Goal: Task Accomplishment & Management: Use online tool/utility

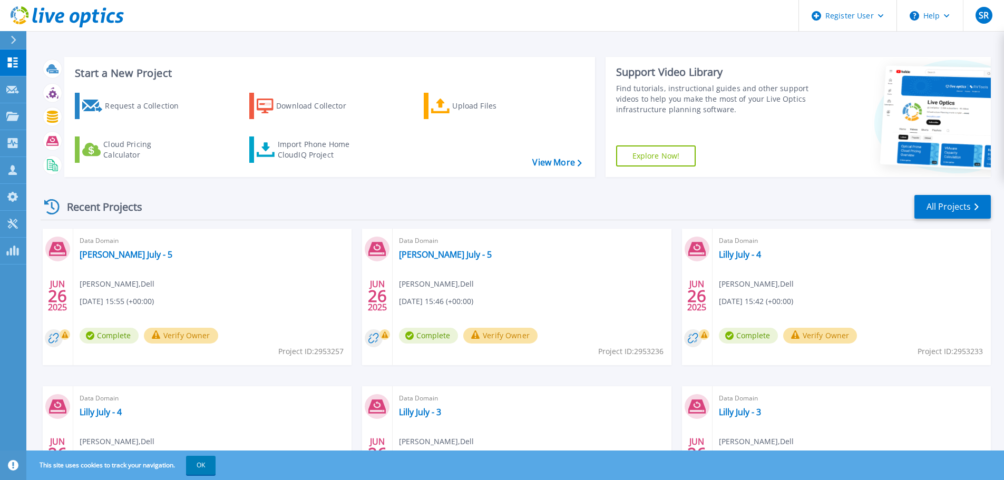
click at [874, 204] on div "Recent Projects All Projects" at bounding box center [516, 207] width 950 height 26
click at [279, 158] on div "Import Phone Home CloudIQ Project" at bounding box center [319, 149] width 82 height 21
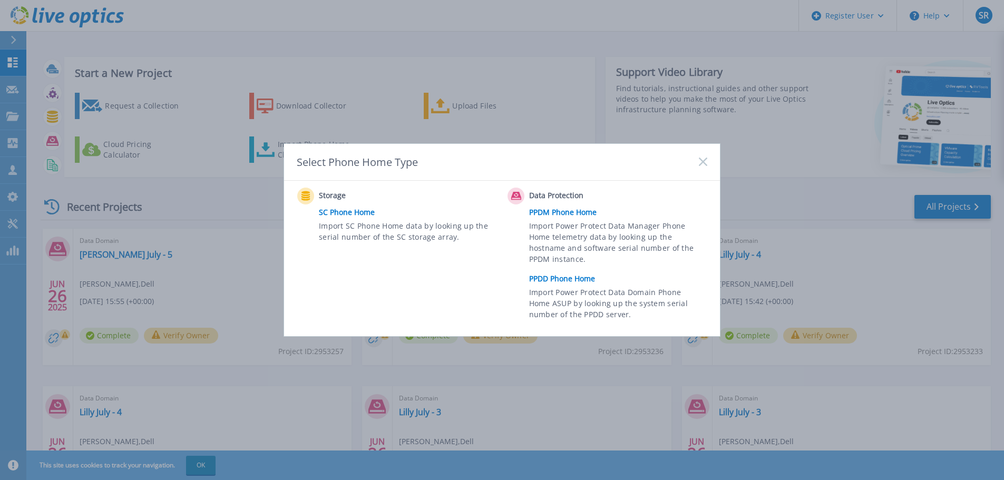
click at [587, 281] on link "PPDD Phone Home" at bounding box center [620, 279] width 183 height 16
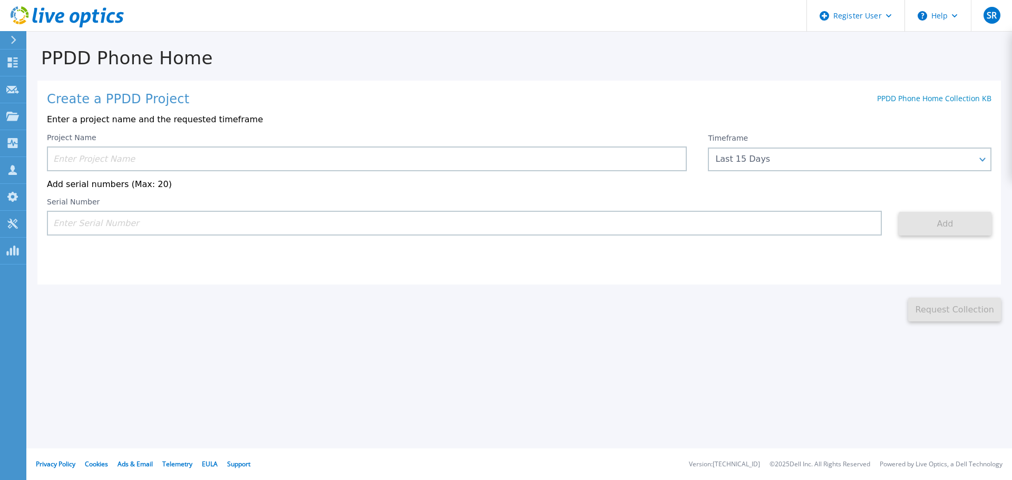
click at [155, 225] on input at bounding box center [464, 223] width 835 height 25
paste input "AUDVC8NH2RD5CE"
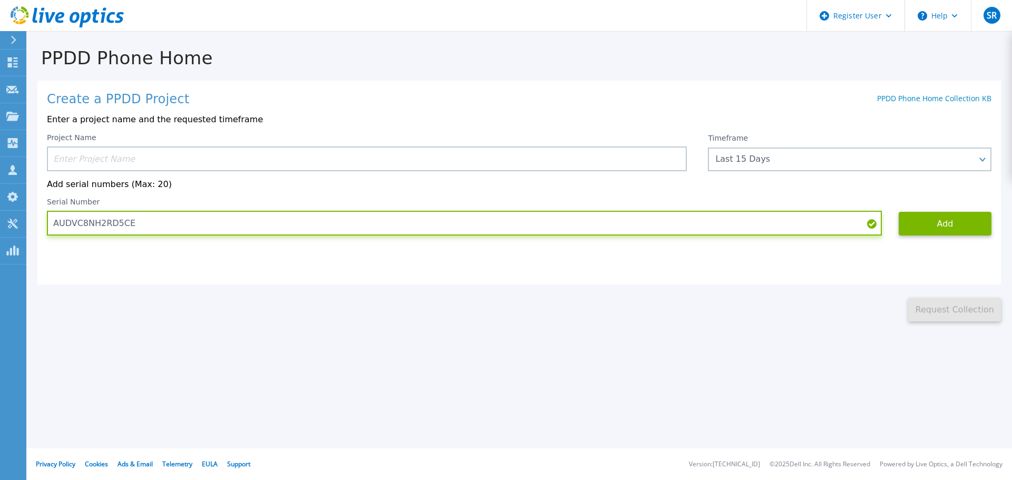
type input "AUDVC8NH2RD5CE"
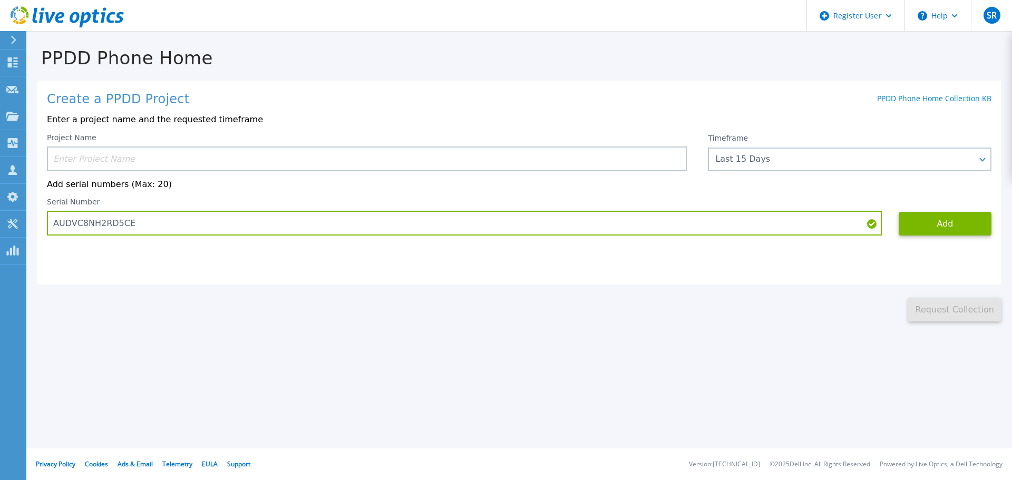
click at [143, 158] on input at bounding box center [367, 159] width 640 height 25
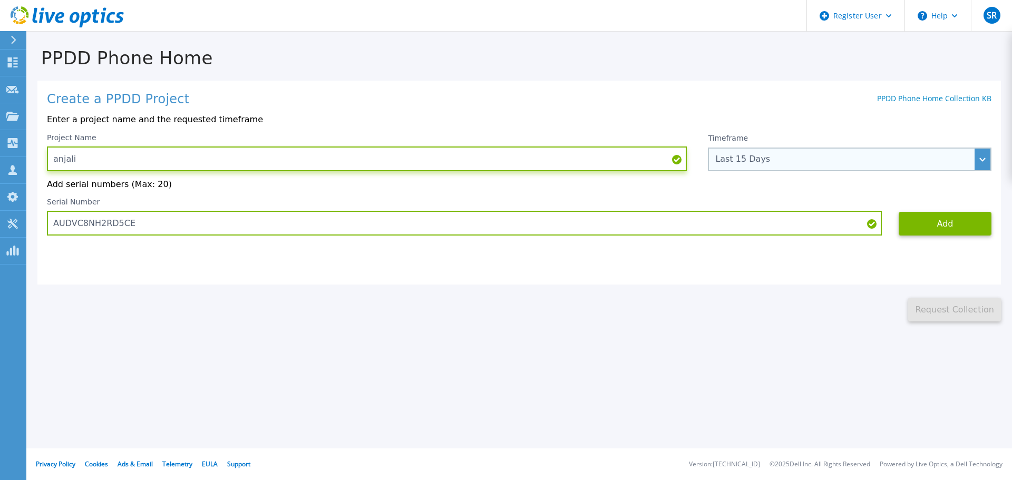
type input "anjali"
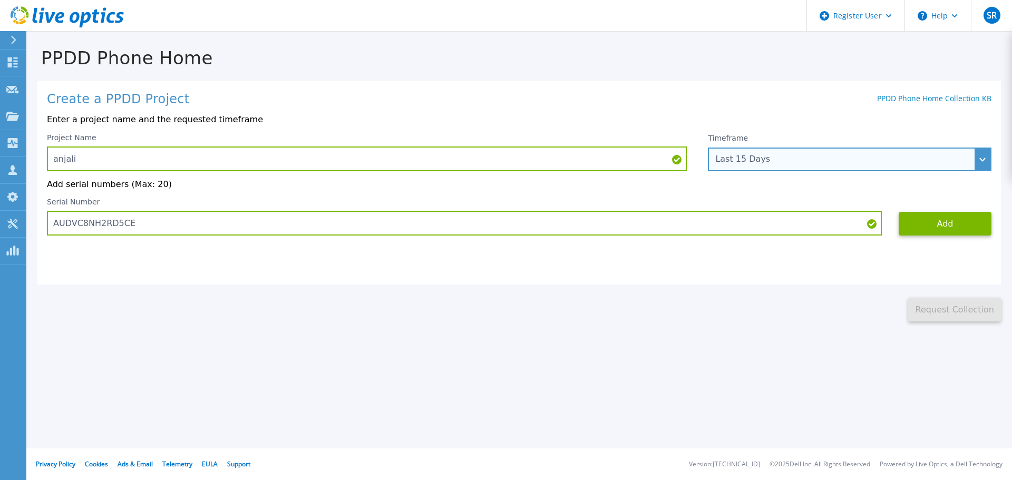
click at [773, 161] on div "Last 15 Days" at bounding box center [843, 158] width 257 height 9
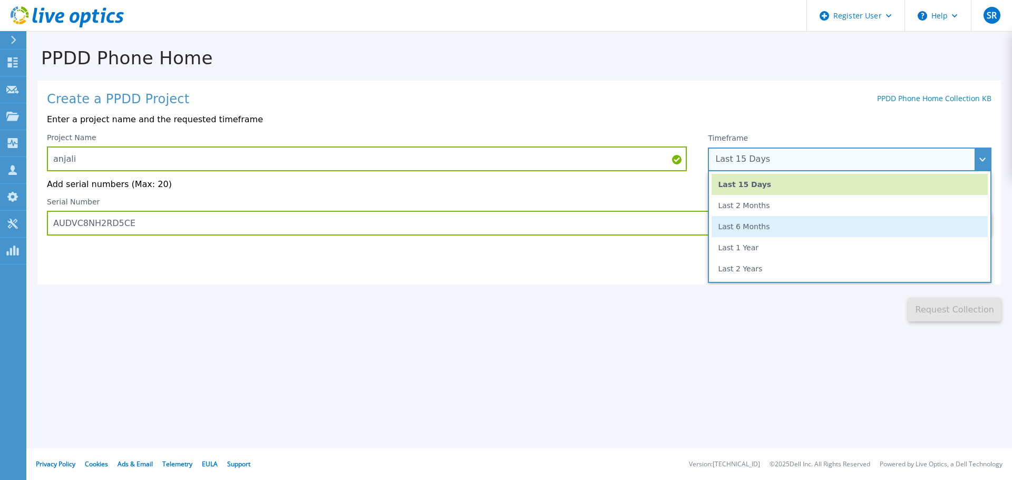
click at [771, 227] on li "Last 6 Months" at bounding box center [850, 226] width 276 height 21
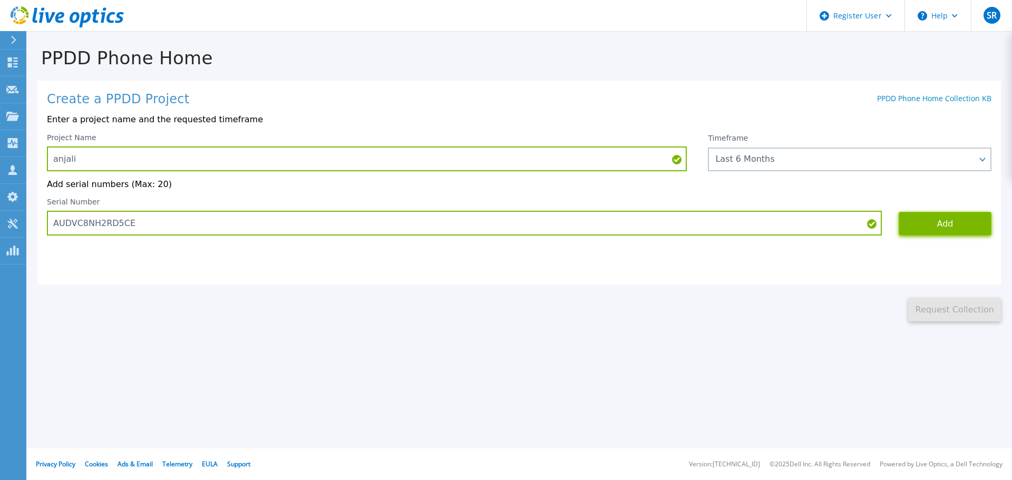
click at [960, 230] on button "Add" at bounding box center [945, 224] width 93 height 24
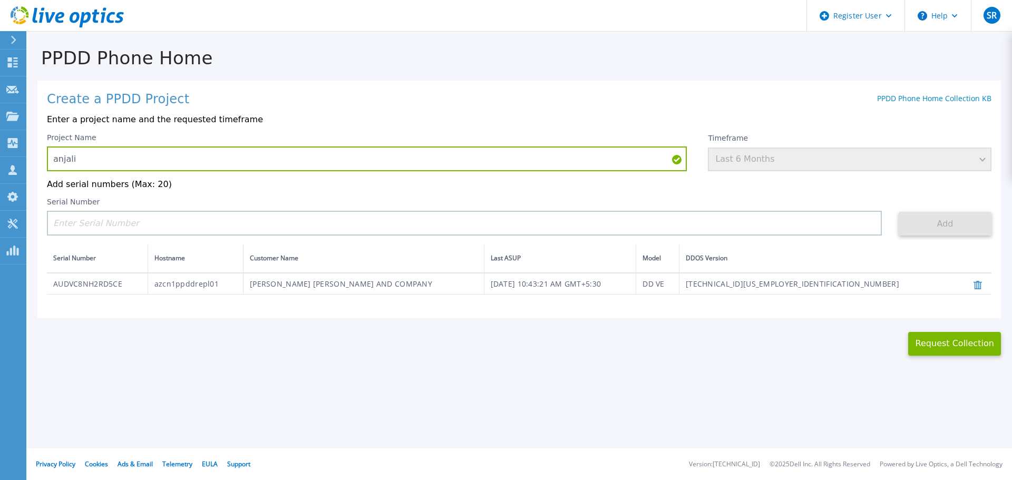
click at [122, 241] on div "Project Name anjali Timeframe Last 6 Months Add serial numbers (Max: 20) Serial…" at bounding box center [519, 214] width 944 height 162
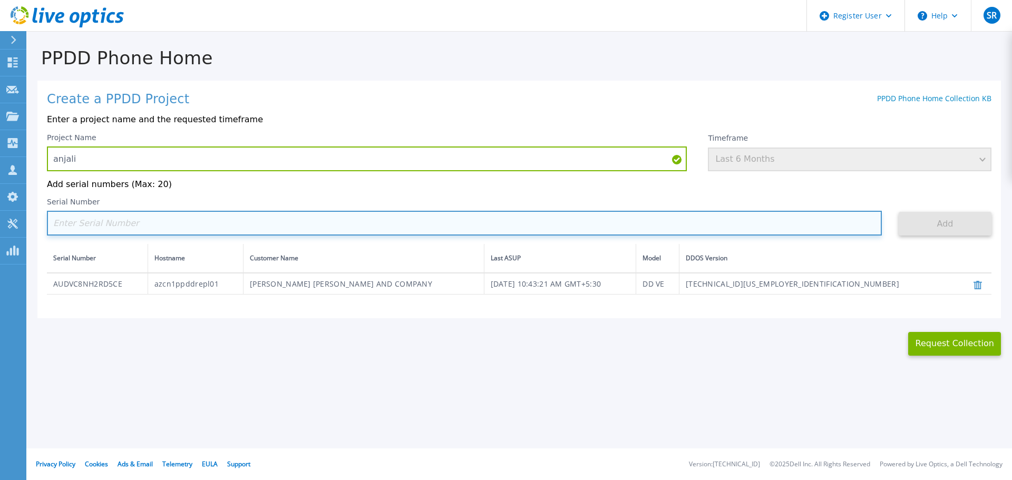
click at [122, 232] on input at bounding box center [464, 223] width 835 height 25
paste input "AUDV19VHY2D5C1"
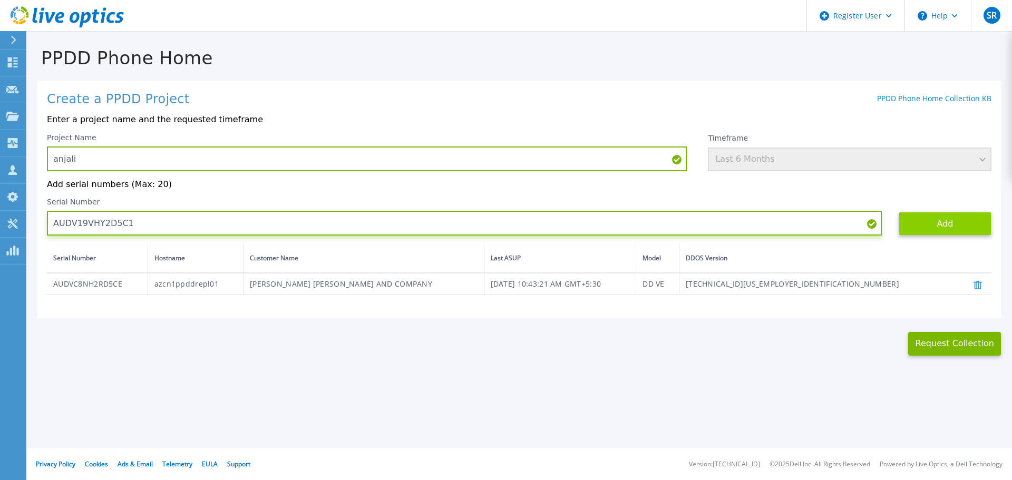
type input "AUDV19VHY2D5C1"
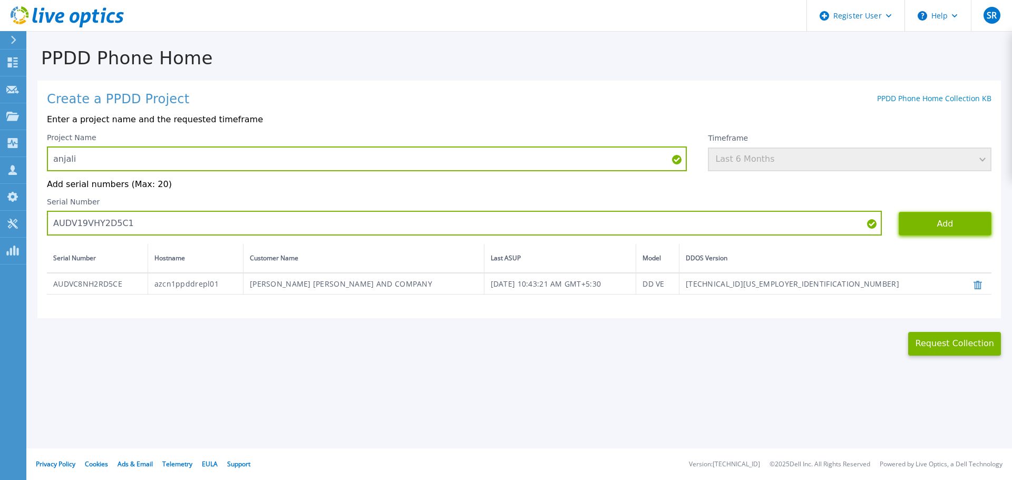
click at [954, 226] on button "Add" at bounding box center [945, 224] width 93 height 24
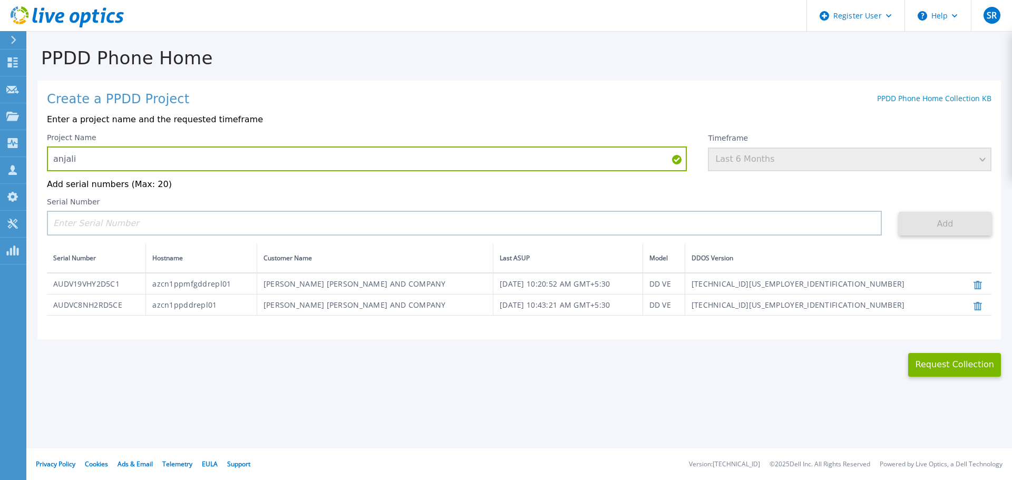
click at [978, 288] on icon at bounding box center [977, 285] width 8 height 8
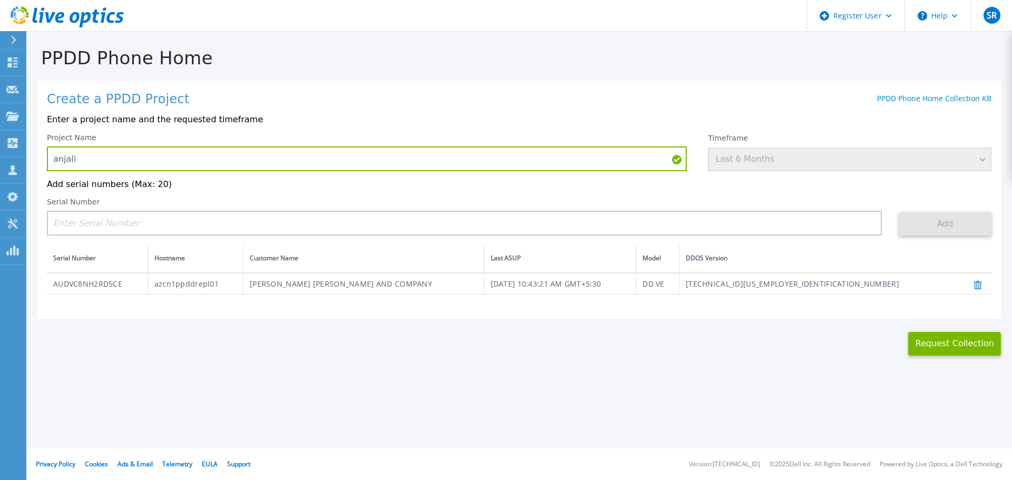
click at [978, 288] on icon at bounding box center [977, 285] width 8 height 8
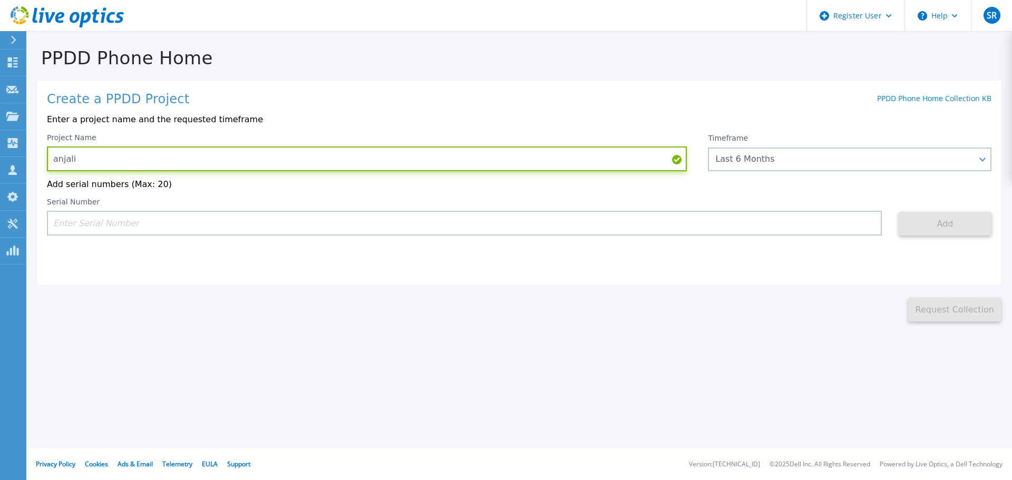
click at [637, 152] on input "anjali" at bounding box center [367, 159] width 640 height 25
drag, startPoint x: 108, startPoint y: 152, endPoint x: 47, endPoint y: 157, distance: 61.3
click at [47, 157] on input "anjali" at bounding box center [367, 159] width 640 height 25
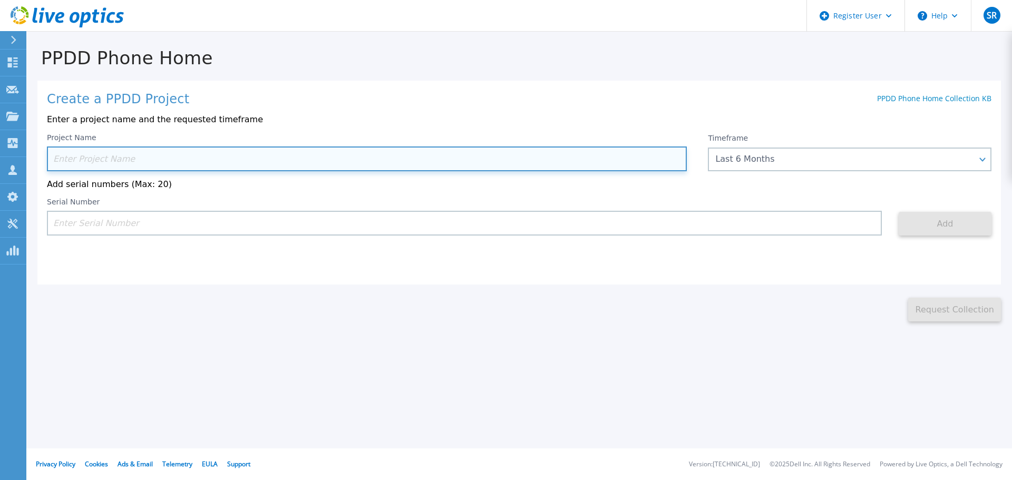
click at [47, 157] on input at bounding box center [367, 159] width 640 height 25
click at [432, 163] on input at bounding box center [367, 159] width 640 height 25
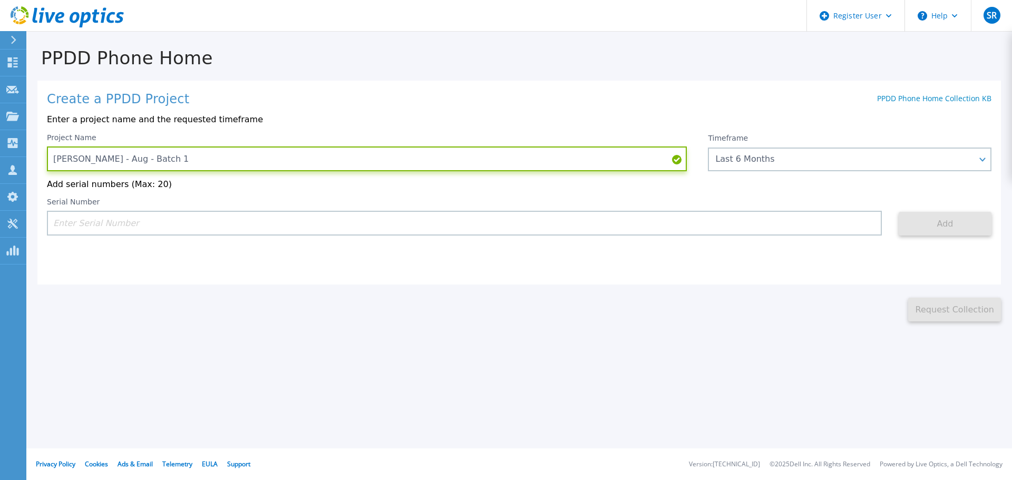
type input "Lilly - Aug - Batch 1"
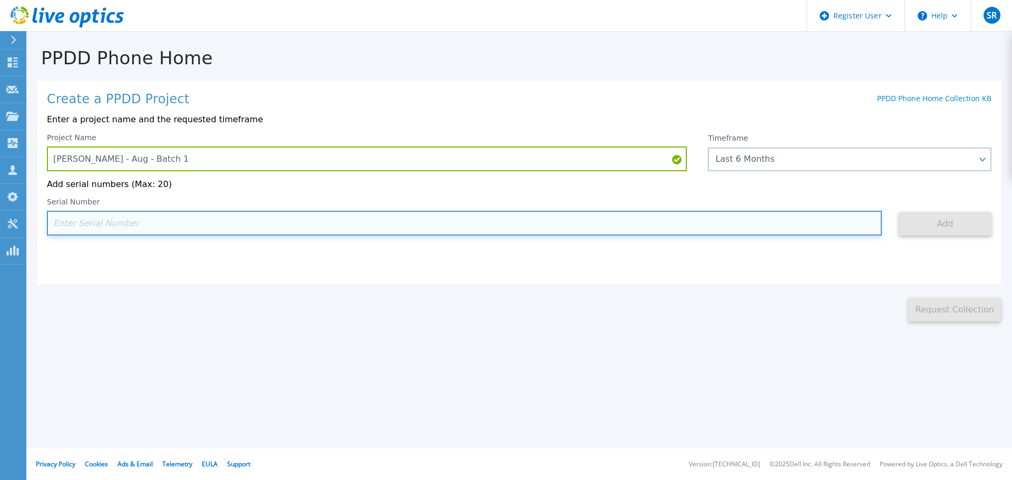
click at [209, 220] on input at bounding box center [464, 223] width 835 height 25
paste input "APX00240001226"
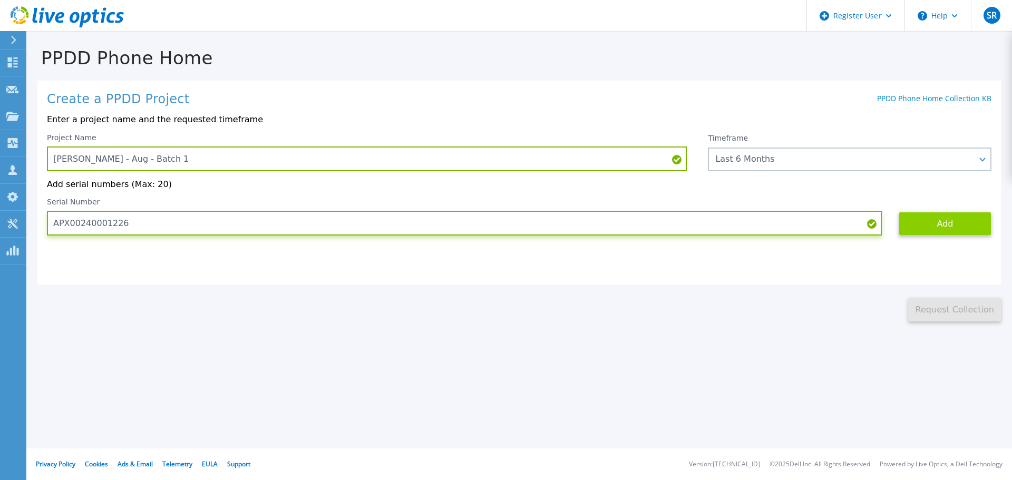
type input "APX00240001226"
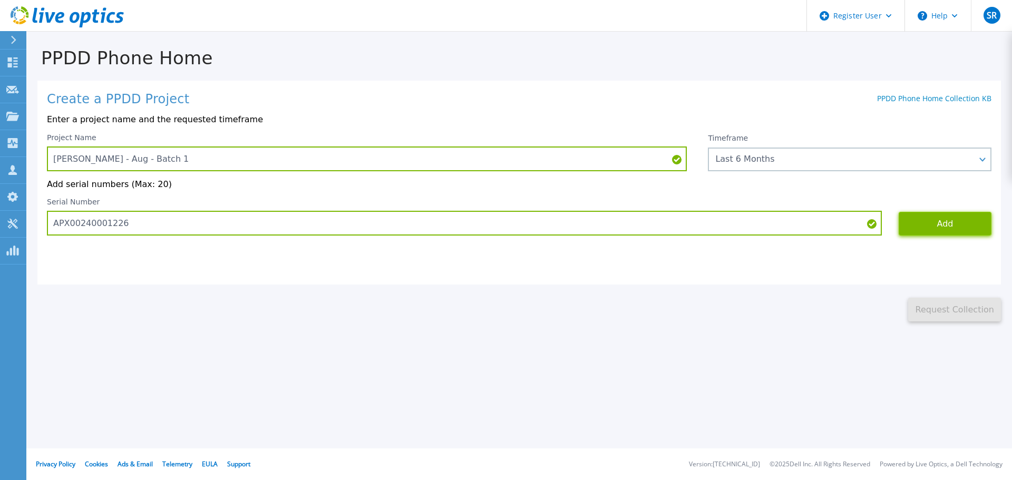
click at [940, 226] on button "Add" at bounding box center [945, 224] width 93 height 24
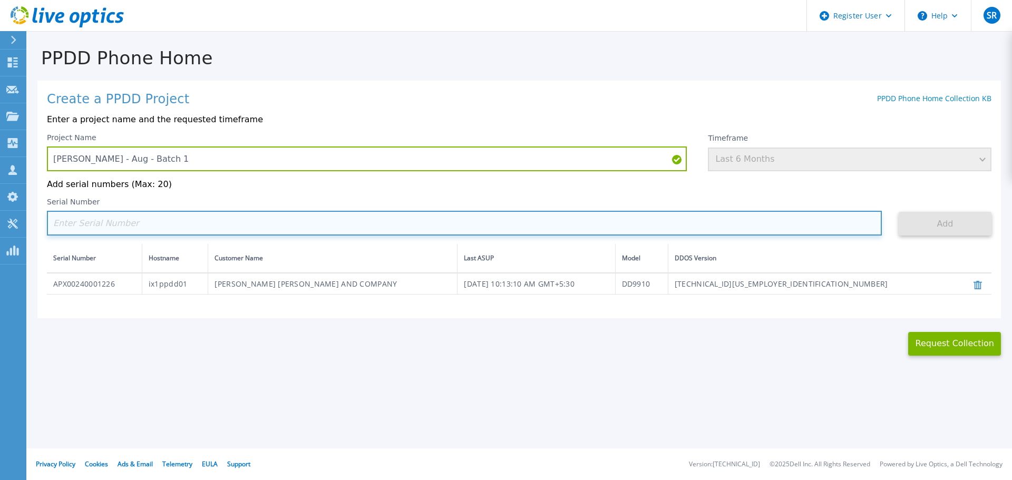
click at [196, 231] on input at bounding box center [464, 223] width 835 height 25
paste input "DE406214695044"
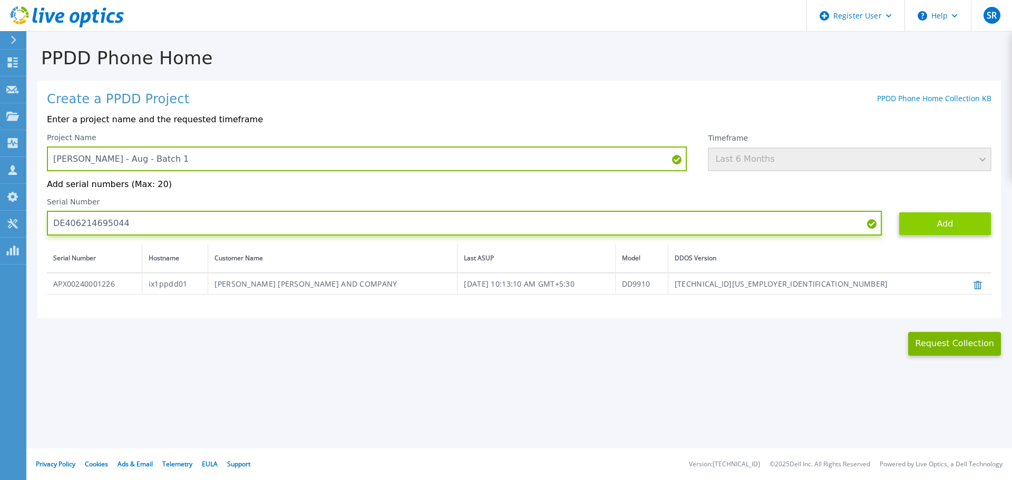
type input "DE406214695044"
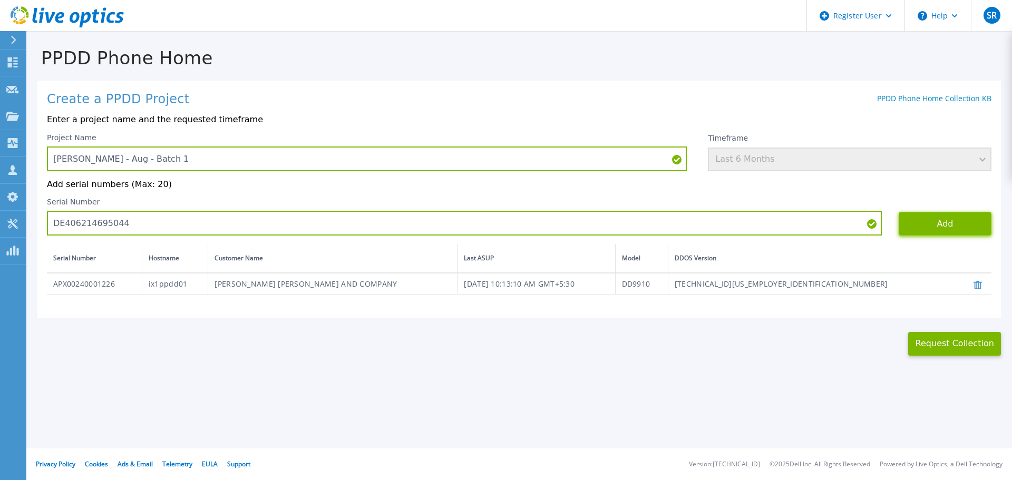
click at [938, 232] on button "Add" at bounding box center [945, 224] width 93 height 24
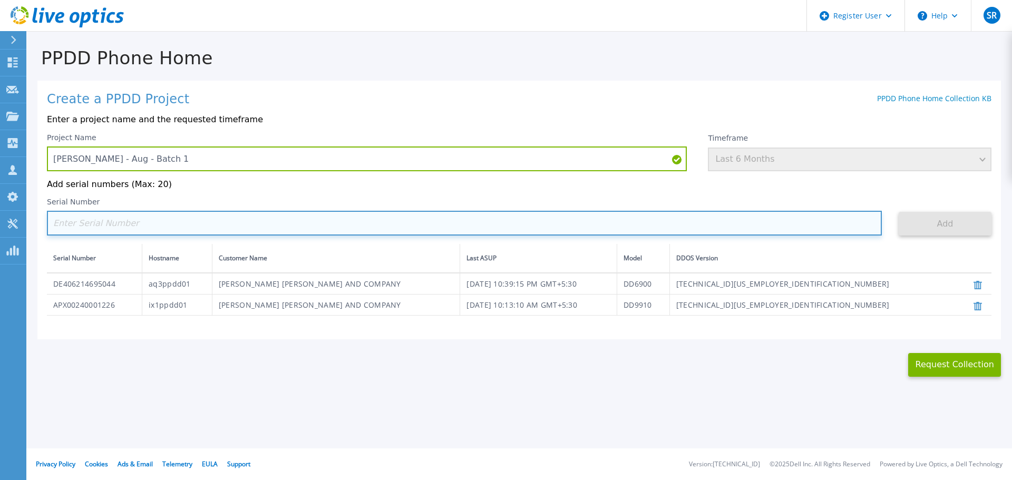
click at [178, 226] on input at bounding box center [464, 223] width 835 height 25
paste input "DE500213402996"
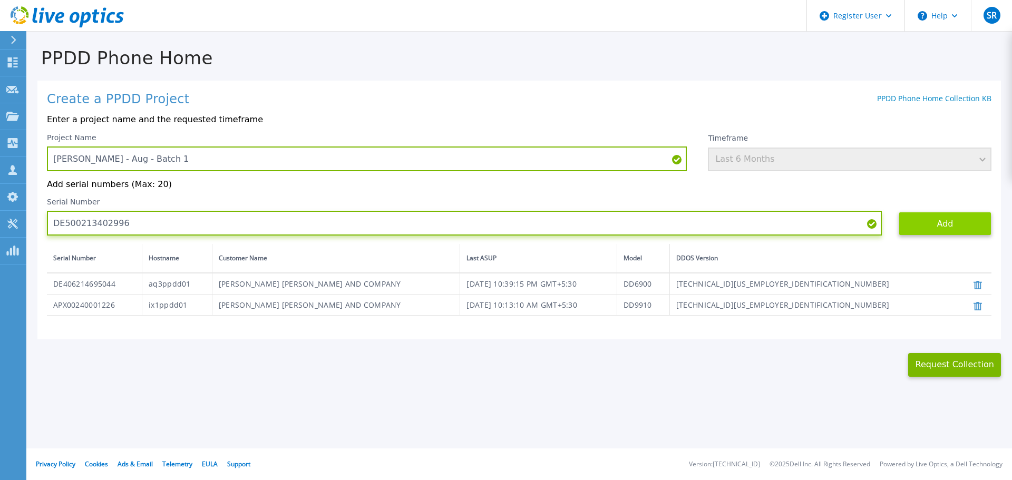
type input "DE500213402996"
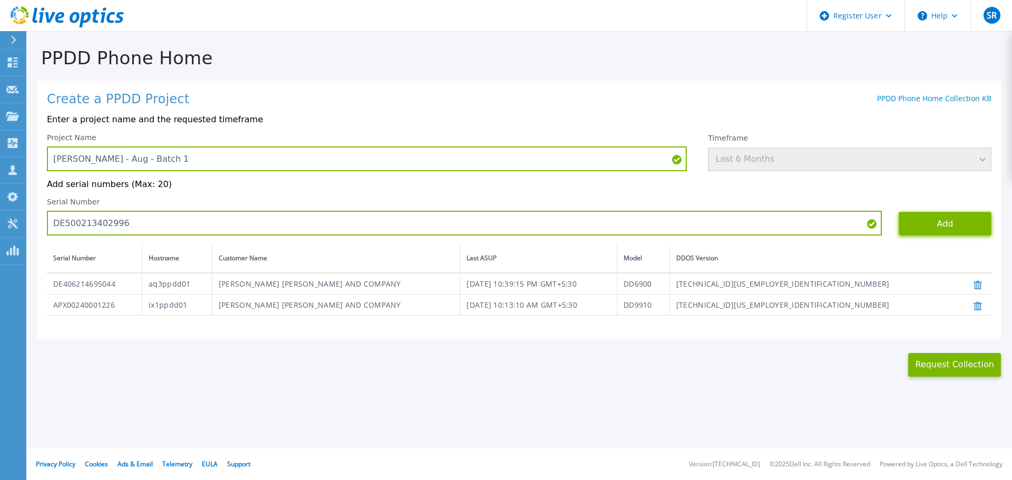
click at [956, 226] on button "Add" at bounding box center [945, 224] width 93 height 24
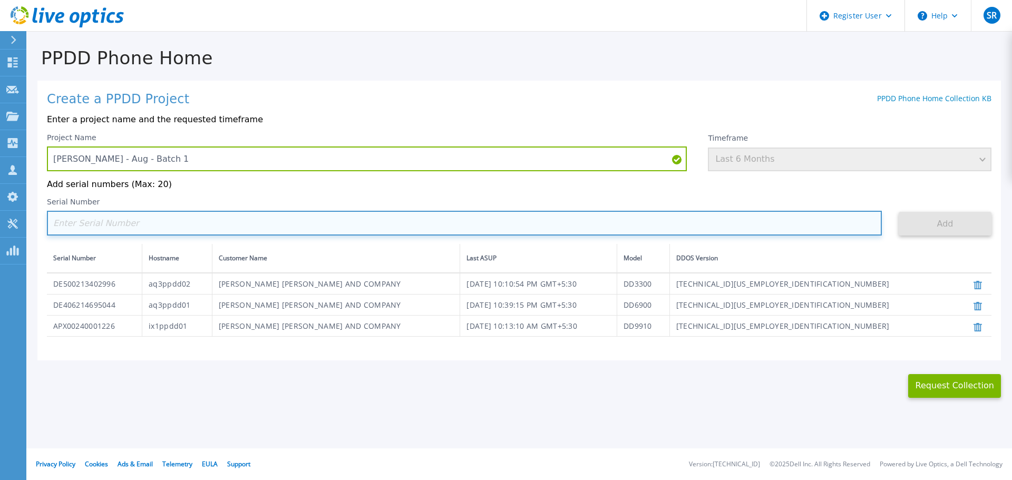
click at [186, 218] on input at bounding box center [464, 223] width 835 height 25
paste input "APM00180537532"
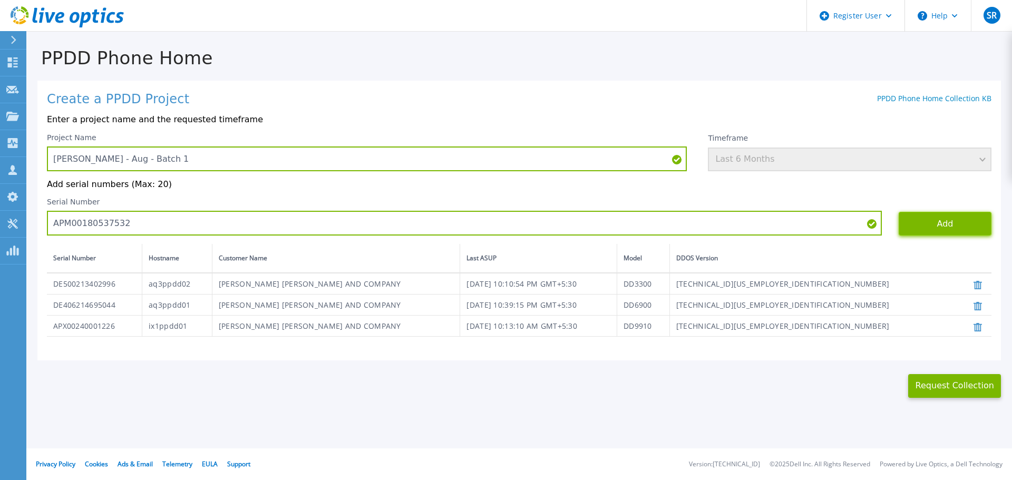
click at [950, 227] on button "Add" at bounding box center [945, 224] width 93 height 24
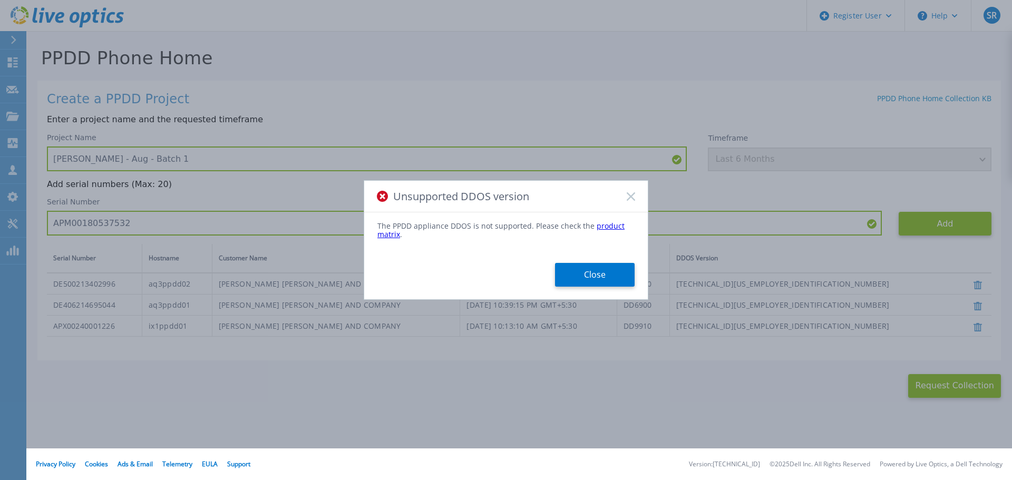
click at [632, 199] on rect at bounding box center [630, 196] width 9 height 9
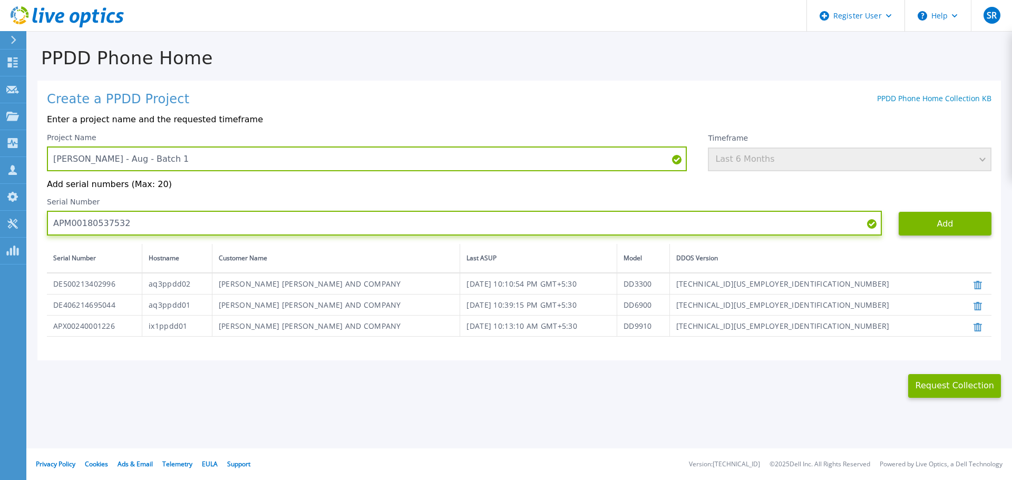
click at [236, 233] on input "APM00180537532" at bounding box center [464, 223] width 835 height 25
drag, startPoint x: 153, startPoint y: 229, endPoint x: 48, endPoint y: 228, distance: 105.4
click at [48, 228] on input "APM00180537532" at bounding box center [464, 223] width 835 height 25
paste input "UDVC8NH2RD5CE"
type input "AUDVC8NH2RD5CE"
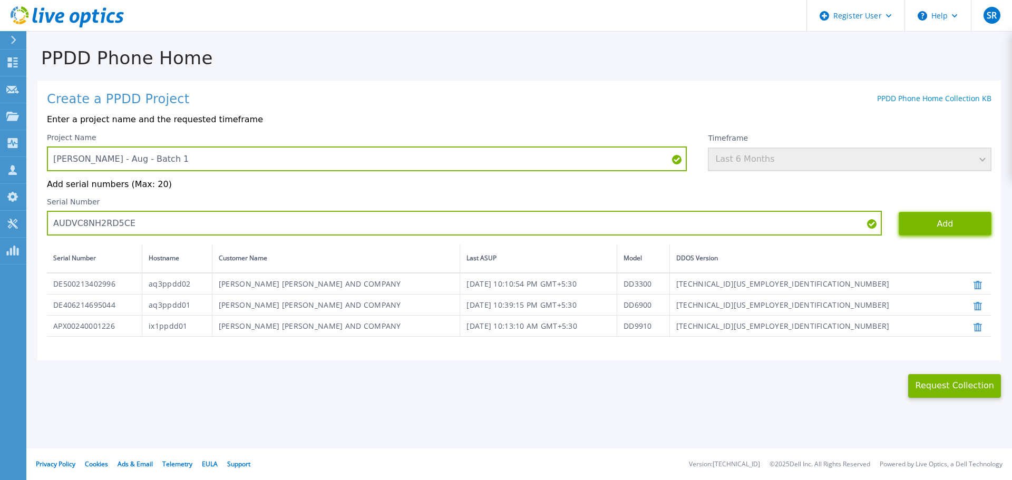
click at [965, 226] on button "Add" at bounding box center [945, 224] width 93 height 24
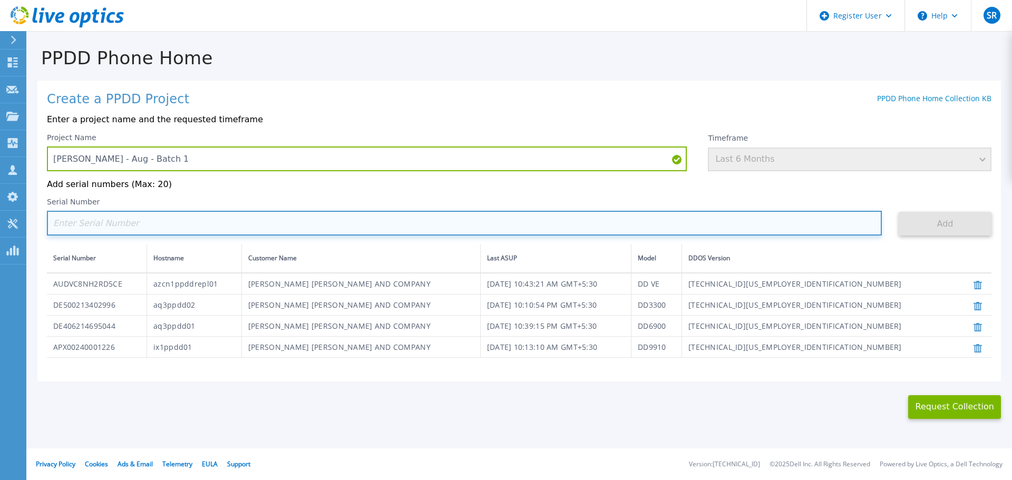
click at [242, 223] on input at bounding box center [464, 223] width 835 height 25
paste input "AUDV19VHY2D5C1"
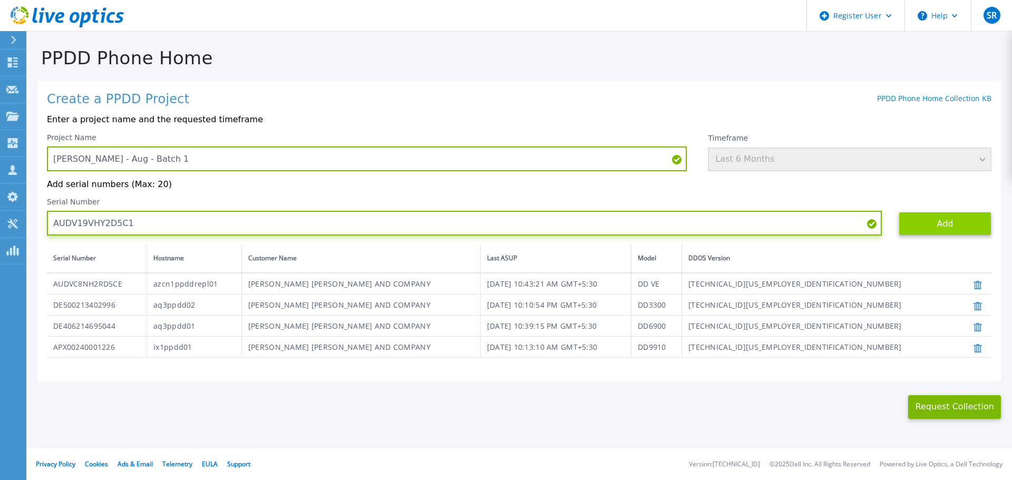
type input "AUDV19VHY2D5C1"
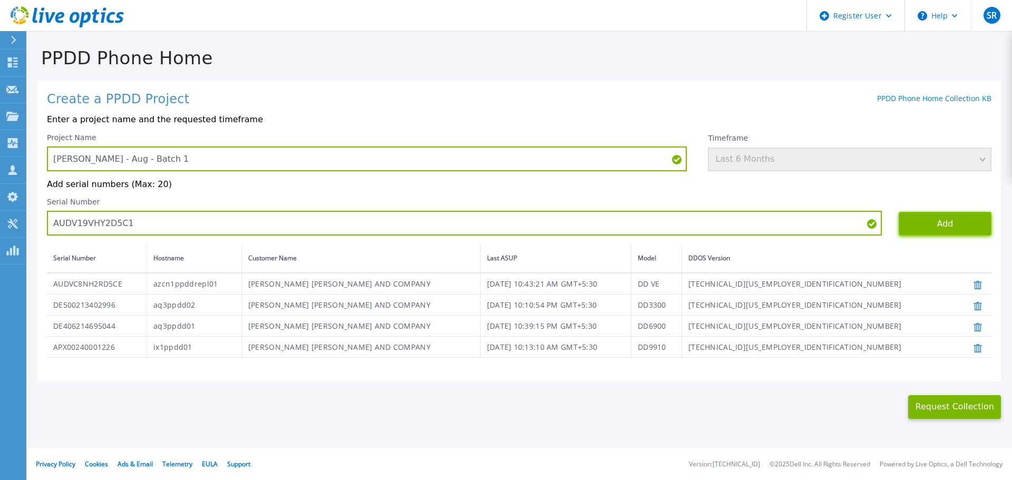
click at [938, 217] on button "Add" at bounding box center [945, 224] width 93 height 24
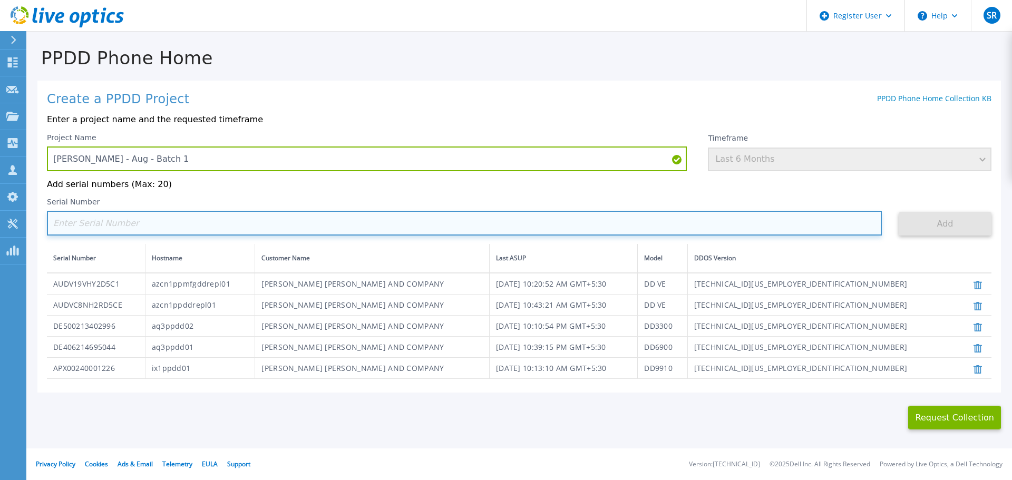
click at [118, 221] on input at bounding box center [464, 223] width 835 height 25
paste input "AUDVGAFMALDHUW"
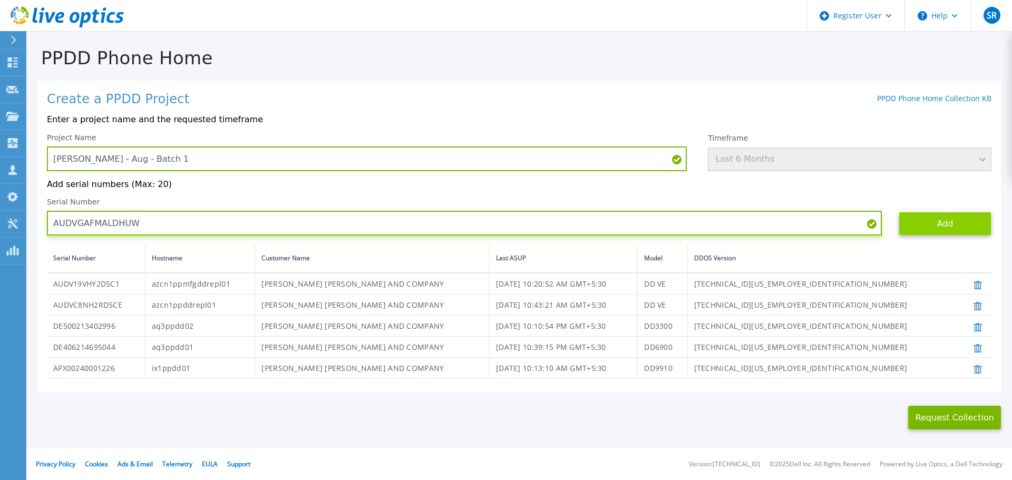
type input "AUDVGAFMALDHUW"
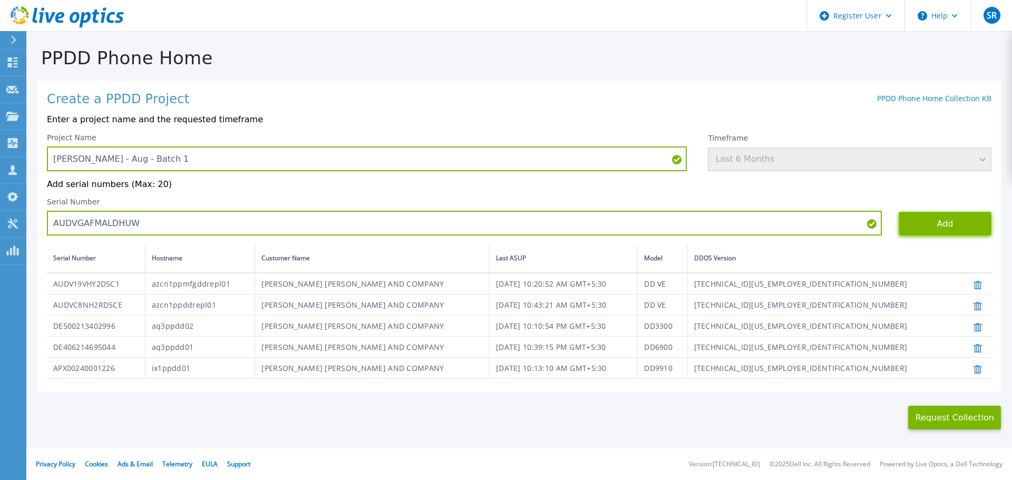
click at [918, 224] on button "Add" at bounding box center [945, 224] width 93 height 24
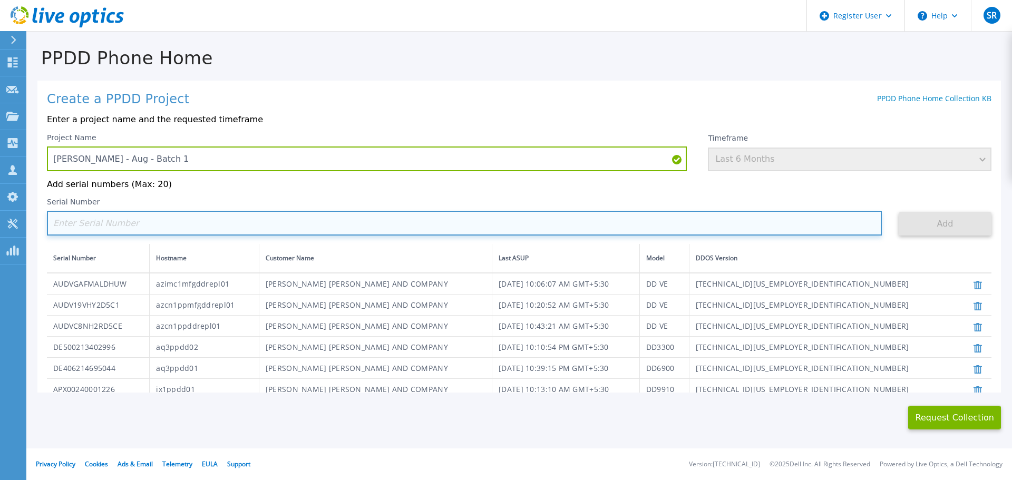
click at [268, 221] on input at bounding box center [464, 223] width 835 height 25
paste input "AUDV5SNCRKDLWW"
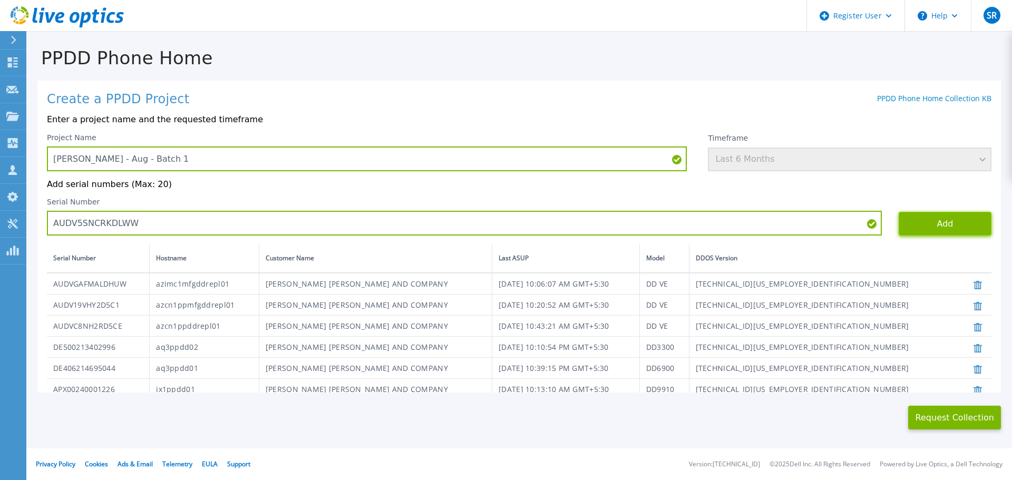
click at [936, 225] on button "Add" at bounding box center [945, 224] width 93 height 24
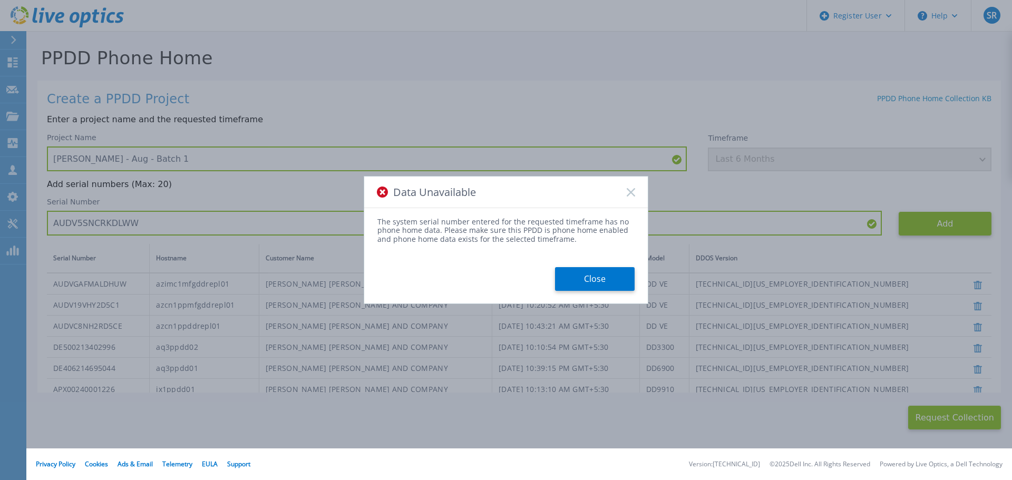
click at [631, 186] on div "Data Unavailable" at bounding box center [506, 193] width 284 height 32
click at [632, 189] on icon at bounding box center [631, 192] width 8 height 8
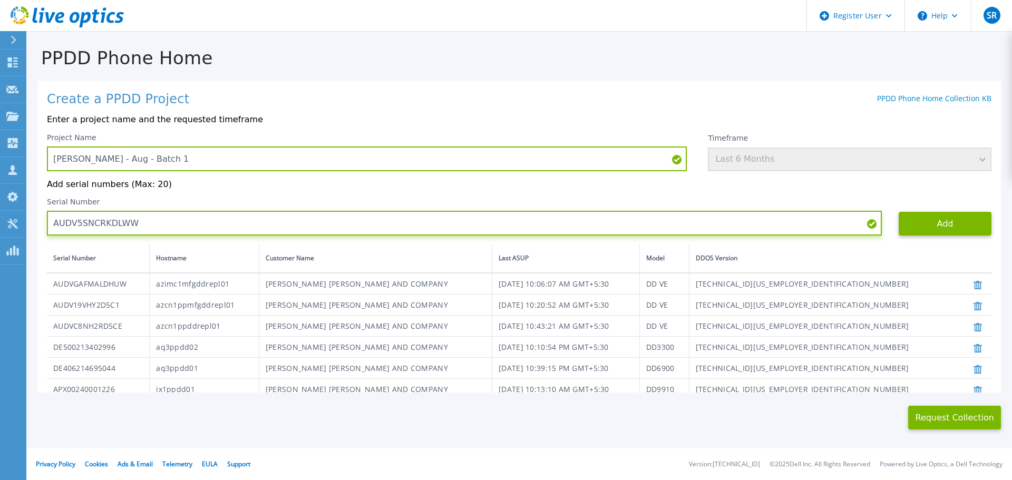
drag, startPoint x: 139, startPoint y: 223, endPoint x: 46, endPoint y: 219, distance: 93.4
click at [46, 219] on div "Create a PPDD Project PPDD Phone Home Collection KB Enter a project name and th…" at bounding box center [518, 237] width 963 height 312
paste input "NLSWSVDZ5P"
type input "AUDVNLSWSVDZ5P"
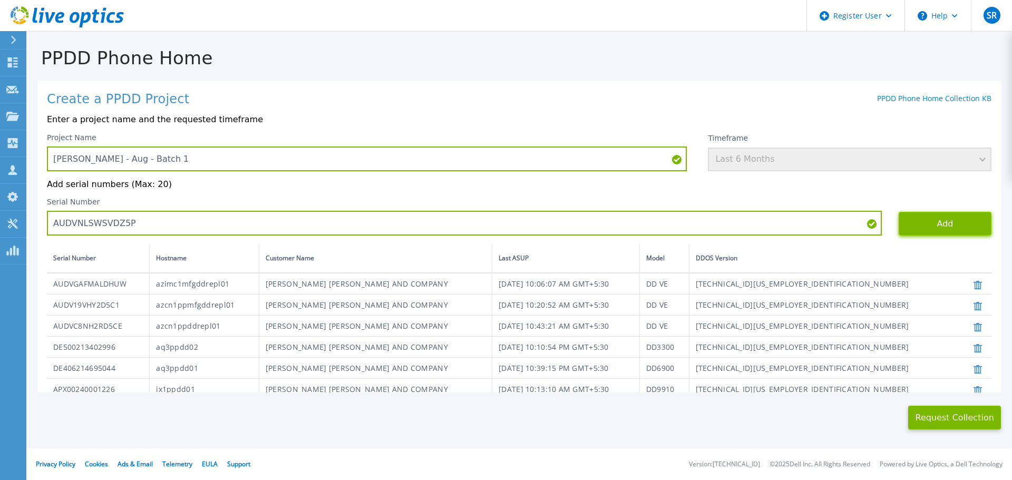
click at [925, 226] on button "Add" at bounding box center [945, 224] width 93 height 24
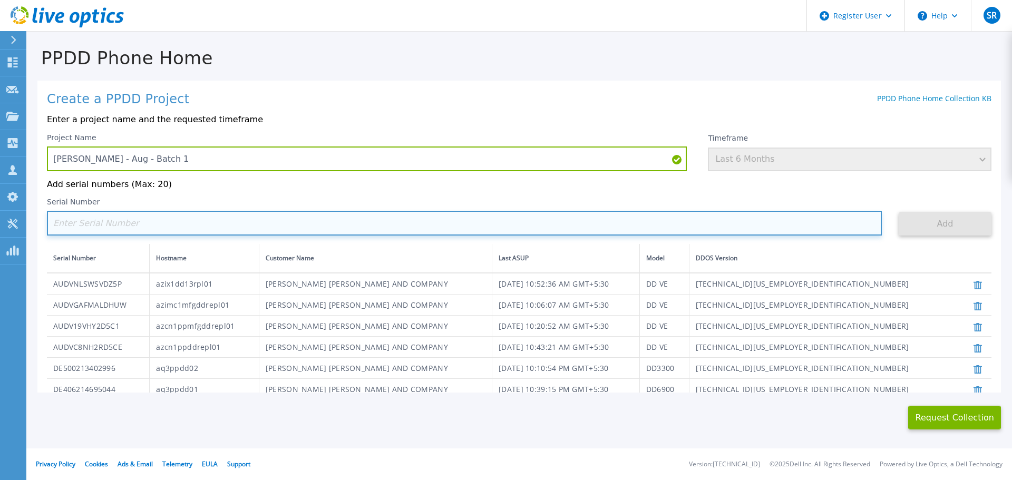
click at [105, 226] on input at bounding box center [464, 223] width 835 height 25
paste input "AUDV8ME764DHST"
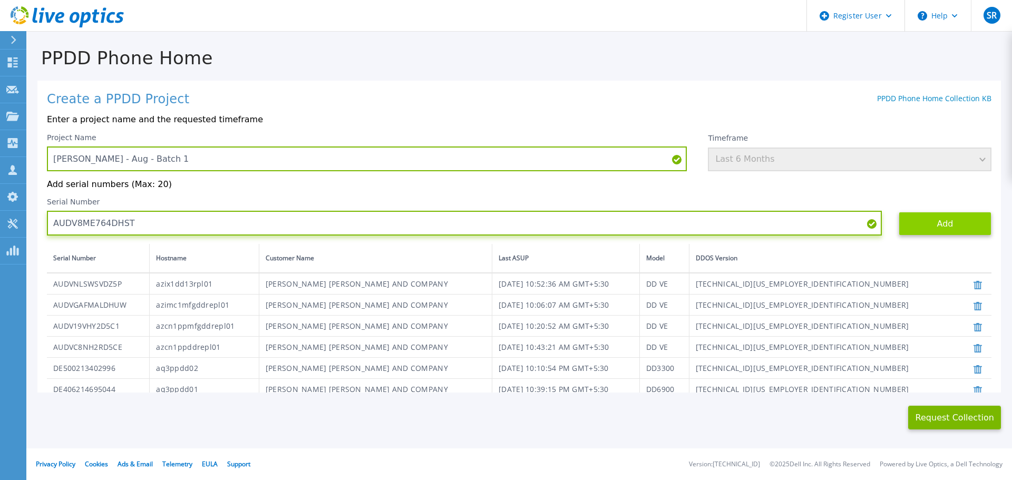
type input "AUDV8ME764DHST"
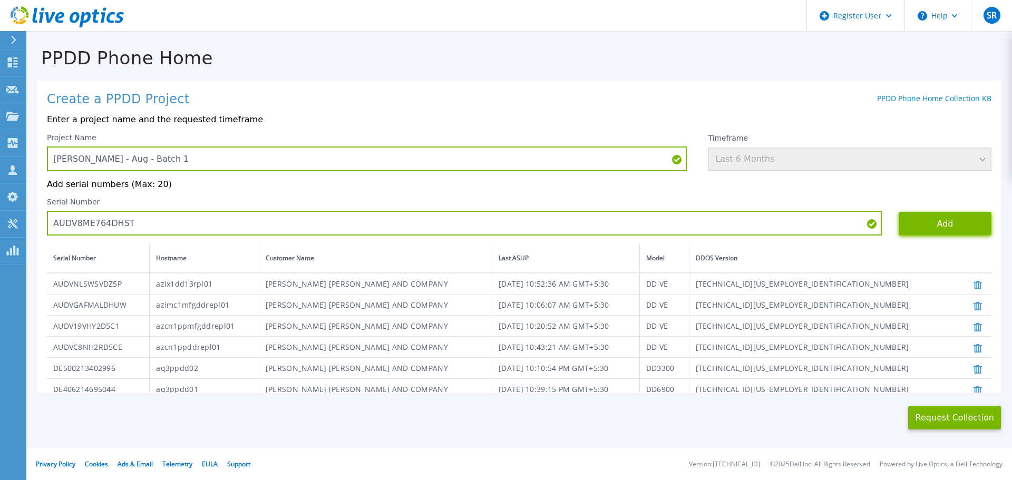
click at [908, 221] on button "Add" at bounding box center [945, 224] width 93 height 24
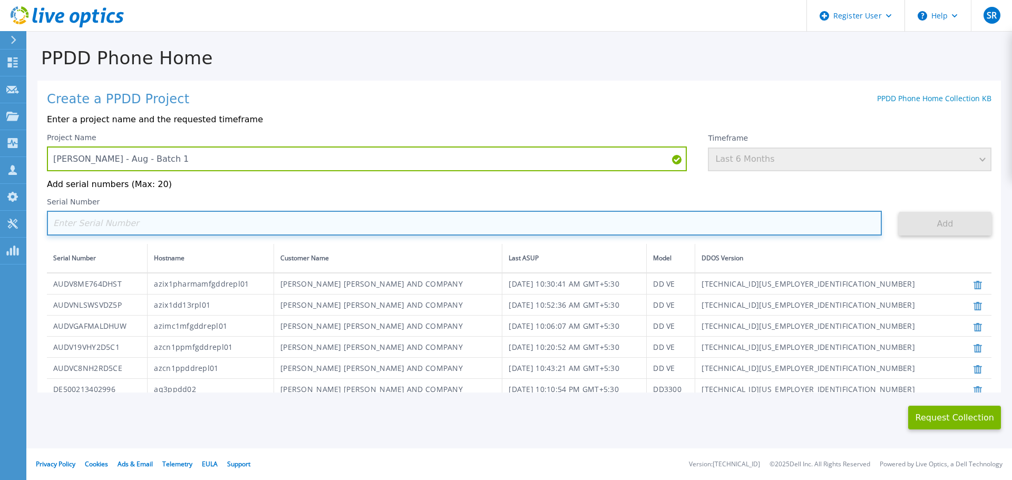
click at [244, 235] on input at bounding box center [464, 223] width 835 height 25
paste input "AUDV6B3D8XDKHW"
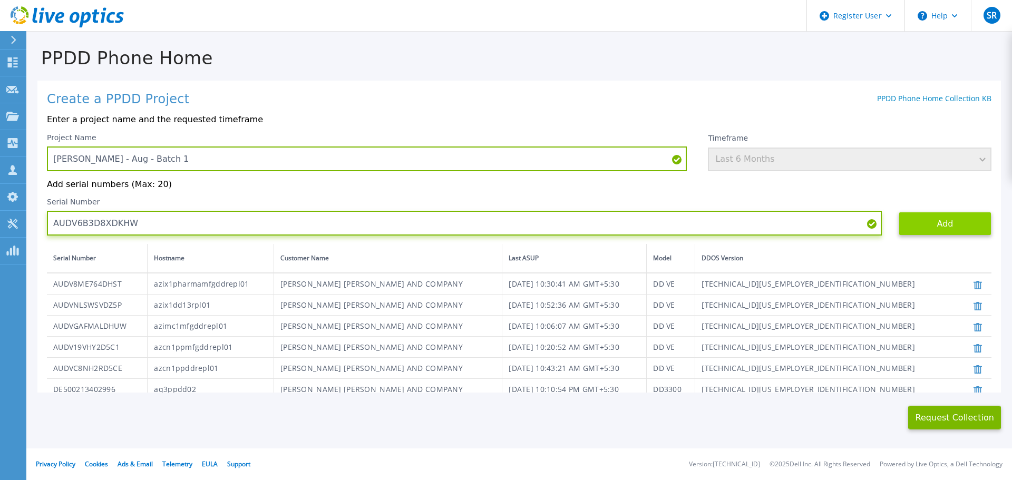
type input "AUDV6B3D8XDKHW"
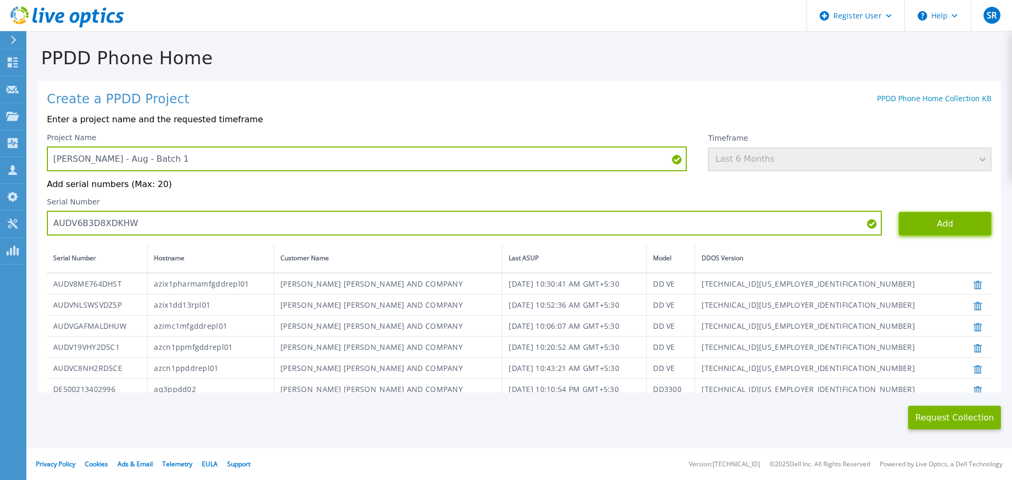
click at [948, 227] on button "Add" at bounding box center [945, 224] width 93 height 24
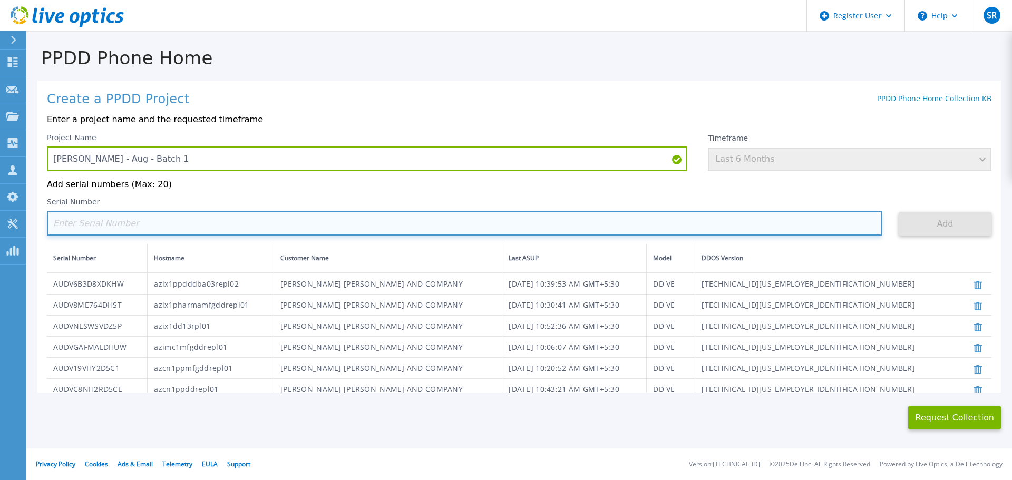
click at [188, 219] on input at bounding box center [464, 223] width 835 height 25
paste input "AUDVTPJ2T1DZ4T"
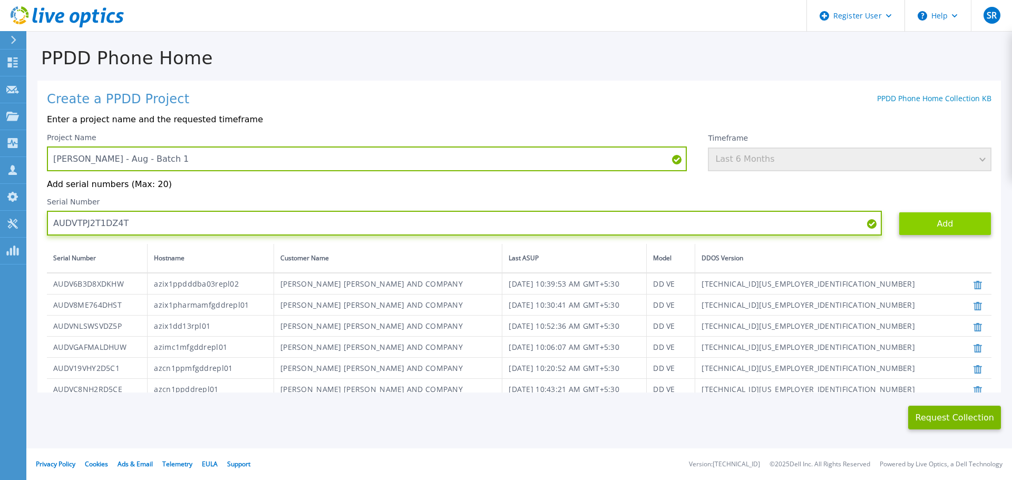
type input "AUDVTPJ2T1DZ4T"
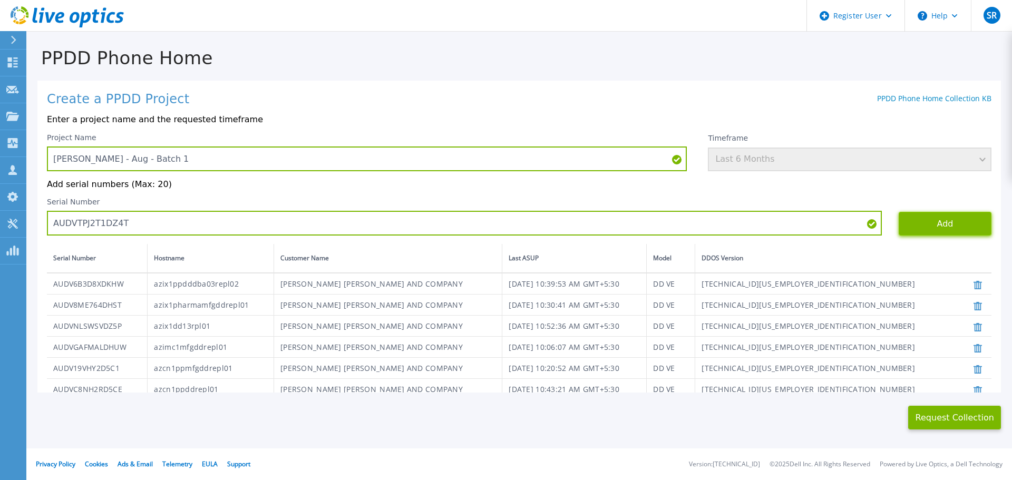
click at [913, 225] on button "Add" at bounding box center [945, 224] width 93 height 24
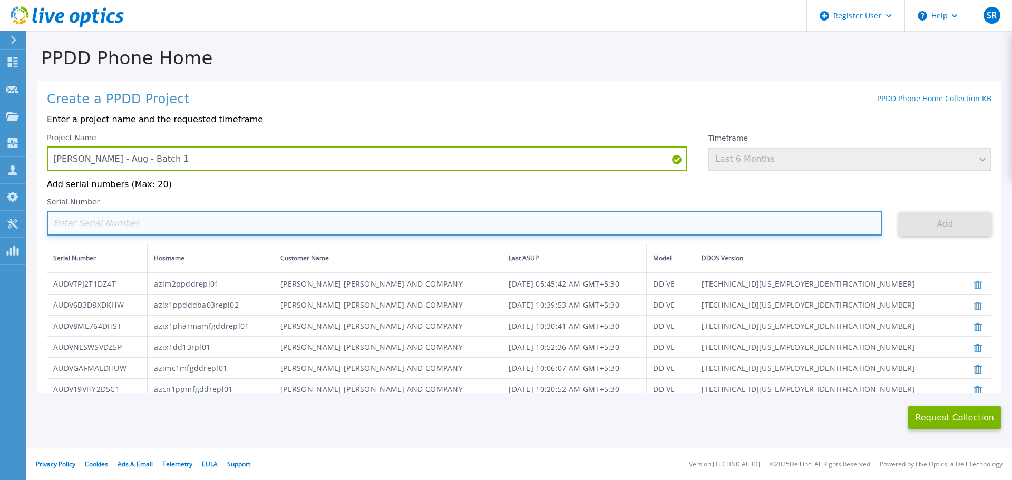
click at [133, 219] on input at bounding box center [464, 223] width 835 height 25
paste input "AUDV3XX22YDZ41"
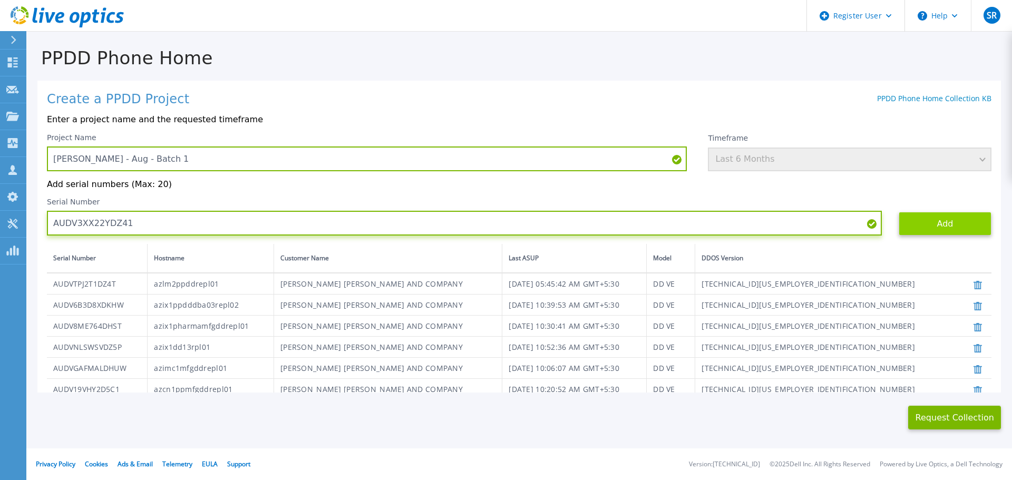
type input "AUDV3XX22YDZ41"
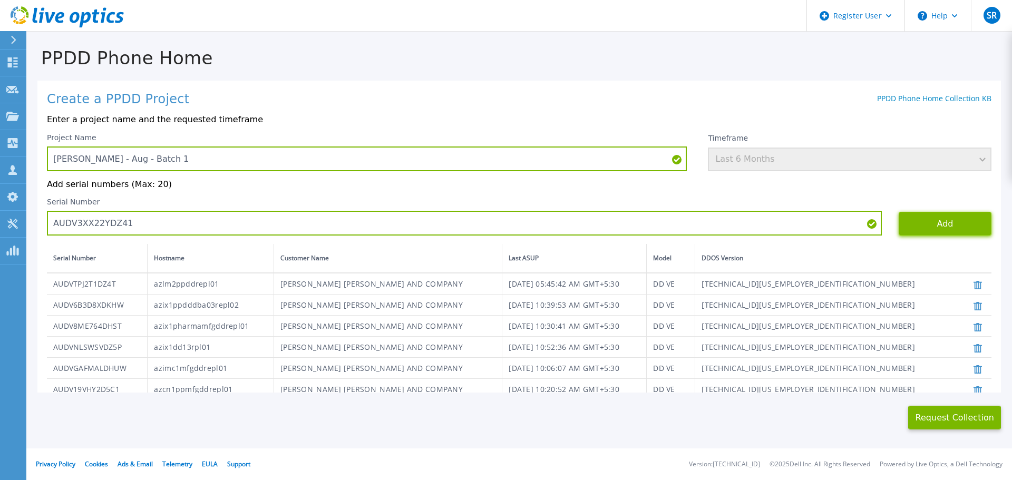
click at [927, 227] on button "Add" at bounding box center [945, 224] width 93 height 24
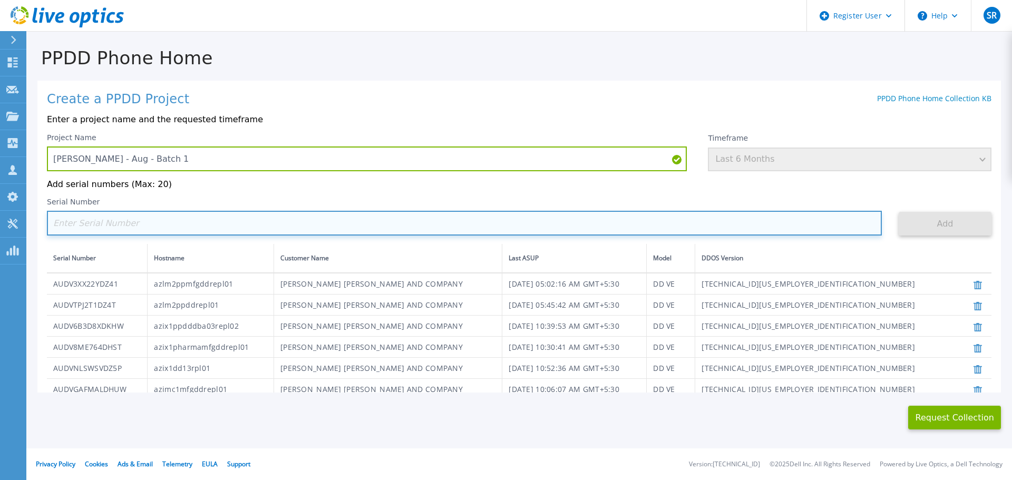
click at [272, 227] on input at bounding box center [464, 223] width 835 height 25
paste input "AUDVS9B2JCDF2E"
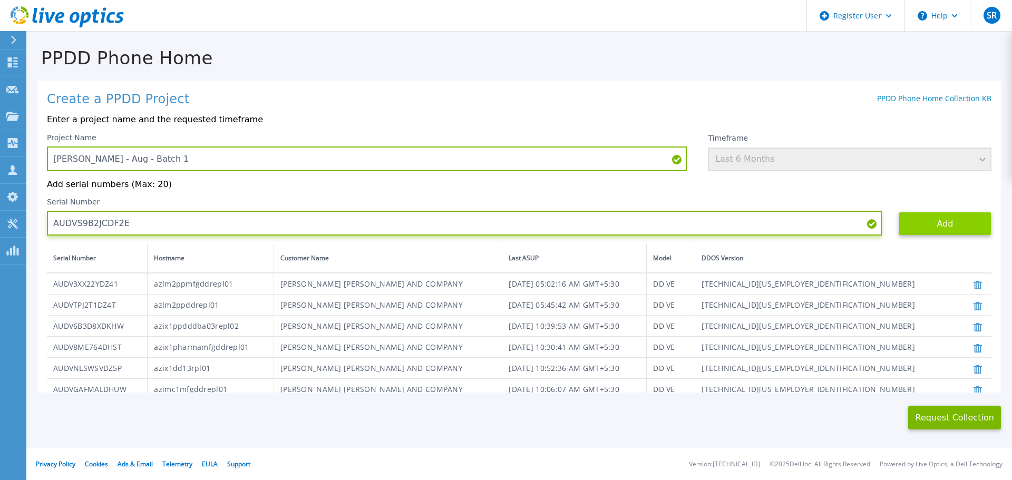
type input "AUDVS9B2JCDF2E"
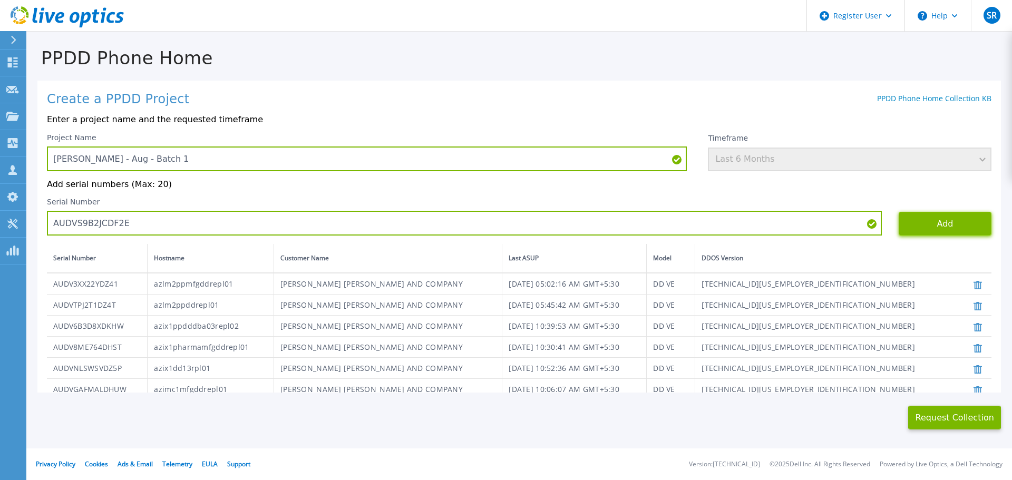
click at [926, 216] on button "Add" at bounding box center [945, 224] width 93 height 24
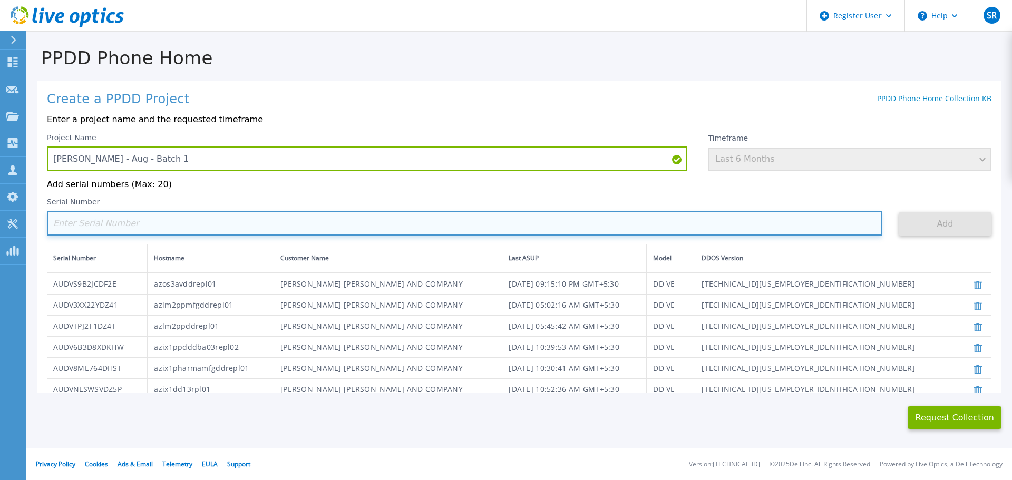
click at [192, 233] on input at bounding box center [464, 223] width 835 height 25
paste input "AUDVAVH9RFDG5W"
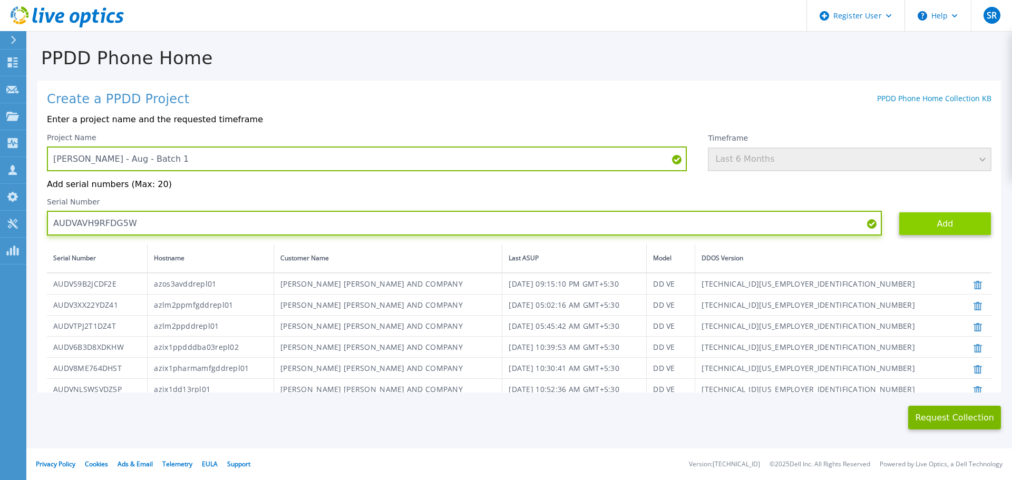
type input "AUDVAVH9RFDG5W"
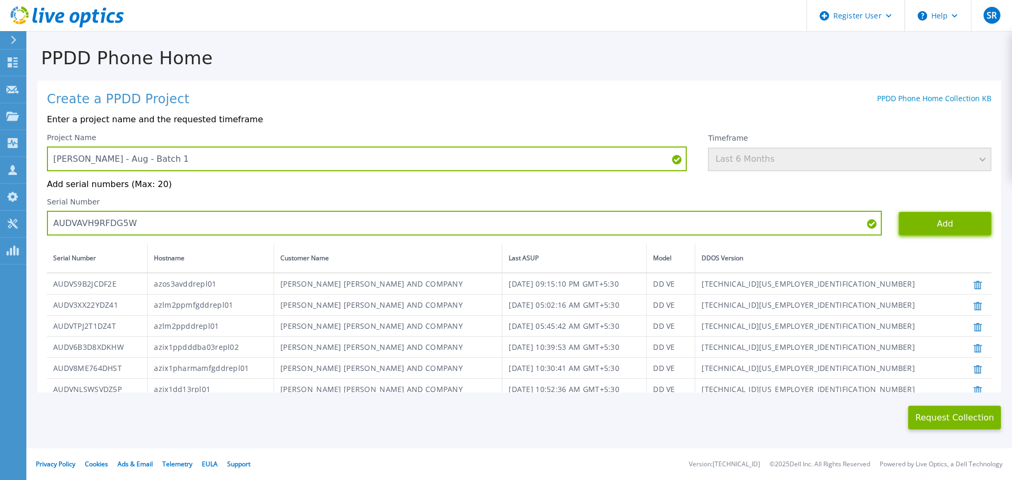
click at [916, 223] on button "Add" at bounding box center [945, 224] width 93 height 24
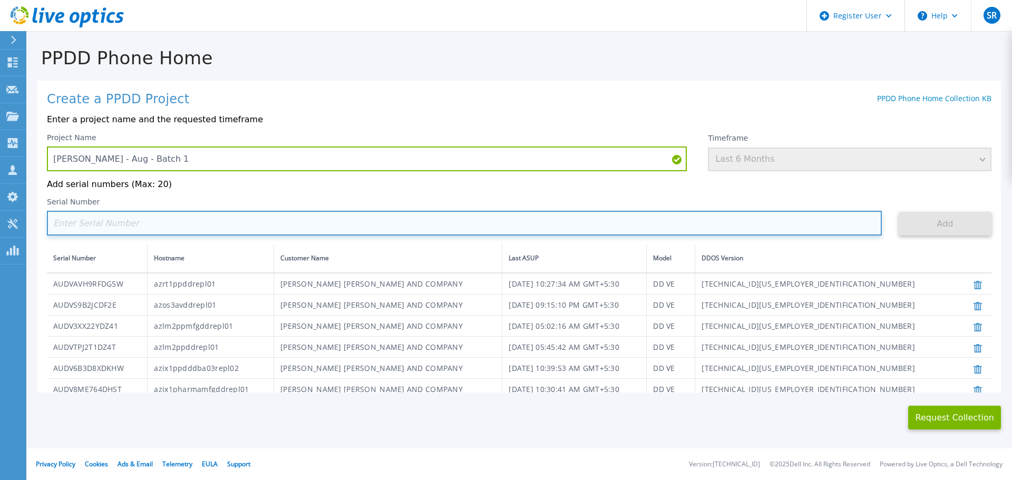
click at [161, 229] on input at bounding box center [464, 223] width 835 height 25
paste input "AUDV71EAPRD5L1"
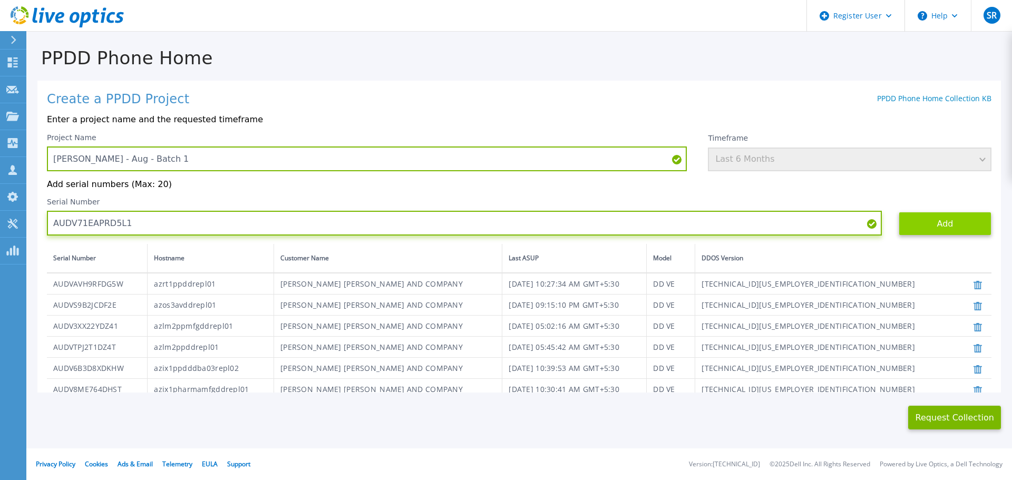
type input "AUDV71EAPRD5L1"
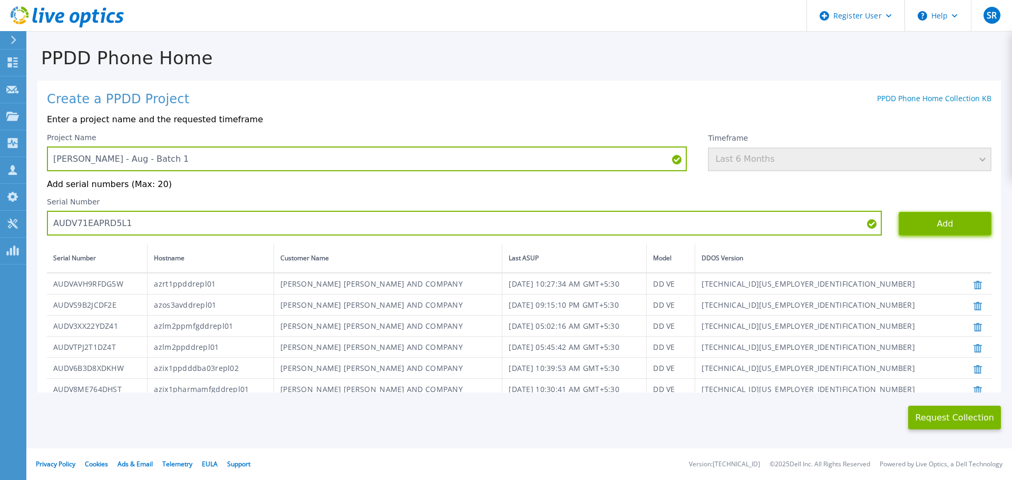
click at [917, 228] on button "Add" at bounding box center [945, 224] width 93 height 24
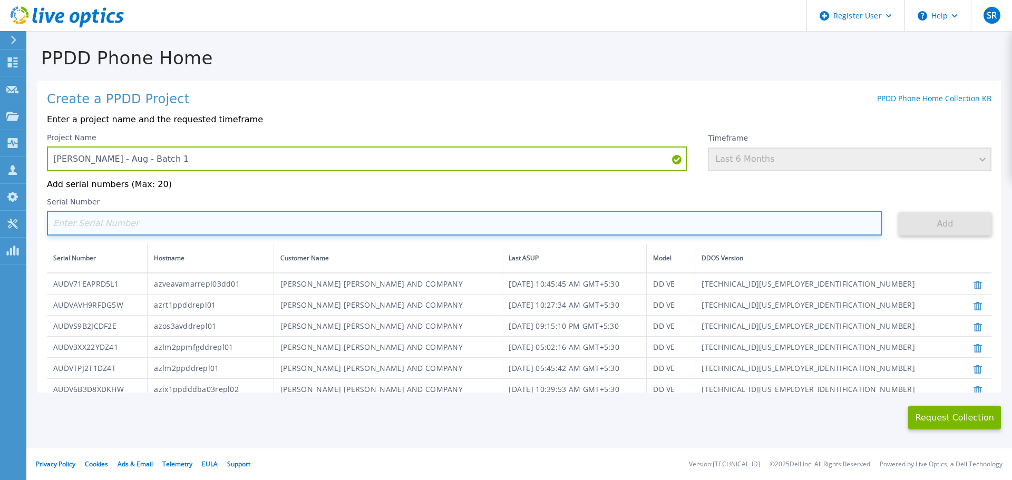
click at [165, 220] on input at bounding box center [464, 223] width 835 height 25
paste input "AUDVZYVFRCD63P"
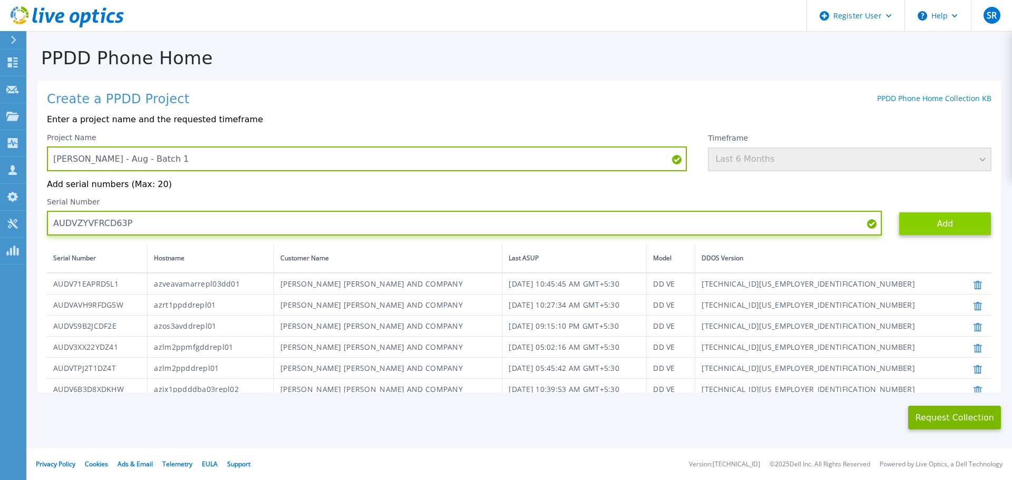
type input "AUDVZYVFRCD63P"
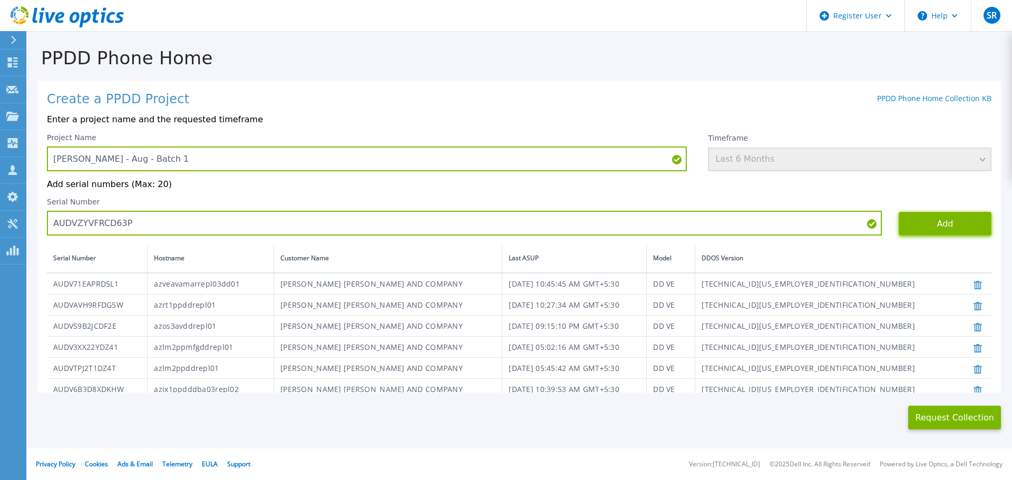
click at [927, 225] on button "Add" at bounding box center [945, 224] width 93 height 24
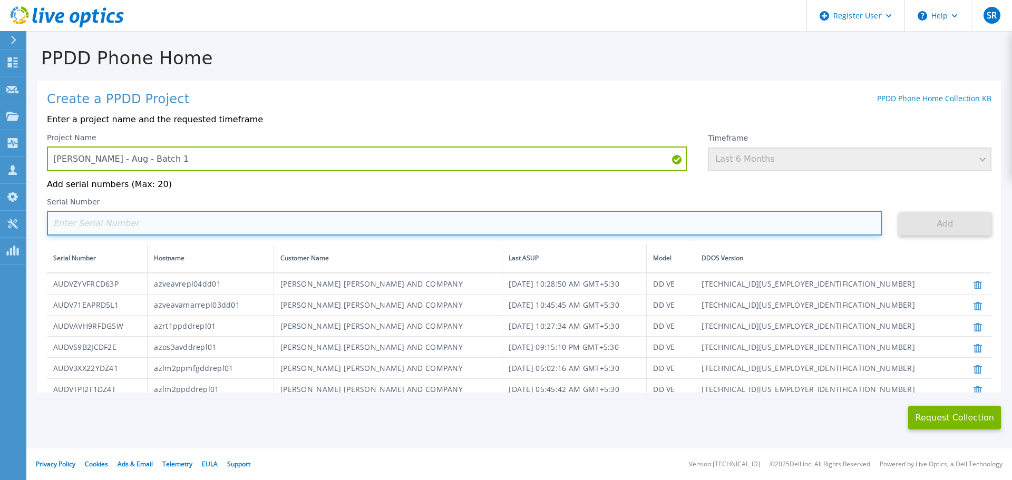
click at [147, 222] on input at bounding box center [464, 223] width 835 height 25
paste input "AUDVS7PF64DF7T"
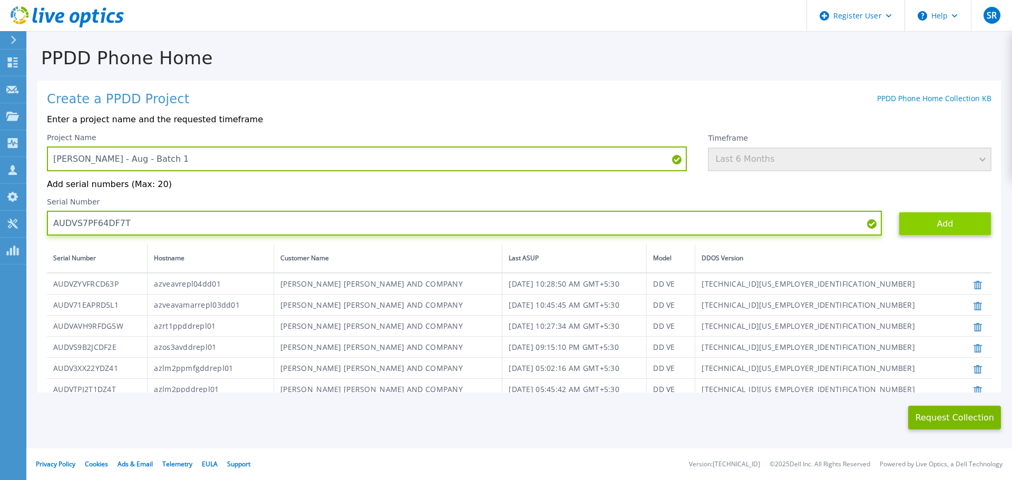
type input "AUDVS7PF64DF7T"
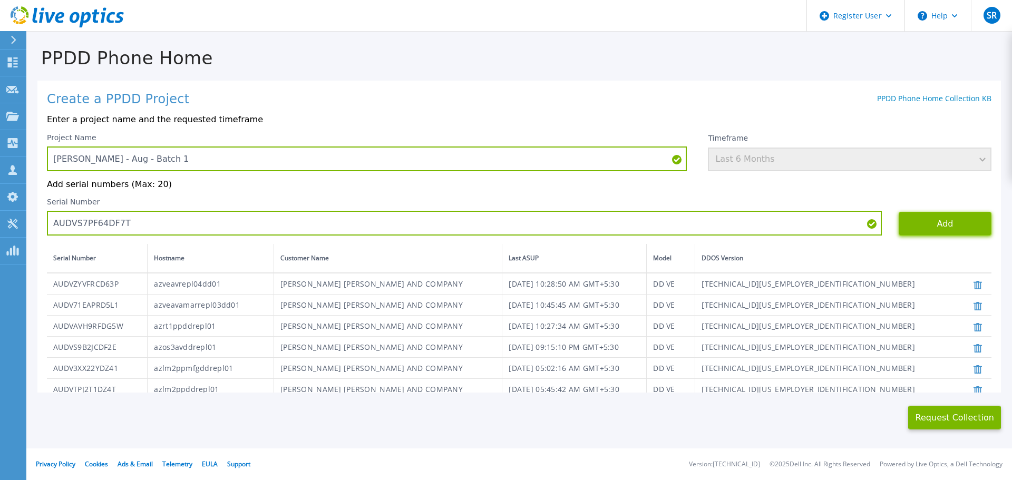
click at [940, 228] on button "Add" at bounding box center [945, 224] width 93 height 24
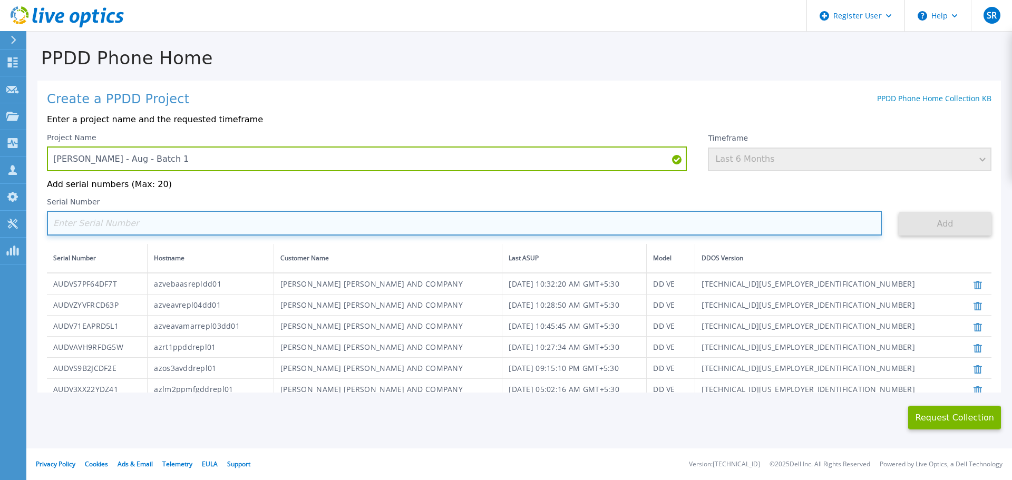
click at [98, 229] on input at bounding box center [464, 223] width 835 height 25
paste input "AUDV9G4LTVDH3P"
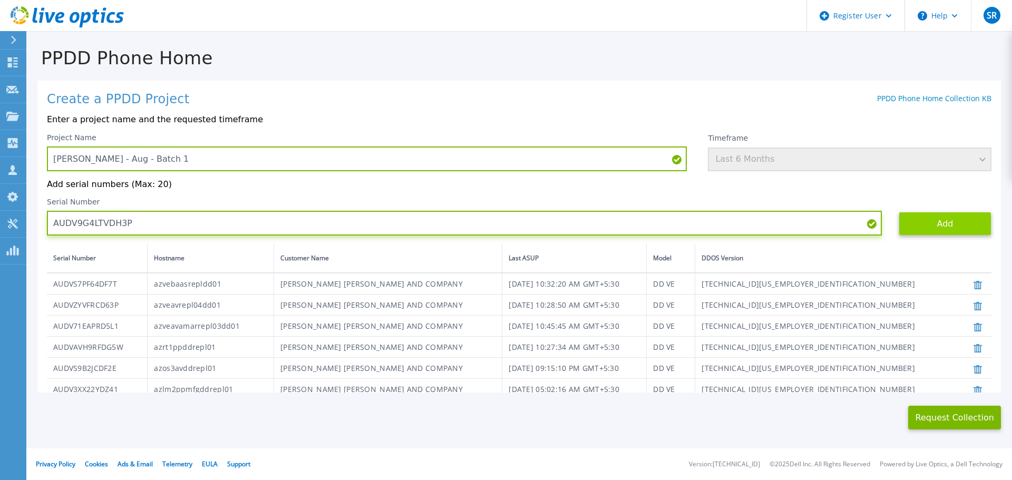
type input "AUDV9G4LTVDH3P"
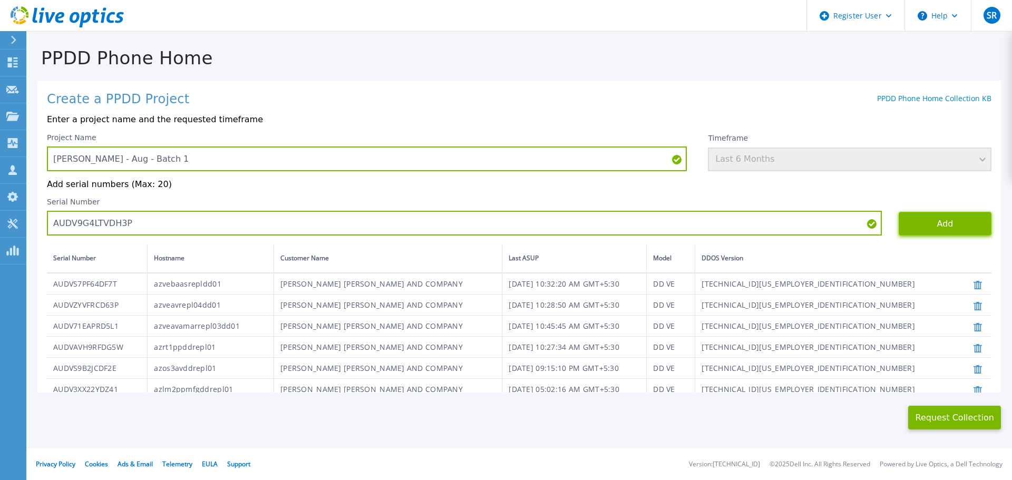
click at [933, 226] on button "Add" at bounding box center [945, 224] width 93 height 24
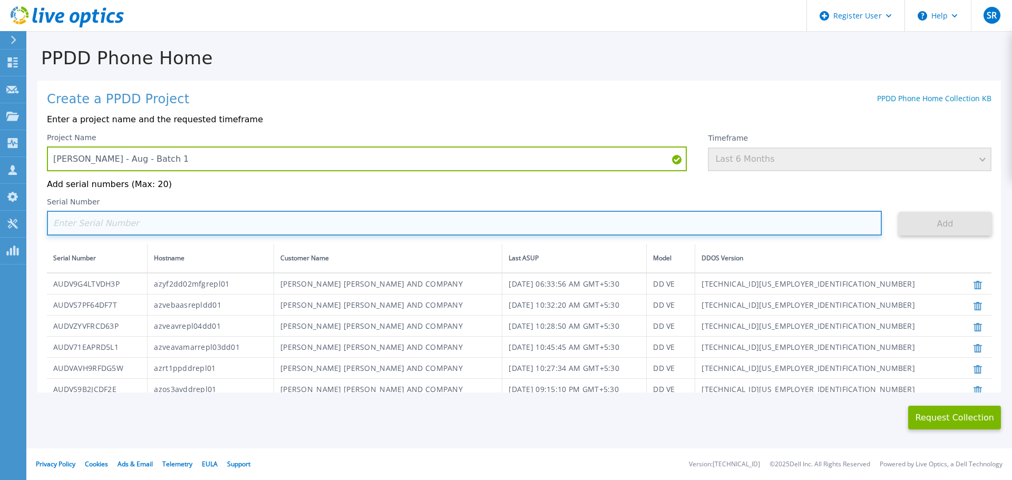
click at [79, 230] on input at bounding box center [464, 223] width 835 height 25
paste input "AUDVDS3MBHDH3T"
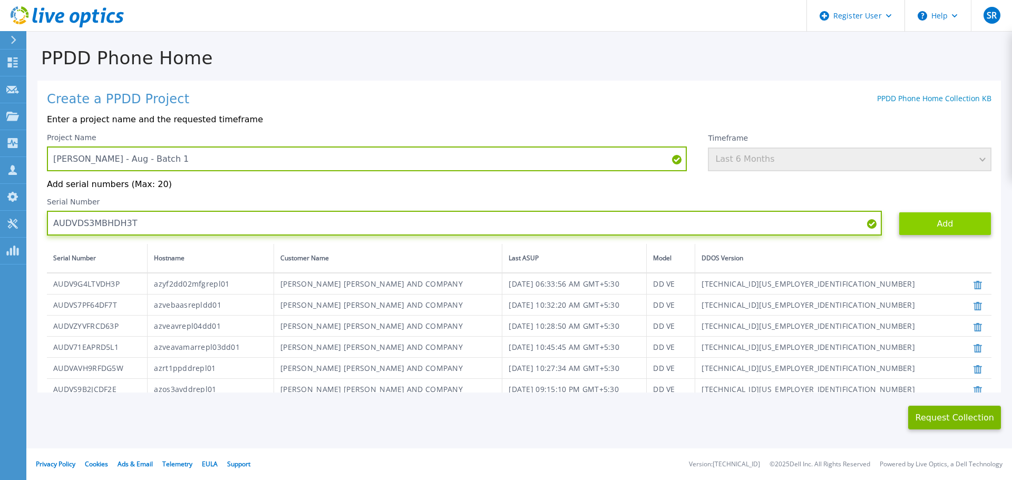
type input "AUDVDS3MBHDH3T"
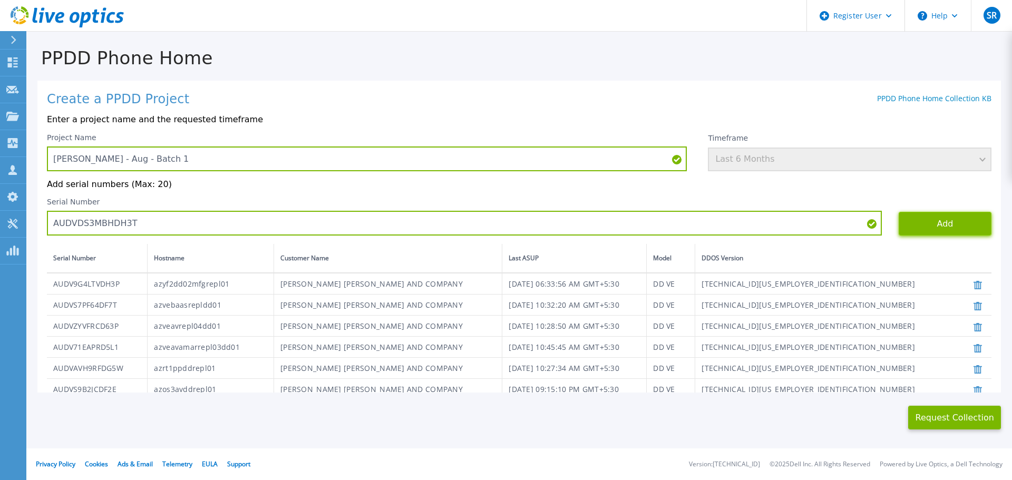
click at [920, 219] on button "Add" at bounding box center [945, 224] width 93 height 24
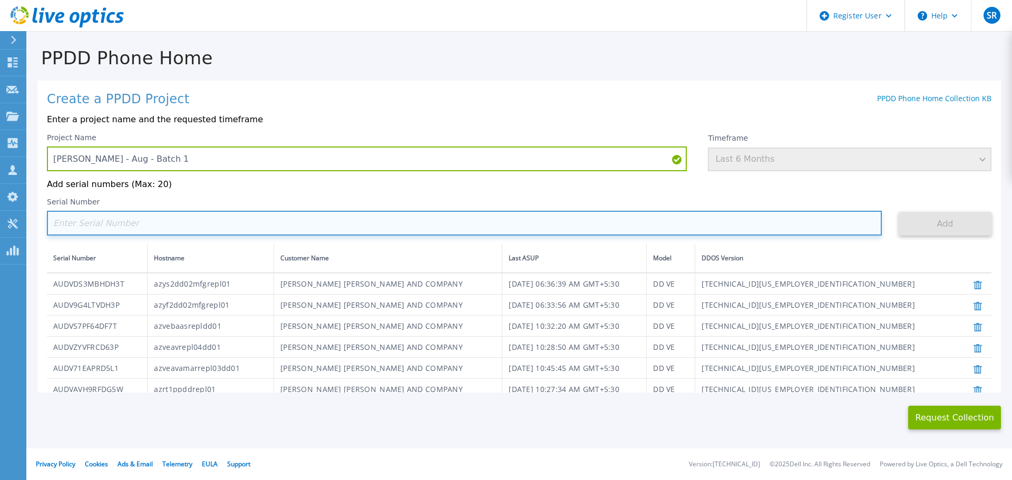
click at [100, 226] on input at bounding box center [464, 223] width 835 height 25
paste input "CKM01215105284"
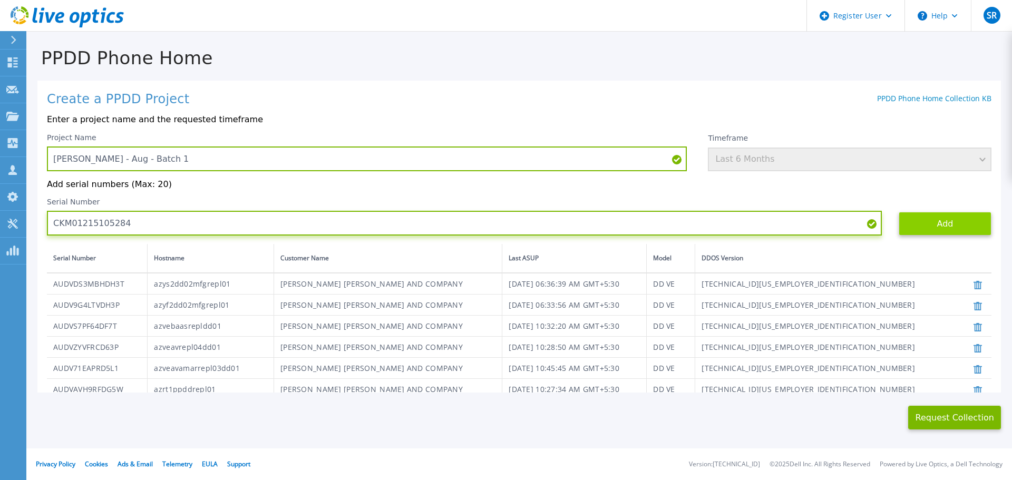
type input "CKM01215105284"
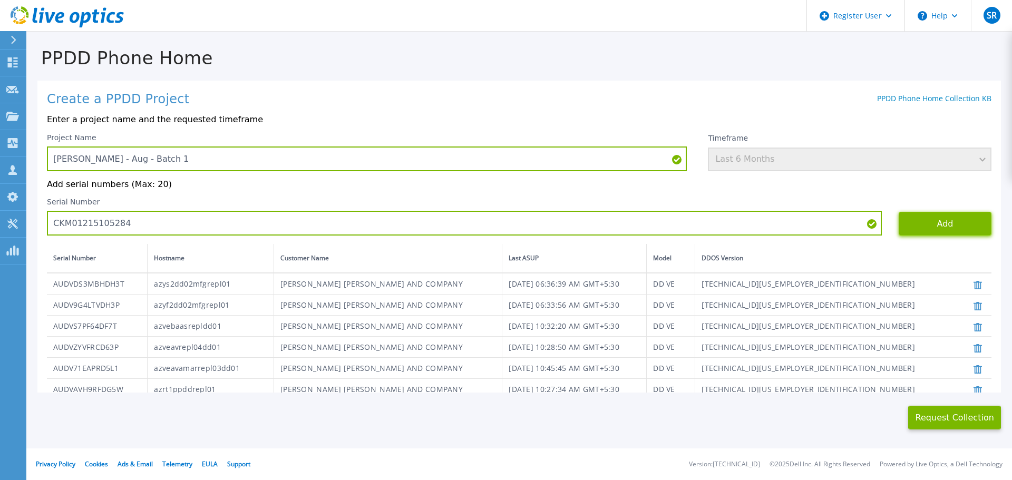
click at [918, 228] on button "Add" at bounding box center [945, 224] width 93 height 24
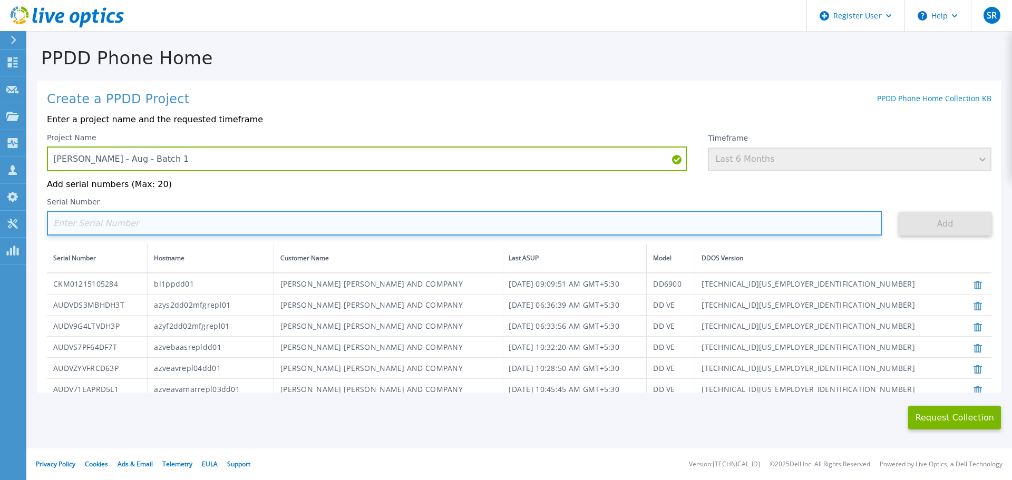
click at [134, 226] on input at bounding box center [464, 223] width 835 height 25
paste input "AUDVN854G4D24T"
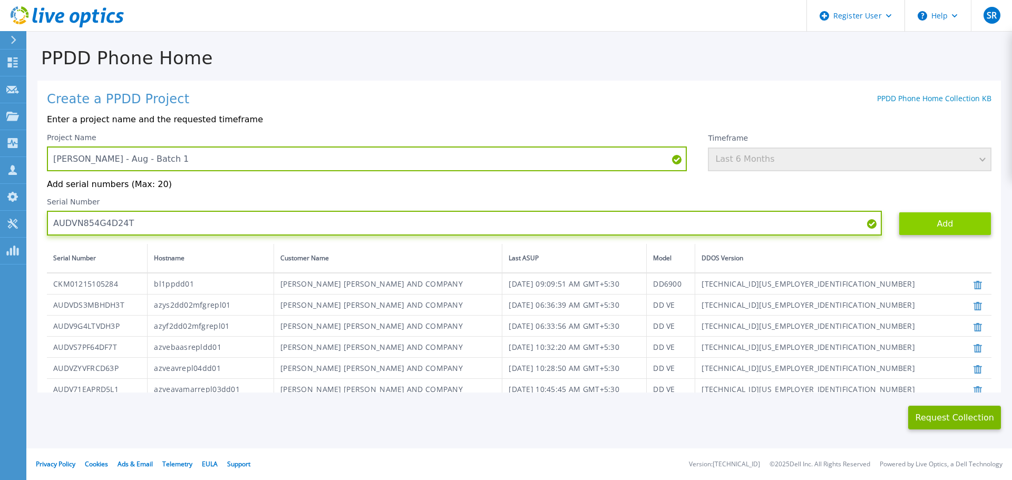
type input "AUDVN854G4D24T"
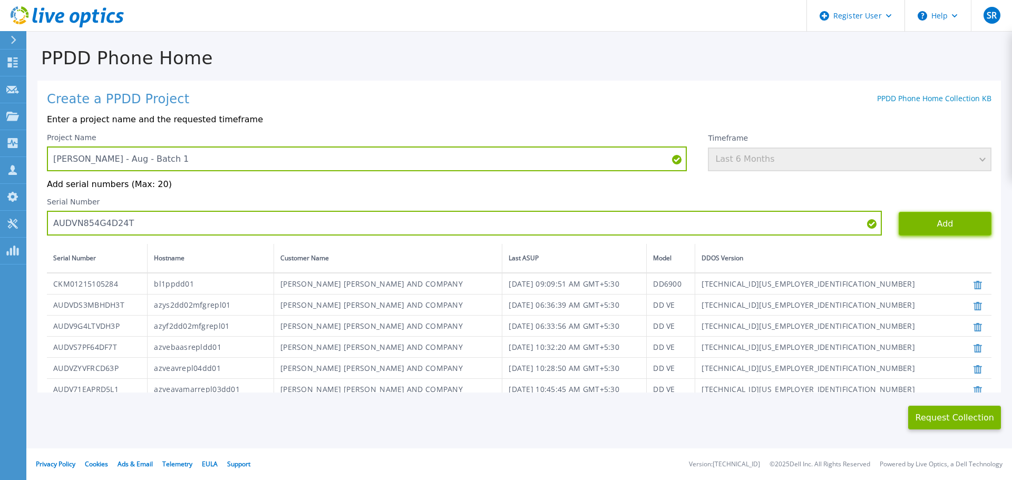
click at [916, 222] on button "Add" at bounding box center [945, 224] width 93 height 24
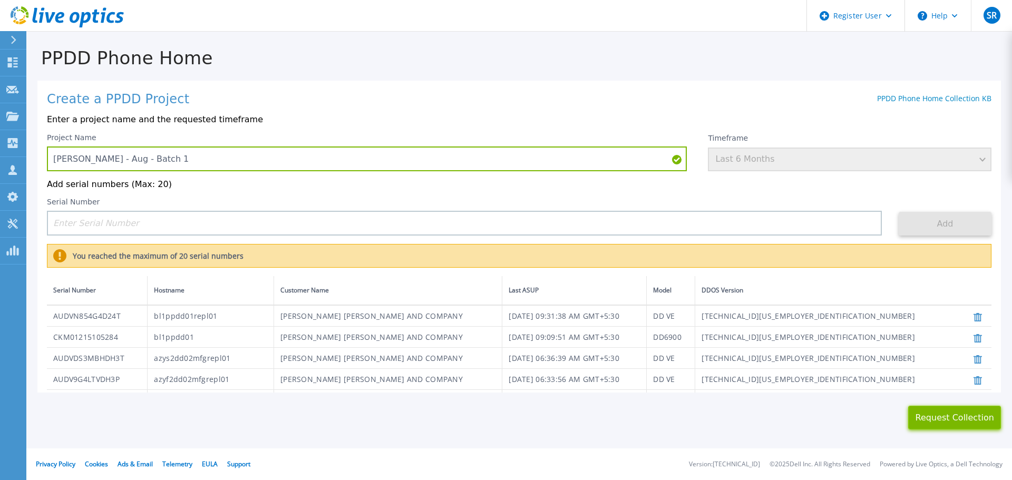
click at [938, 417] on button "Request Collection" at bounding box center [954, 418] width 93 height 24
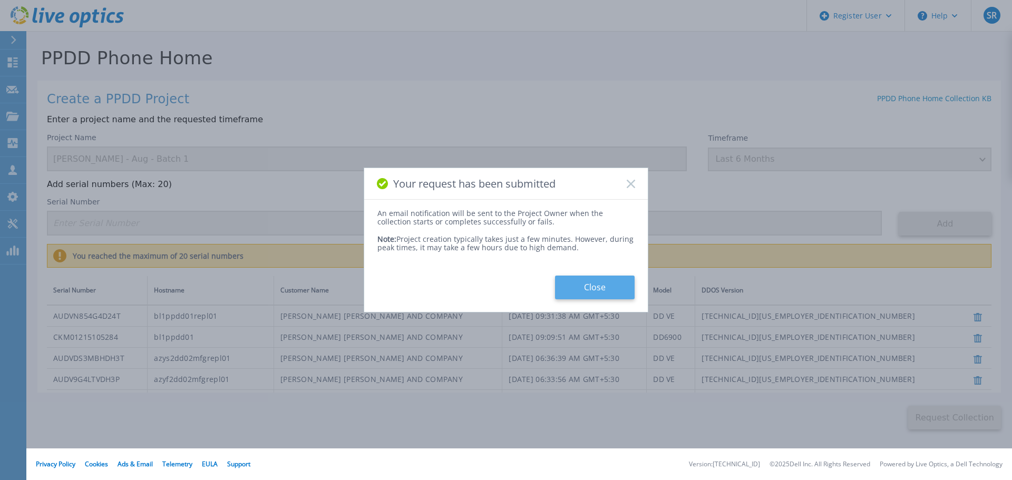
click at [606, 288] on button "Close" at bounding box center [595, 288] width 80 height 24
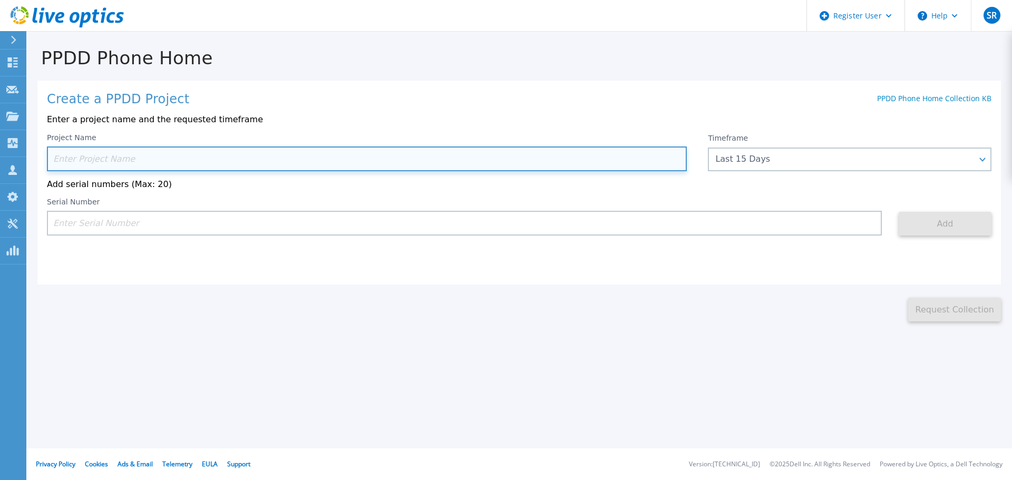
click at [169, 157] on input at bounding box center [367, 159] width 640 height 25
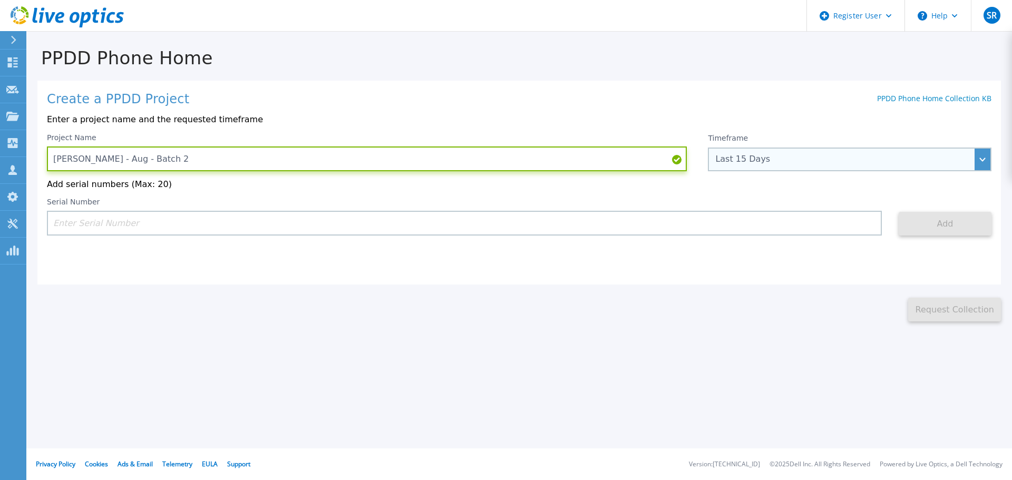
type input "Lilly - Aug - Batch 2"
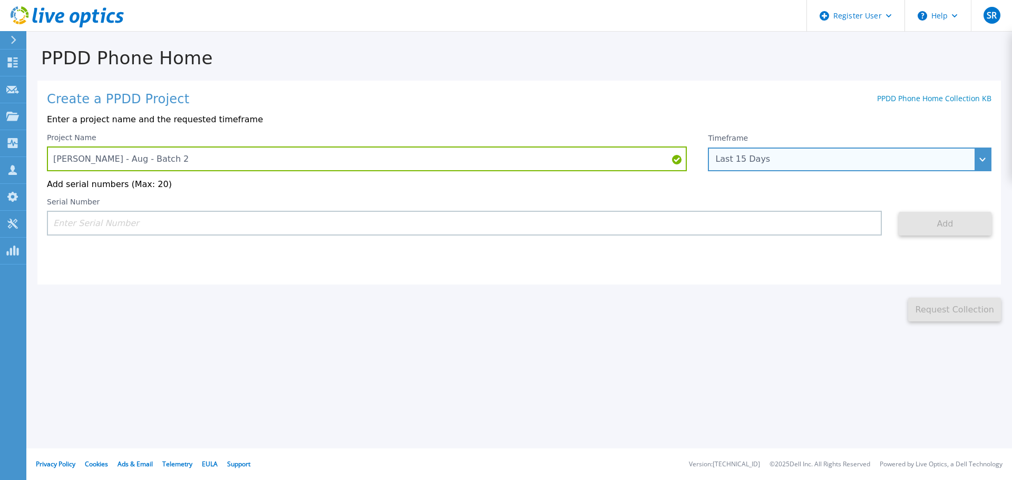
click at [760, 152] on div "Last 15 Days" at bounding box center [850, 160] width 284 height 24
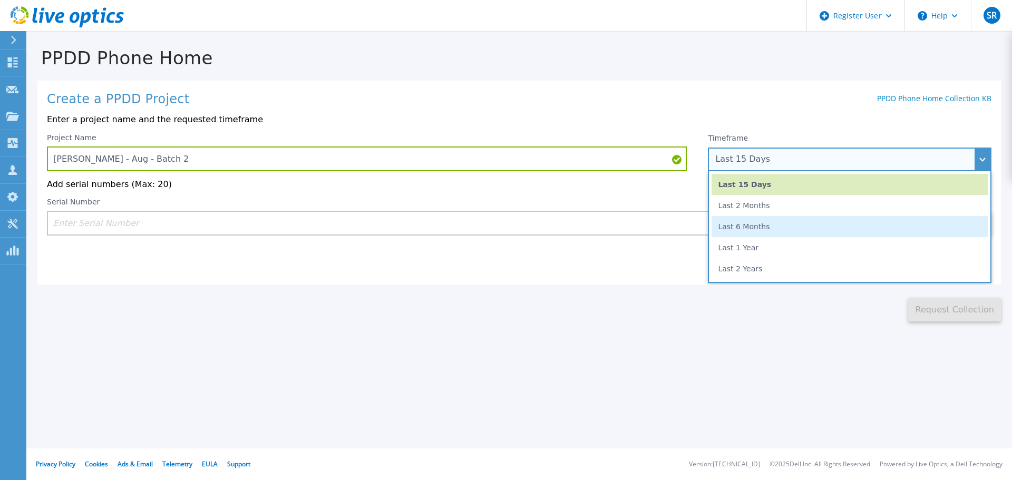
click at [765, 228] on li "Last 6 Months" at bounding box center [850, 226] width 276 height 21
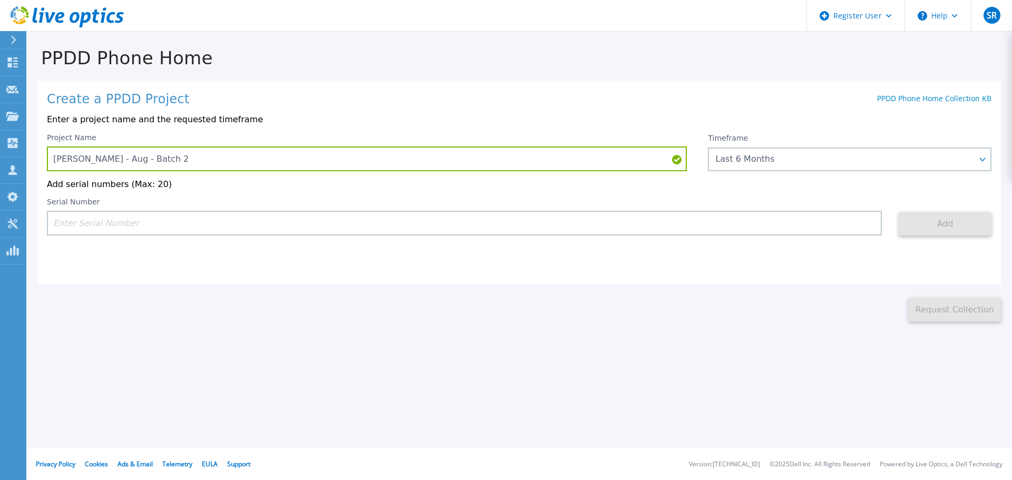
click at [127, 242] on div "Create a PPDD Project PPDD Phone Home Collection KB Enter a project name and th…" at bounding box center [518, 183] width 963 height 204
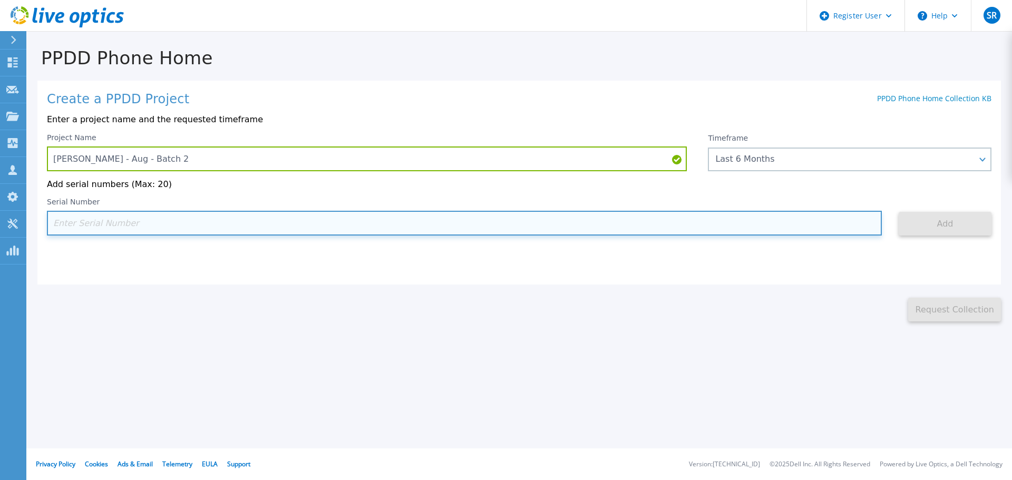
click at [129, 232] on input at bounding box center [464, 223] width 835 height 25
click at [78, 229] on input at bounding box center [464, 223] width 835 height 25
paste input "APX00224214252"
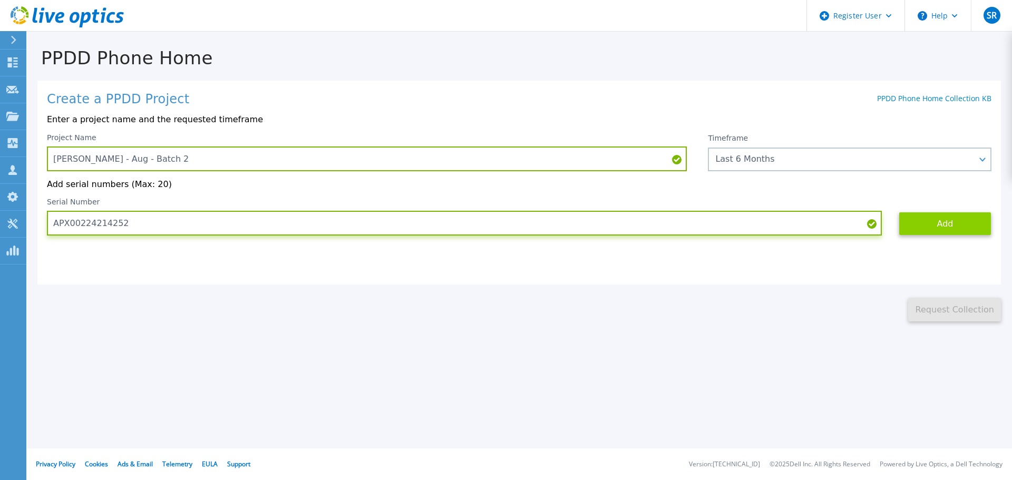
type input "APX00224214252"
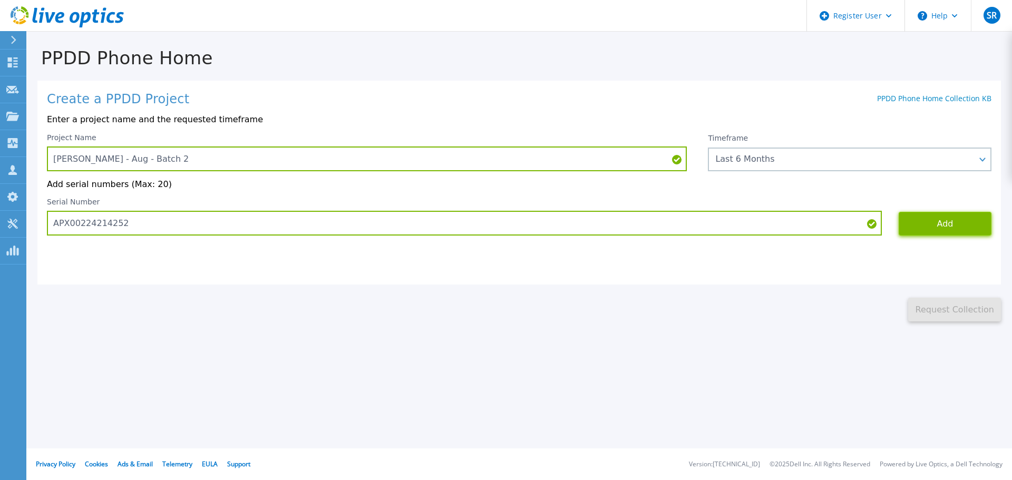
click at [959, 228] on button "Add" at bounding box center [945, 224] width 93 height 24
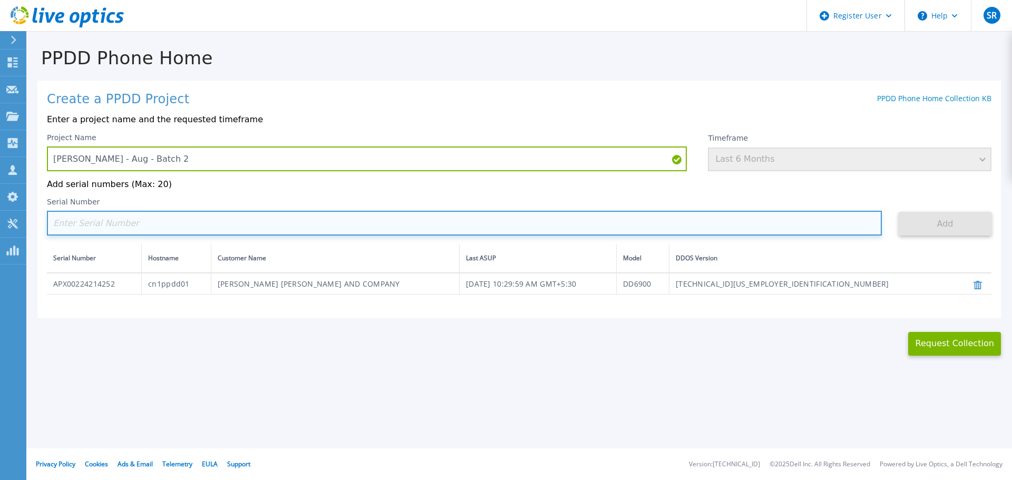
click at [181, 227] on input at bounding box center [464, 223] width 835 height 25
paste input "APX00224214689"
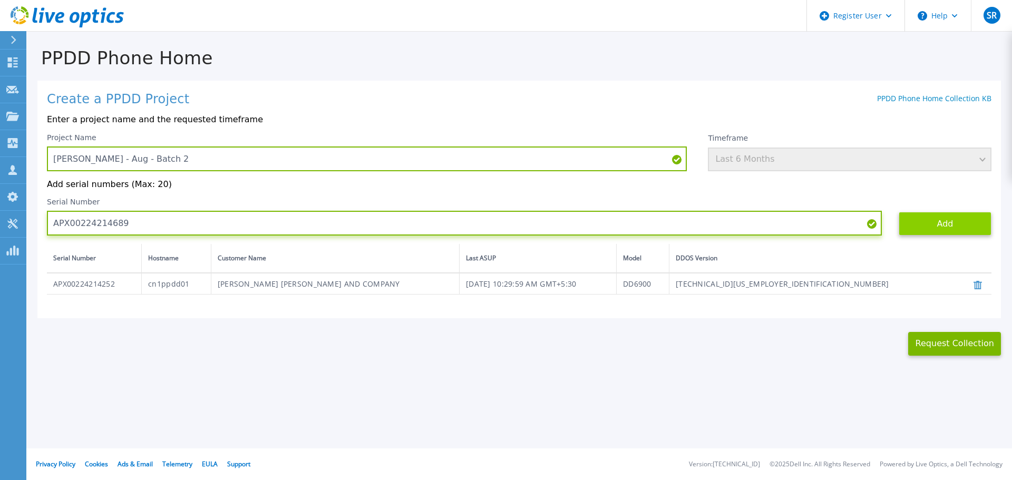
type input "APX00224214689"
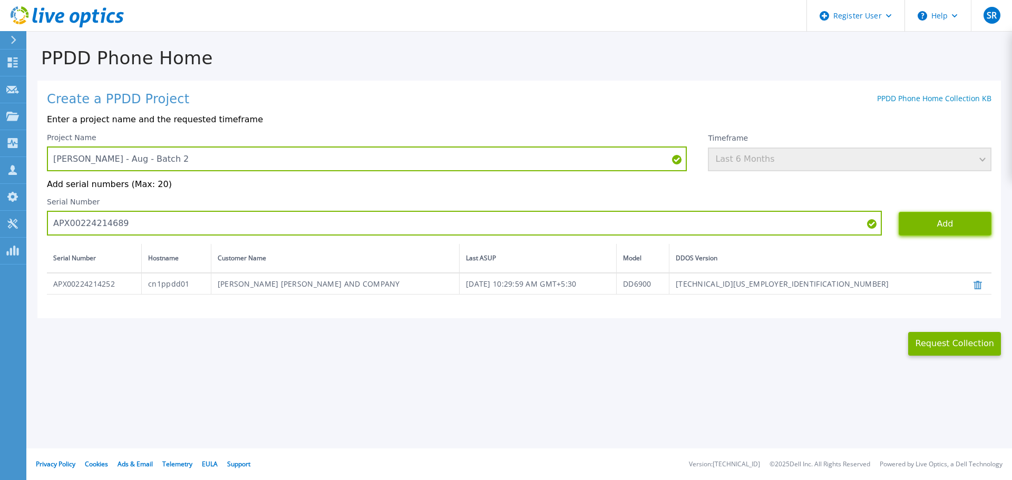
click at [938, 229] on button "Add" at bounding box center [945, 224] width 93 height 24
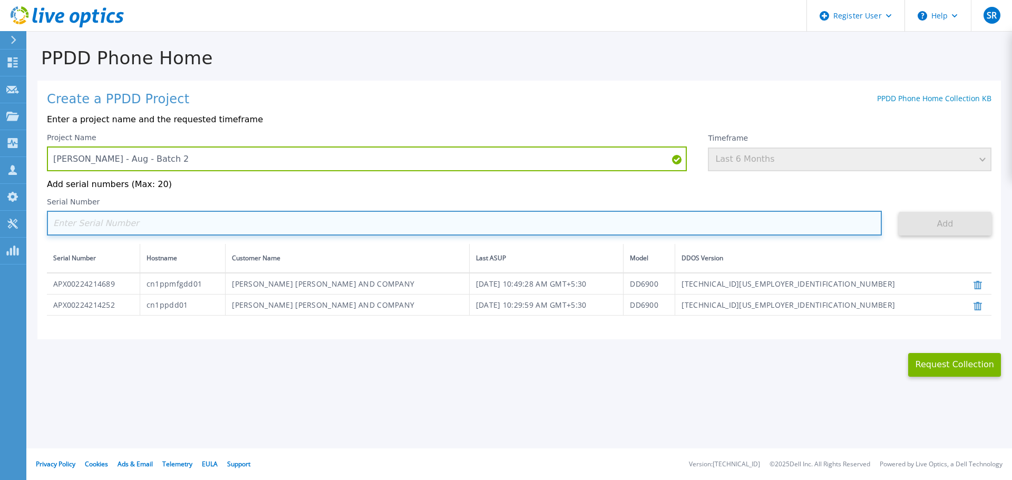
click at [140, 226] on input at bounding box center [464, 223] width 835 height 25
paste input "CKM00152201721"
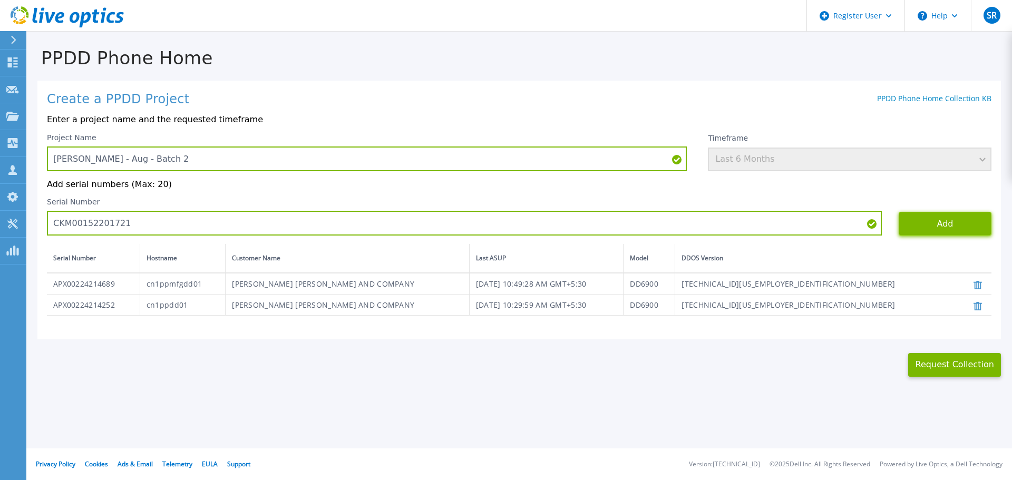
click at [947, 229] on button "Add" at bounding box center [945, 224] width 93 height 24
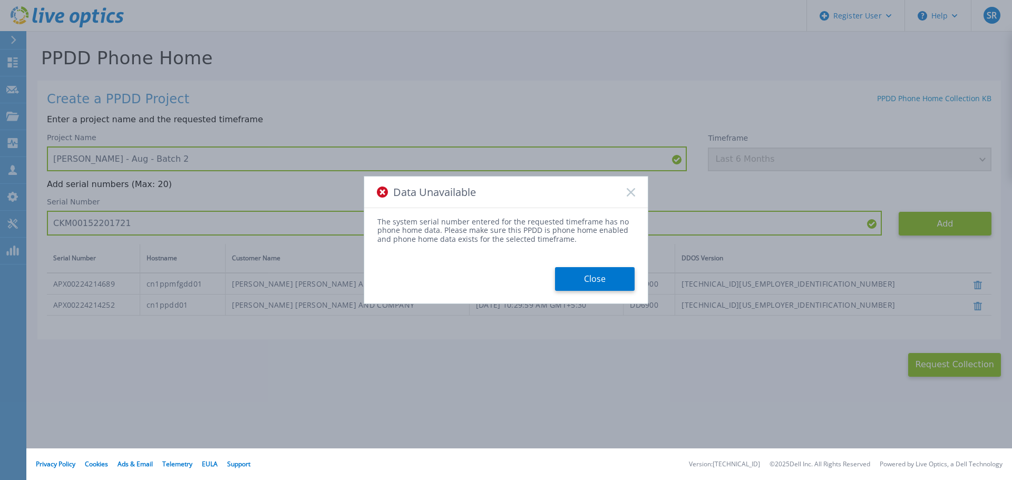
click at [632, 192] on rect at bounding box center [630, 192] width 9 height 9
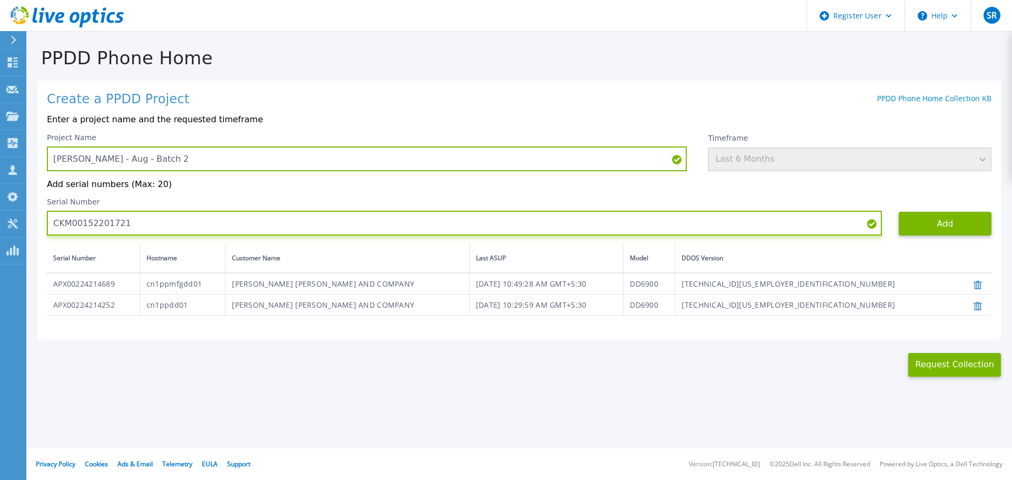
drag, startPoint x: 162, startPoint y: 225, endPoint x: 53, endPoint y: 225, distance: 108.6
click at [53, 225] on input "CKM00152201721" at bounding box center [464, 223] width 835 height 25
paste input "DE406213934983"
type input "DE406213934983"
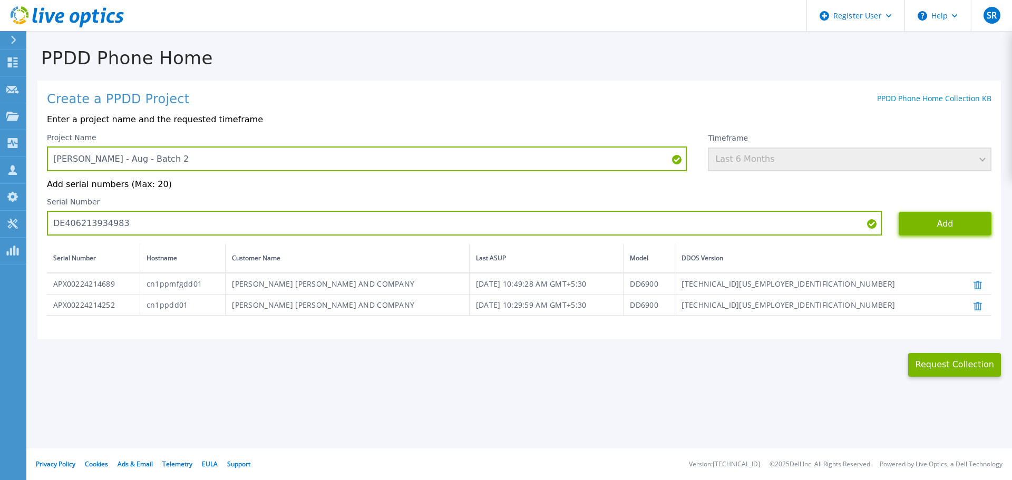
click at [933, 223] on button "Add" at bounding box center [945, 224] width 93 height 24
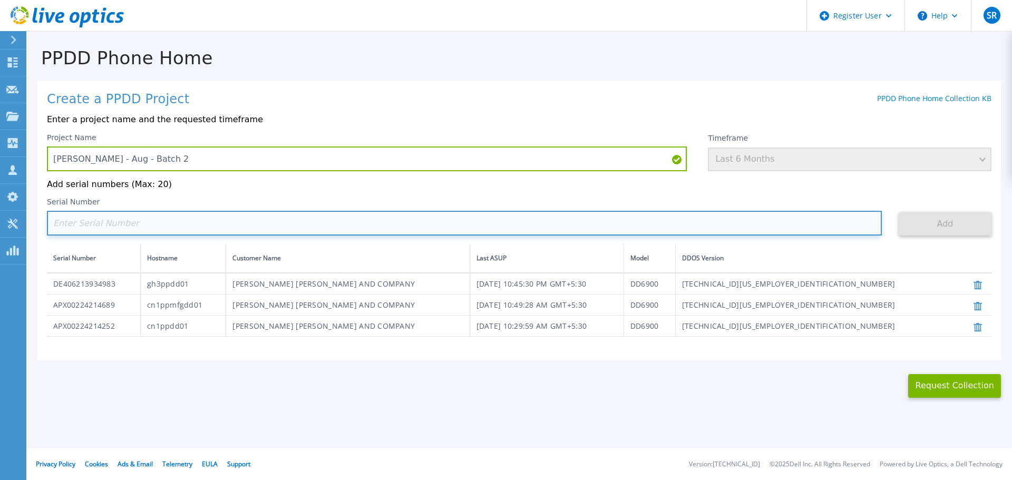
click at [126, 227] on input at bounding box center [464, 223] width 835 height 25
paste input "APM00162622667"
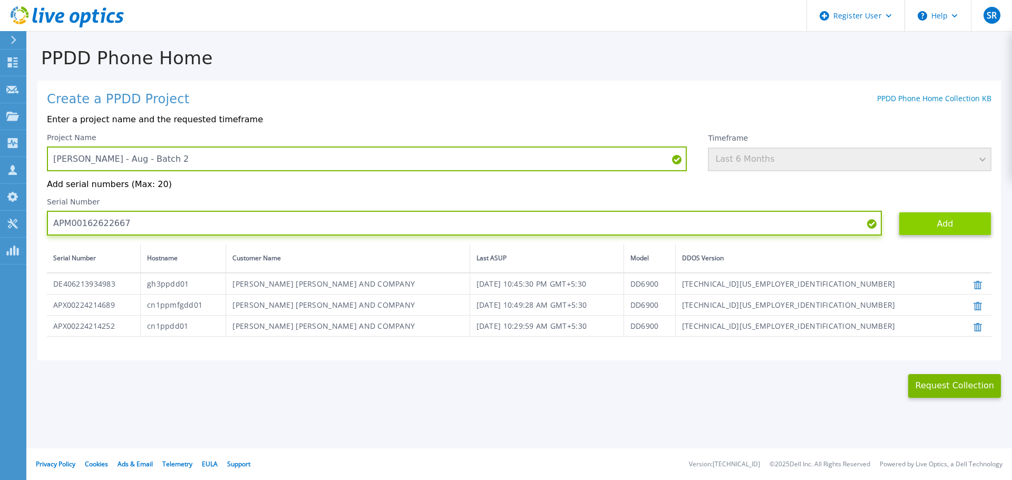
type input "APM00162622667"
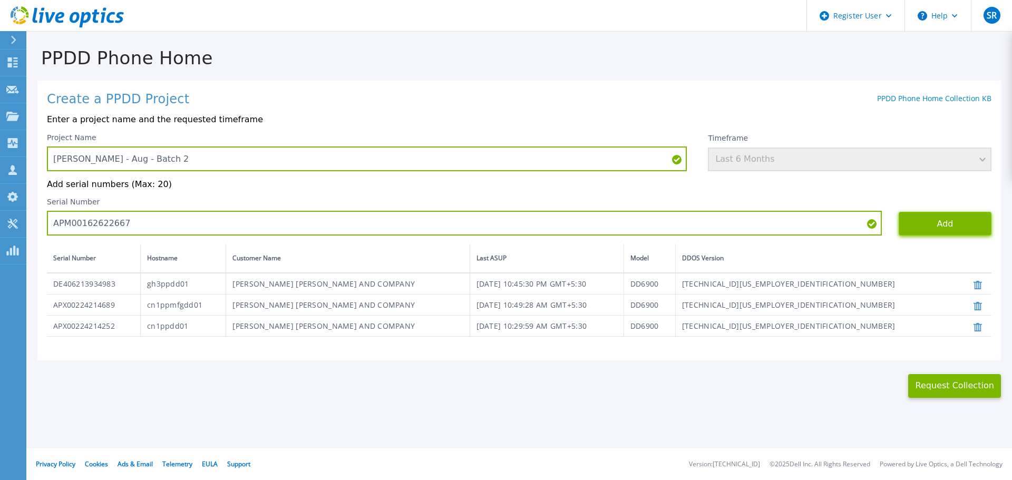
click at [947, 231] on button "Add" at bounding box center [945, 224] width 93 height 24
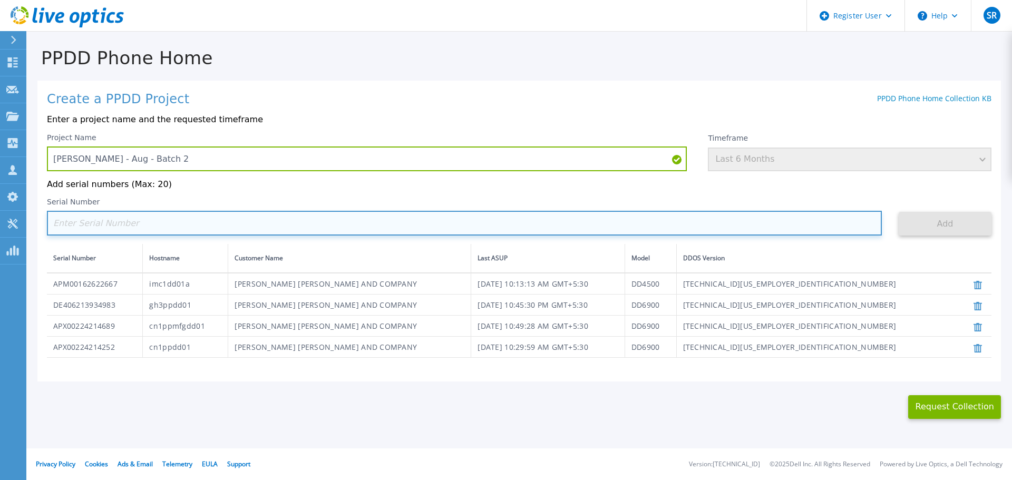
click at [140, 229] on input at bounding box center [464, 223] width 835 height 25
paste input "APX00222510965"
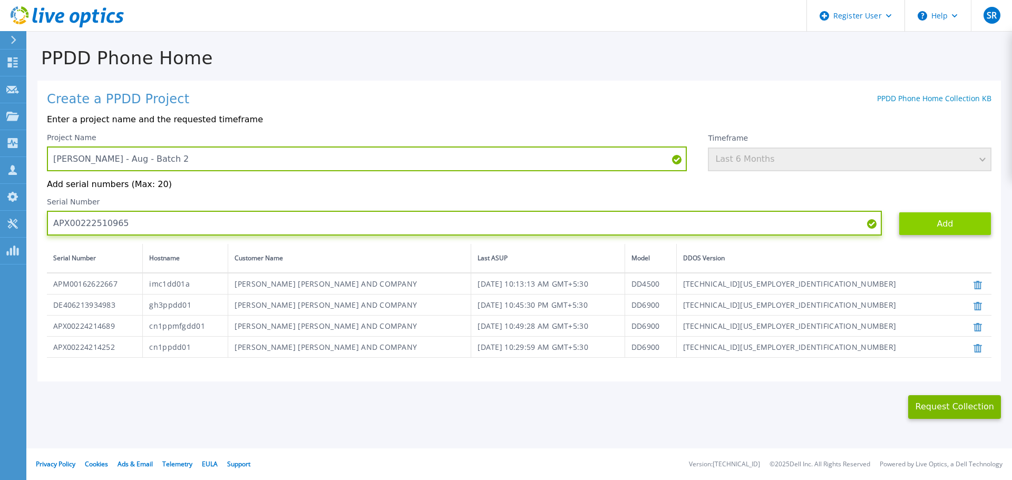
type input "APX00222510965"
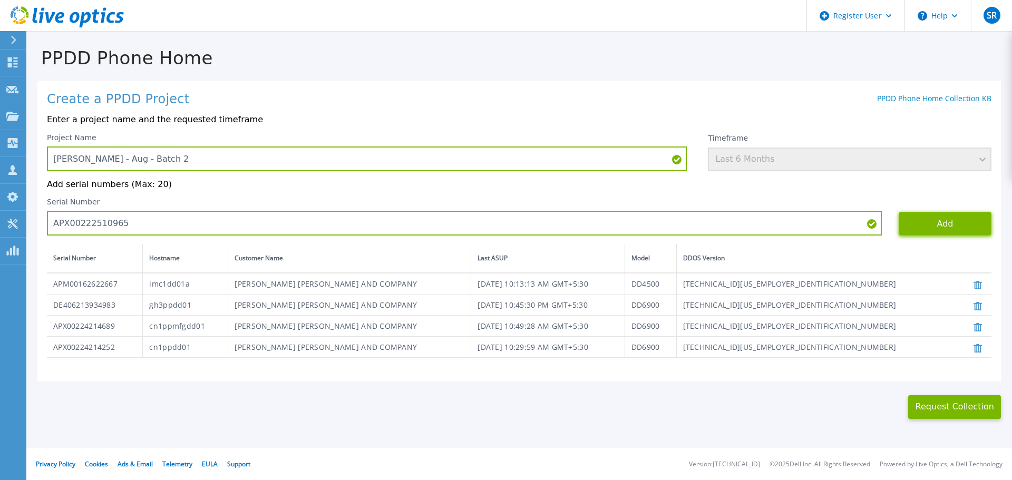
click at [939, 222] on button "Add" at bounding box center [945, 224] width 93 height 24
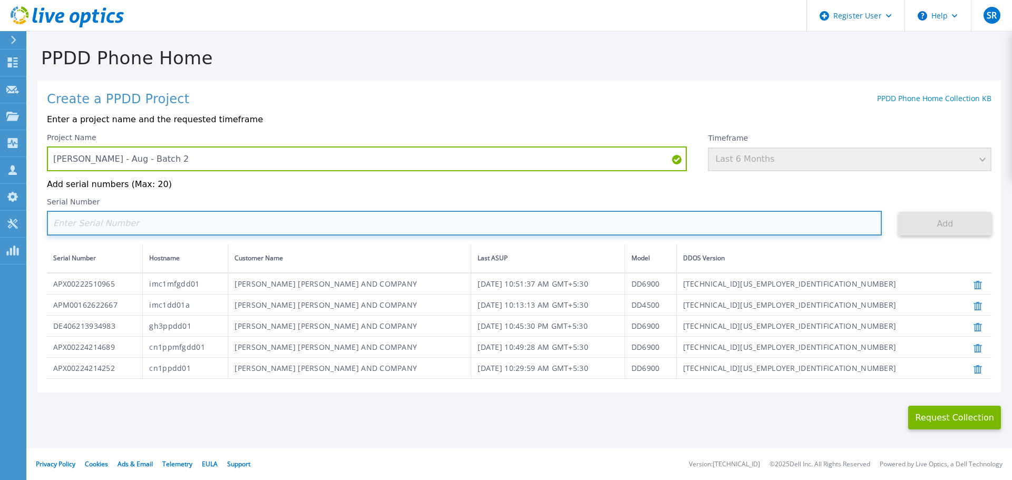
click at [107, 228] on input at bounding box center [464, 223] width 835 height 25
paste input "APM00214013992"
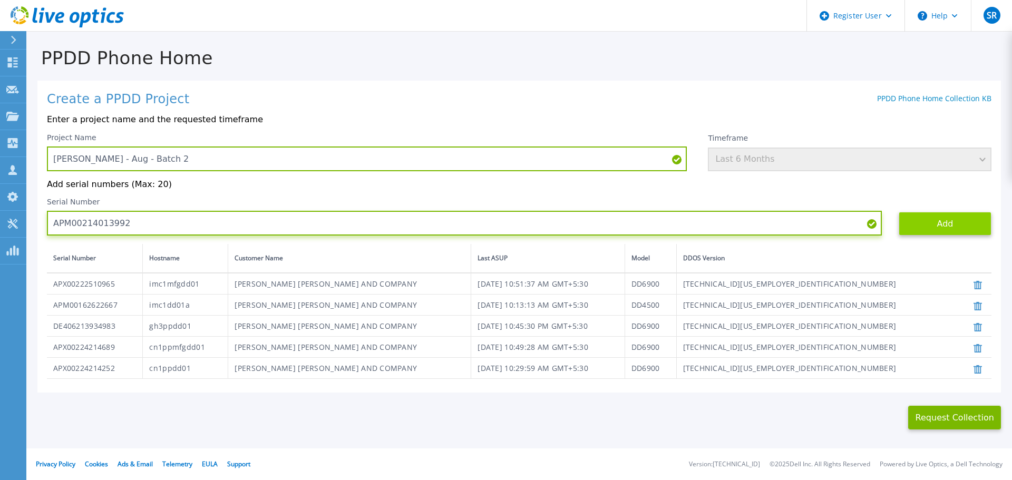
type input "APM00214013992"
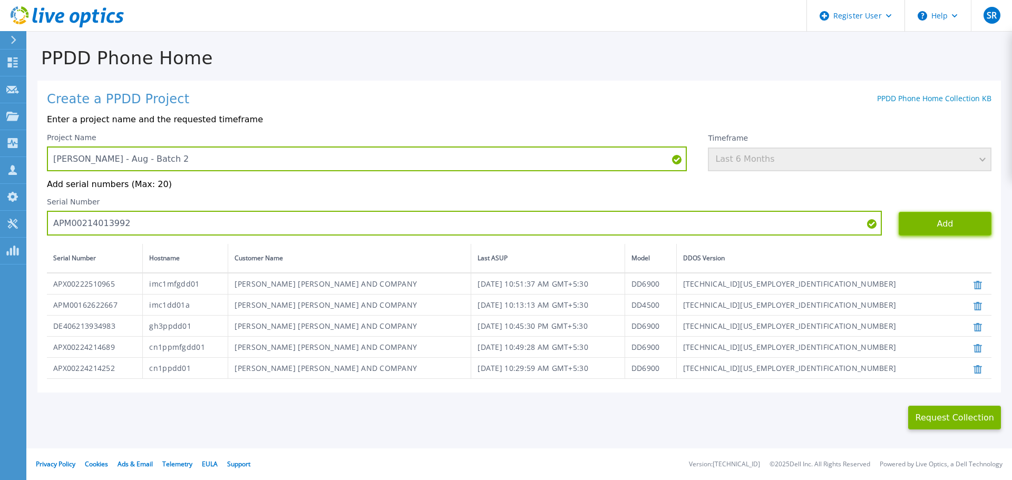
click at [910, 228] on button "Add" at bounding box center [945, 224] width 93 height 24
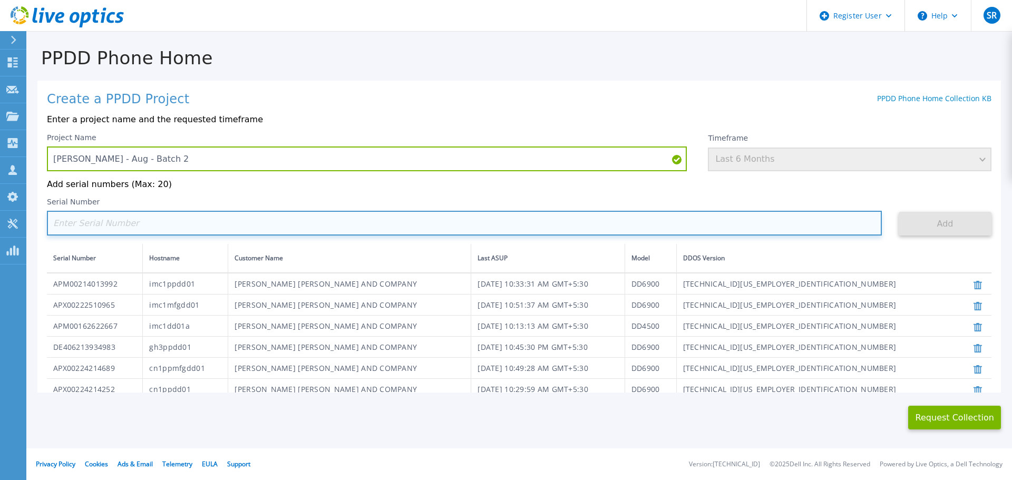
click at [160, 236] on input at bounding box center [464, 223] width 835 height 25
paste input "AUDV2HUSL4D1JR"
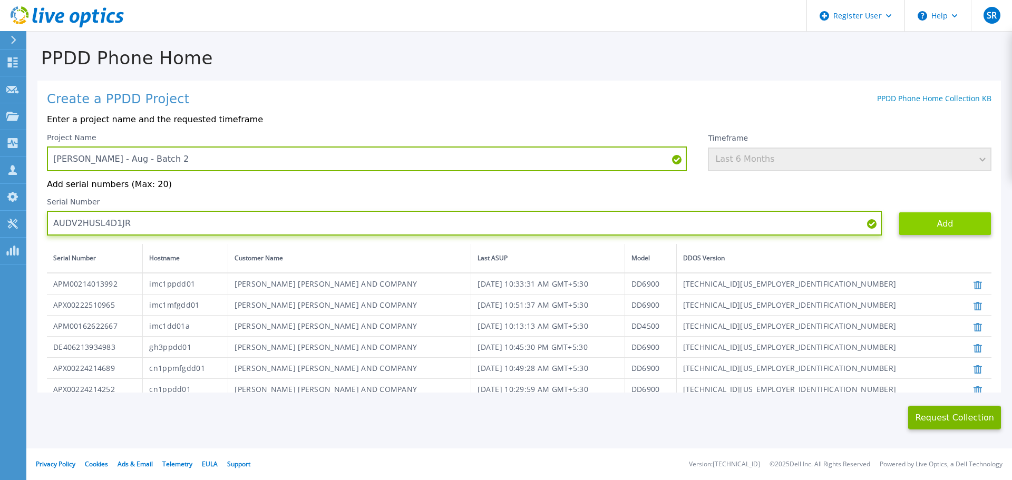
type input "AUDV2HUSL4D1JR"
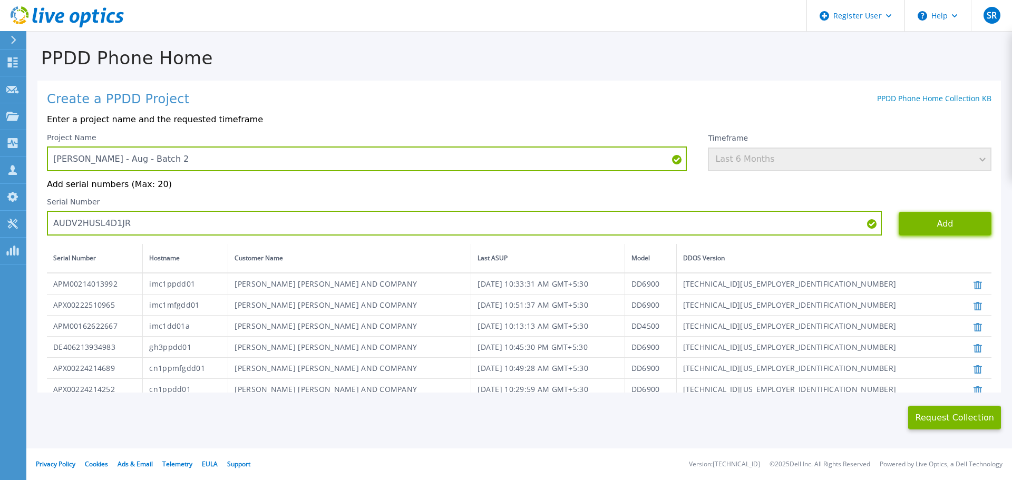
click at [932, 223] on button "Add" at bounding box center [945, 224] width 93 height 24
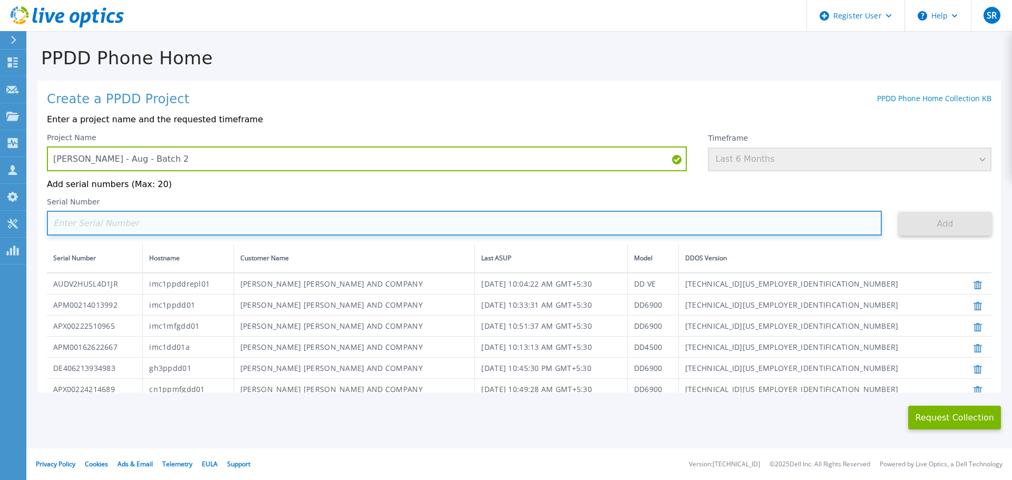
click at [211, 230] on input at bounding box center [464, 223] width 835 height 25
paste input "APM00163627718"
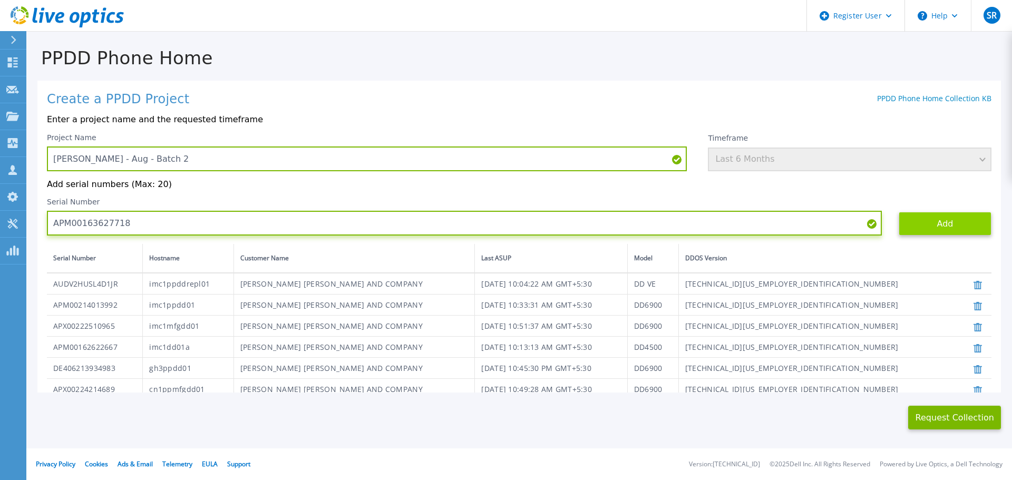
type input "APM00163627718"
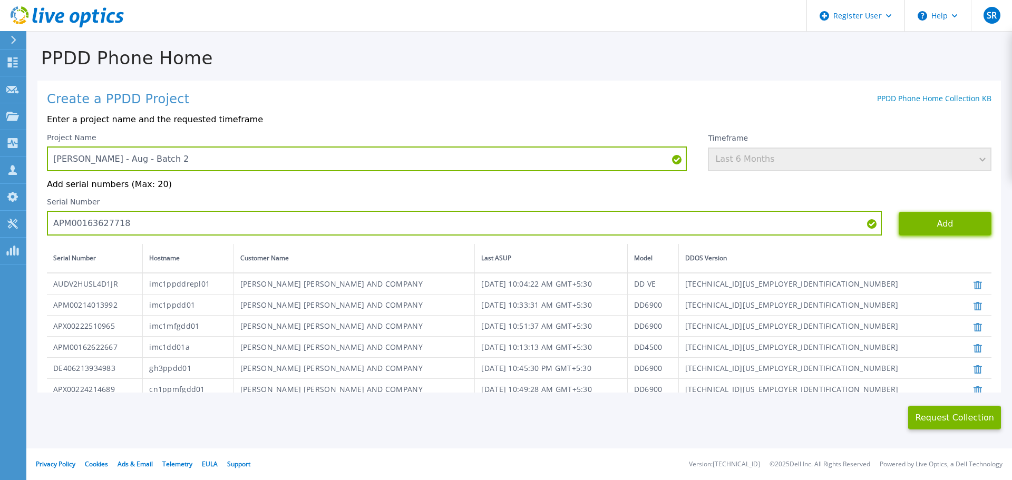
click at [934, 229] on button "Add" at bounding box center [945, 224] width 93 height 24
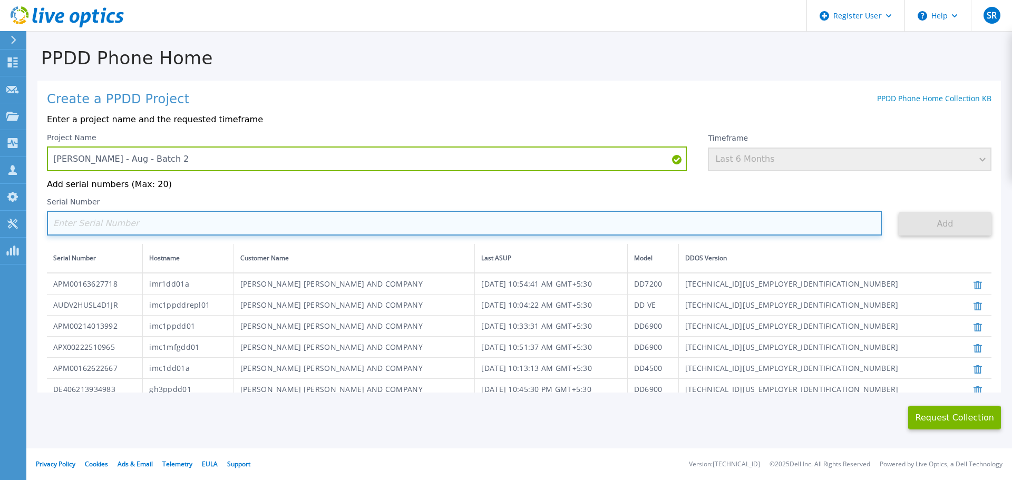
click at [108, 227] on input at bounding box center [464, 223] width 835 height 25
paste input "APM00214009899"
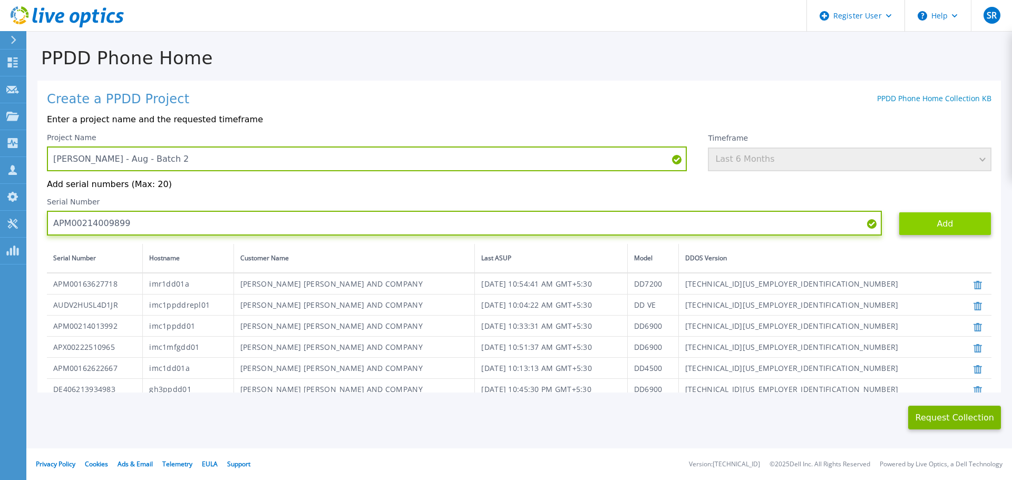
type input "APM00214009899"
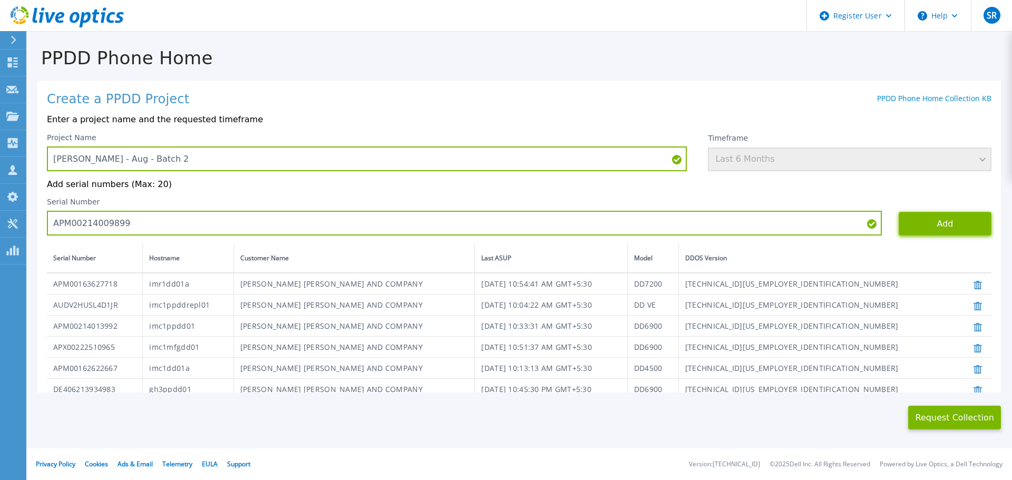
click at [920, 227] on button "Add" at bounding box center [945, 224] width 93 height 24
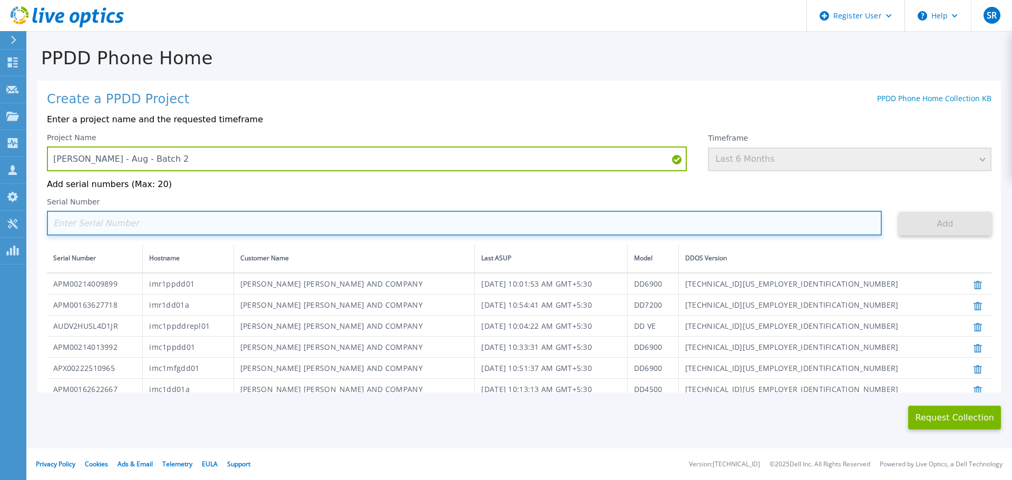
click at [115, 229] on input at bounding box center [464, 223] width 835 height 25
paste input "AUDVB31SSUD2RU"
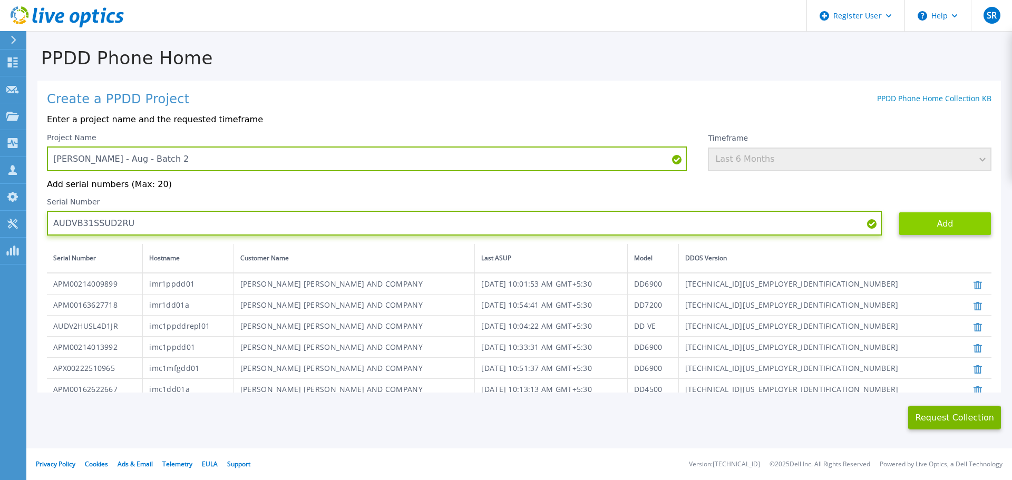
type input "AUDVB31SSUD2RU"
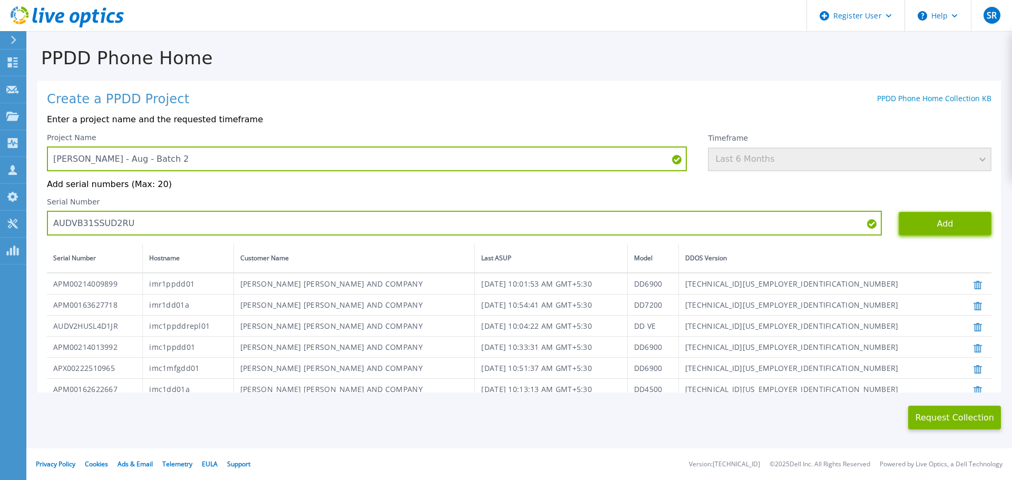
click at [924, 228] on button "Add" at bounding box center [945, 224] width 93 height 24
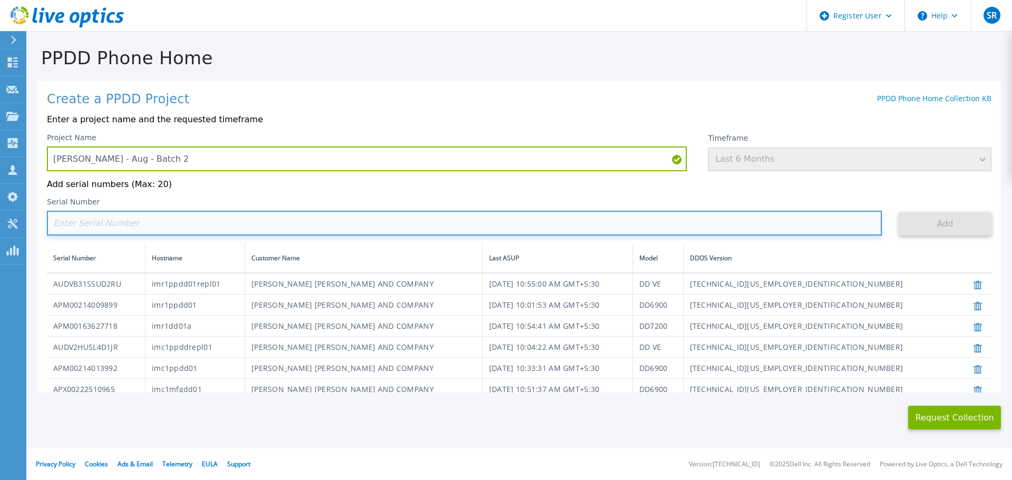
click at [192, 227] on input at bounding box center [464, 223] width 835 height 25
paste input "AUDVPN8XHMDHX1"
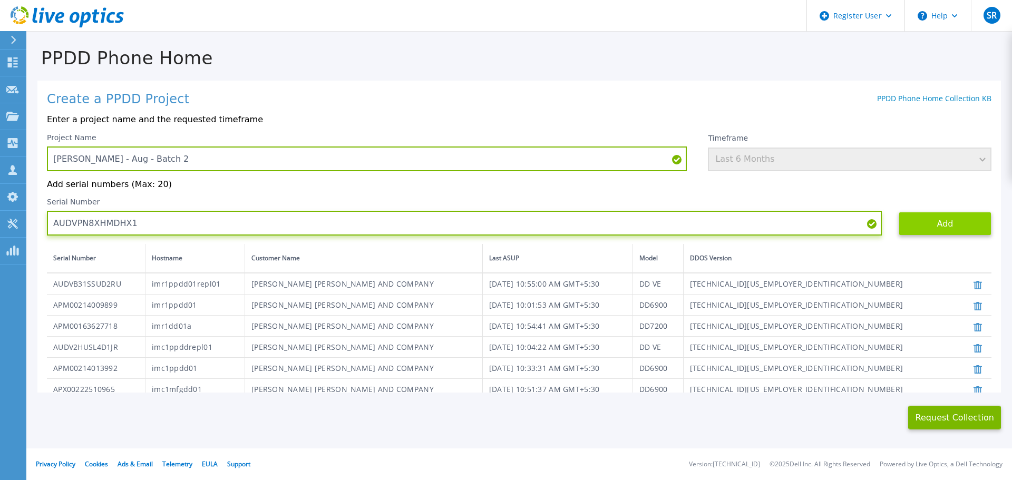
type input "AUDVPN8XHMDHX1"
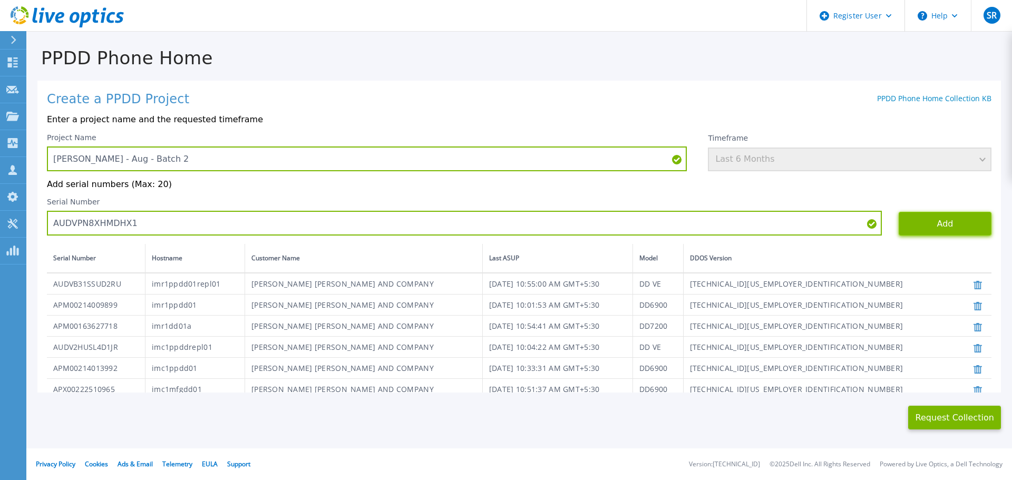
click at [927, 223] on button "Add" at bounding box center [945, 224] width 93 height 24
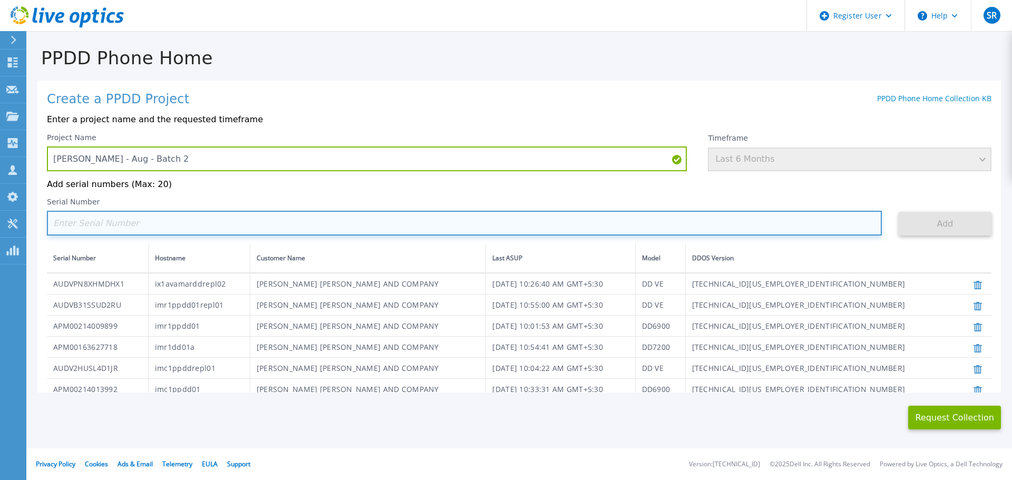
click at [277, 225] on input at bounding box center [464, 223] width 835 height 25
paste input "APM00184132690"
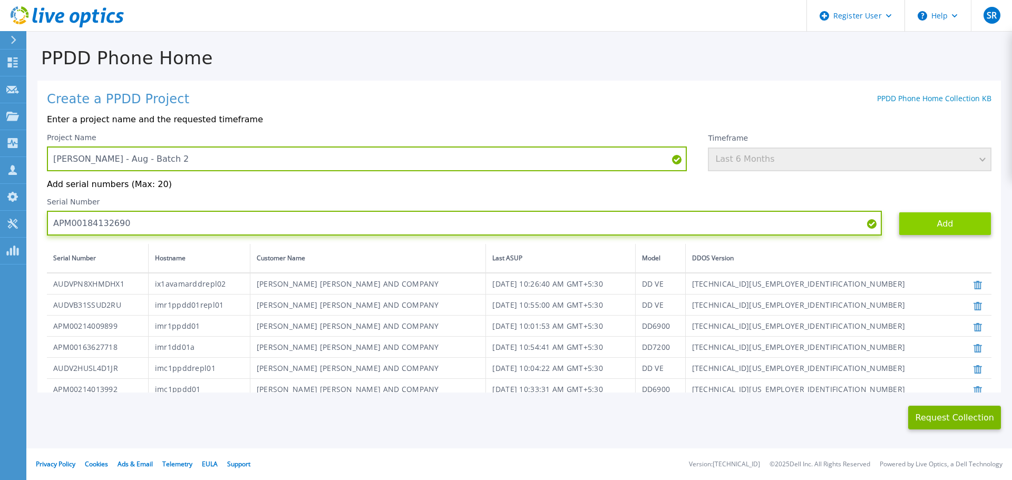
type input "APM00184132690"
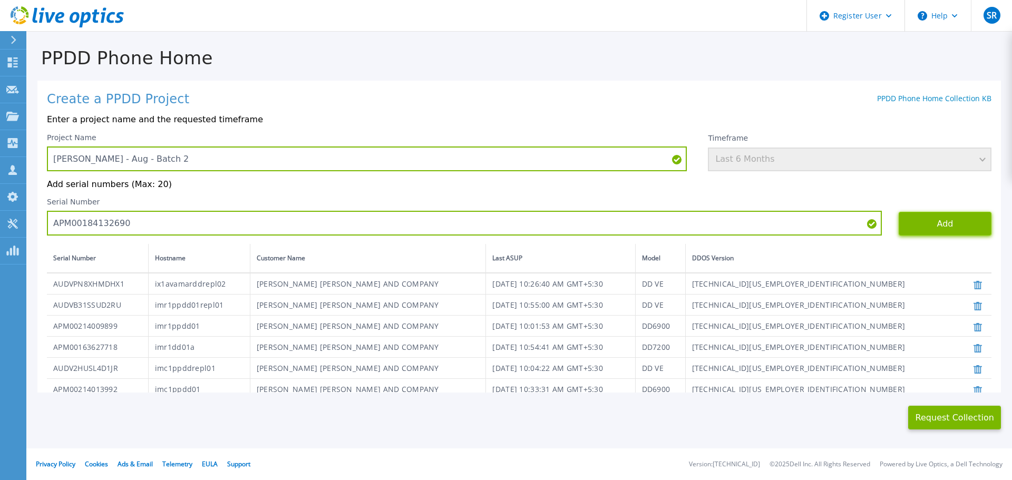
click at [899, 228] on button "Add" at bounding box center [945, 224] width 93 height 24
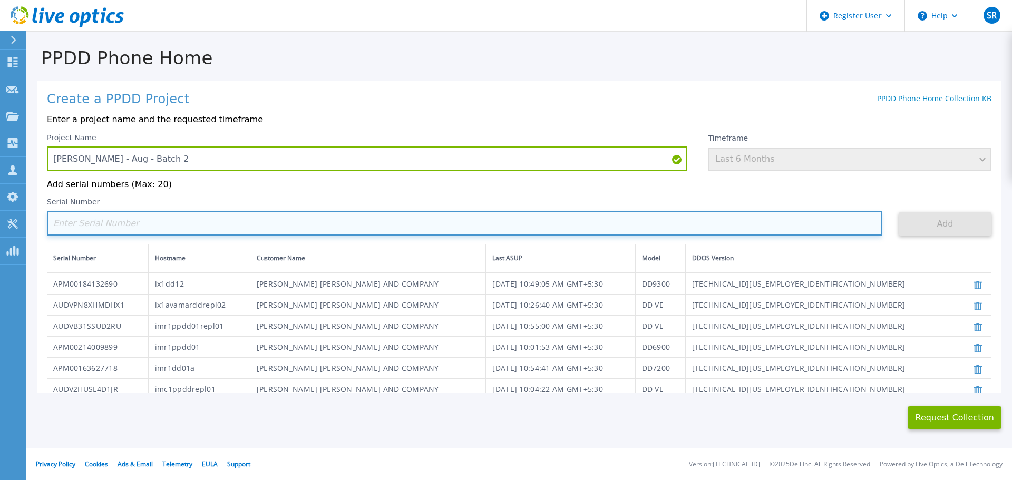
click at [228, 222] on input at bounding box center [464, 223] width 835 height 25
paste input "AUDVYVTWGZSLAP"
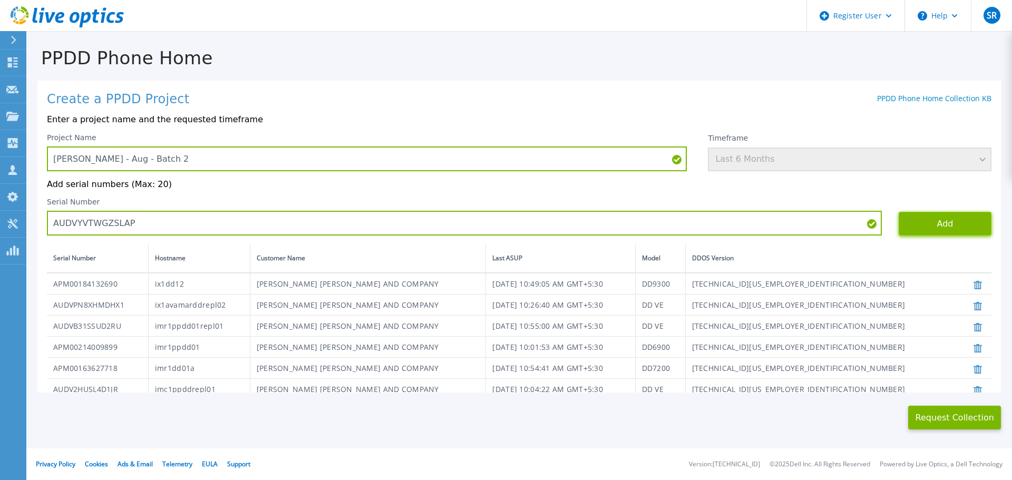
click at [931, 229] on button "Add" at bounding box center [945, 224] width 93 height 24
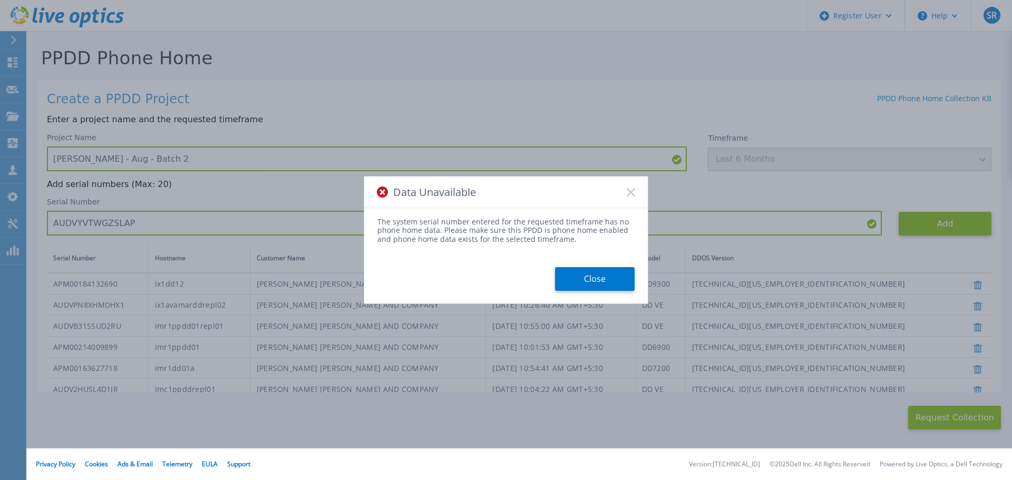
click at [628, 192] on icon at bounding box center [631, 192] width 8 height 8
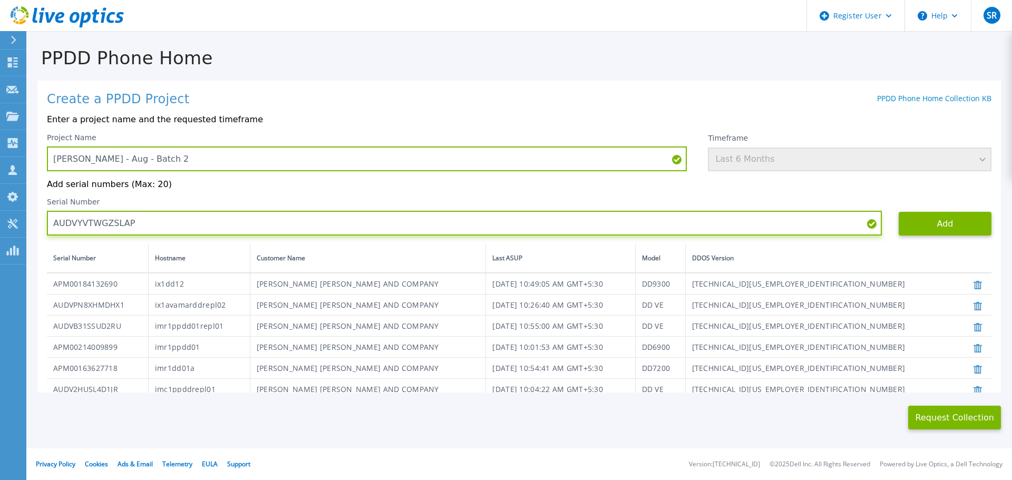
drag, startPoint x: 127, startPoint y: 225, endPoint x: 44, endPoint y: 221, distance: 83.4
click at [44, 221] on div "Create a PPDD Project PPDD Phone Home Collection KB Enter a project name and th…" at bounding box center [518, 237] width 963 height 312
paste input "PM00161518348"
type input "APM00161518348"
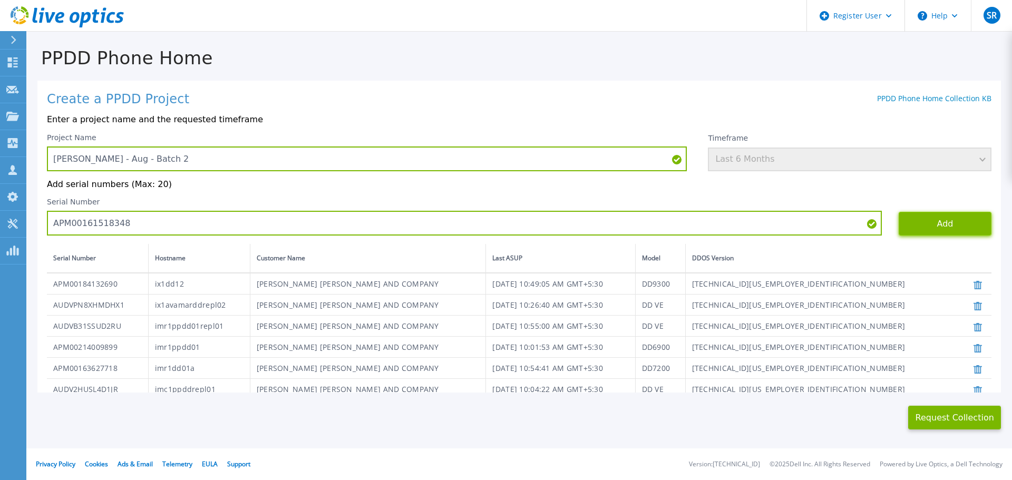
click at [939, 216] on button "Add" at bounding box center [945, 224] width 93 height 24
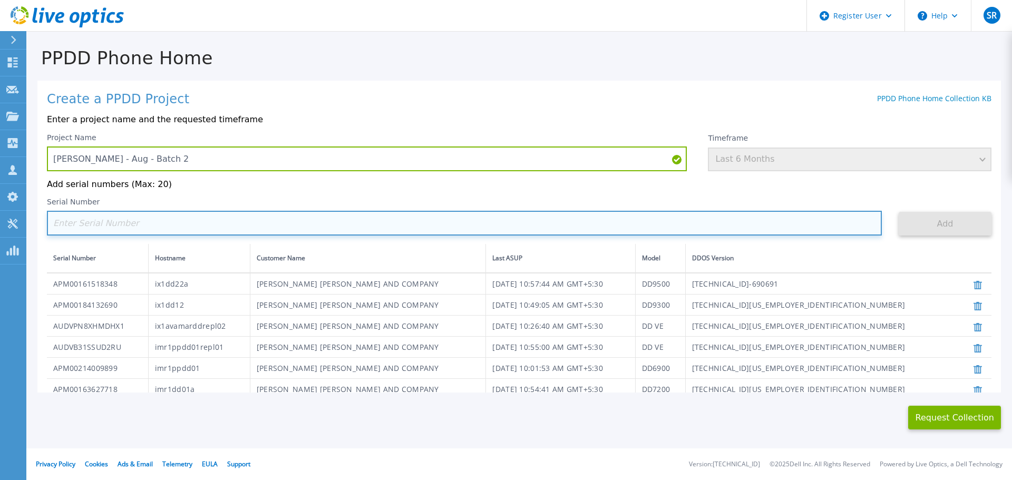
click at [119, 228] on input at bounding box center [464, 223] width 835 height 25
paste input "APX00221910150"
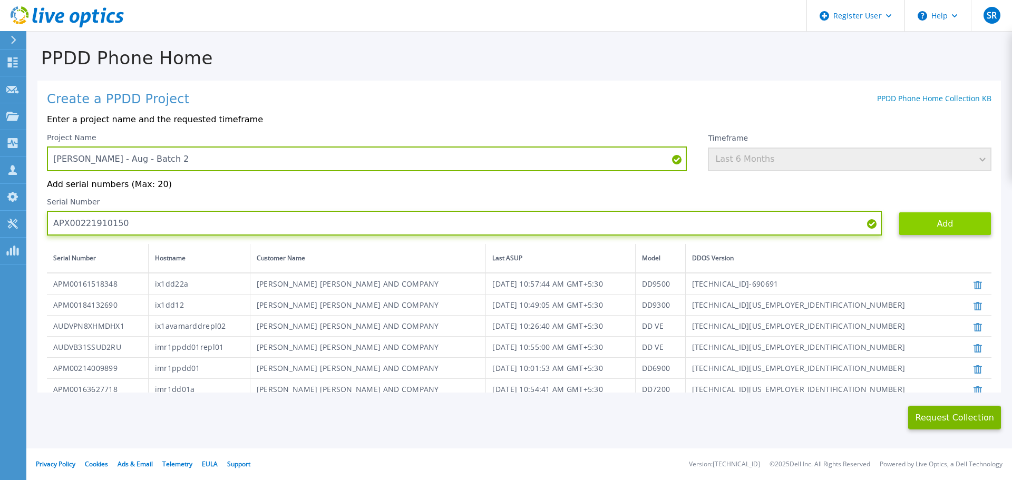
type input "APX00221910150"
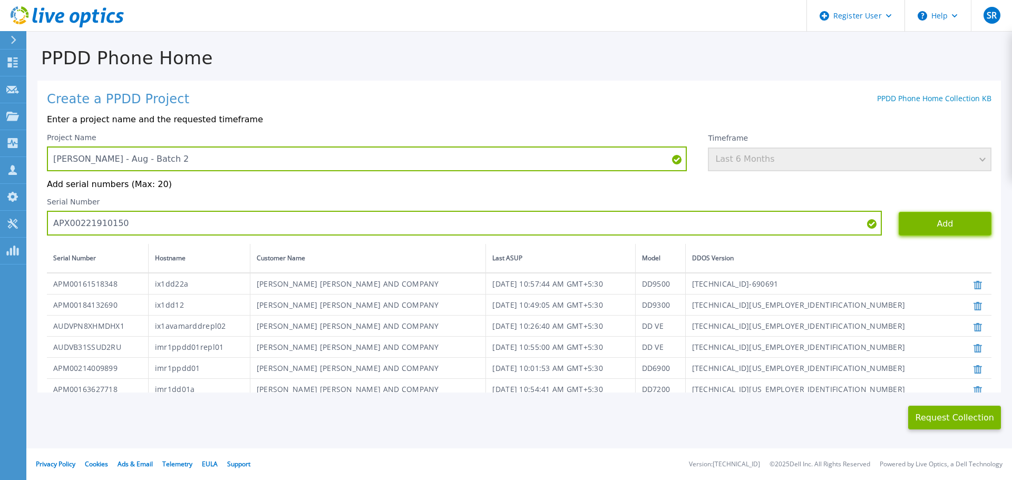
click at [905, 220] on button "Add" at bounding box center [945, 224] width 93 height 24
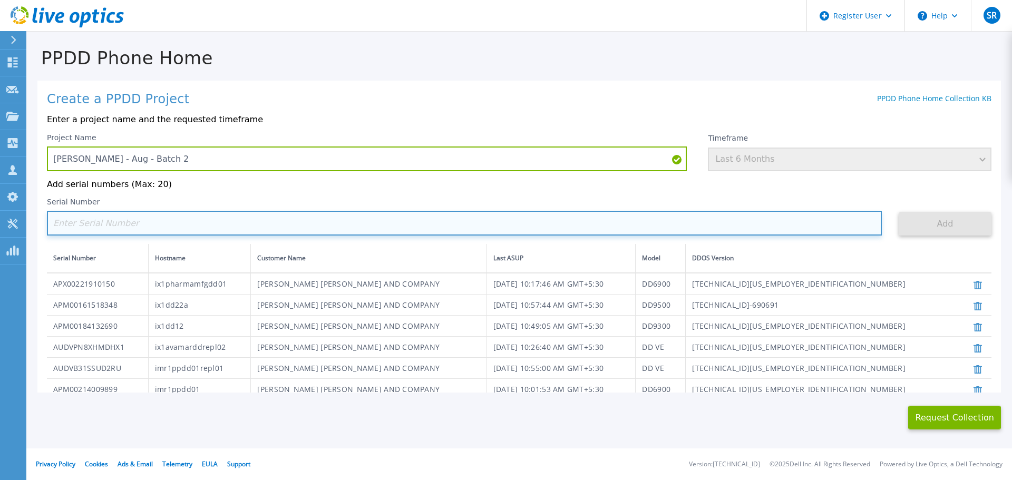
click at [87, 224] on input at bounding box center [464, 223] width 835 height 25
paste input "AUDVZ4TG15DB2E"
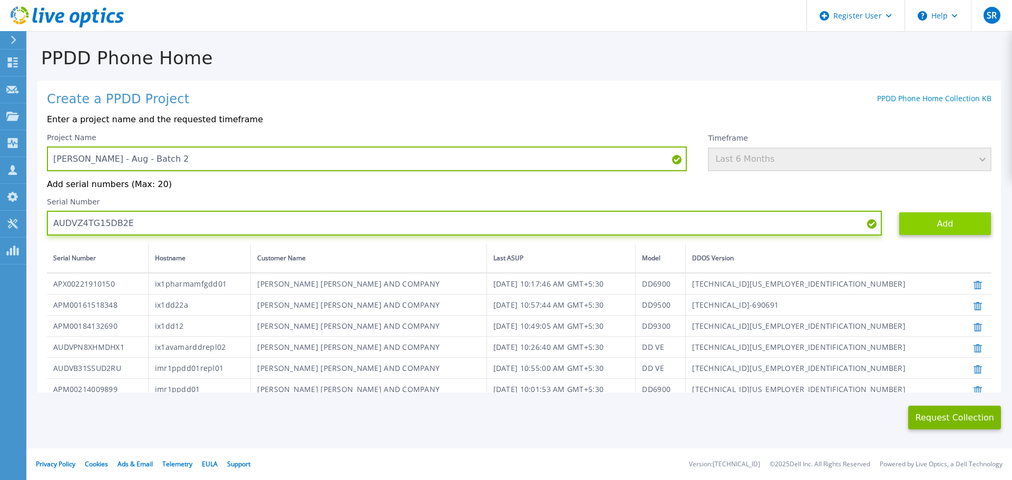
type input "AUDVZ4TG15DB2E"
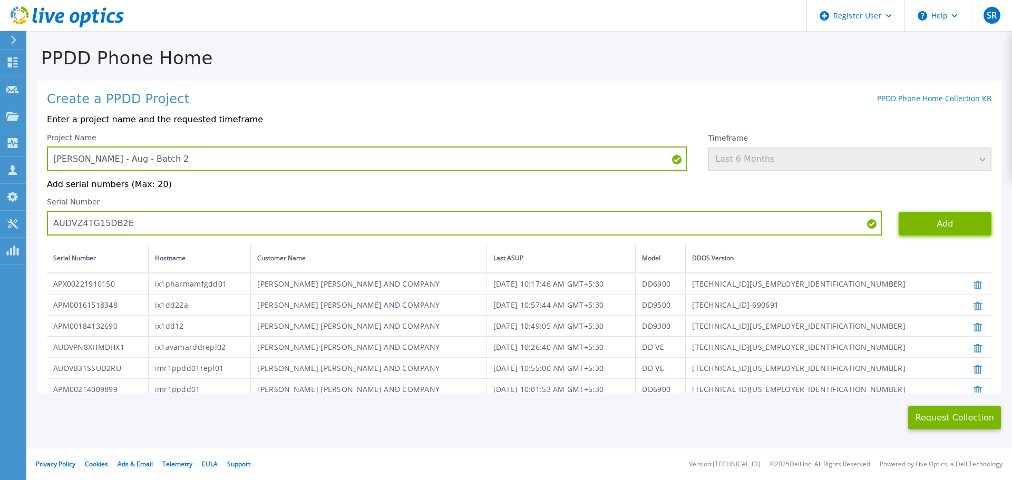
click at [939, 218] on button "Add" at bounding box center [945, 224] width 93 height 24
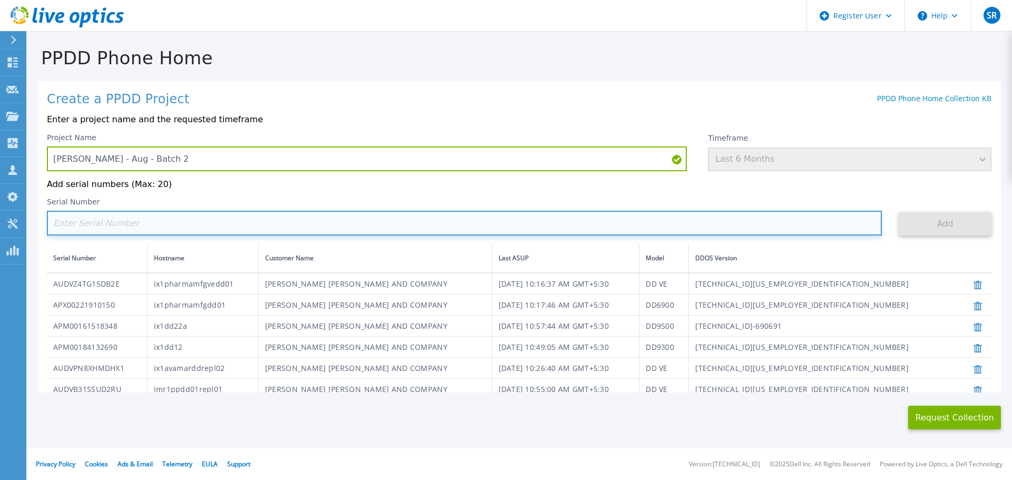
click at [211, 230] on input at bounding box center [464, 223] width 835 height 25
paste input "AUDVTNZA95DPWU"
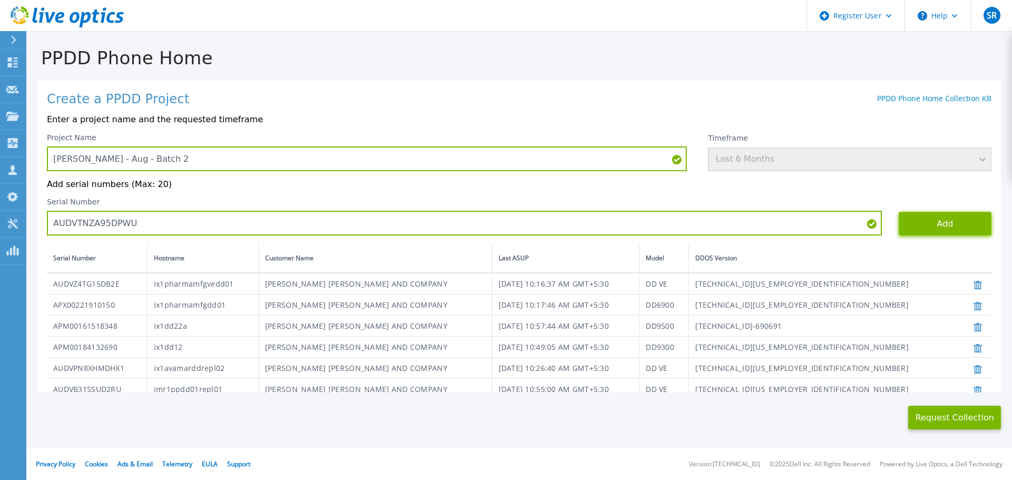
click at [931, 217] on button "Add" at bounding box center [945, 224] width 93 height 24
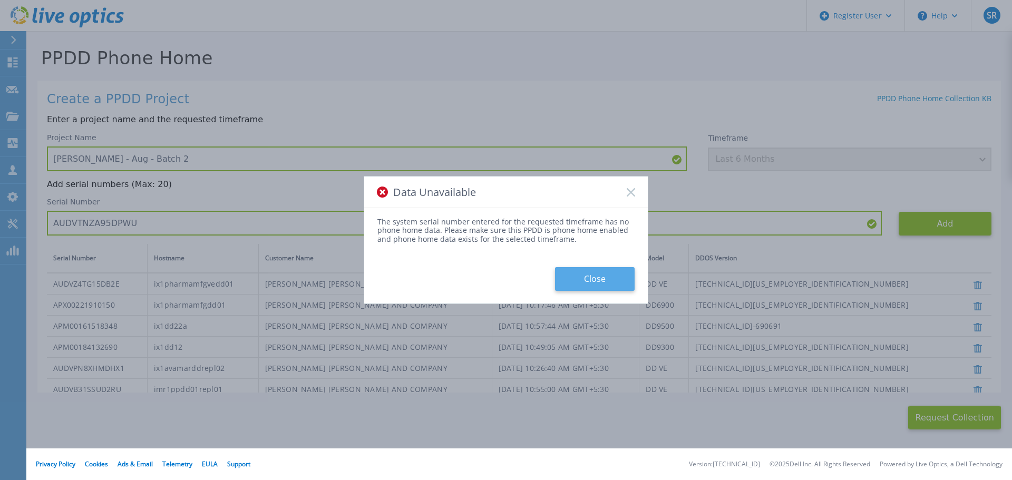
click at [601, 275] on button "Close" at bounding box center [595, 279] width 80 height 24
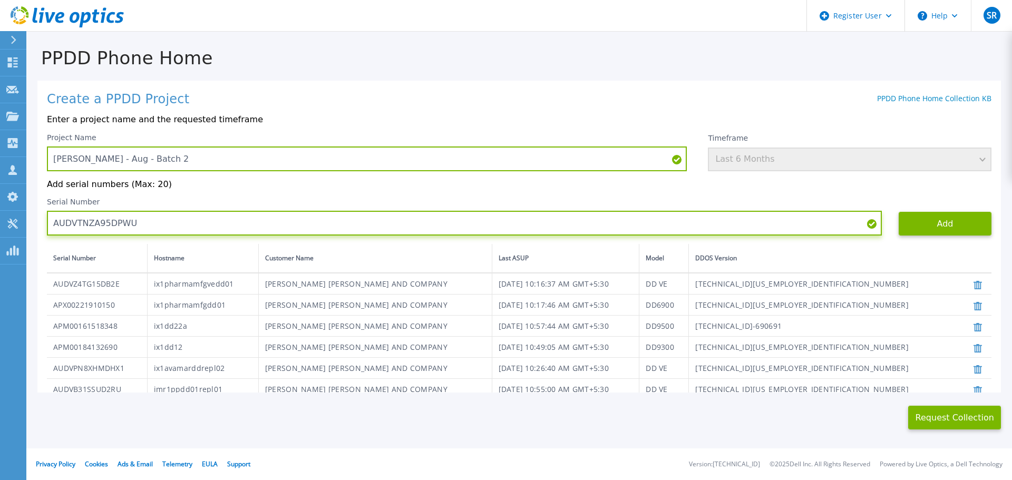
drag, startPoint x: 142, startPoint y: 227, endPoint x: 50, endPoint y: 230, distance: 91.8
click at [50, 230] on input "AUDVTNZA95DPWU" at bounding box center [464, 223] width 835 height 25
paste input "2CUAPVD1CW"
type input "AUDV2CUAPVD1CW"
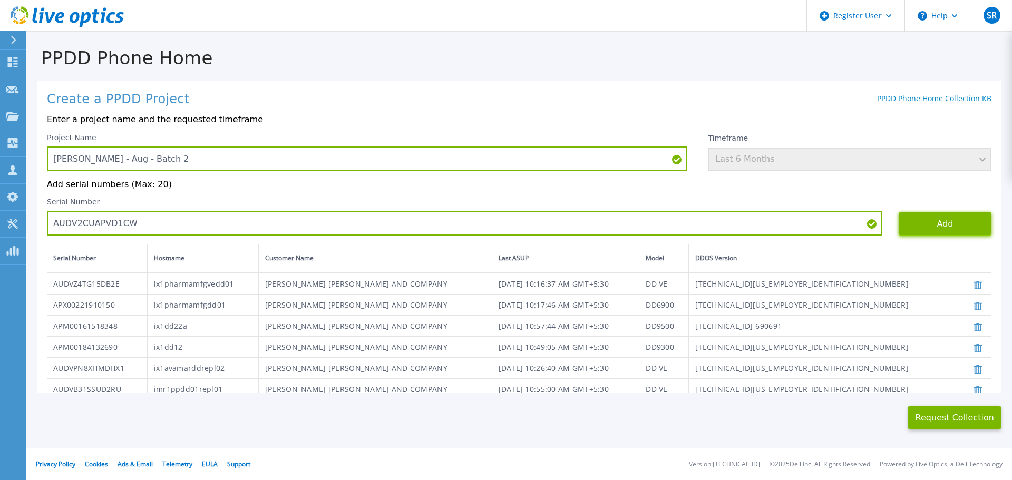
click at [929, 232] on button "Add" at bounding box center [945, 224] width 93 height 24
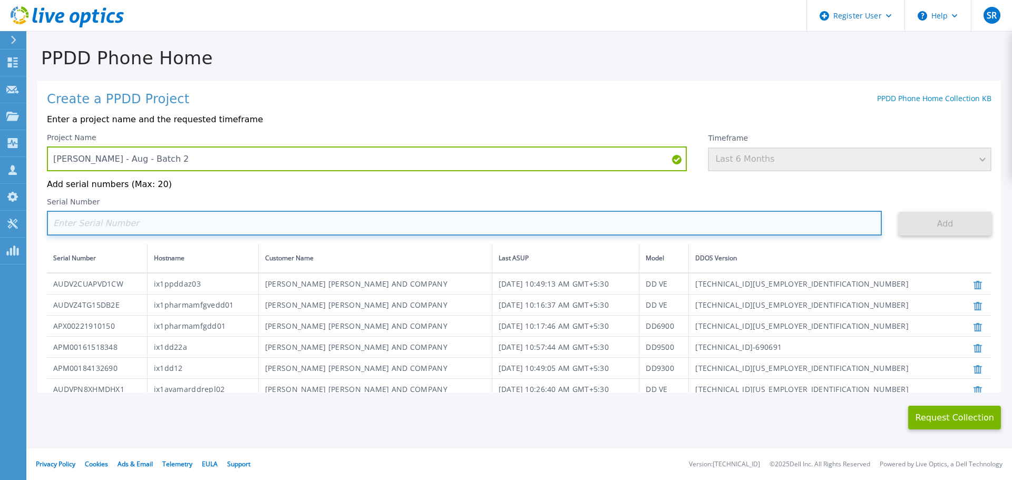
click at [167, 228] on input at bounding box center [464, 223] width 835 height 25
paste input "AUDVVNRSFVDPWT"
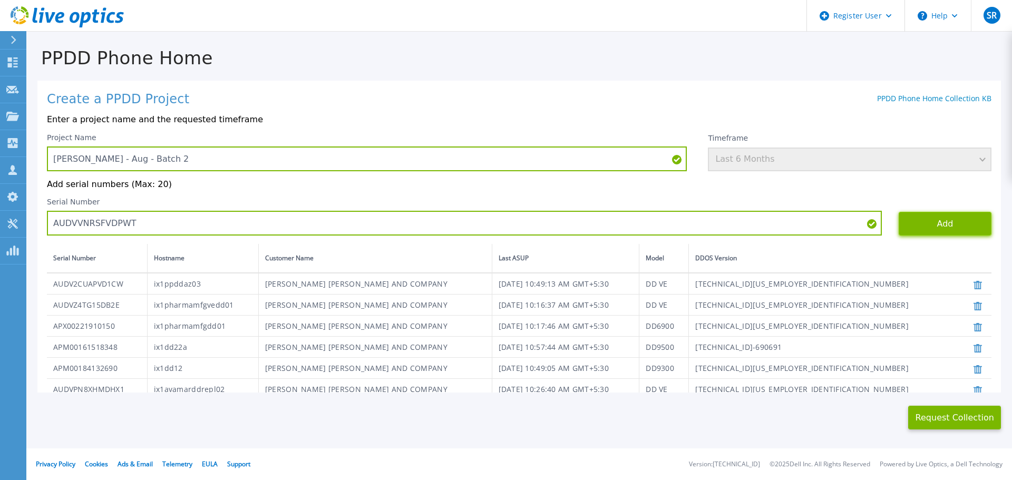
click at [929, 218] on button "Add" at bounding box center [945, 224] width 93 height 24
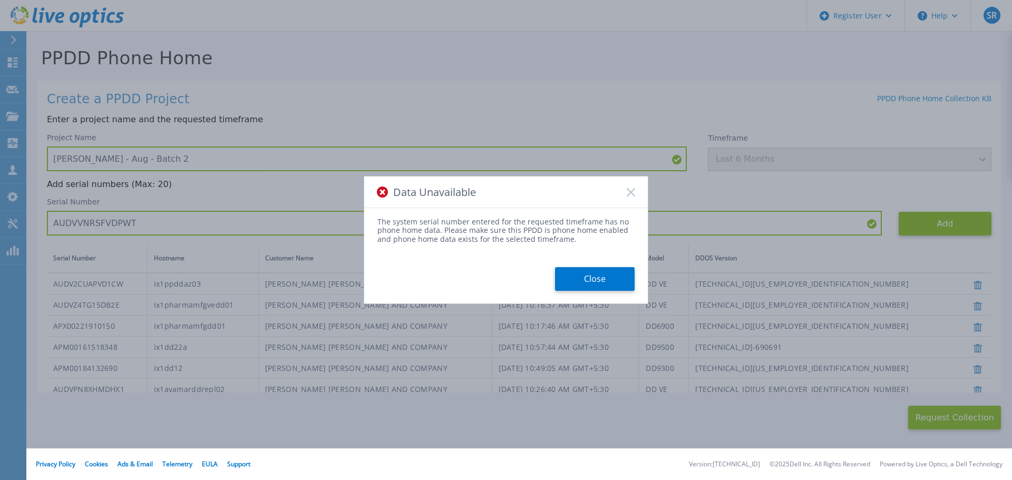
click at [634, 192] on icon at bounding box center [631, 192] width 8 height 8
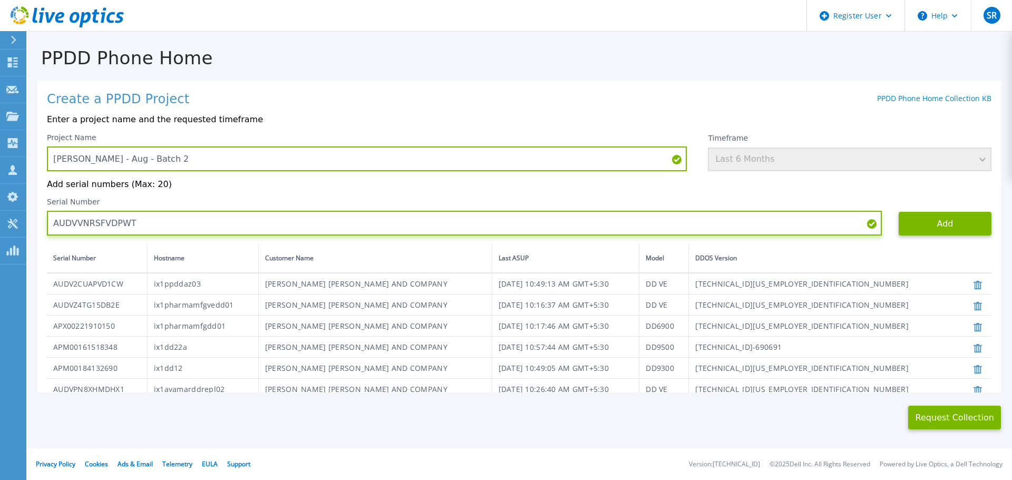
drag, startPoint x: 107, startPoint y: 226, endPoint x: 32, endPoint y: 232, distance: 75.1
click at [32, 232] on div "PPDD Phone Home Create a PPDD Project PPDD Phone Home Collection KB Enter a pro…" at bounding box center [519, 230] width 986 height 397
paste input "RJ6A6ND2RU"
type input "AUDVRJ6A6ND2RU"
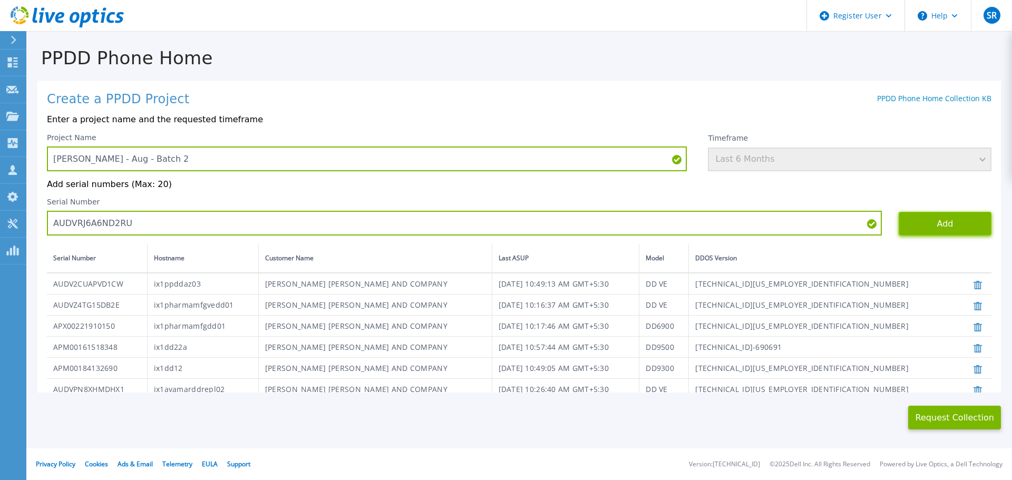
click at [923, 224] on button "Add" at bounding box center [945, 224] width 93 height 24
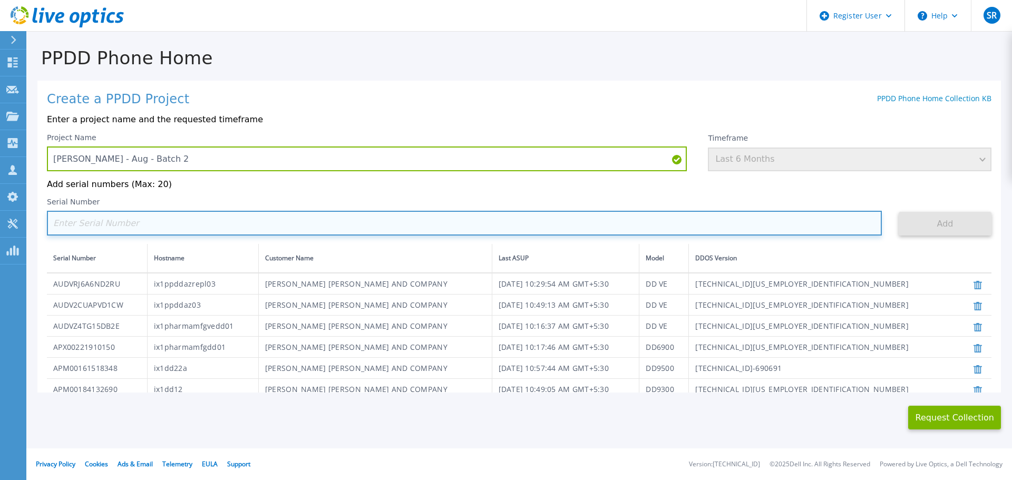
click at [141, 222] on input at bounding box center [464, 223] width 835 height 25
paste input "AUDVJ4GJVHD2DE"
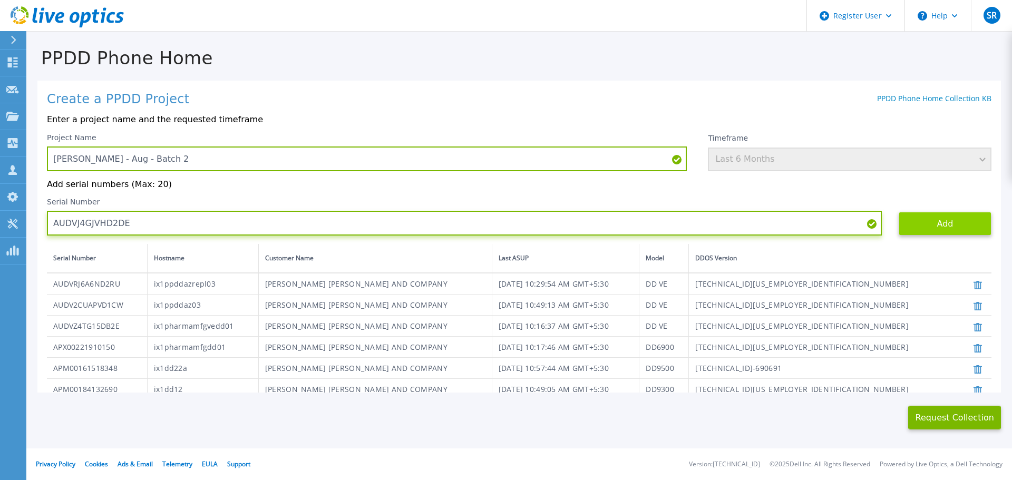
type input "AUDVJ4GJVHD2DE"
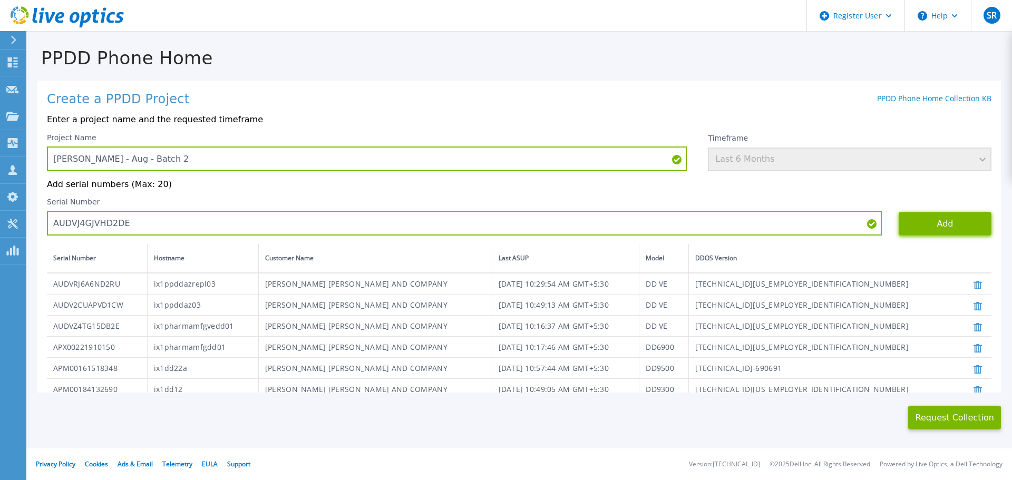
click at [933, 224] on button "Add" at bounding box center [945, 224] width 93 height 24
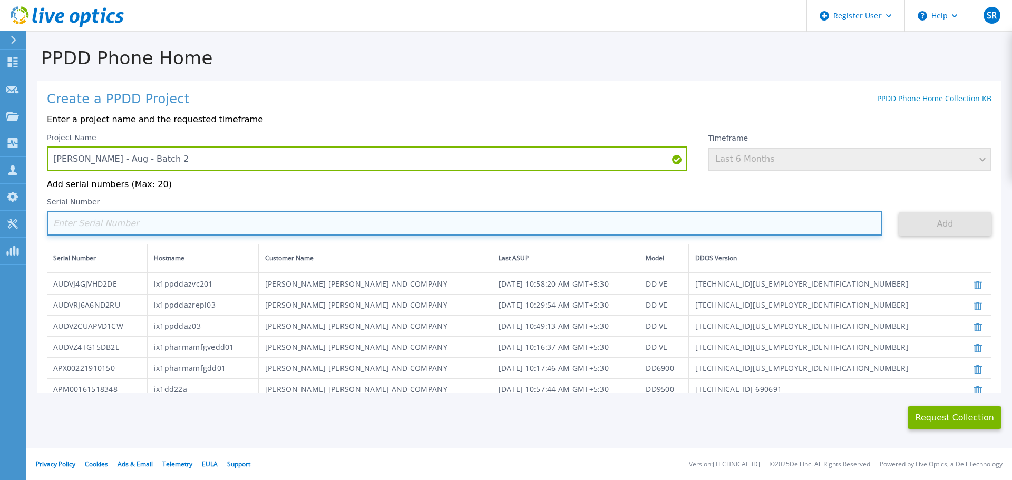
click at [159, 221] on input at bounding box center [464, 223] width 835 height 25
paste input "AUDVBSP7K8D2GW"
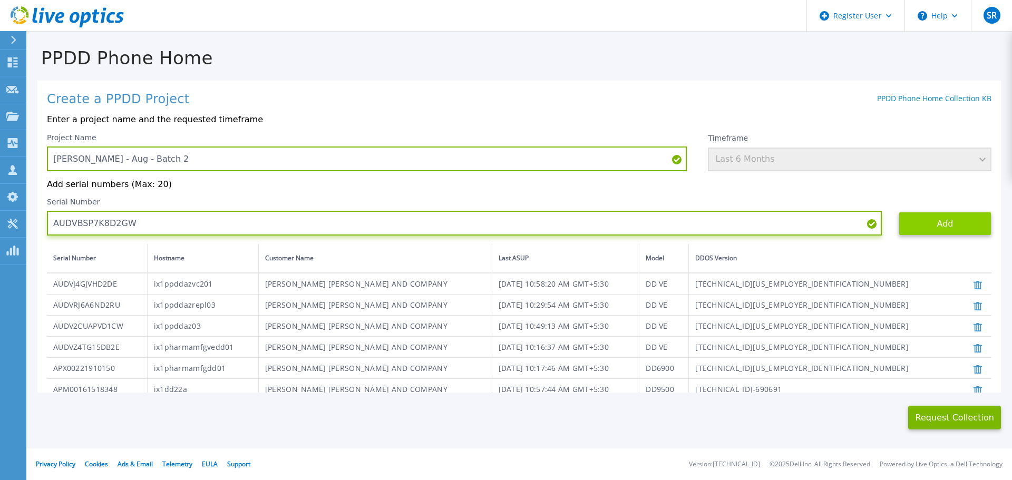
type input "AUDVBSP7K8D2GW"
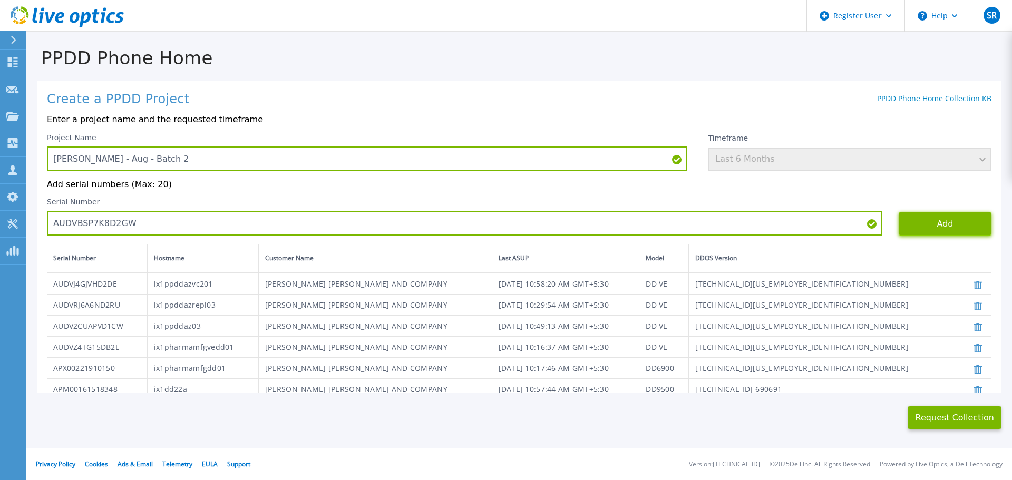
click at [965, 224] on button "Add" at bounding box center [945, 224] width 93 height 24
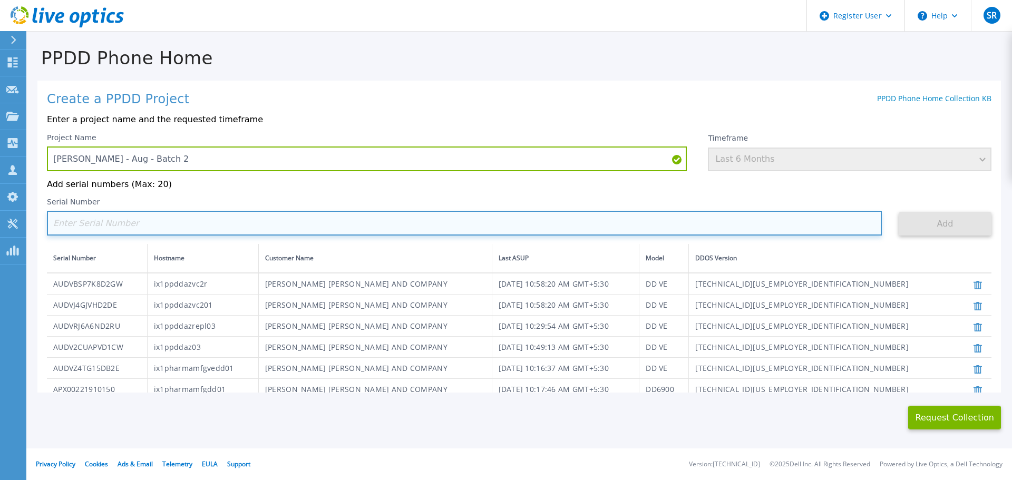
click at [172, 233] on input at bounding box center [464, 223] width 835 height 25
paste input "APM00214014244"
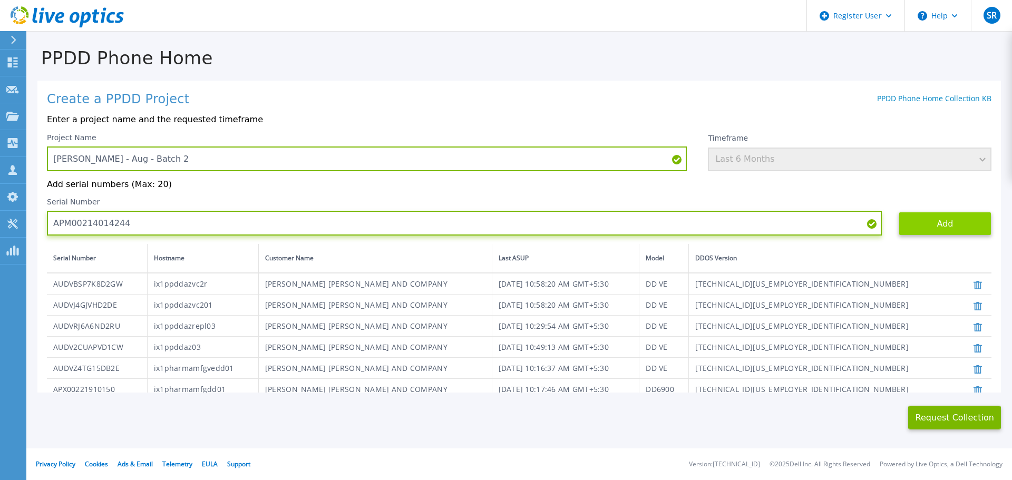
type input "APM00214014244"
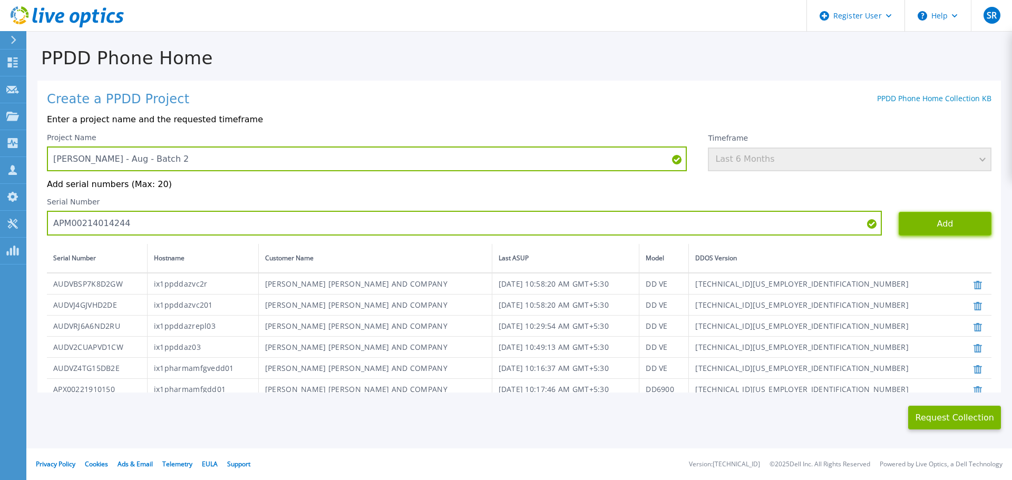
click at [903, 220] on button "Add" at bounding box center [945, 224] width 93 height 24
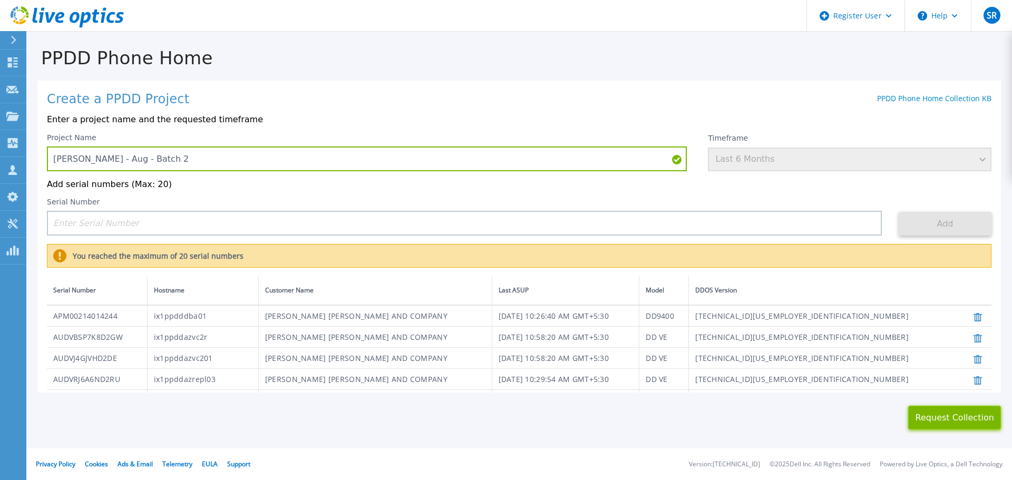
click at [952, 415] on button "Request Collection" at bounding box center [954, 418] width 93 height 24
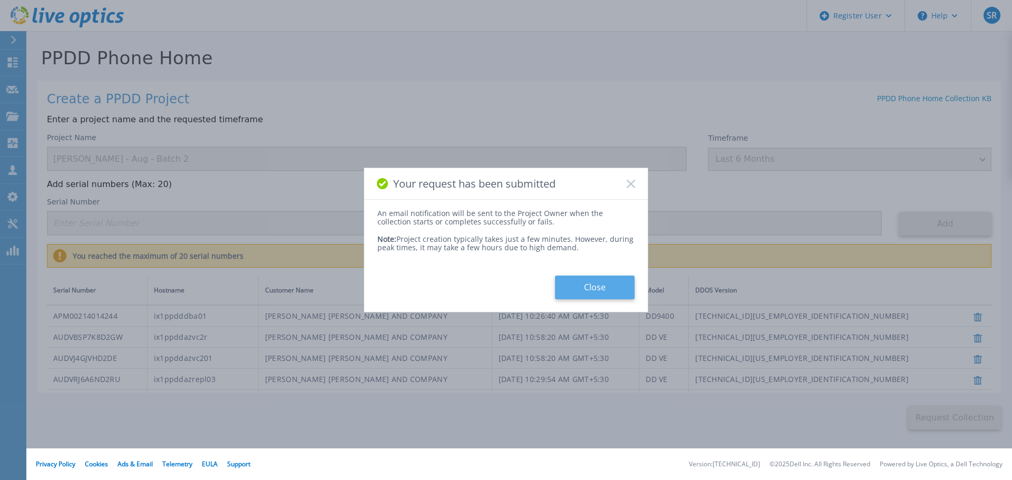
click at [616, 285] on button "Close" at bounding box center [595, 288] width 80 height 24
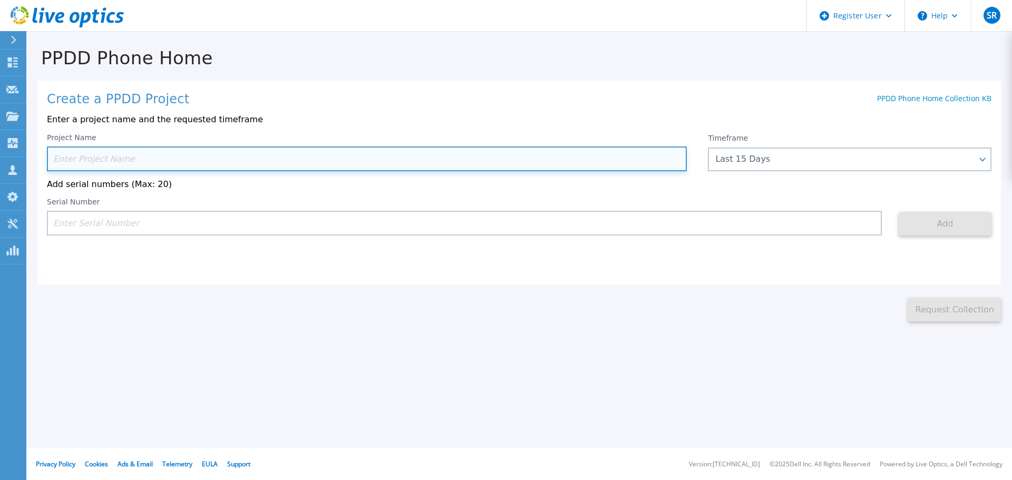
click at [124, 157] on input at bounding box center [367, 159] width 640 height 25
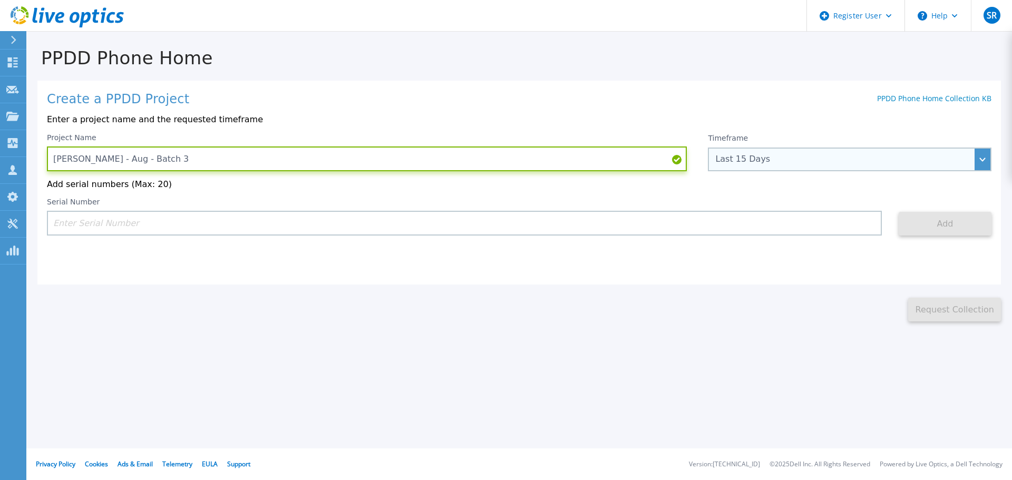
type input "Lilly - Aug - Batch 3"
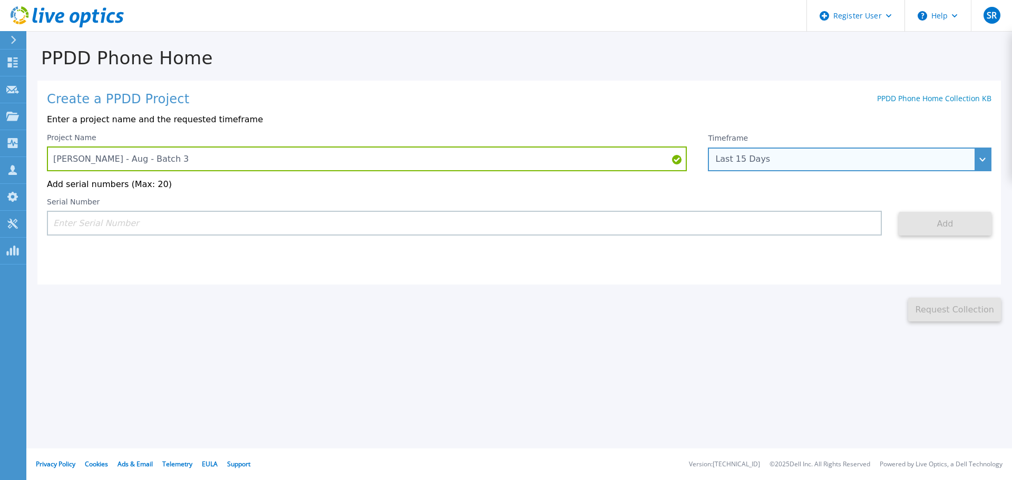
click at [781, 156] on div "Last 15 Days" at bounding box center [843, 158] width 257 height 9
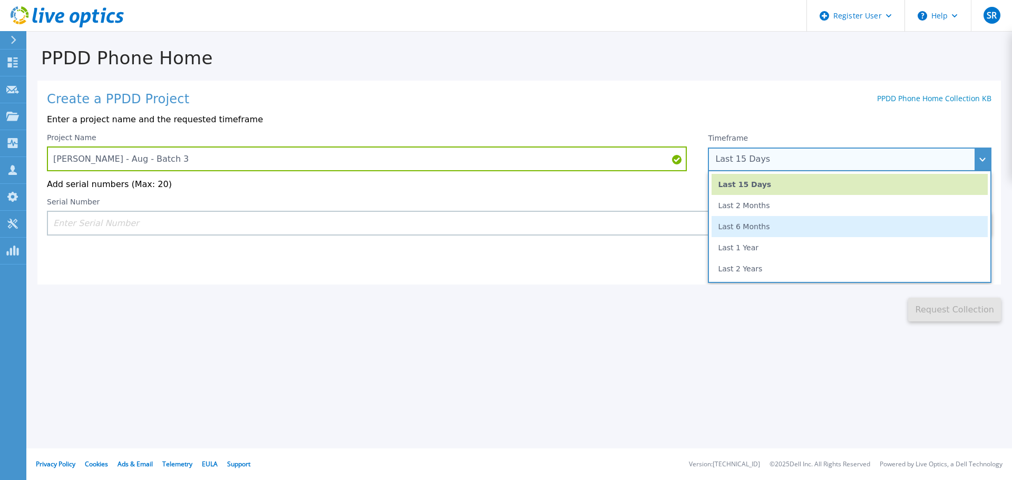
click at [774, 223] on li "Last 6 Months" at bounding box center [850, 226] width 276 height 21
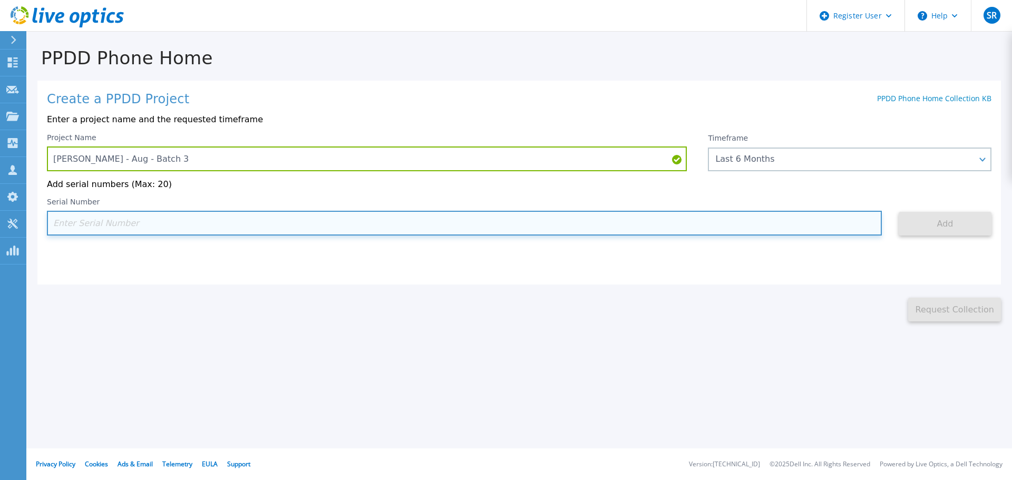
click at [271, 217] on input at bounding box center [464, 223] width 835 height 25
click at [95, 230] on input at bounding box center [464, 223] width 835 height 25
paste input "APM00214011307"
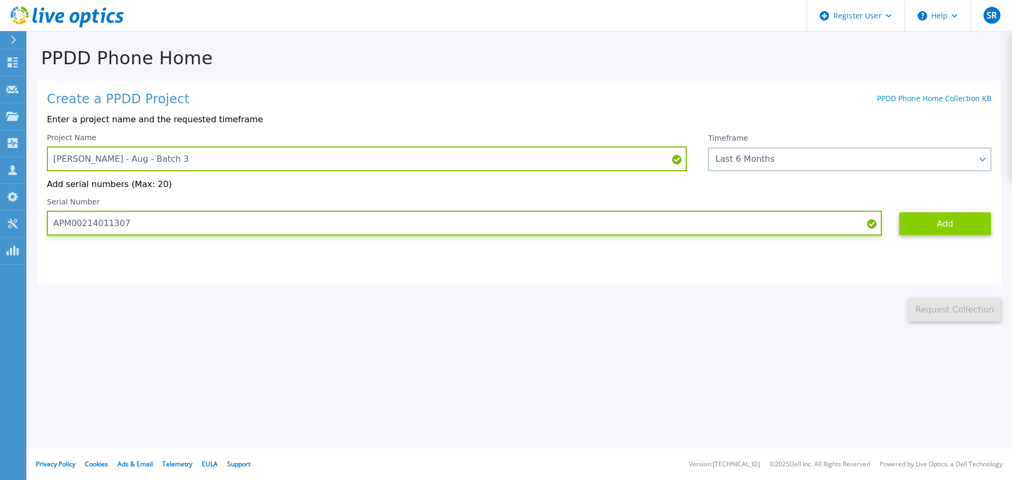
type input "APM00214011307"
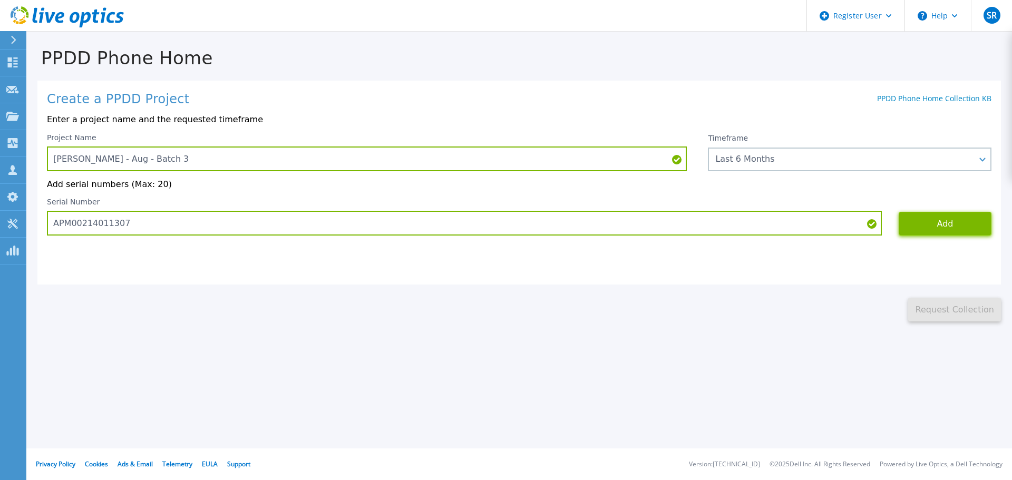
click at [936, 216] on button "Add" at bounding box center [945, 224] width 93 height 24
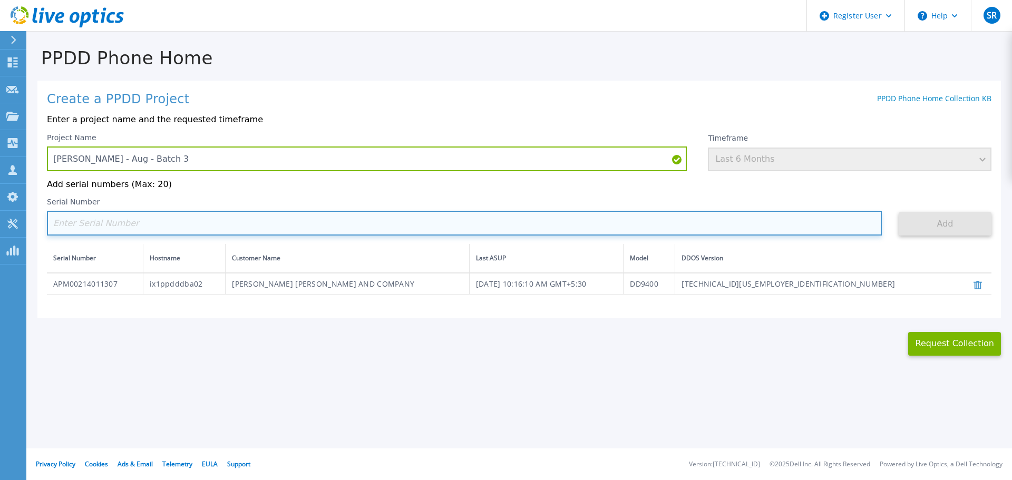
click at [100, 232] on input at bounding box center [464, 223] width 835 height 25
paste input "AUDV7CPWELD13E"
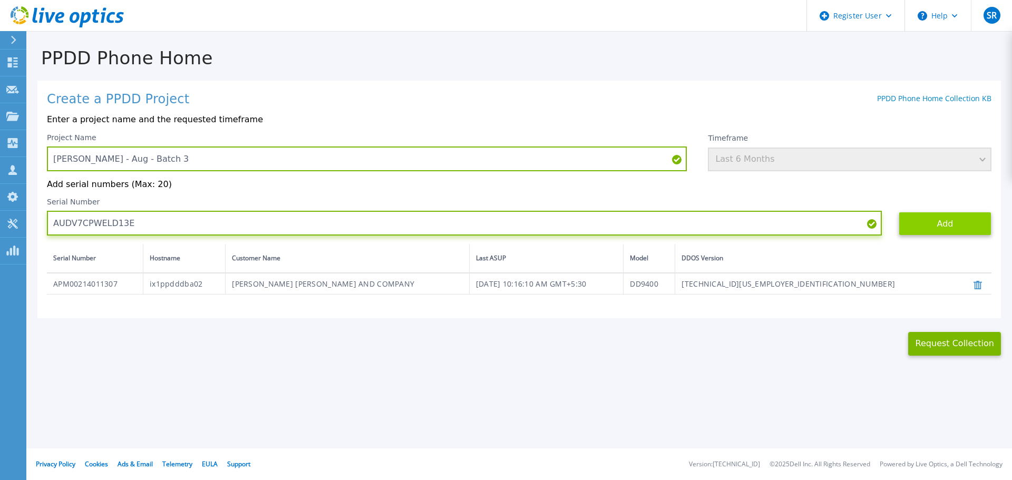
type input "AUDV7CPWELD13E"
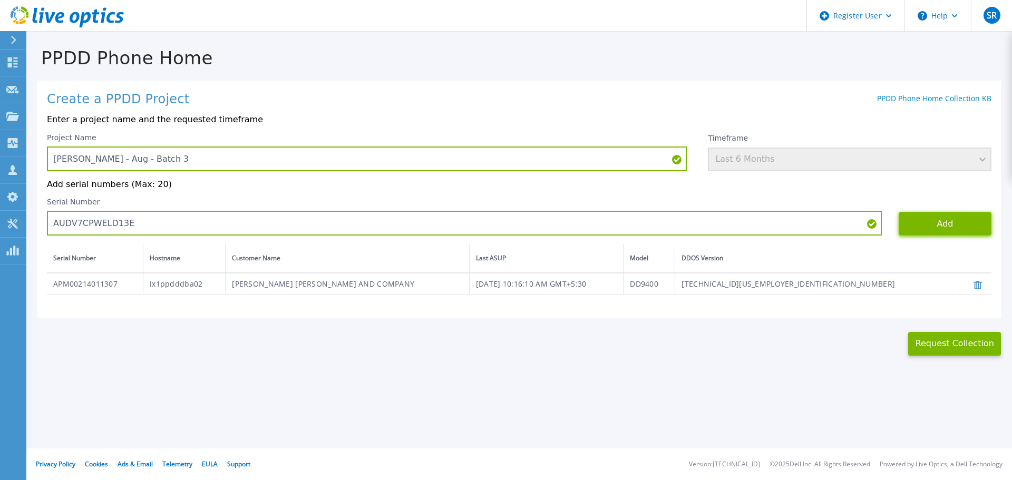
click at [934, 219] on button "Add" at bounding box center [945, 224] width 93 height 24
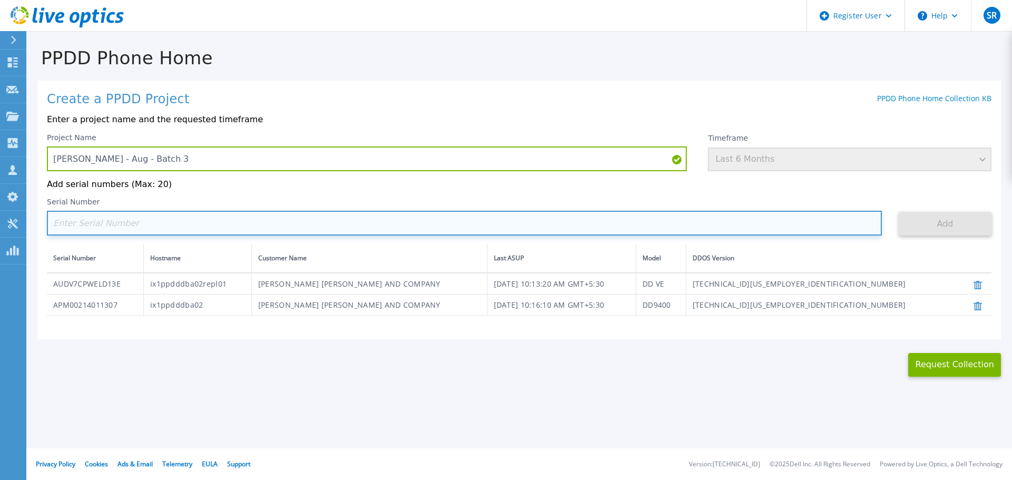
click at [119, 230] on input at bounding box center [464, 223] width 835 height 25
paste input "AUDVBSKUNTDART"
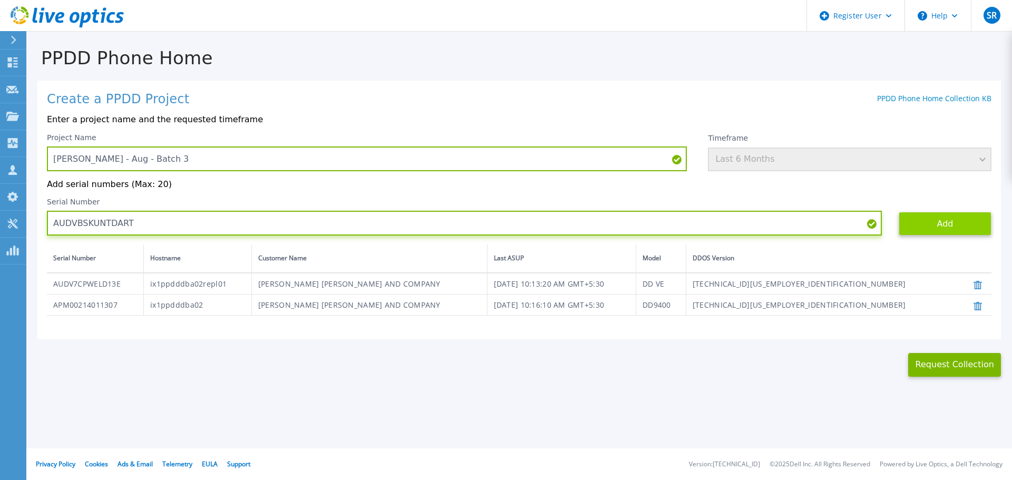
type input "AUDVBSKUNTDART"
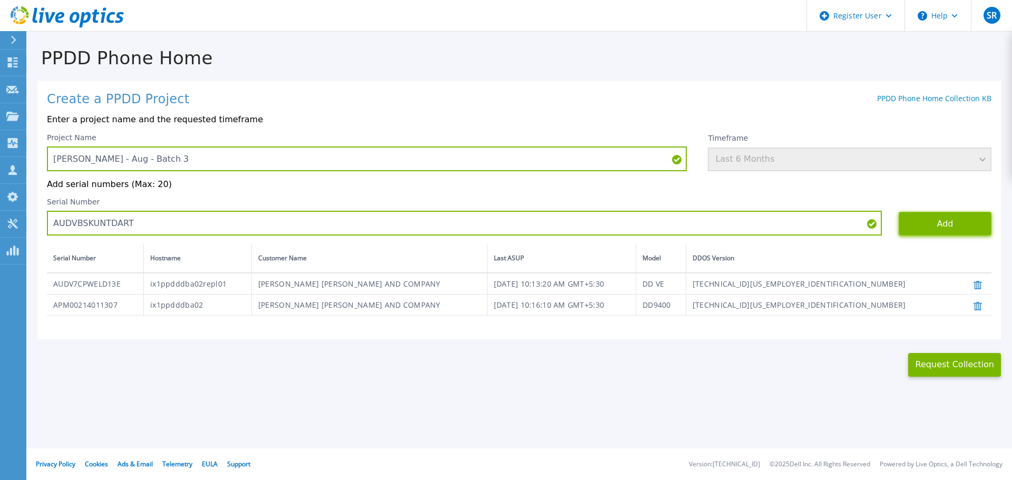
click at [947, 226] on button "Add" at bounding box center [945, 224] width 93 height 24
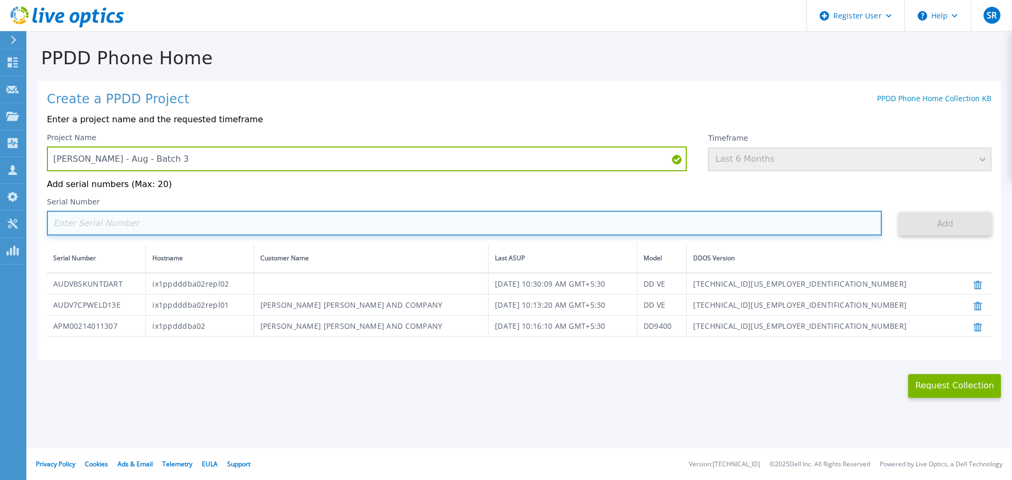
click at [140, 228] on input at bounding box center [464, 223] width 835 height 25
paste input "APM00214014243"
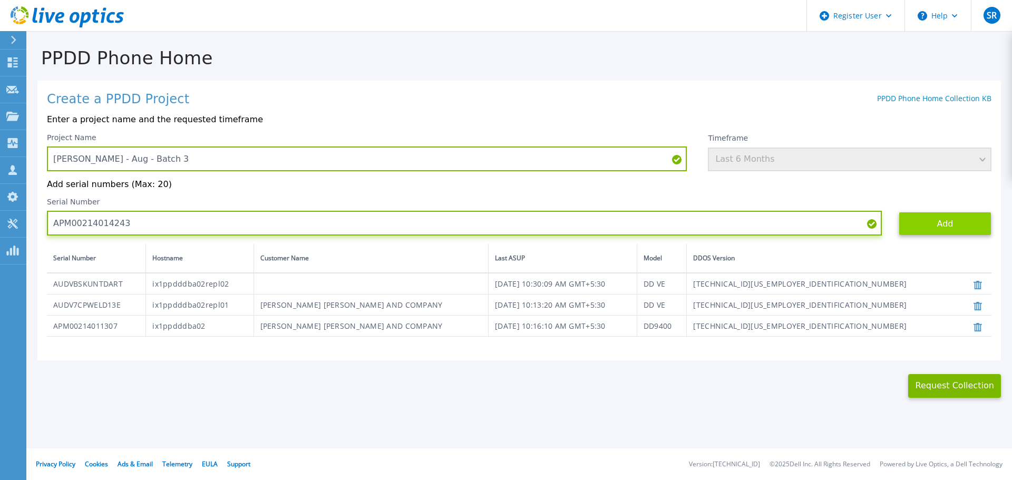
type input "APM00214014243"
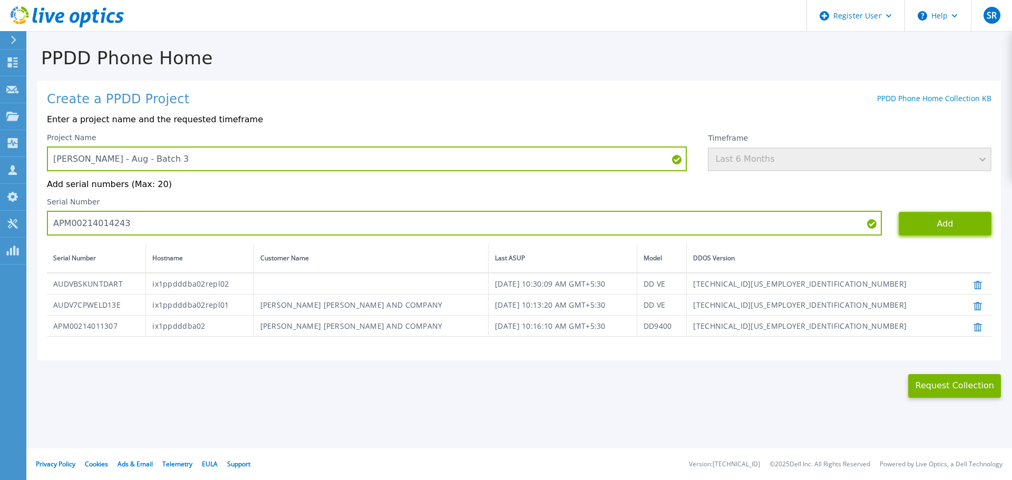
click at [947, 219] on button "Add" at bounding box center [945, 224] width 93 height 24
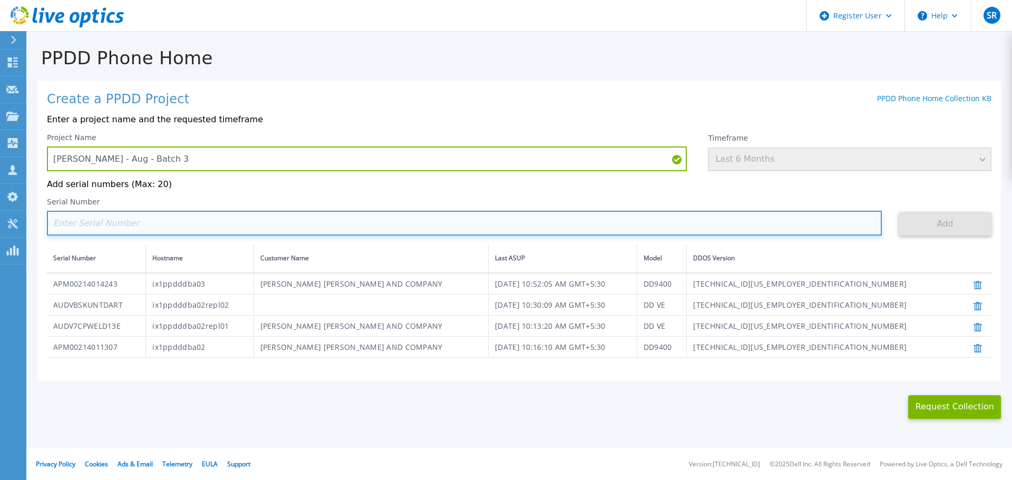
click at [105, 218] on input at bounding box center [464, 223] width 835 height 25
paste input "AUDVVPZ6KGD2ME"
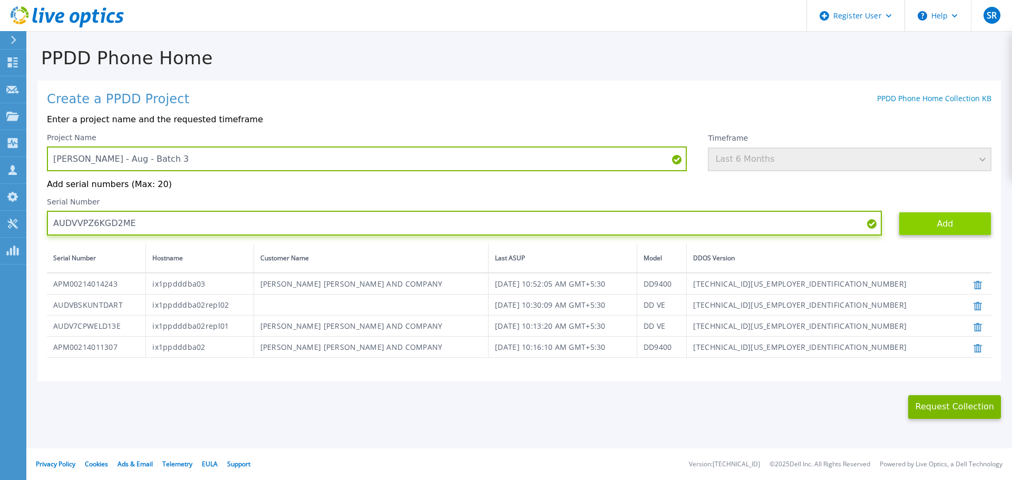
type input "AUDVVPZ6KGD2ME"
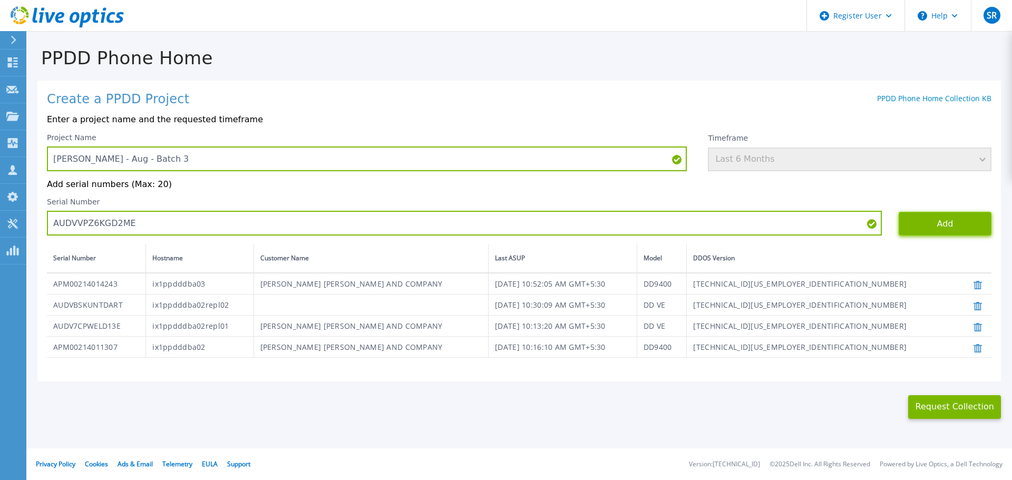
click at [950, 227] on button "Add" at bounding box center [945, 224] width 93 height 24
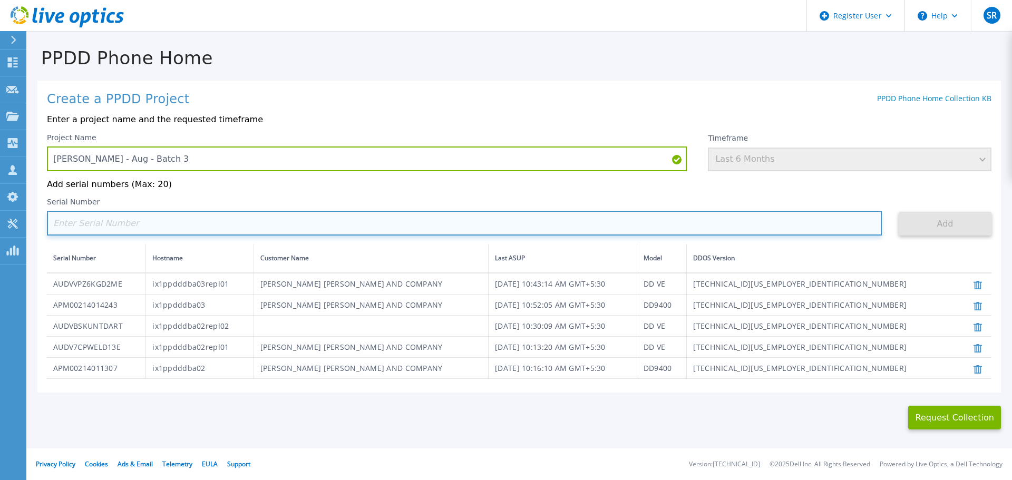
click at [99, 226] on input at bounding box center [464, 223] width 835 height 25
paste input "AUDVCMU4ZZDPHR"
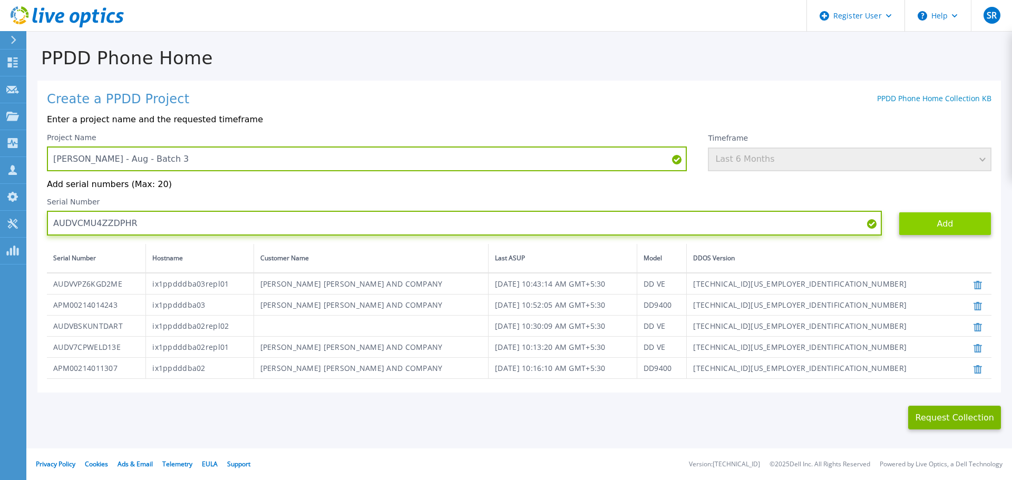
type input "AUDVCMU4ZZDPHR"
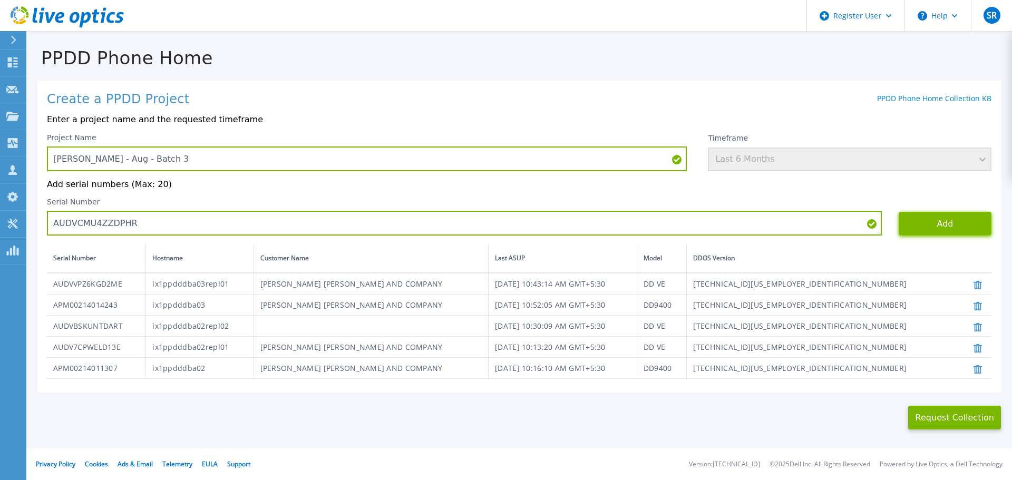
click at [915, 225] on button "Add" at bounding box center [945, 224] width 93 height 24
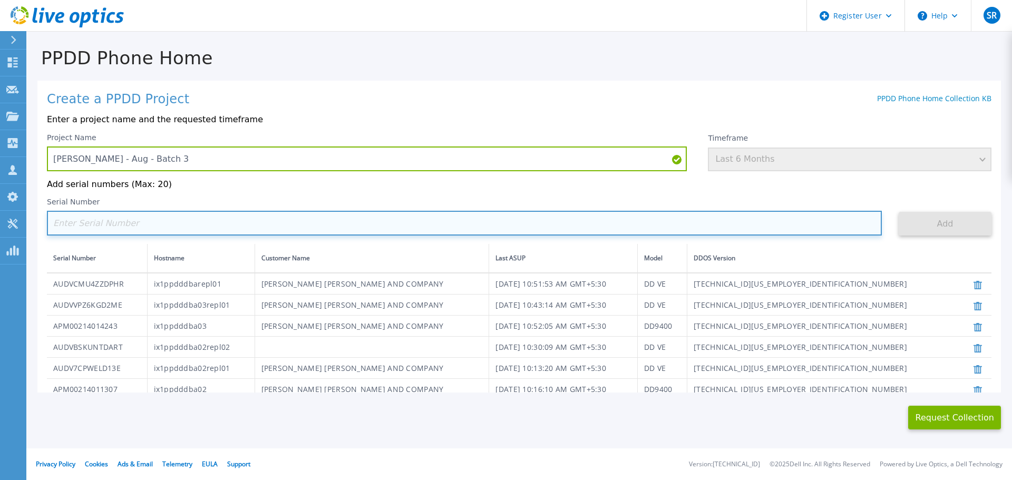
click at [212, 225] on input at bounding box center [464, 223] width 835 height 25
paste input "AUDVX8WVRKD1XP"
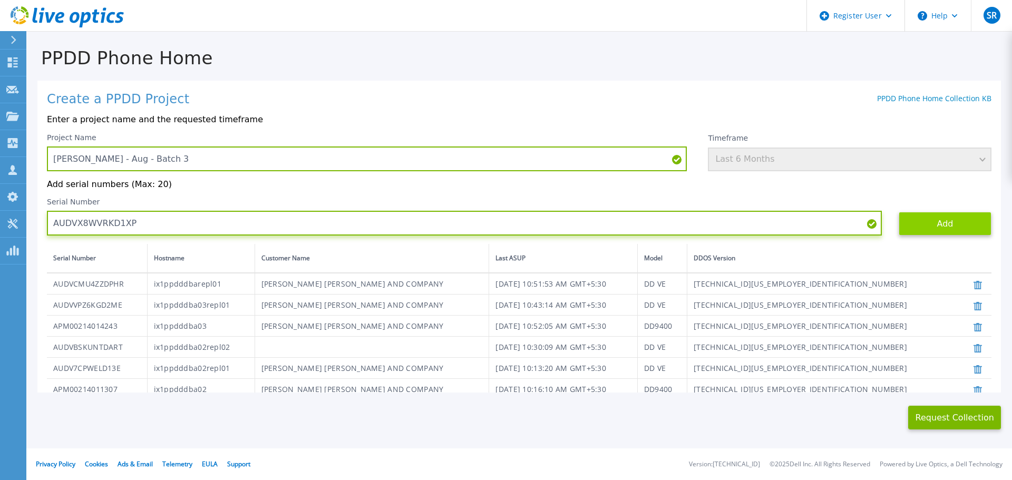
type input "AUDVX8WVRKD1XP"
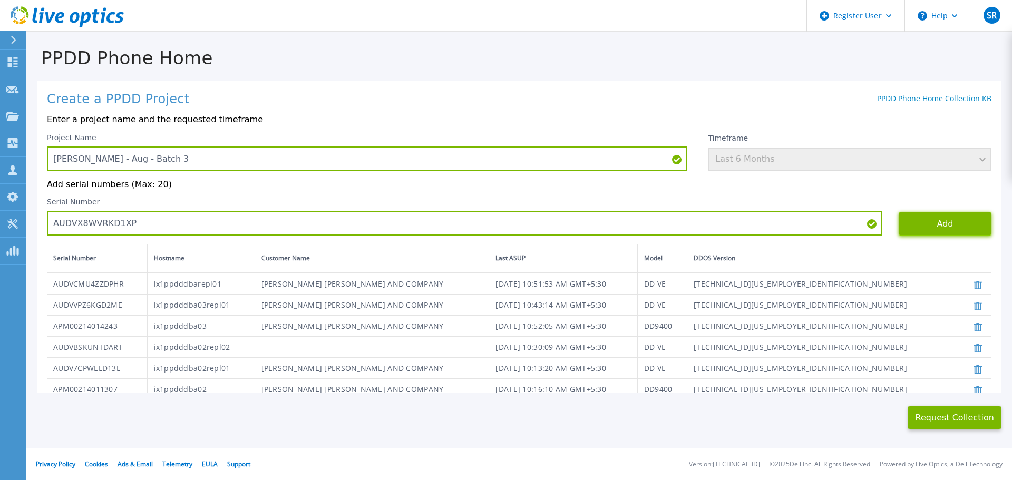
click at [928, 229] on button "Add" at bounding box center [945, 224] width 93 height 24
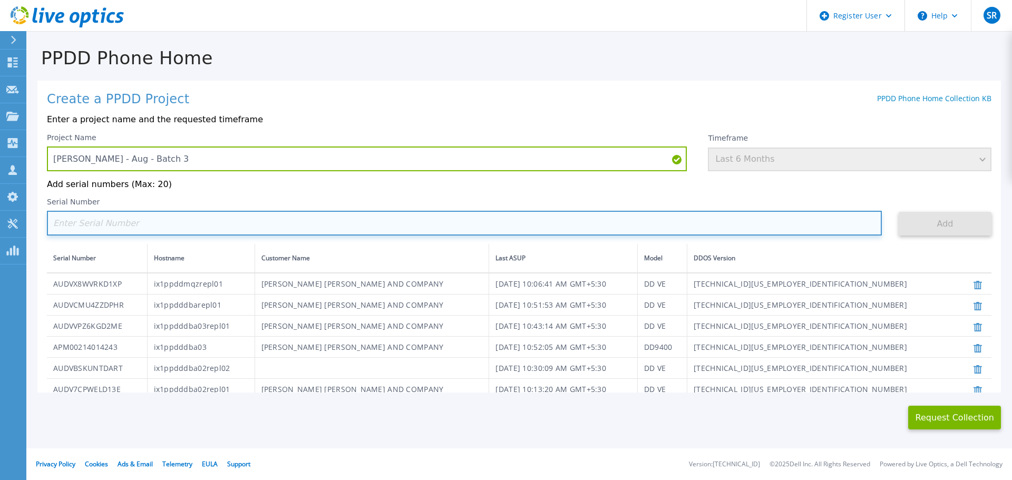
click at [173, 219] on input at bounding box center [464, 223] width 835 height 25
paste input "APM00213008233"
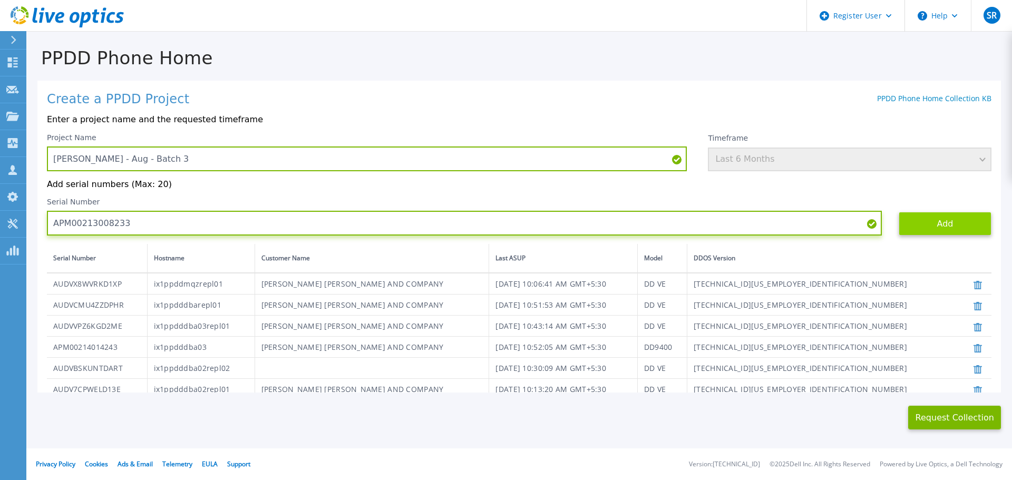
type input "APM00213008233"
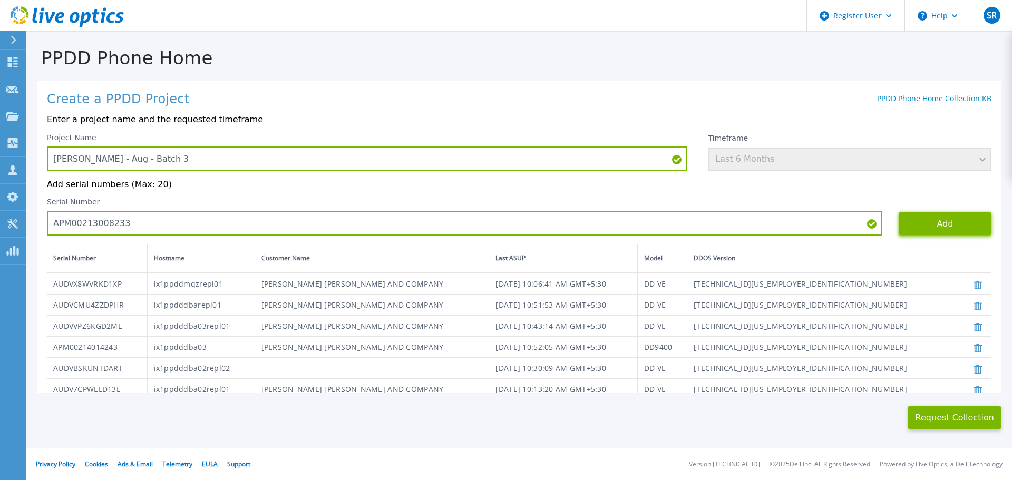
click at [908, 222] on button "Add" at bounding box center [945, 224] width 93 height 24
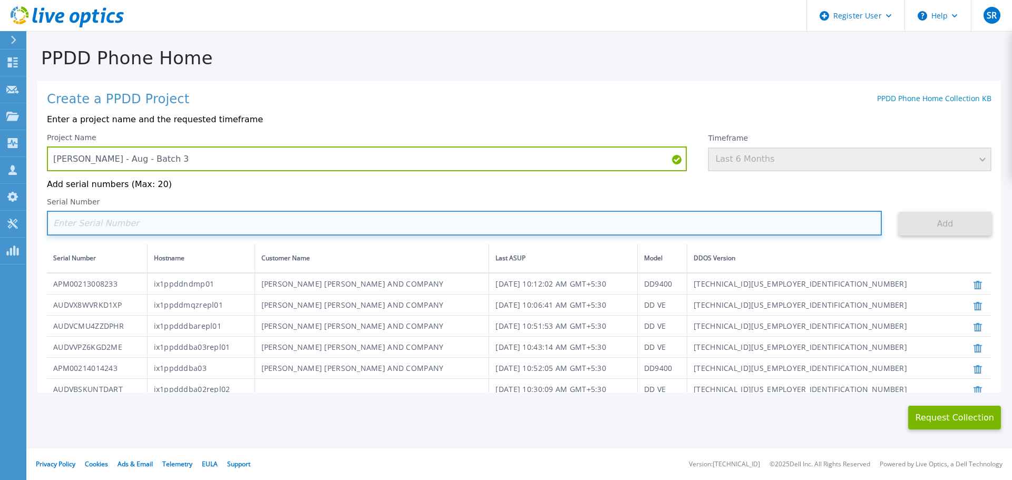
click at [194, 226] on input at bounding box center [464, 223] width 835 height 25
paste input "APM00213008232"
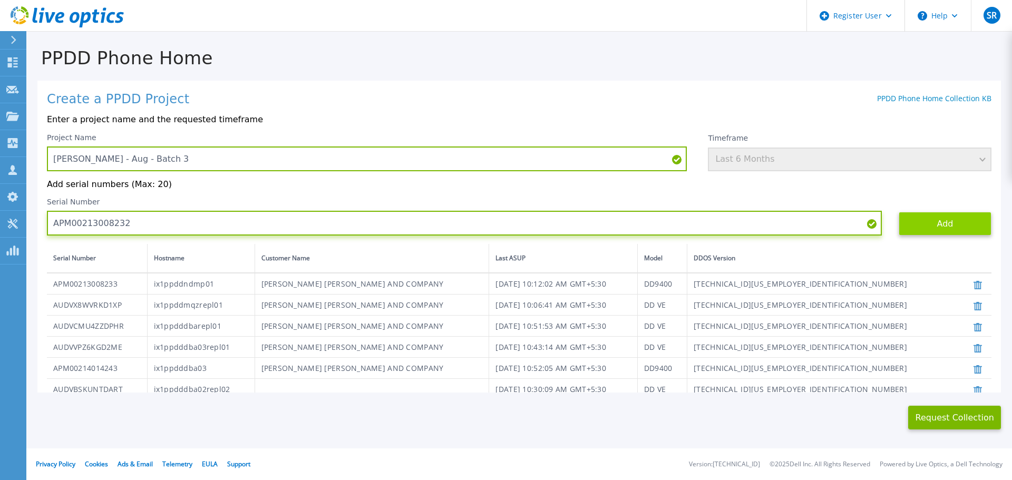
type input "APM00213008232"
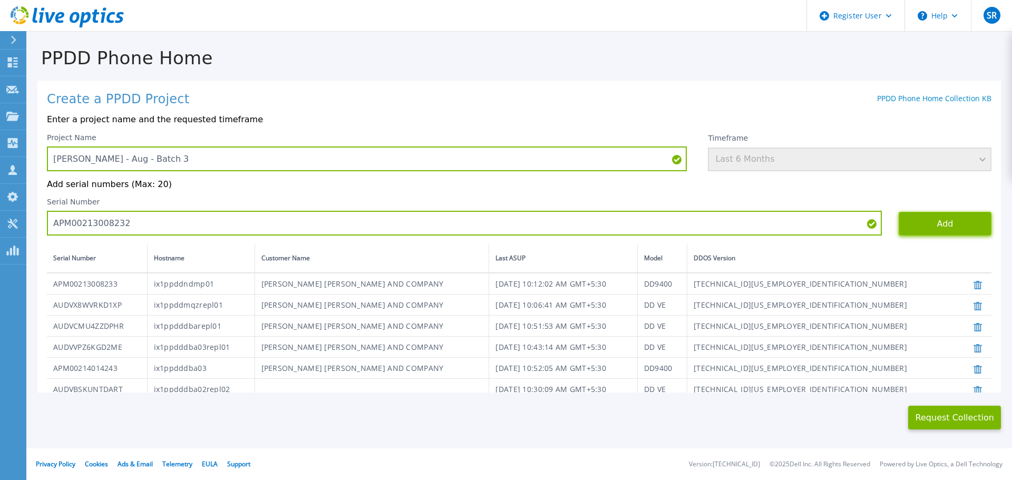
click at [932, 230] on button "Add" at bounding box center [945, 224] width 93 height 24
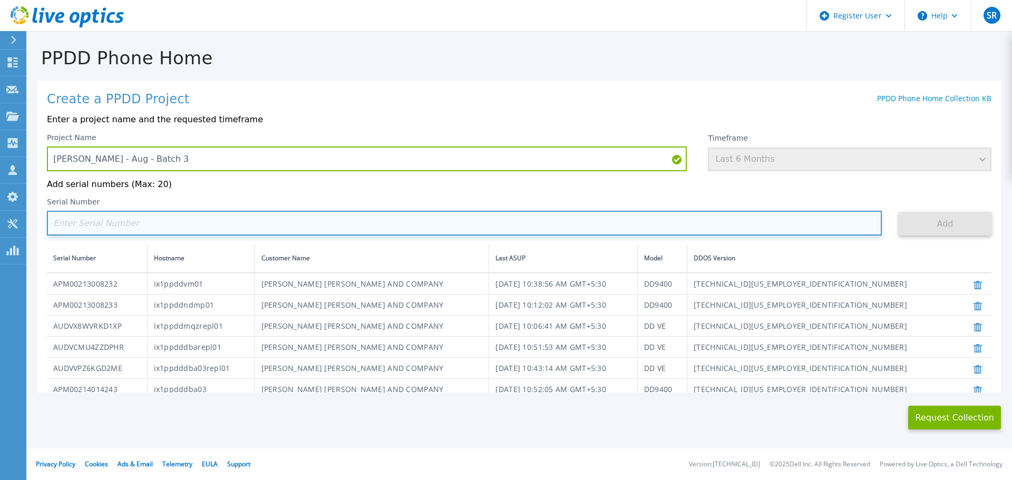
click at [173, 222] on input at bounding box center [464, 223] width 835 height 25
paste input "AUDVVM6R8DDPAU"
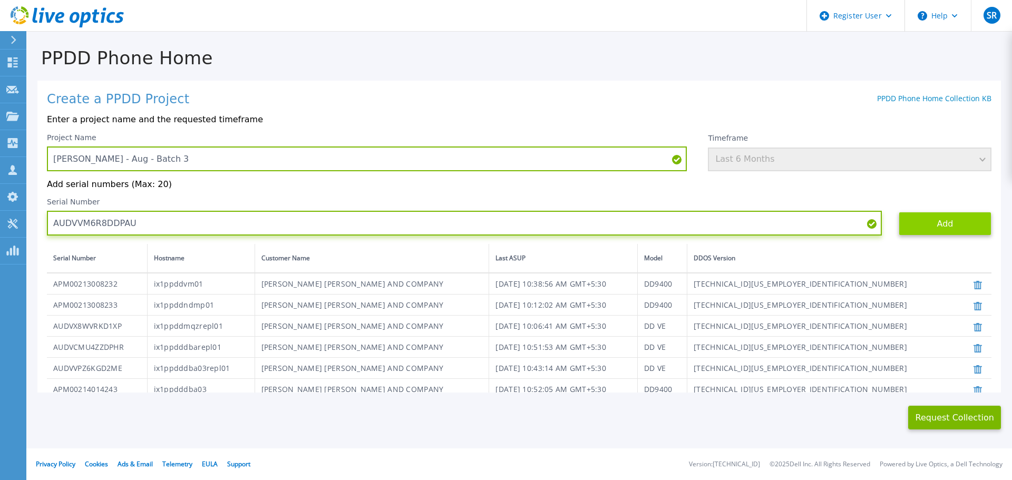
type input "AUDVVM6R8DDPAU"
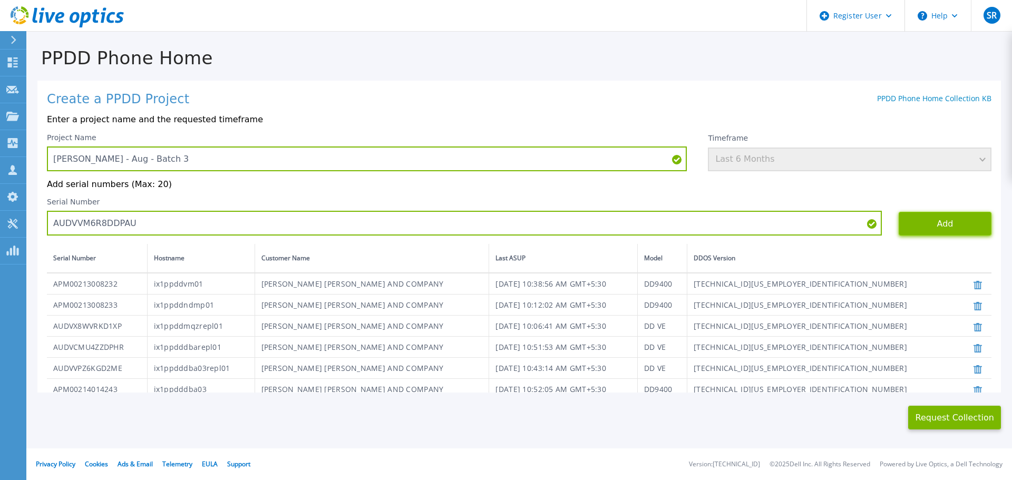
click at [953, 228] on button "Add" at bounding box center [945, 224] width 93 height 24
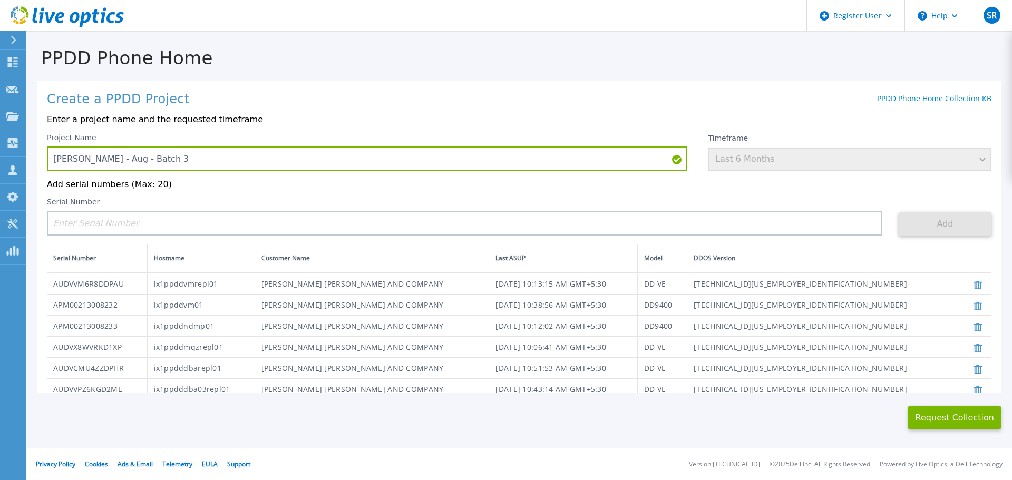
click at [225, 212] on div "Serial Number" at bounding box center [464, 217] width 835 height 38
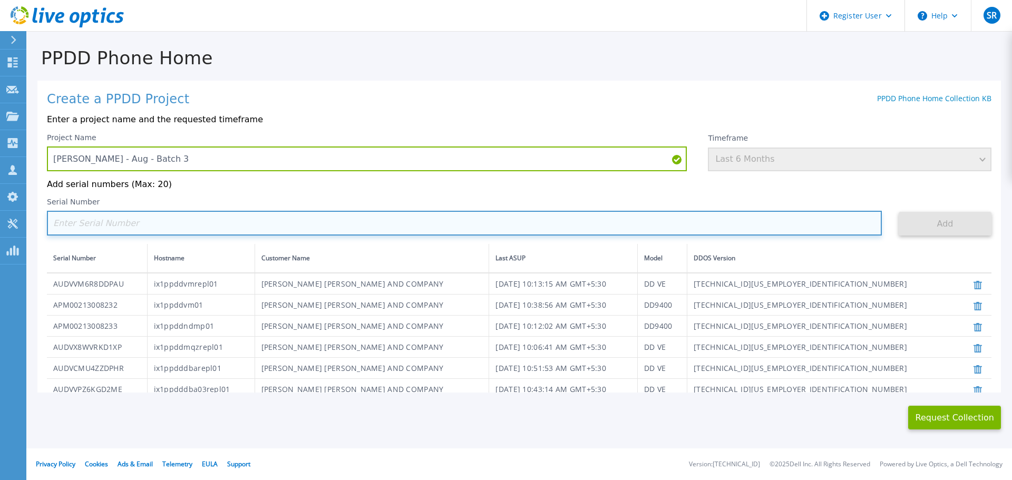
click at [226, 223] on input at bounding box center [464, 223] width 835 height 25
paste input "AUDV5DWNZ9D1NT"
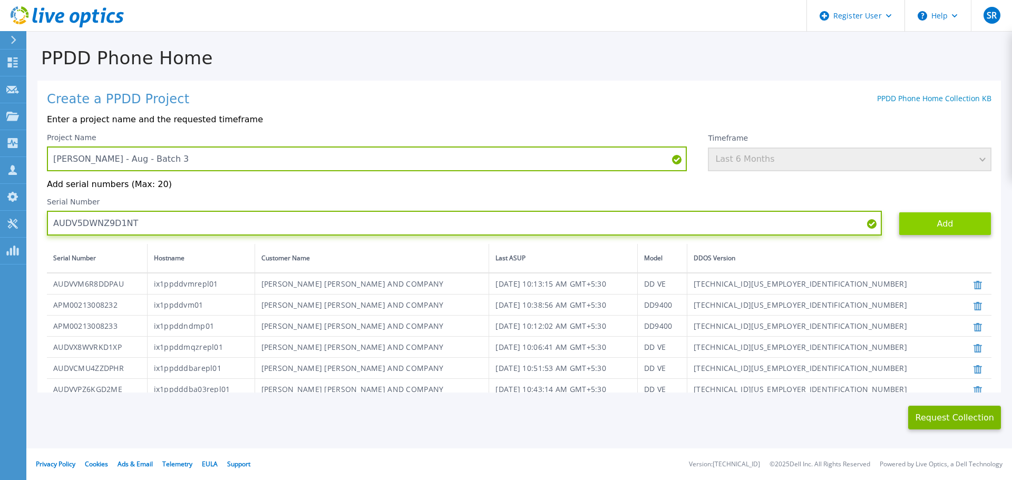
type input "AUDV5DWNZ9D1NT"
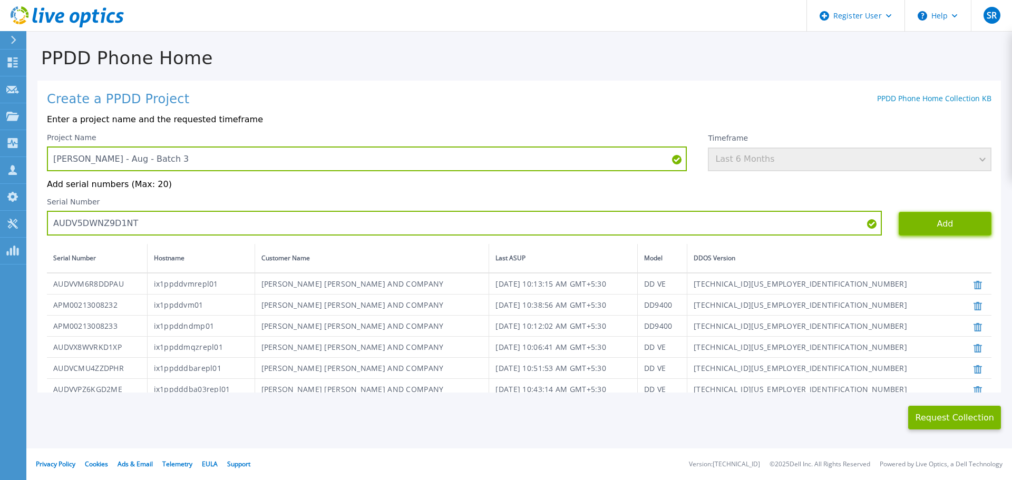
click at [920, 222] on button "Add" at bounding box center [945, 224] width 93 height 24
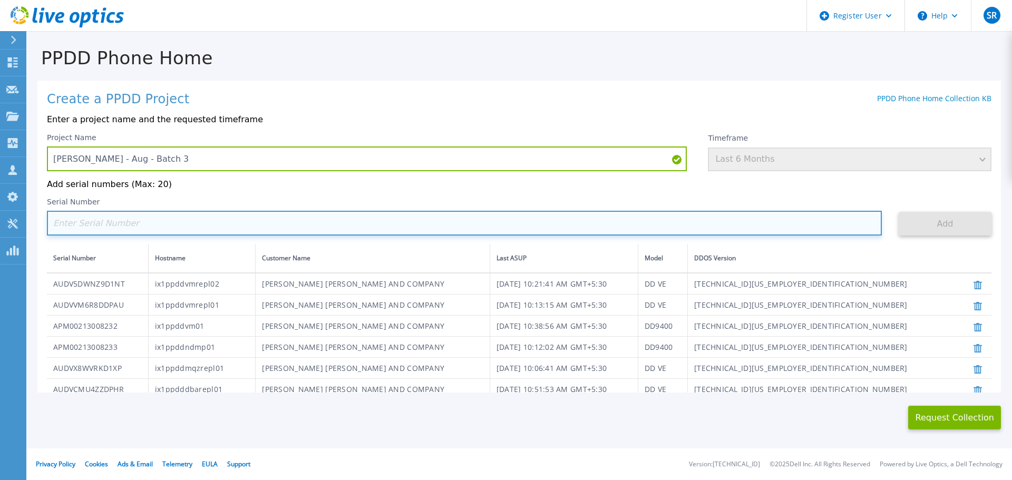
click at [115, 227] on input at bounding box center [464, 223] width 835 height 25
paste input "AUDVYTVZ33D3SP"
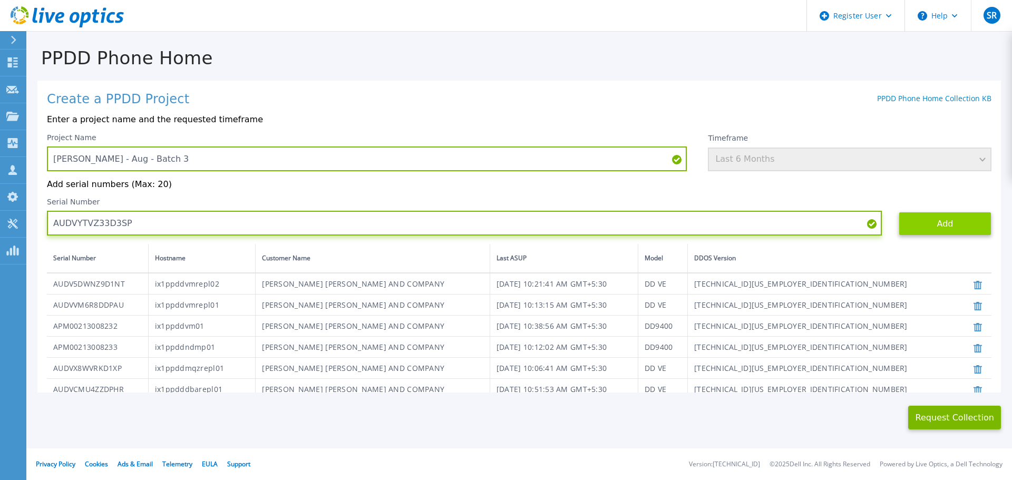
type input "AUDVYTVZ33D3SP"
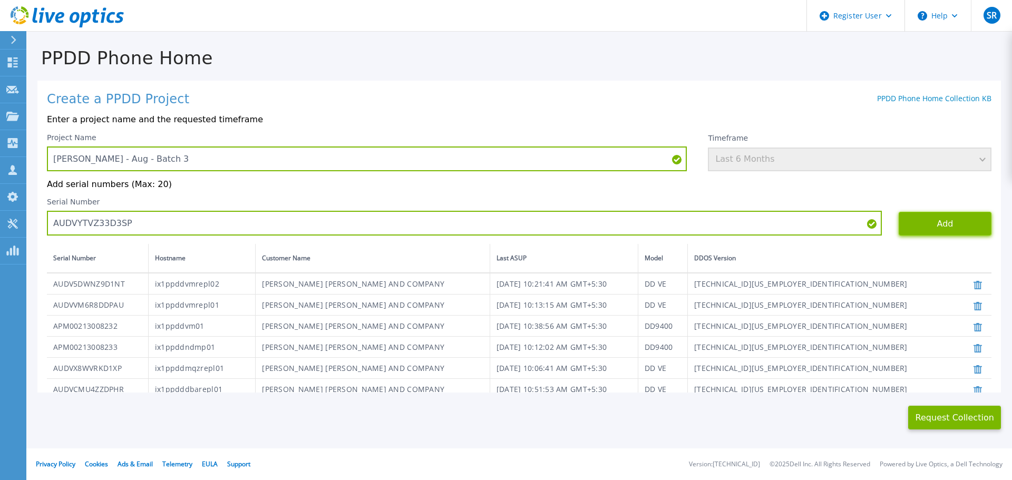
click at [944, 230] on button "Add" at bounding box center [945, 224] width 93 height 24
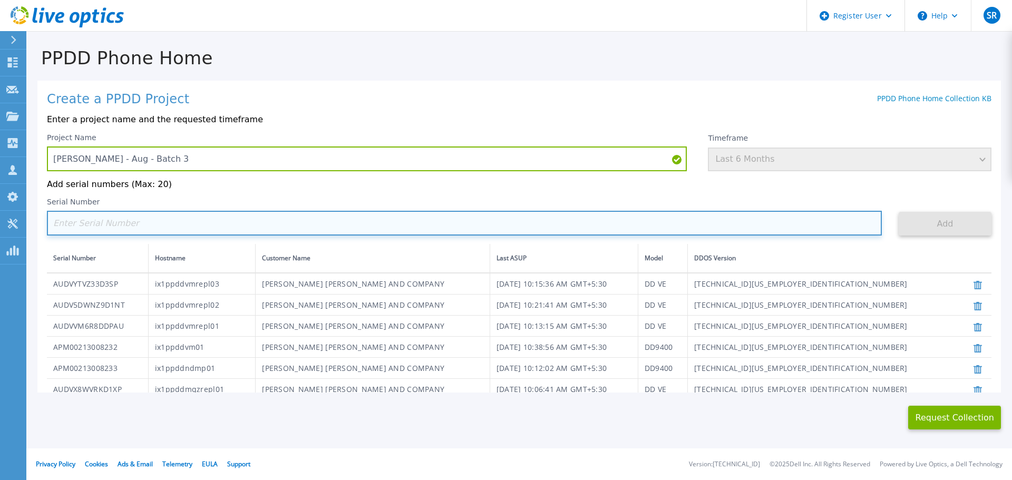
click at [242, 225] on input at bounding box center [464, 223] width 835 height 25
paste input "AUDVDZF6JHD34Y"
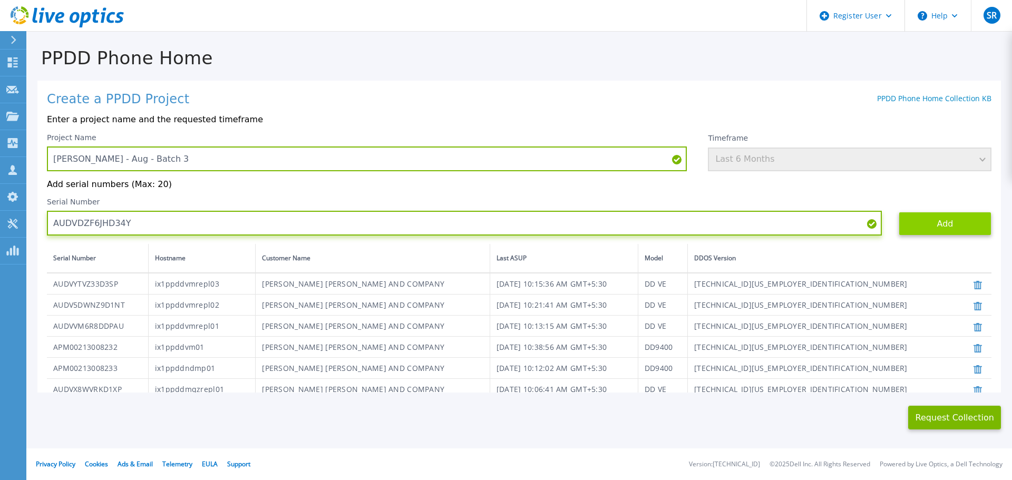
type input "AUDVDZF6JHD34Y"
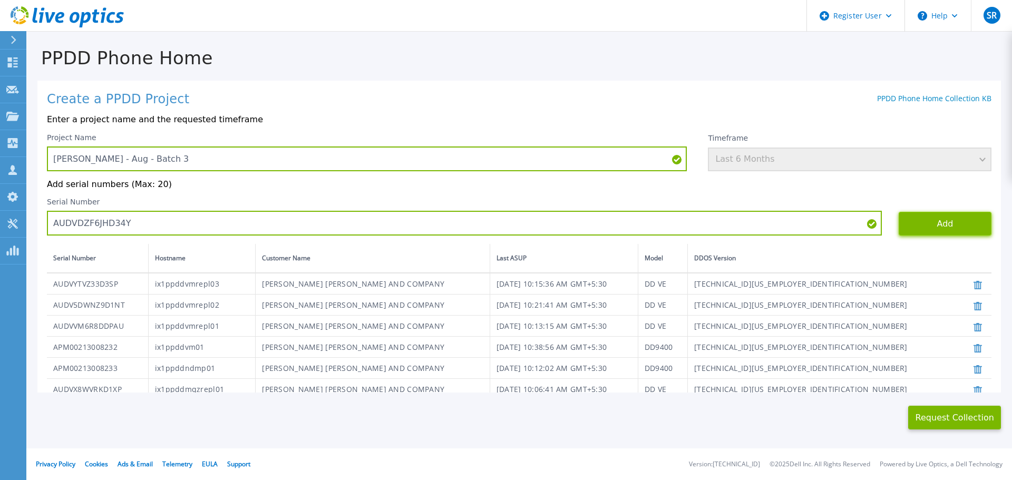
click at [922, 229] on button "Add" at bounding box center [945, 224] width 93 height 24
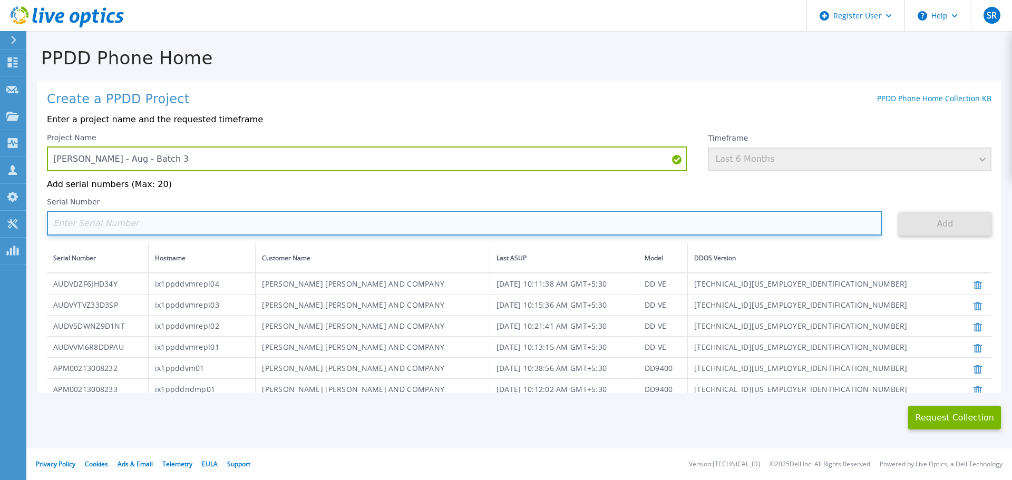
click at [191, 221] on input at bounding box center [464, 223] width 835 height 25
paste input "AUDVHYZFU8D3MU"
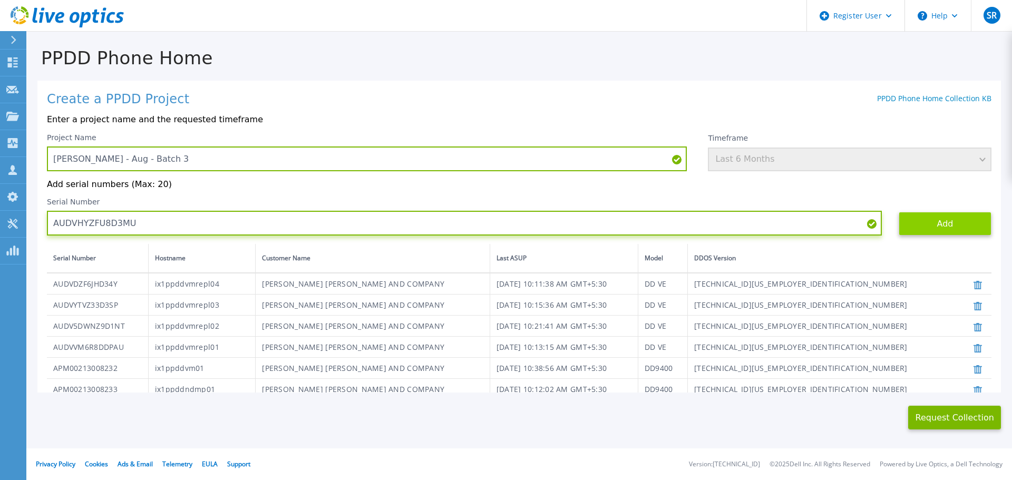
type input "AUDVHYZFU8D3MU"
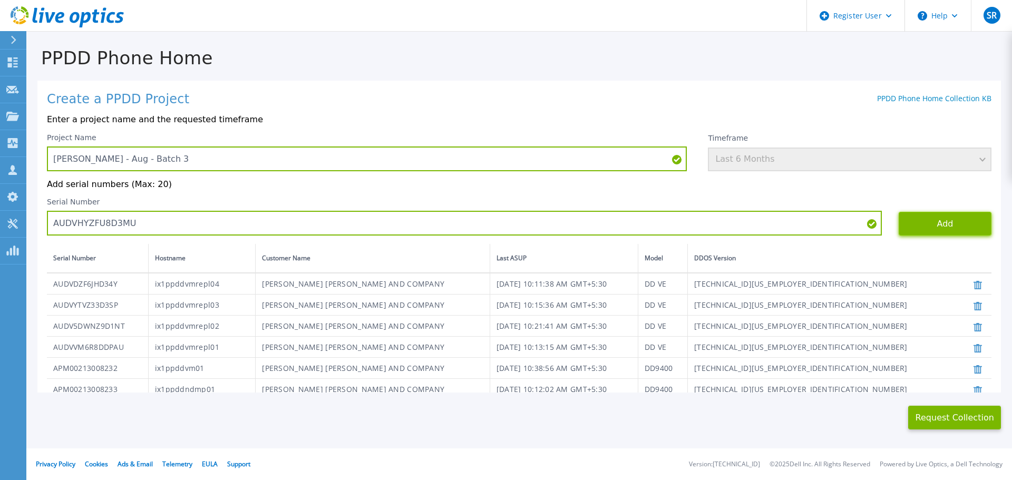
click at [919, 227] on button "Add" at bounding box center [945, 224] width 93 height 24
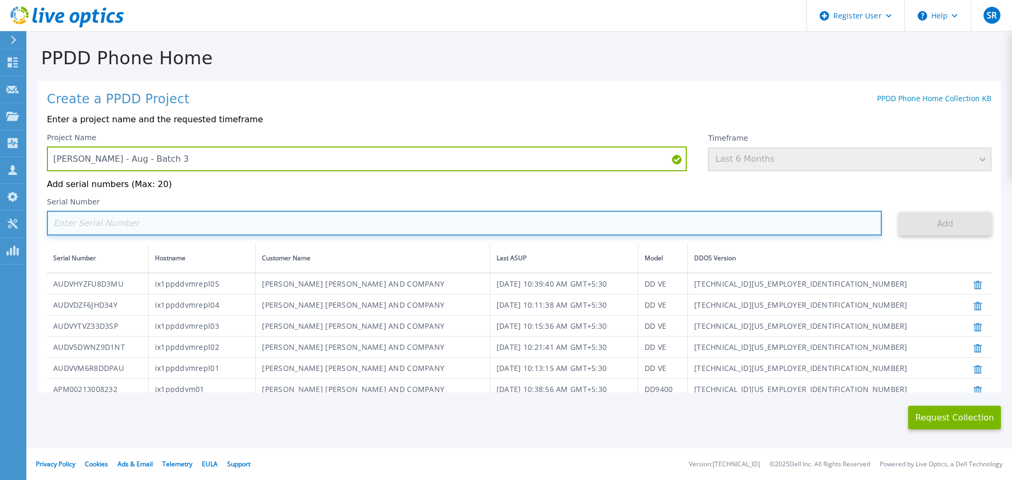
click at [117, 224] on input at bounding box center [464, 223] width 835 height 25
paste input "AUDVNTLYM1DGFY"
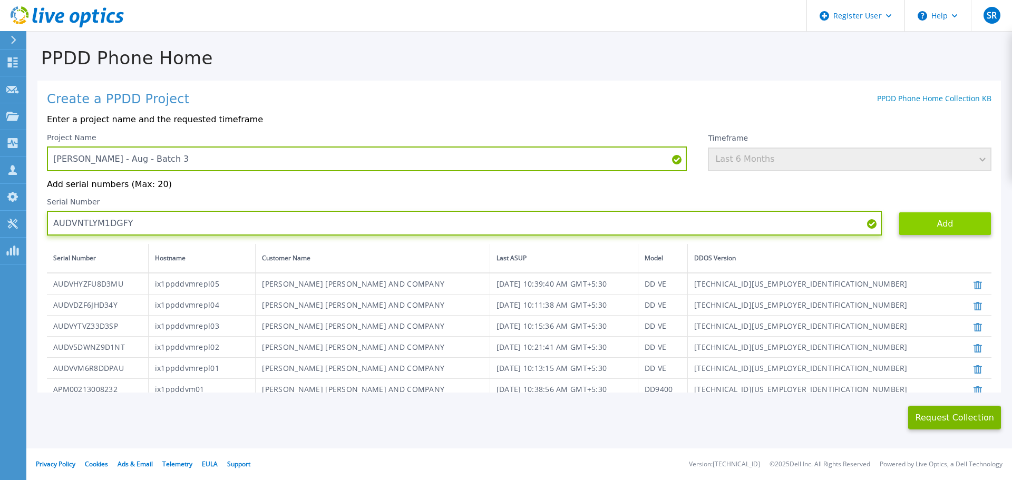
type input "AUDVNTLYM1DGFY"
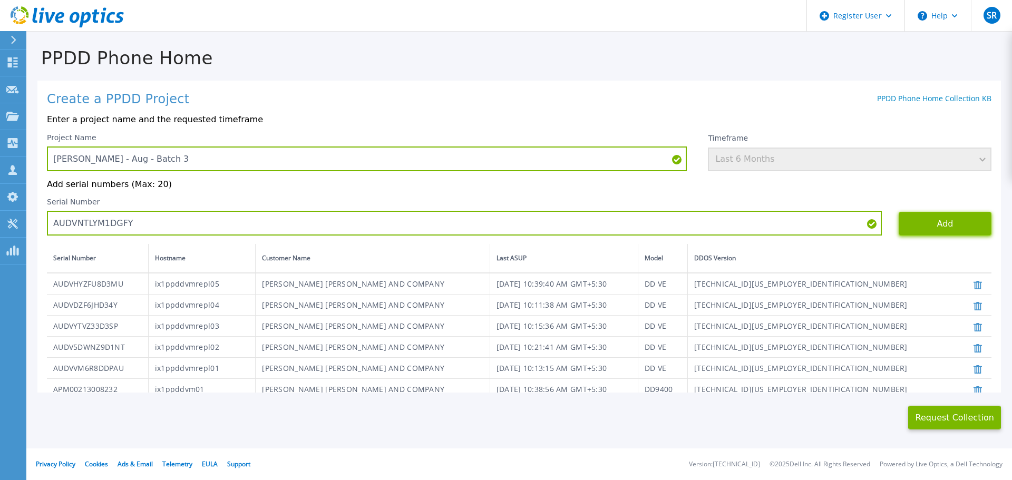
click at [927, 223] on button "Add" at bounding box center [945, 224] width 93 height 24
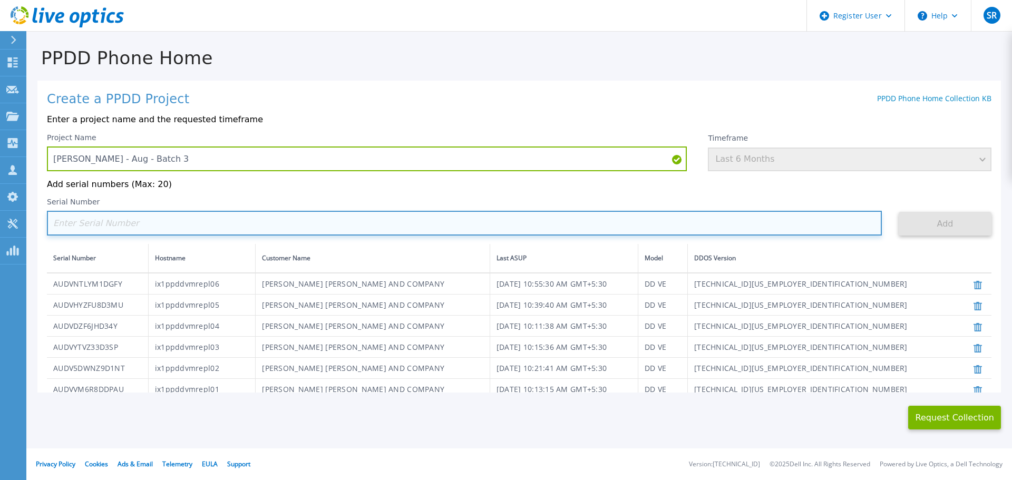
click at [202, 222] on input at bounding box center [464, 223] width 835 height 25
paste input "APX00234400578"
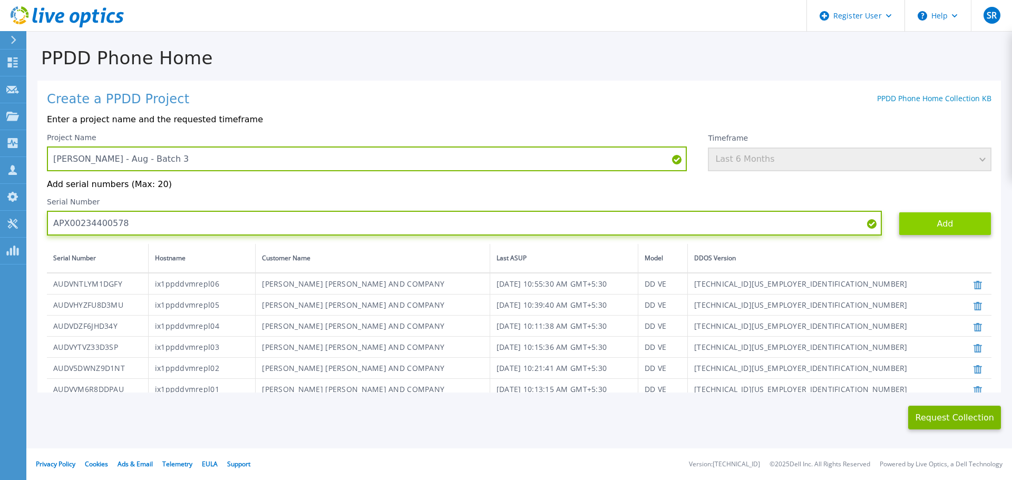
type input "APX00234400578"
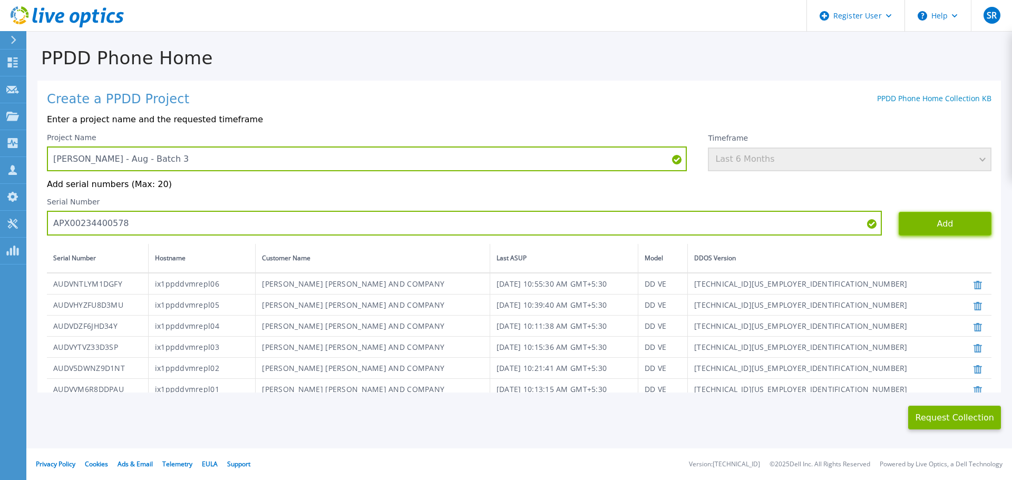
click at [941, 220] on button "Add" at bounding box center [945, 224] width 93 height 24
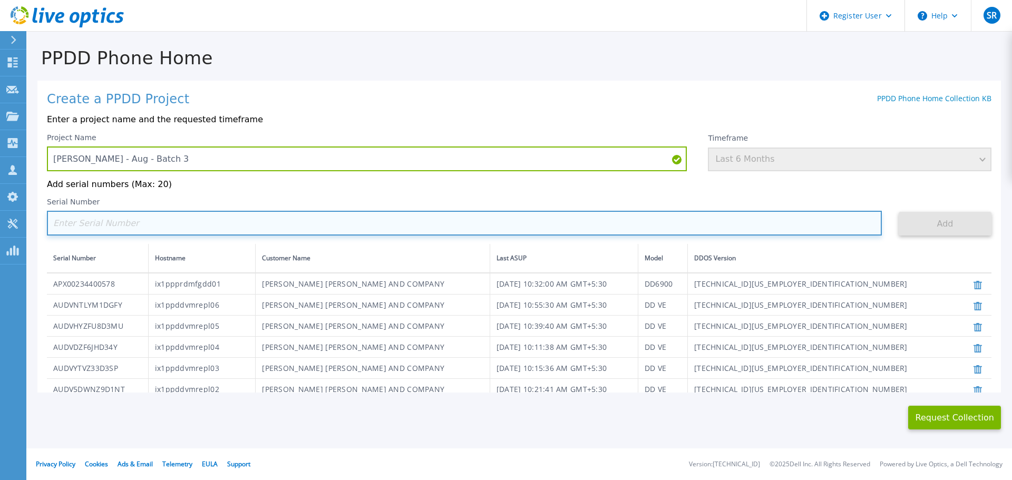
click at [70, 233] on input at bounding box center [464, 223] width 835 height 25
paste input "AUDVG9EWBLD6AT"
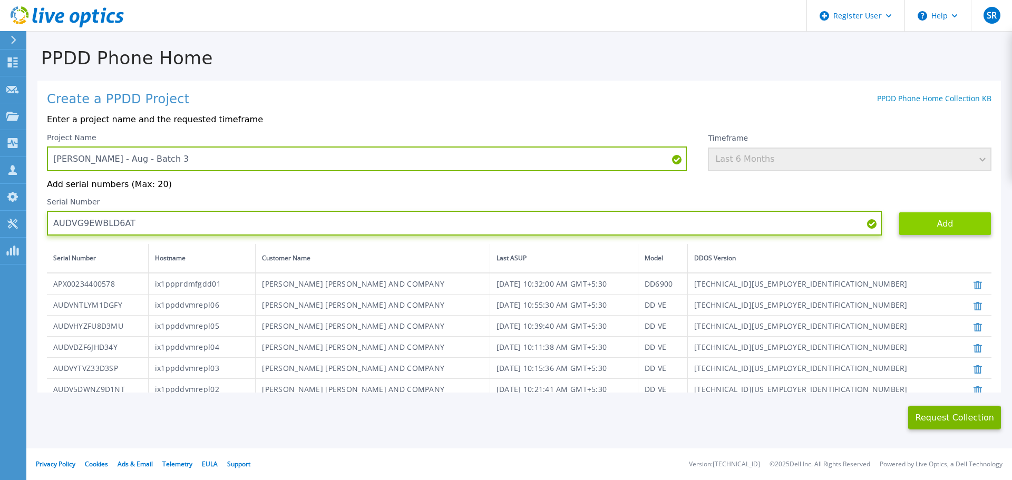
type input "AUDVG9EWBLD6AT"
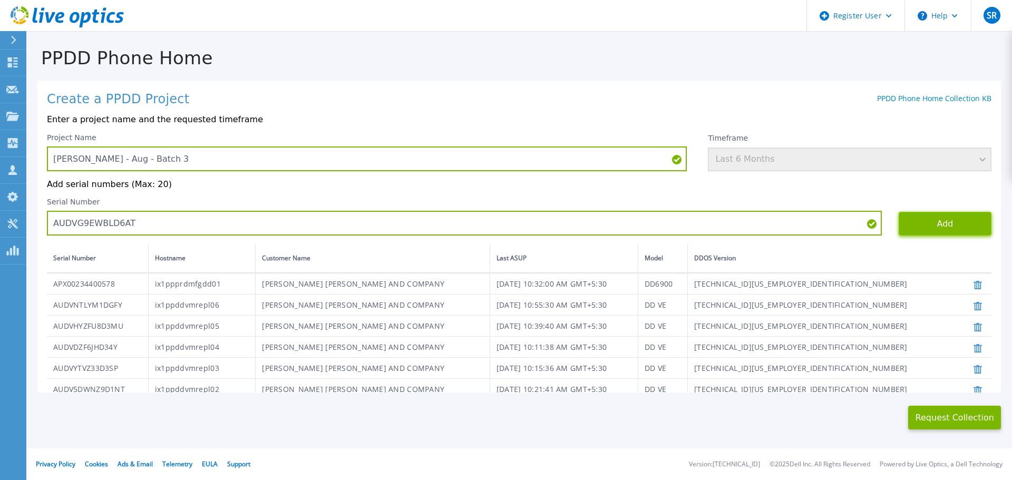
click at [906, 229] on button "Add" at bounding box center [945, 224] width 93 height 24
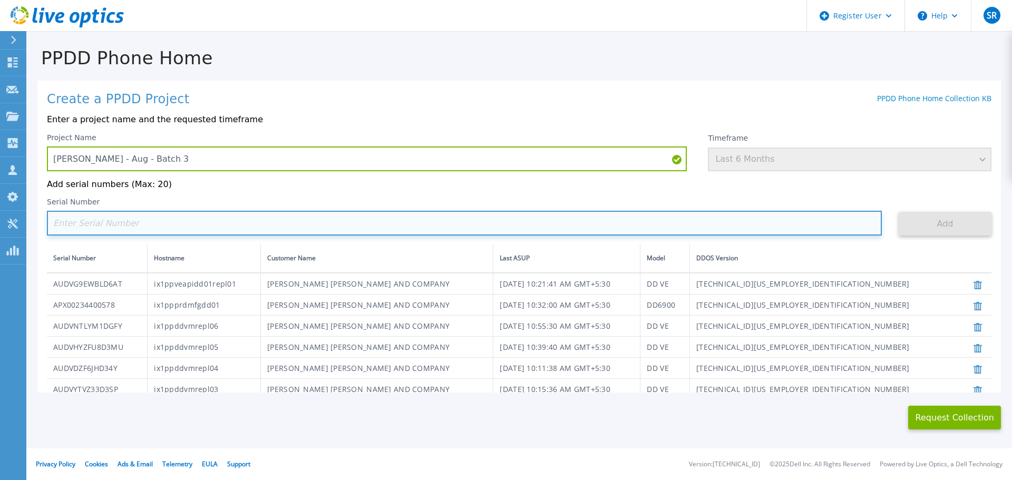
click at [112, 221] on input at bounding box center [464, 223] width 835 height 25
paste input "AUDVB8P5ECDE8T"
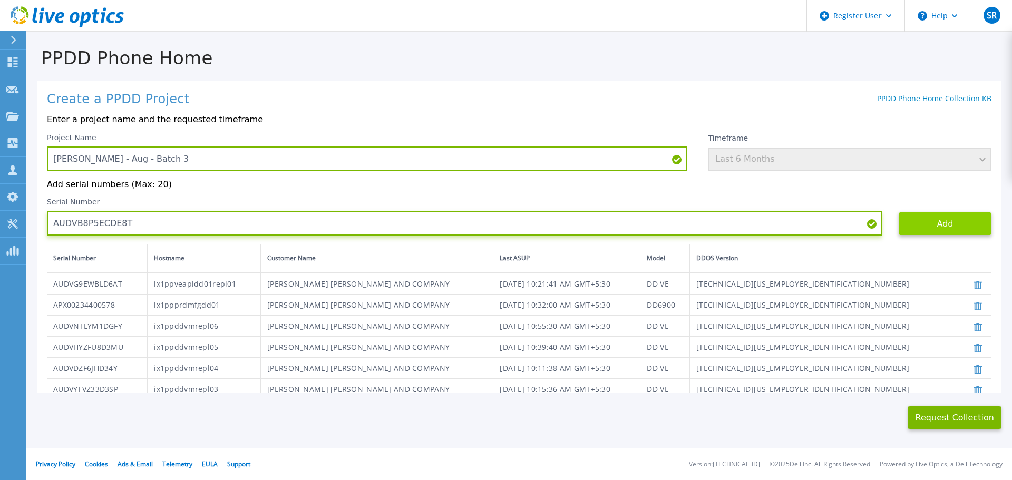
type input "AUDVB8P5ECDE8T"
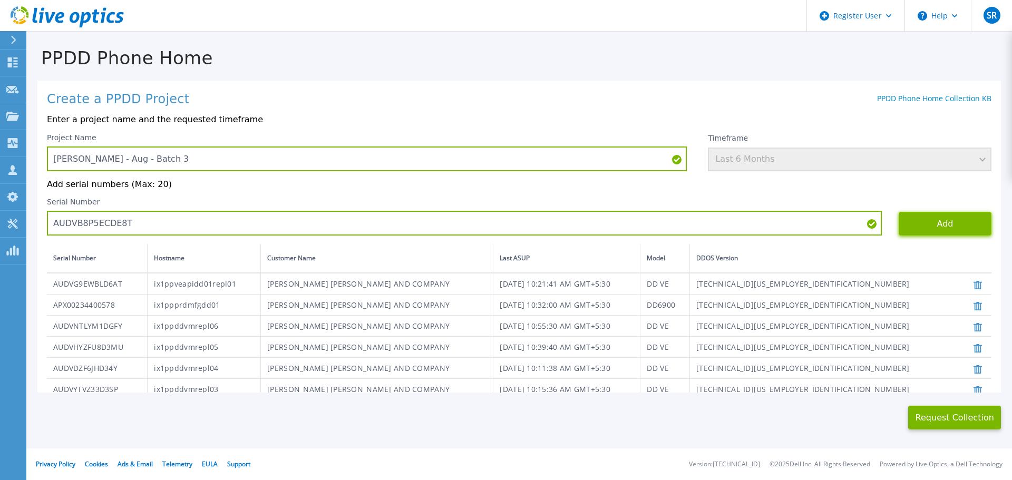
click at [960, 219] on button "Add" at bounding box center [945, 224] width 93 height 24
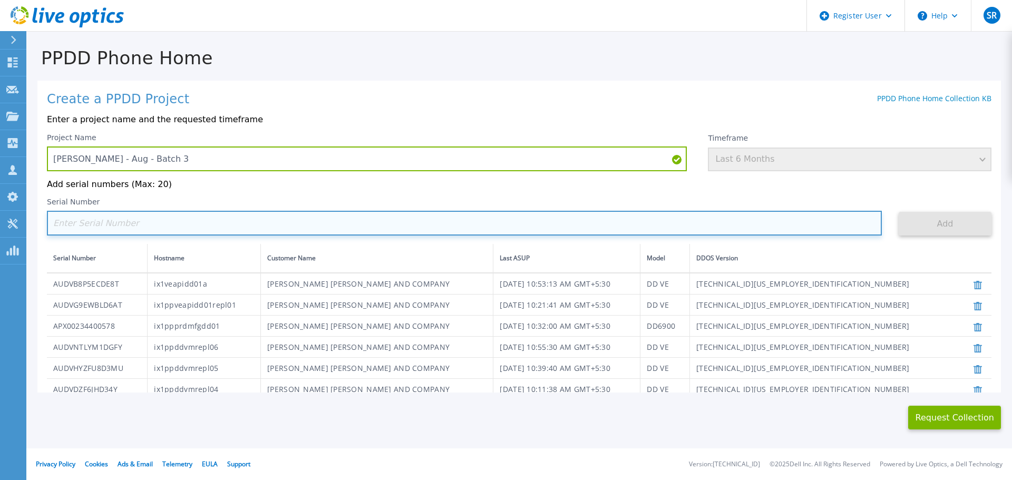
click at [100, 221] on input at bounding box center [464, 223] width 835 height 25
paste input "AUDVV1JYXPDRGP"
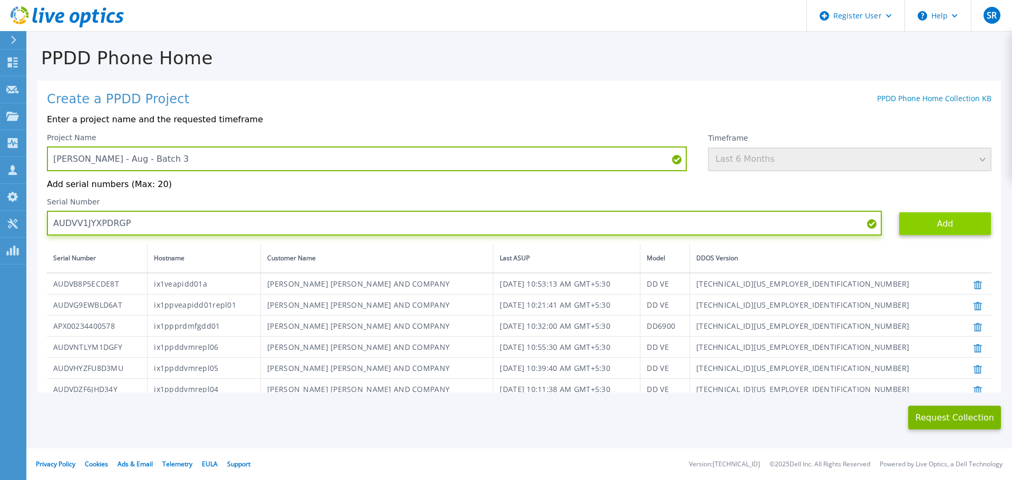
type input "AUDVV1JYXPDRGP"
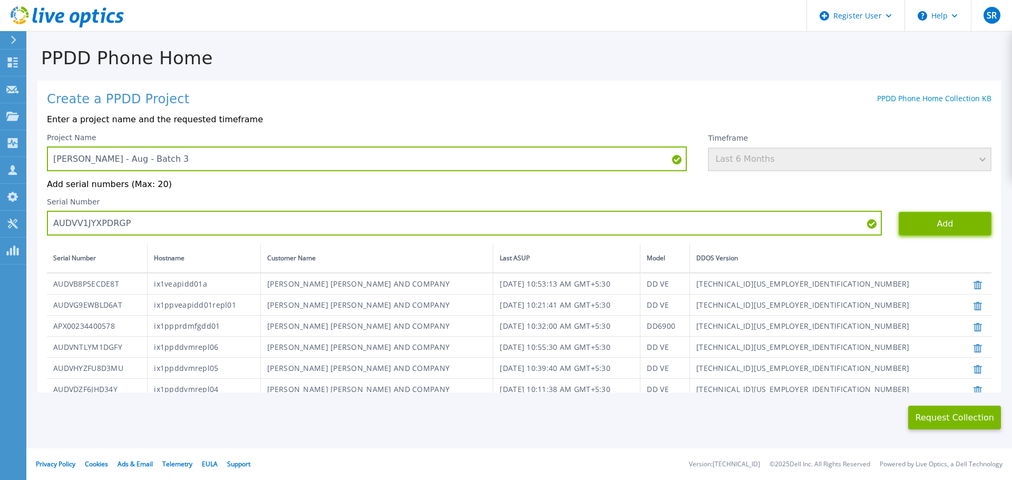
click at [913, 219] on button "Add" at bounding box center [945, 224] width 93 height 24
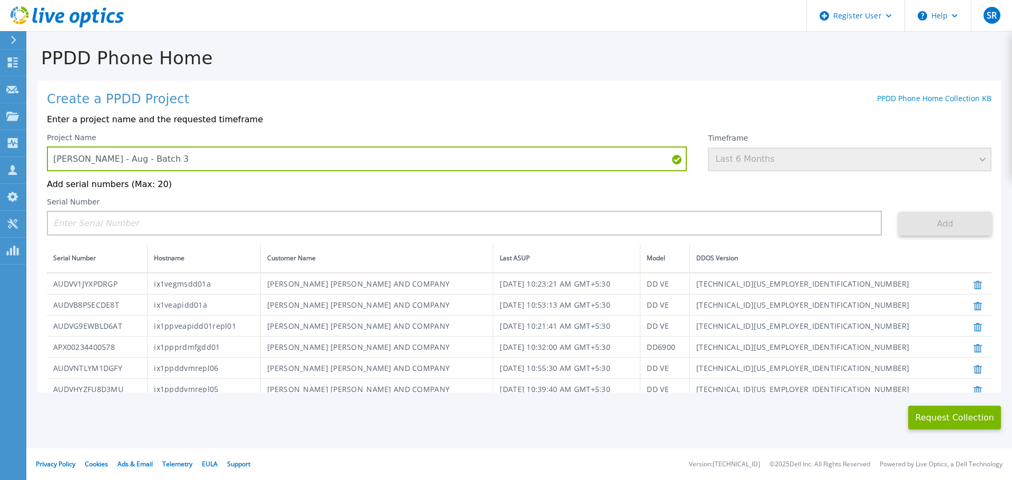
click at [114, 239] on div "Project Name Lilly - Aug - Batch 3 Timeframe Last 6 Months Add serial numbers (…" at bounding box center [519, 403] width 944 height 541
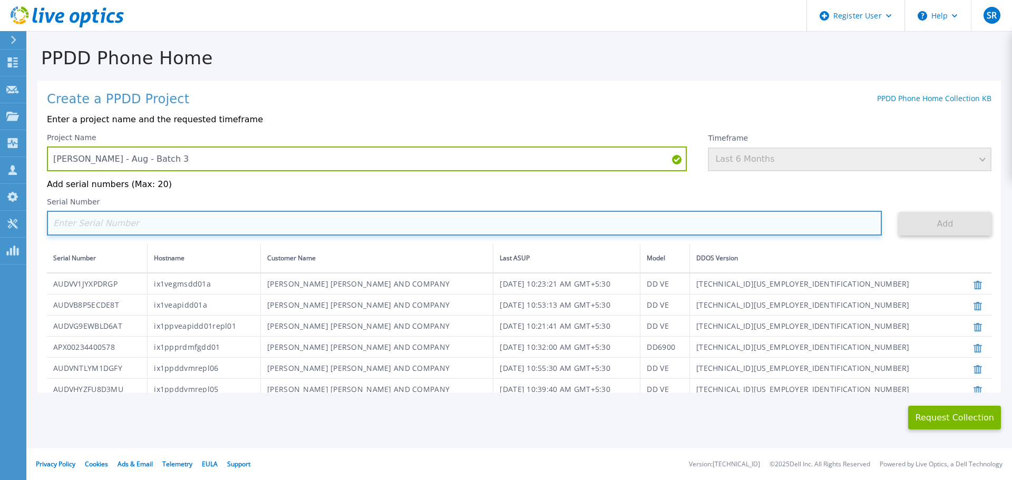
click at [114, 226] on input at bounding box center [464, 223] width 835 height 25
paste input "AUDVFEZPG1DATR"
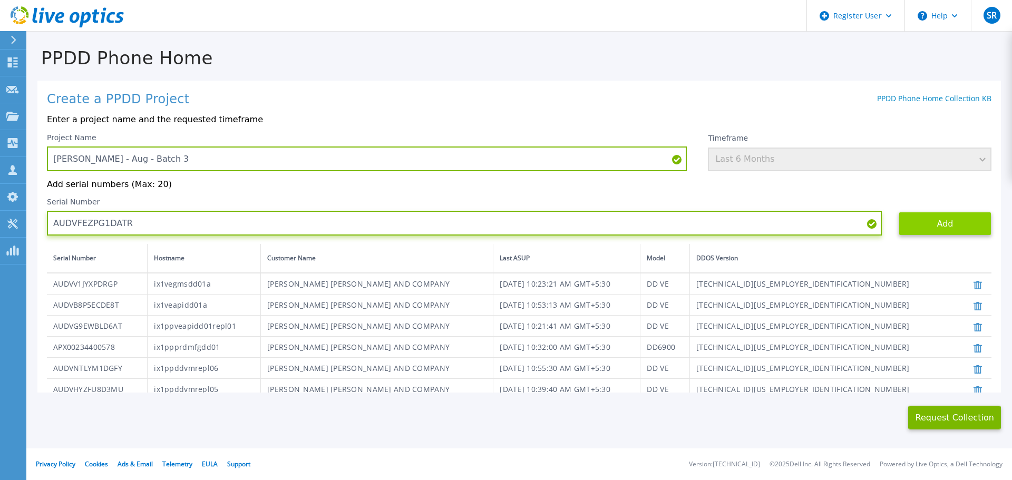
type input "AUDVFEZPG1DATR"
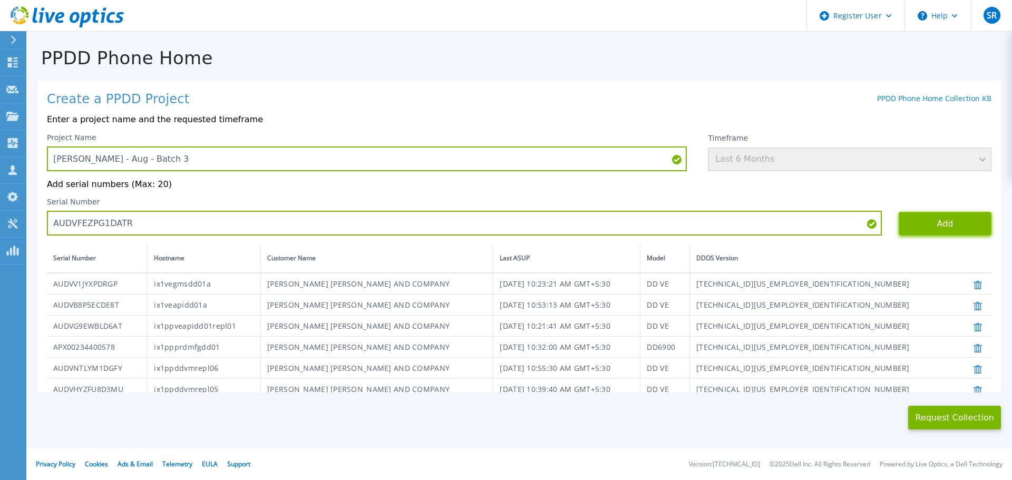
click at [922, 225] on button "Add" at bounding box center [945, 224] width 93 height 24
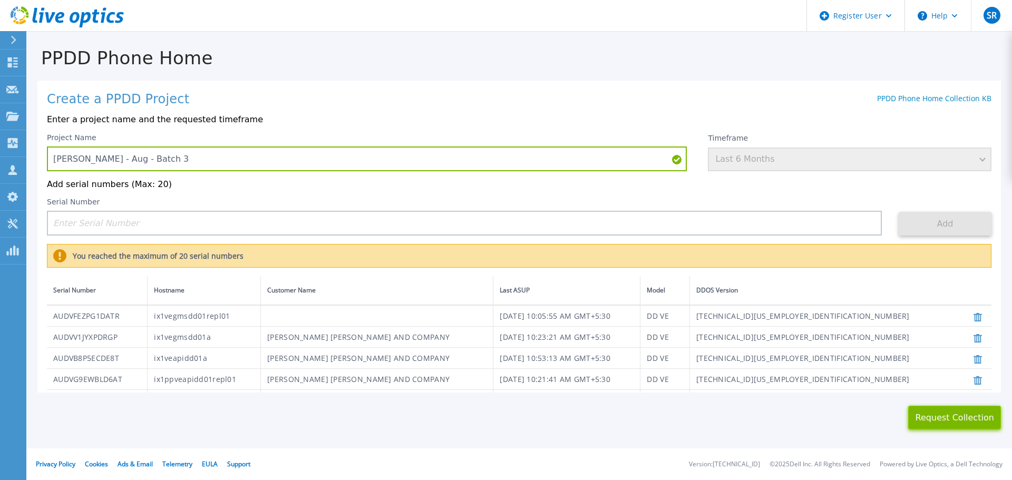
click at [943, 415] on button "Request Collection" at bounding box center [954, 418] width 93 height 24
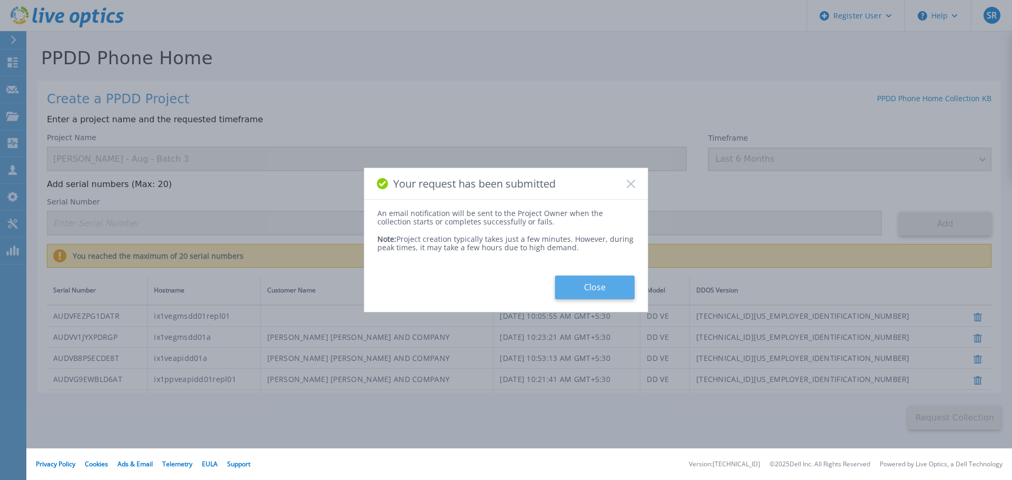
click at [586, 283] on button "Close" at bounding box center [595, 288] width 80 height 24
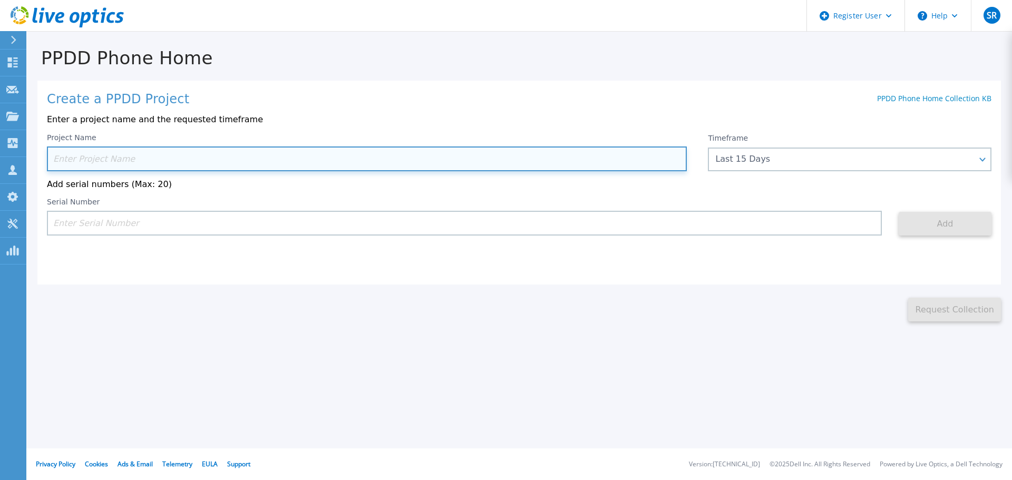
click at [146, 169] on input at bounding box center [367, 159] width 640 height 25
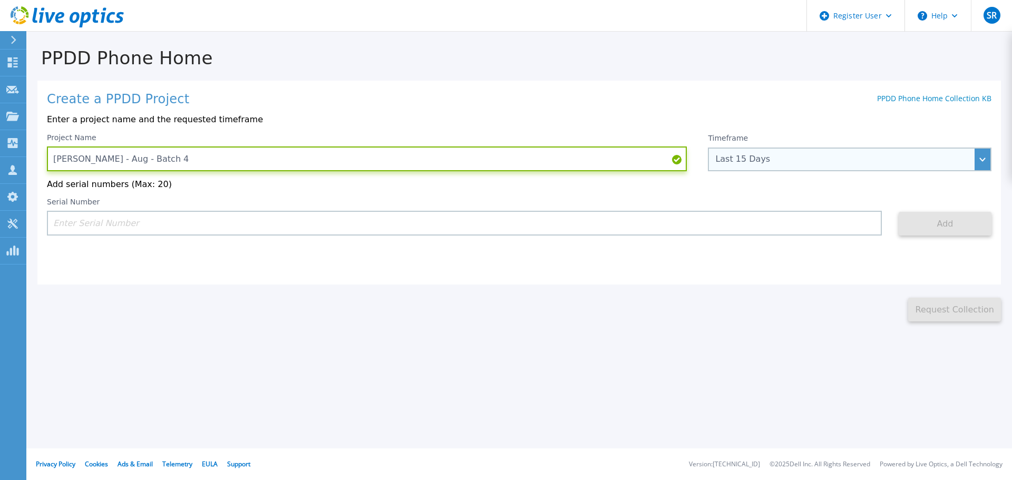
type input "Lilly - Aug - Batch 4"
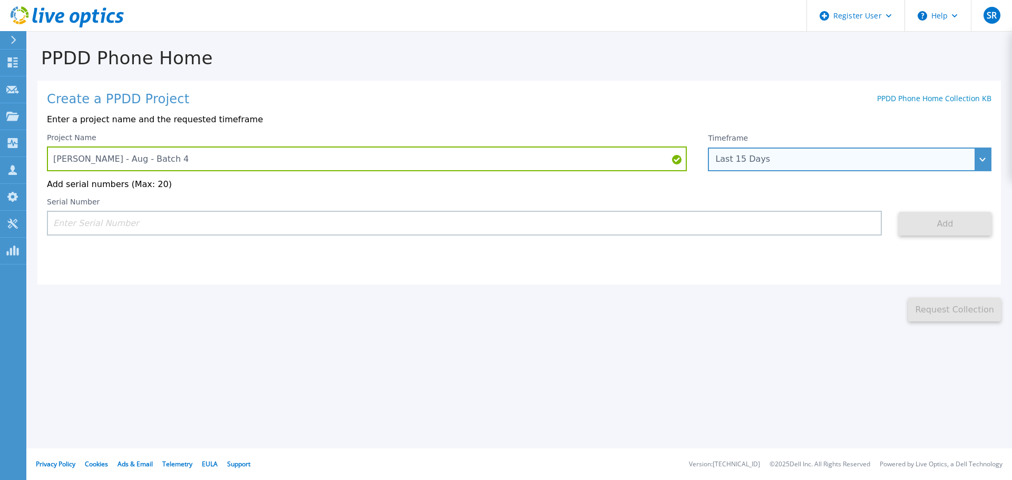
click at [778, 159] on div "Last 15 Days" at bounding box center [843, 158] width 257 height 9
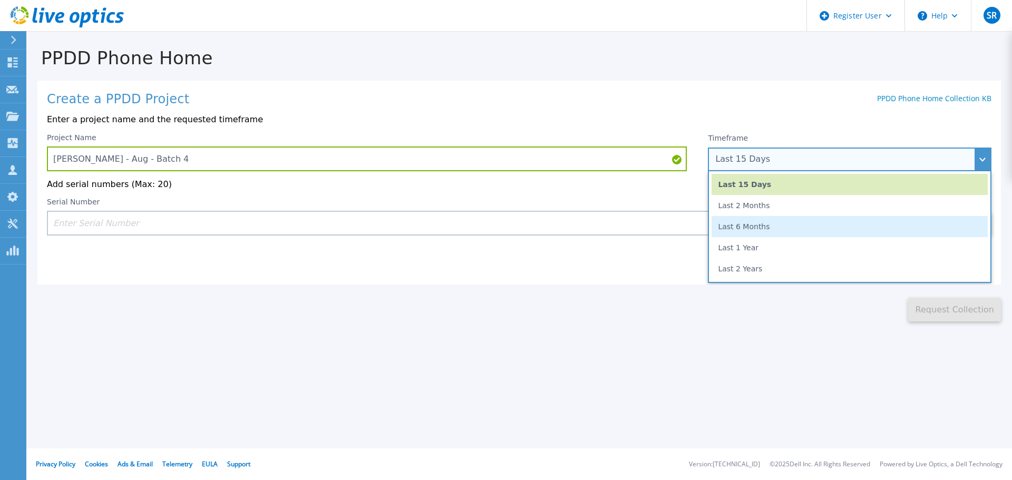
click at [774, 230] on li "Last 6 Months" at bounding box center [850, 226] width 276 height 21
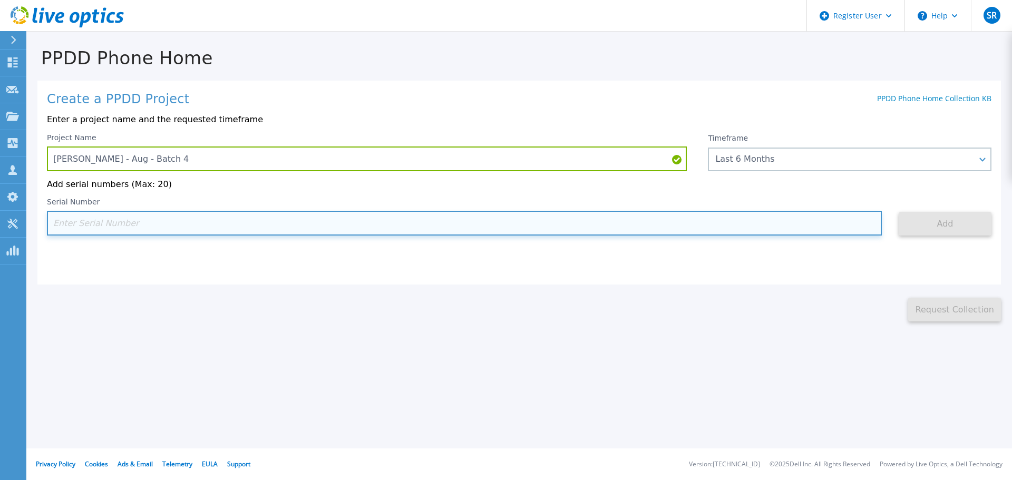
click at [251, 213] on input at bounding box center [464, 223] width 835 height 25
click at [89, 235] on input at bounding box center [464, 223] width 835 height 25
paste input "AUDVXZZA14DWMY"
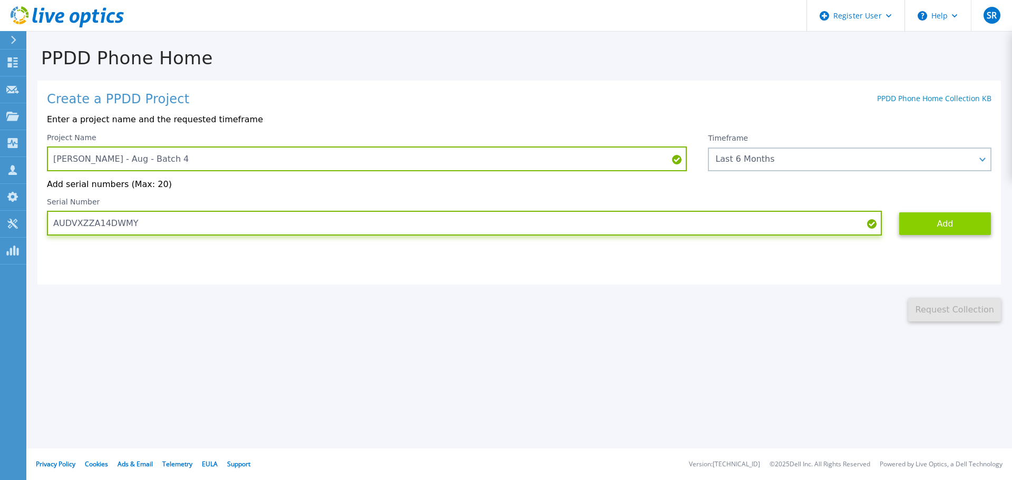
type input "AUDVXZZA14DWMY"
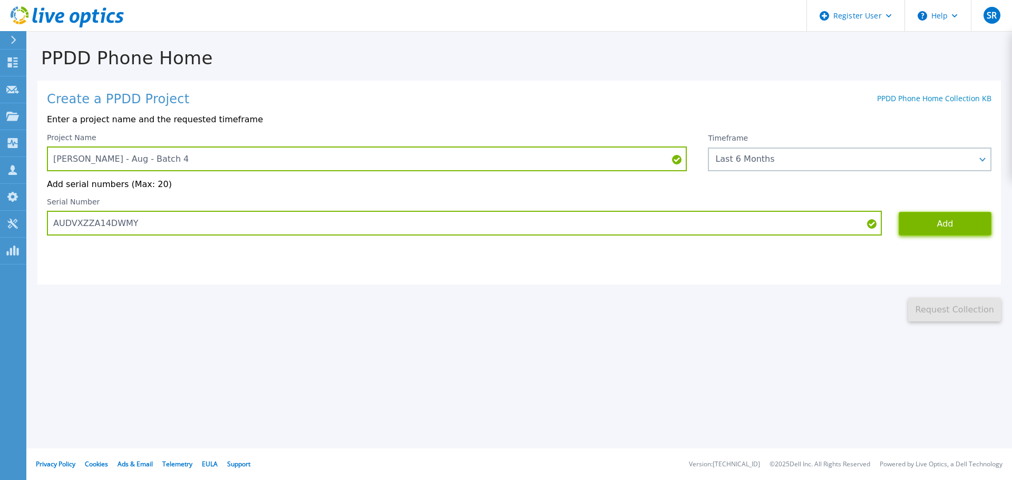
click at [931, 222] on button "Add" at bounding box center [945, 224] width 93 height 24
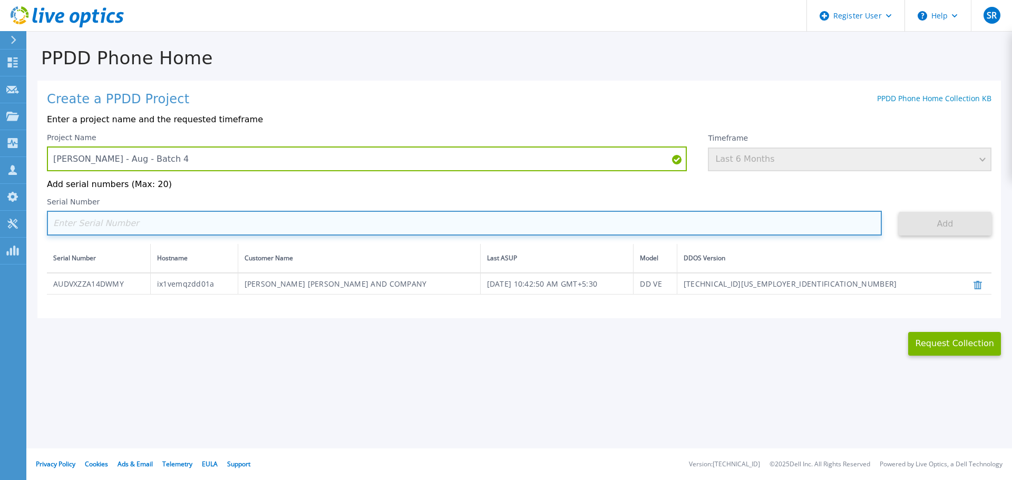
click at [92, 225] on input at bounding box center [464, 223] width 835 height 25
paste input "DE411224327841"
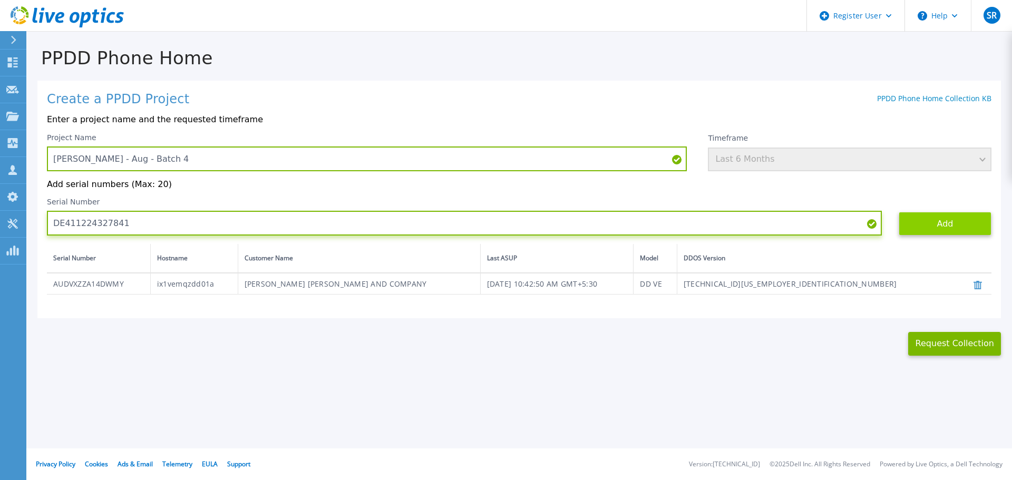
type input "DE411224327841"
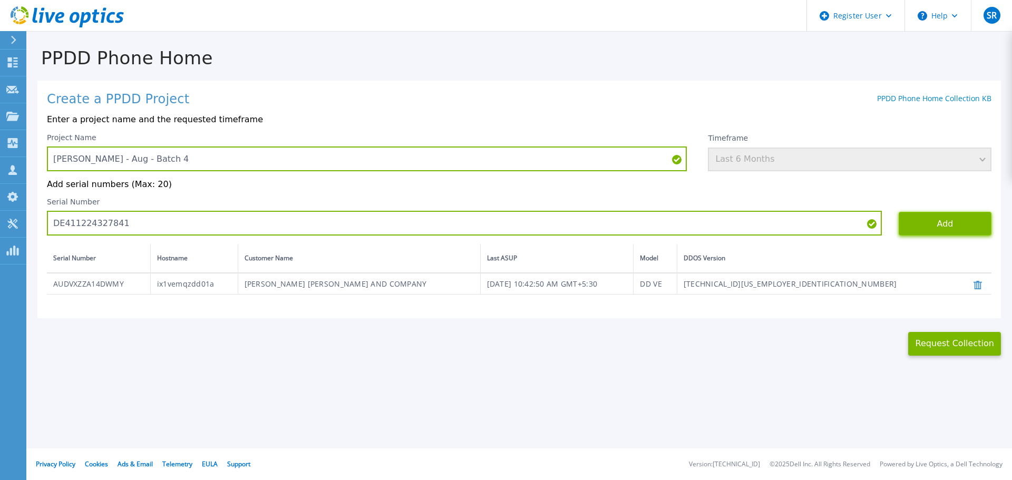
click at [941, 230] on button "Add" at bounding box center [945, 224] width 93 height 24
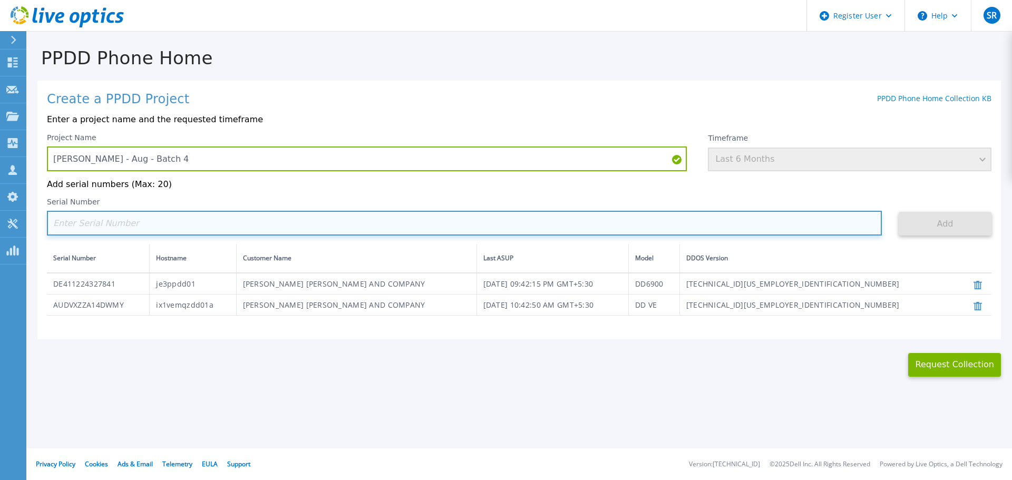
click at [75, 229] on input at bounding box center [464, 223] width 835 height 25
paste input "CKM01213805202"
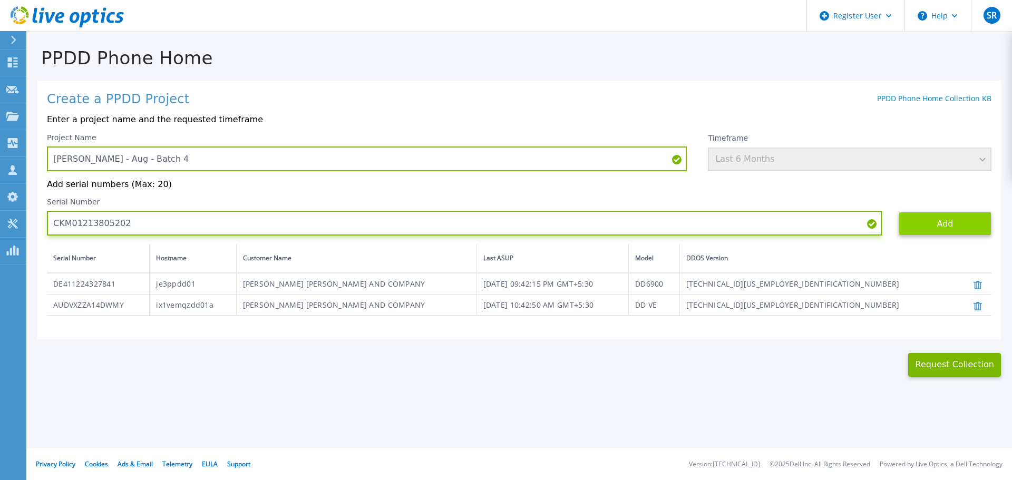
type input "CKM01213805202"
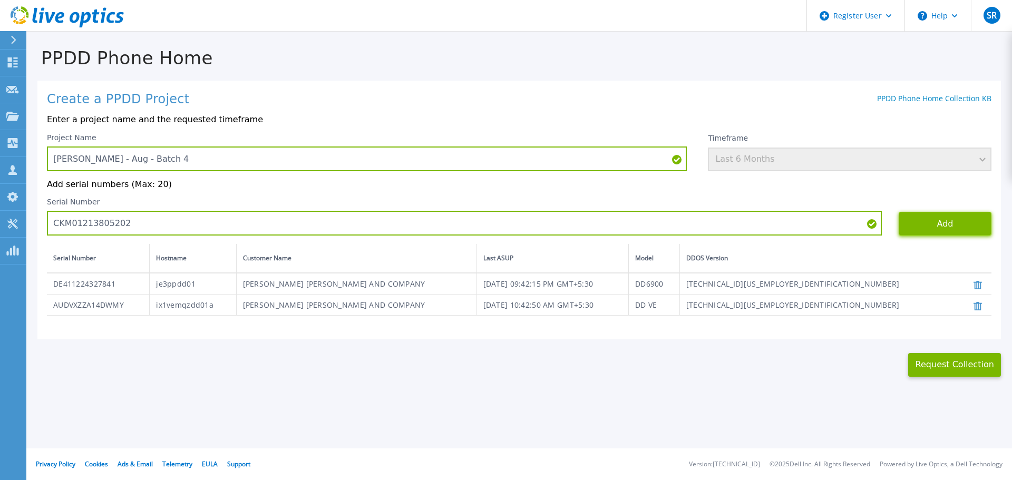
click at [949, 231] on button "Add" at bounding box center [945, 224] width 93 height 24
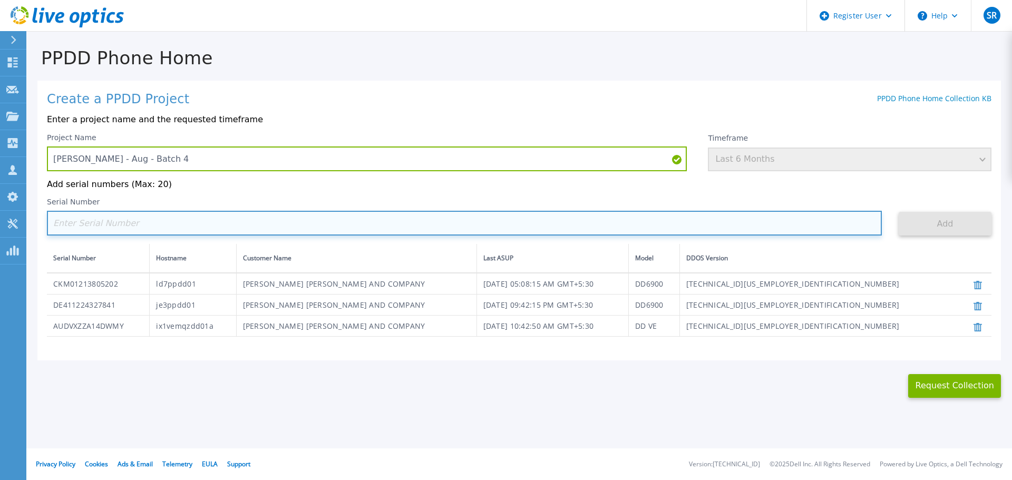
click at [116, 230] on input at bounding box center [464, 223] width 835 height 25
paste input "AUDV28T348D1JR"
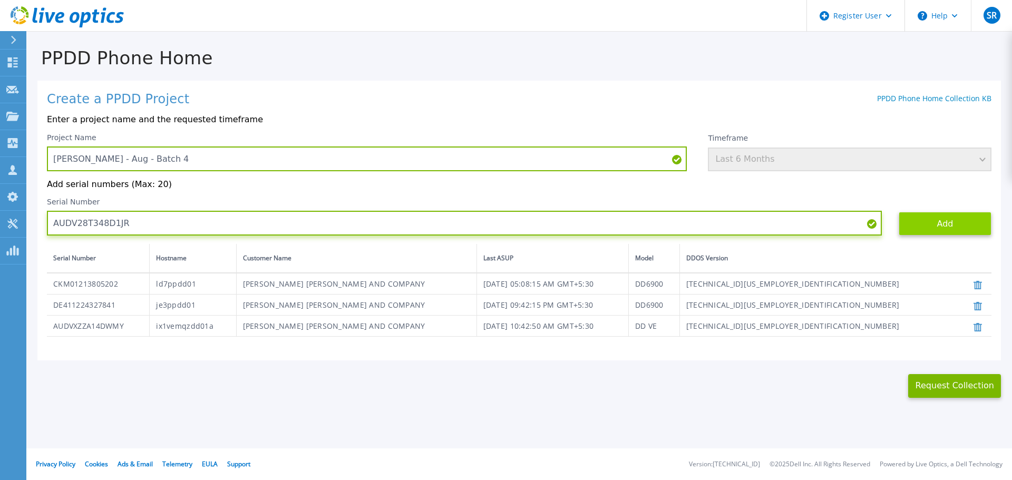
type input "AUDV28T348D1JR"
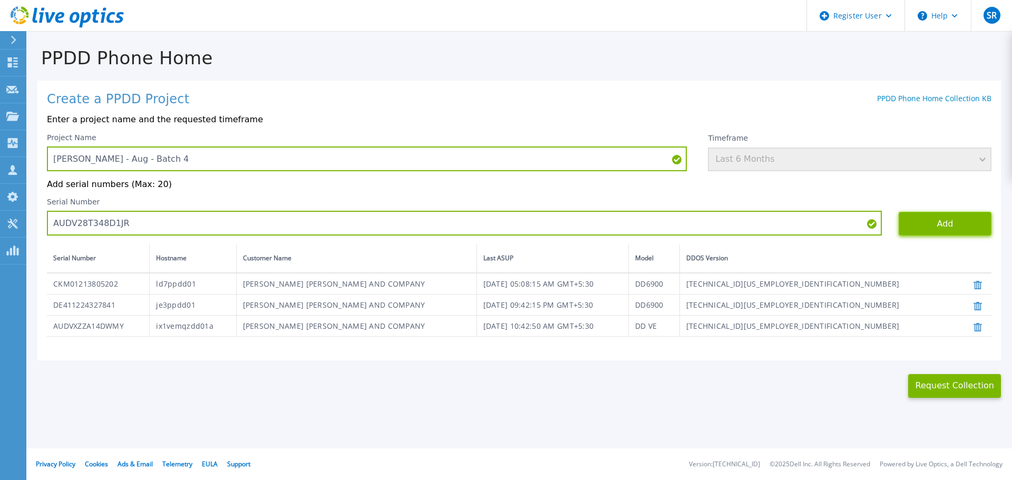
click at [943, 224] on button "Add" at bounding box center [945, 224] width 93 height 24
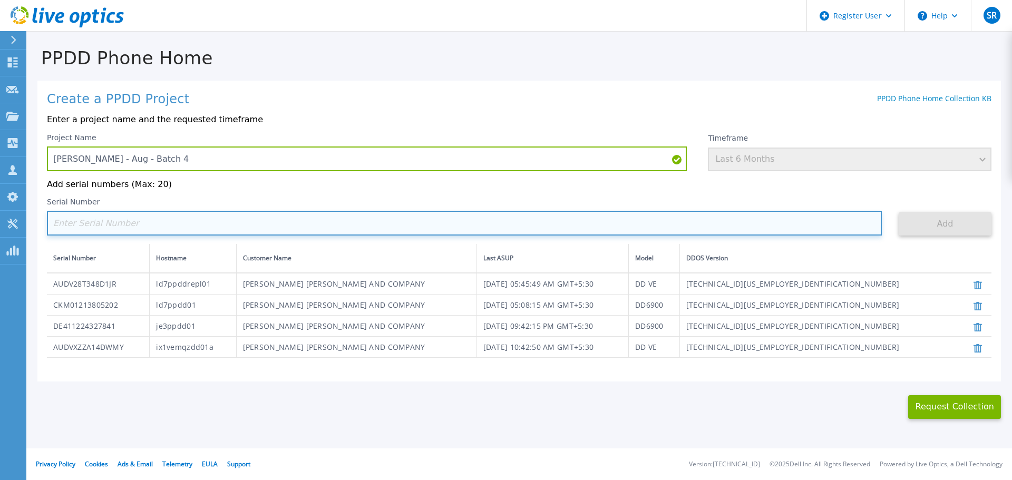
click at [111, 235] on input at bounding box center [464, 223] width 835 height 25
paste input "CRK00224301323"
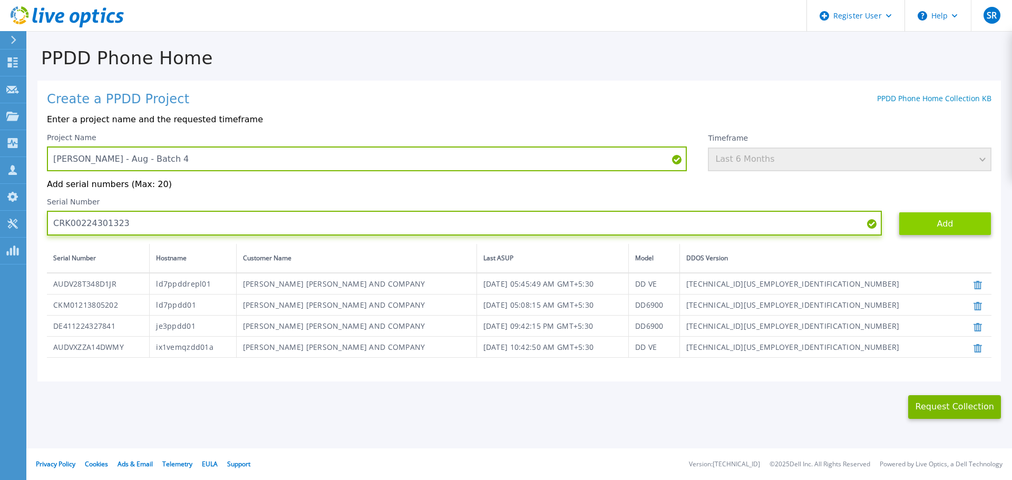
type input "CRK00224301323"
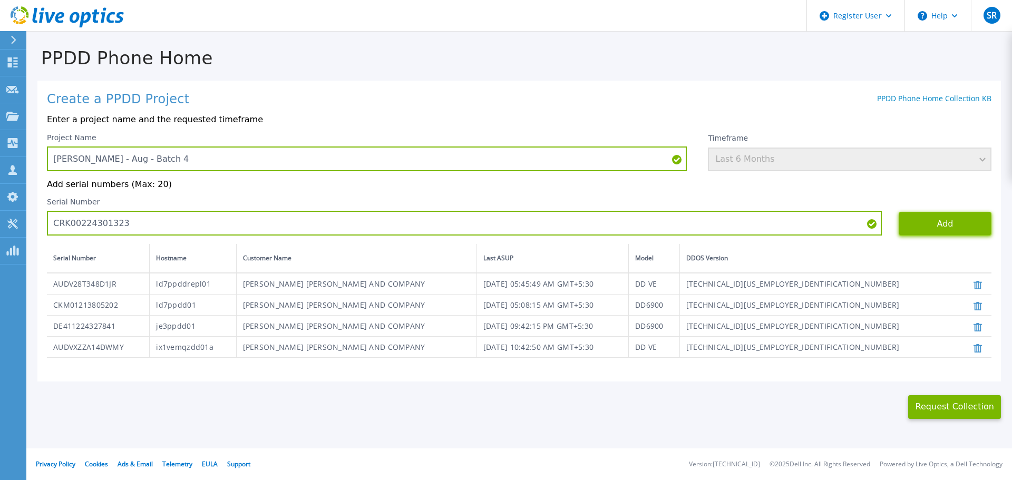
click at [958, 219] on button "Add" at bounding box center [945, 224] width 93 height 24
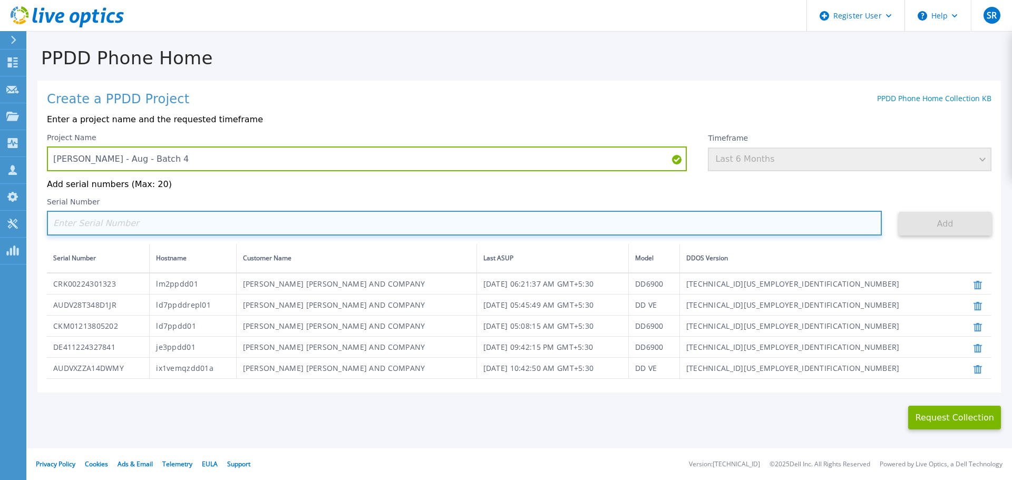
click at [207, 227] on input at bounding box center [464, 223] width 835 height 25
paste input "CRK00224301322"
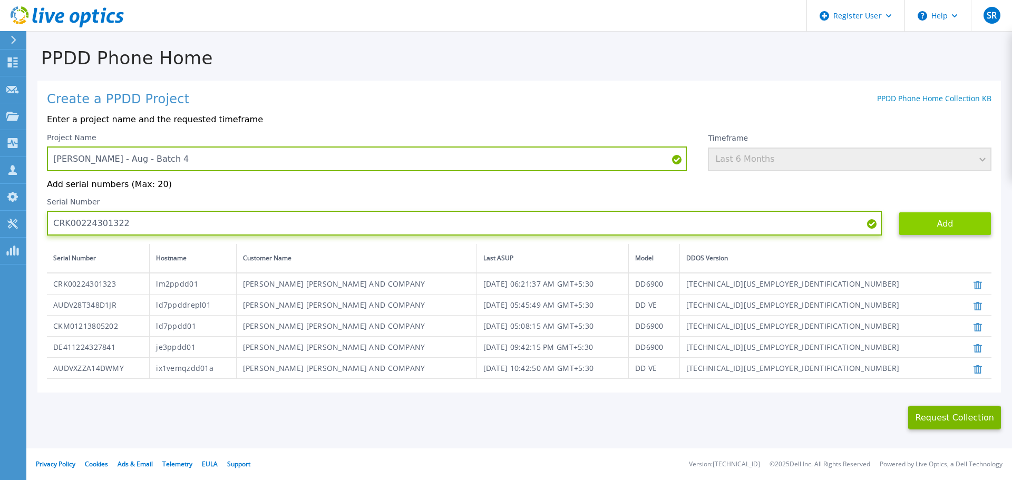
type input "CRK00224301322"
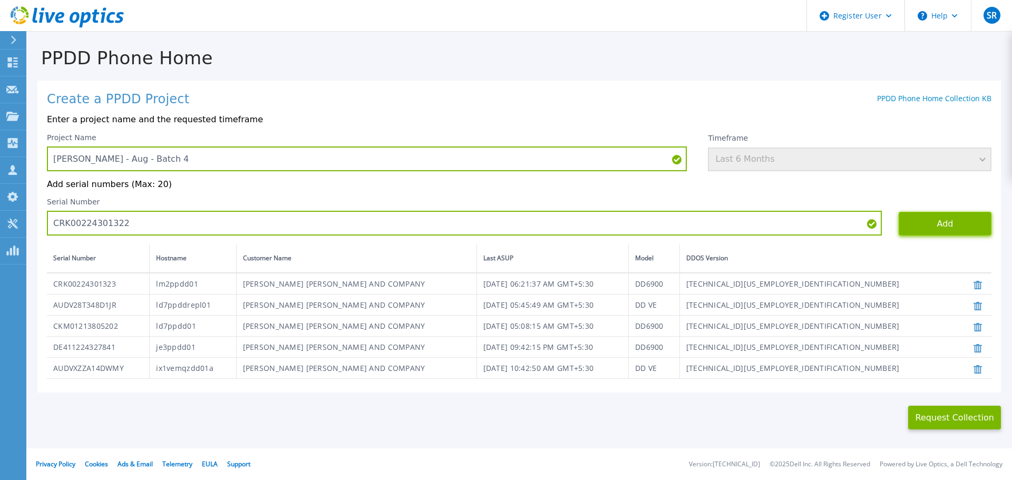
click at [920, 227] on button "Add" at bounding box center [945, 224] width 93 height 24
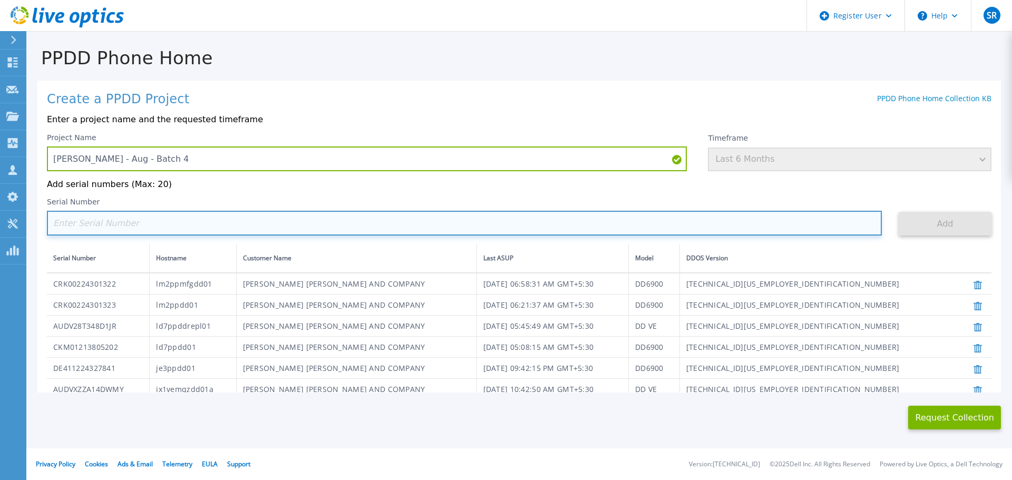
click at [316, 221] on input at bounding box center [464, 223] width 835 height 25
paste input "DE407214818931"
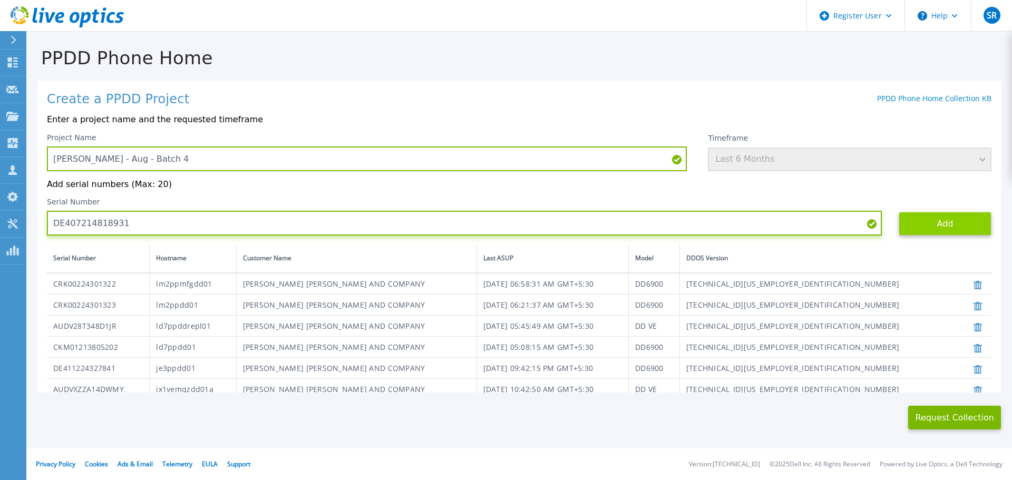
type input "DE407214818931"
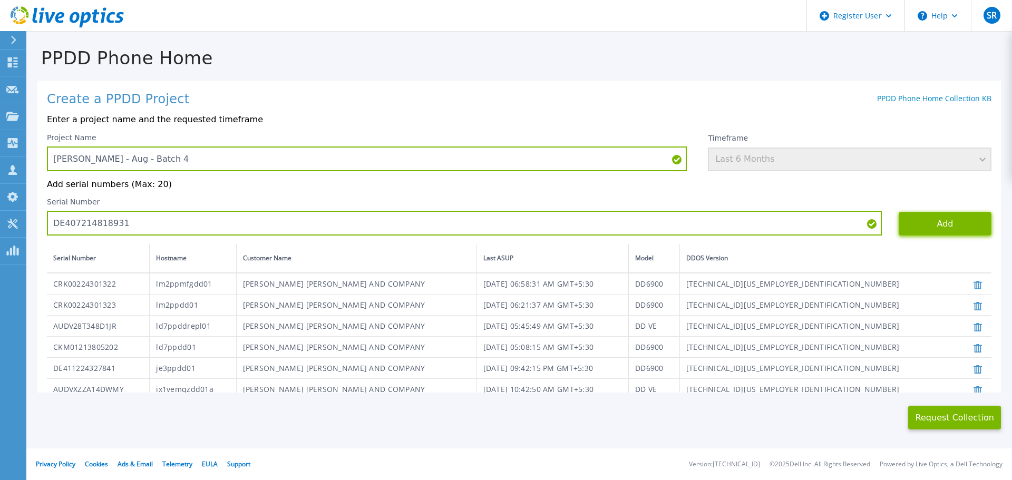
click at [914, 226] on button "Add" at bounding box center [945, 224] width 93 height 24
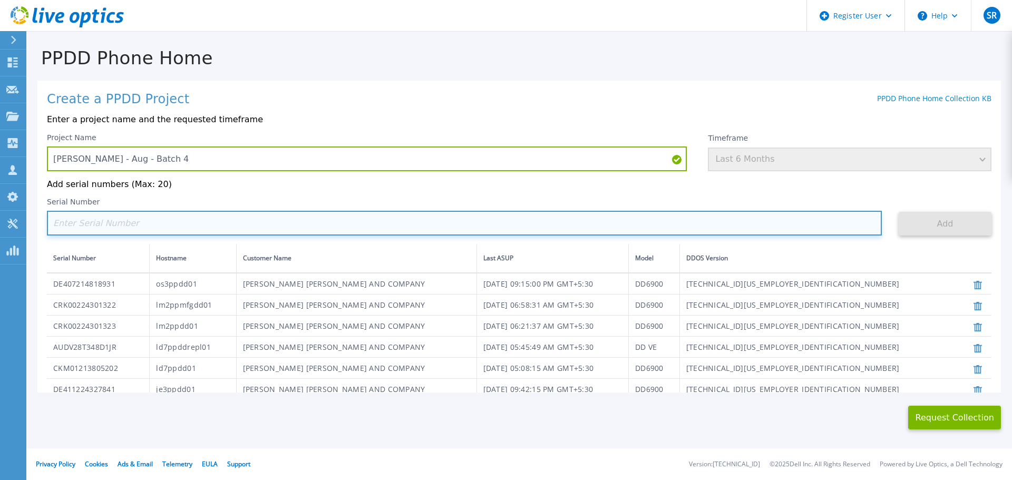
click at [130, 220] on input at bounding box center [464, 223] width 835 height 25
paste input "AUDVWT1DBZD3AT"
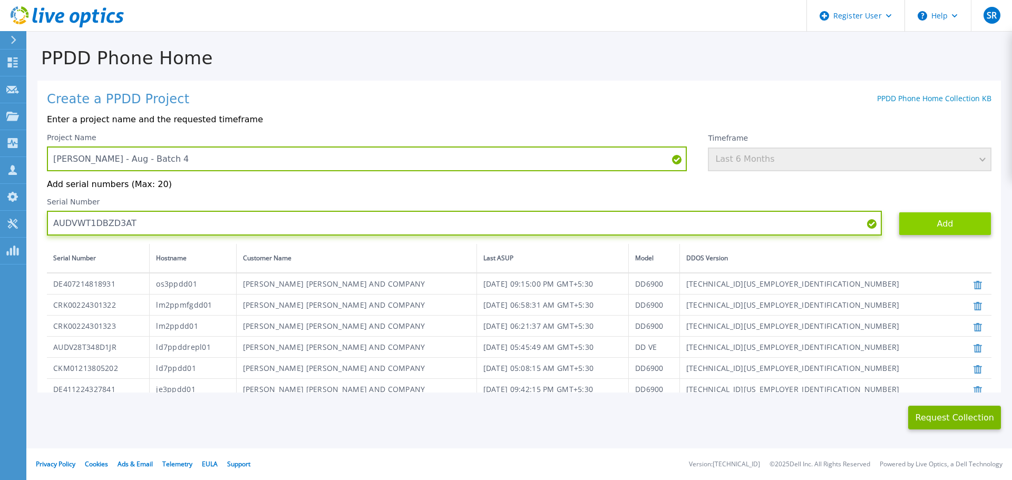
type input "AUDVWT1DBZD3AT"
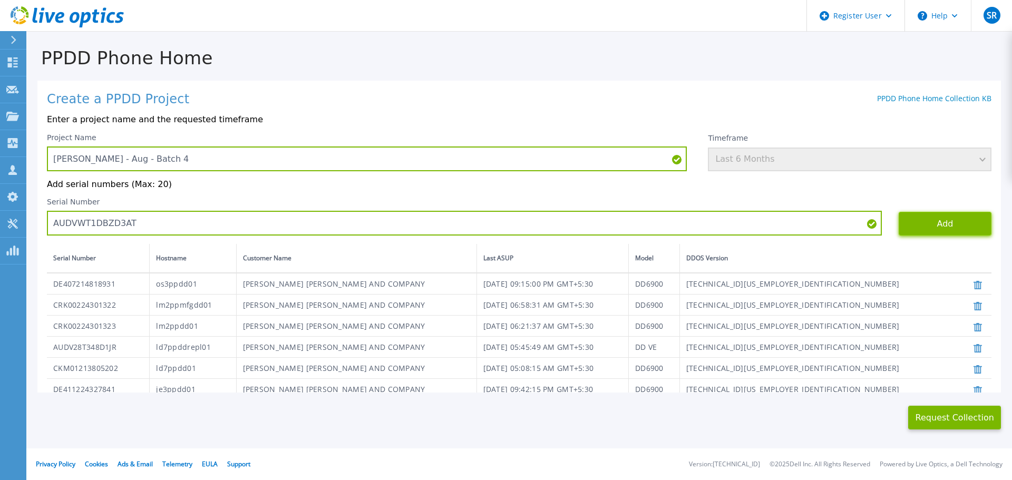
click at [905, 228] on button "Add" at bounding box center [945, 224] width 93 height 24
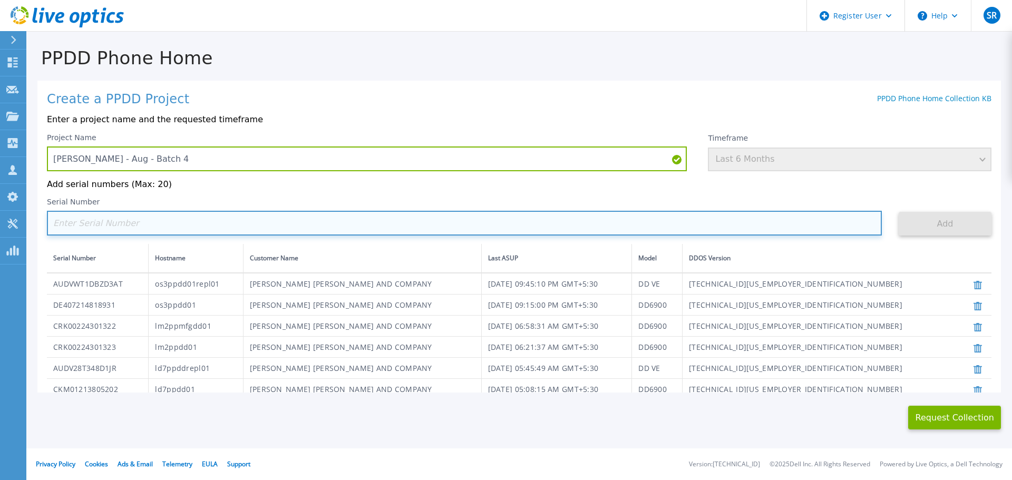
click at [120, 236] on input at bounding box center [464, 223] width 835 height 25
paste input "AUDV5UXR6JD3CT"
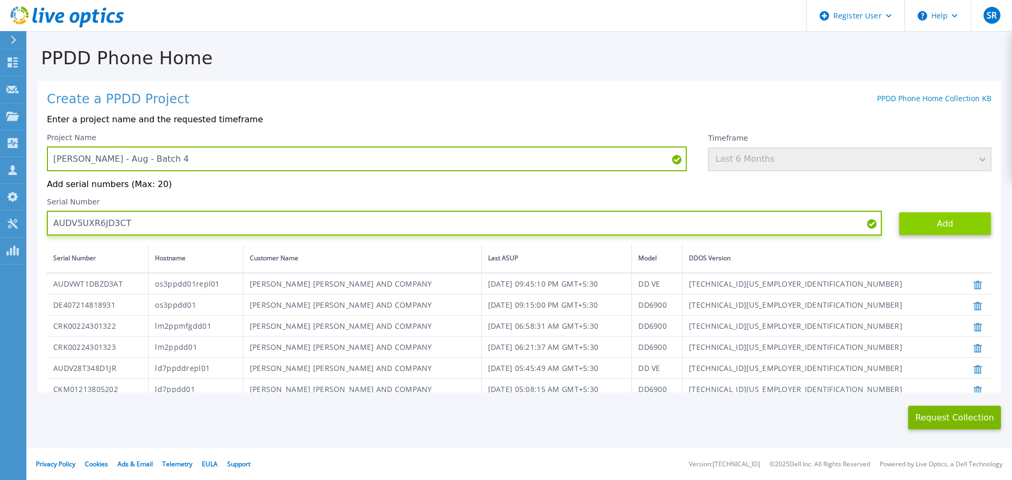
type input "AUDV5UXR6JD3CT"
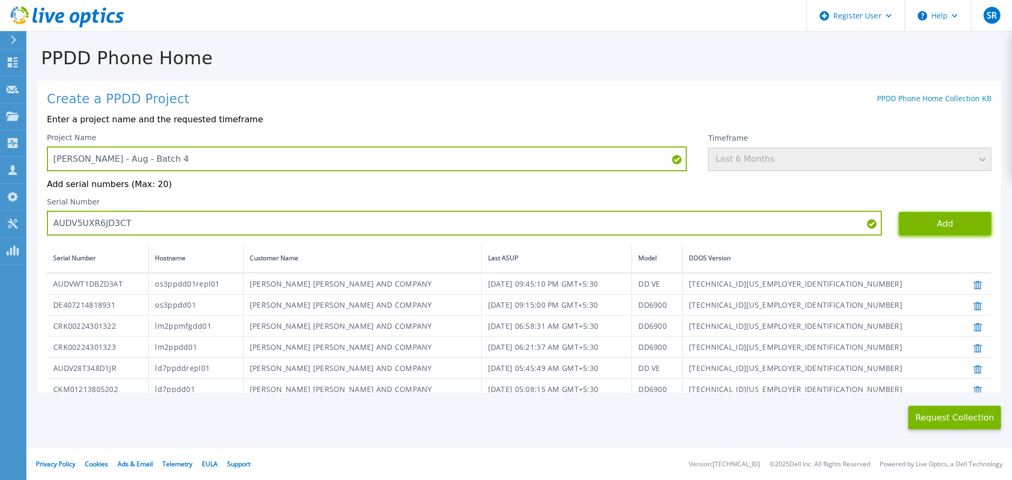
click at [948, 225] on button "Add" at bounding box center [945, 224] width 93 height 24
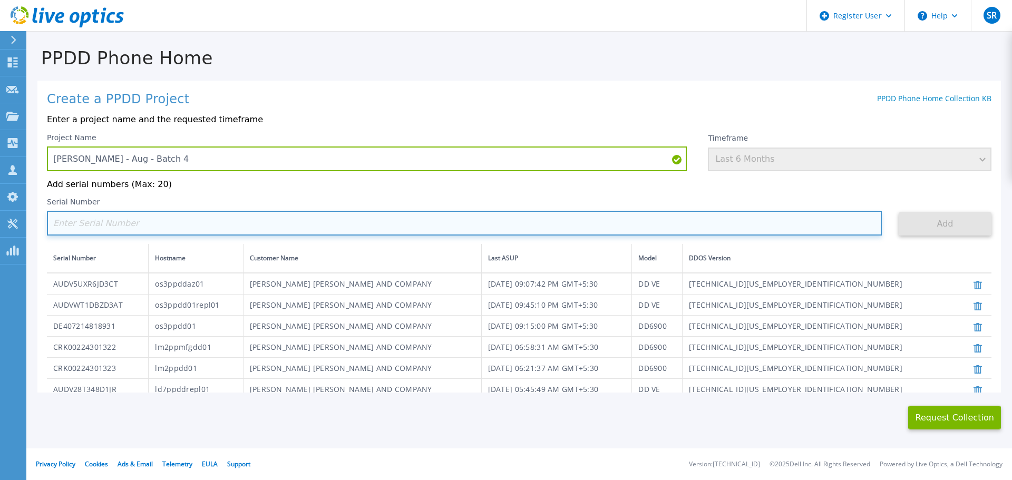
click at [161, 217] on input at bounding box center [464, 223] width 835 height 25
paste input "AUDVRV9ZWUD3VU"
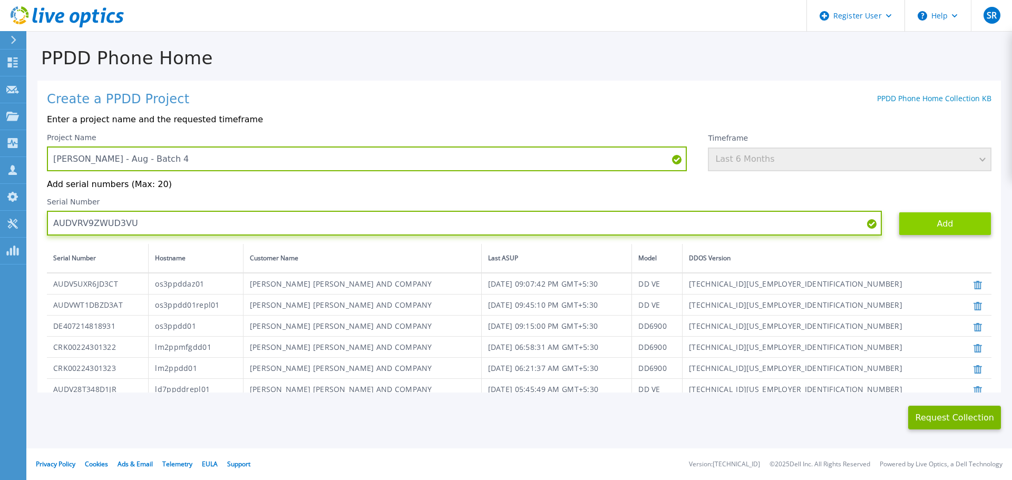
type input "AUDVRV9ZWUD3VU"
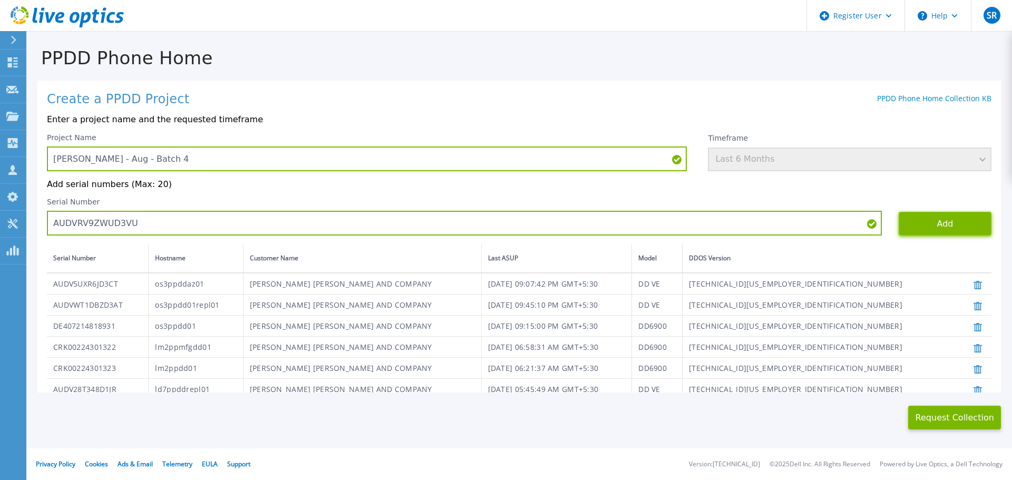
click at [915, 229] on button "Add" at bounding box center [945, 224] width 93 height 24
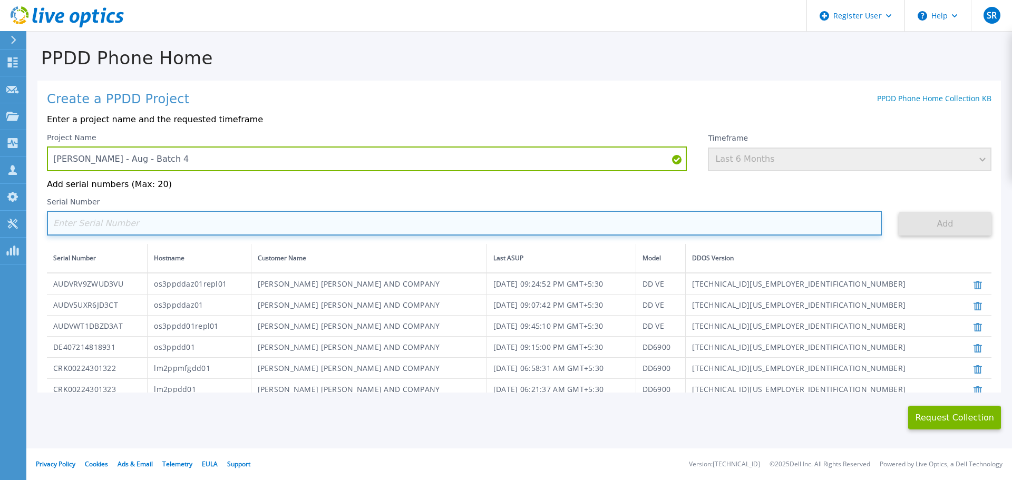
click at [161, 222] on input at bounding box center [464, 223] width 835 height 25
paste input "APM00214116385"
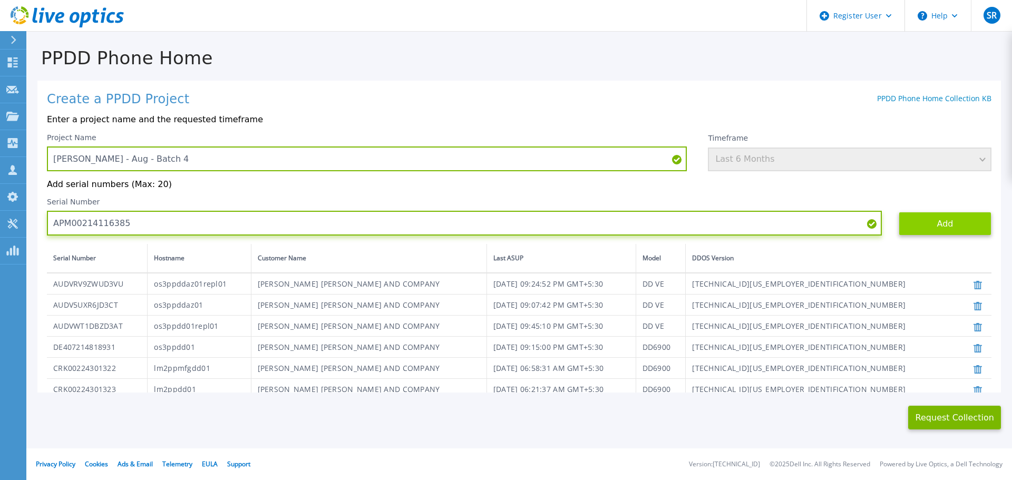
type input "APM00214116385"
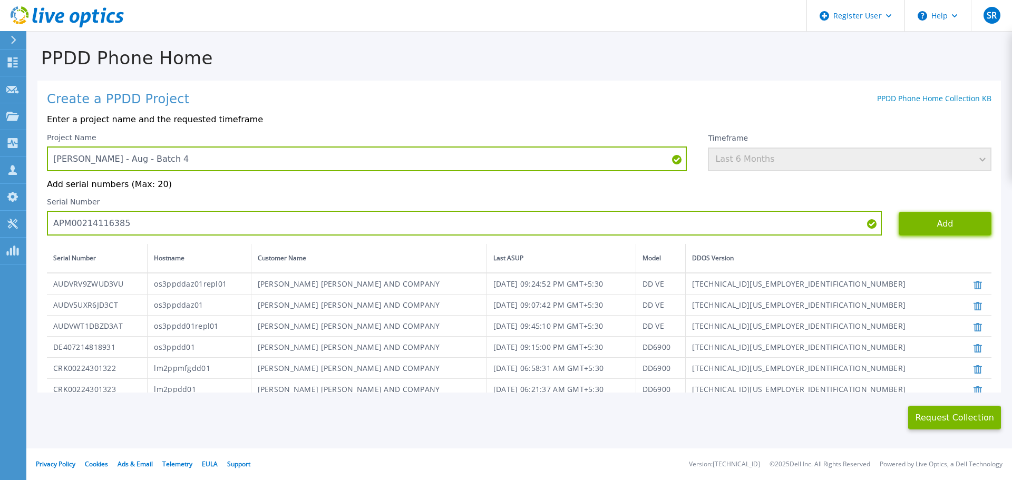
click at [934, 231] on button "Add" at bounding box center [945, 224] width 93 height 24
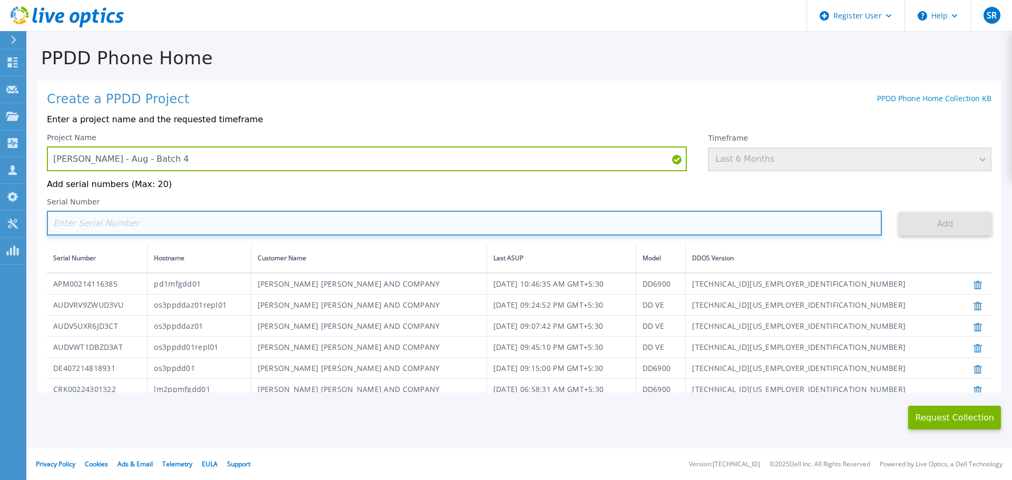
click at [199, 220] on input at bounding box center [464, 223] width 835 height 25
paste input "AUDVW2H8UDDAM1"
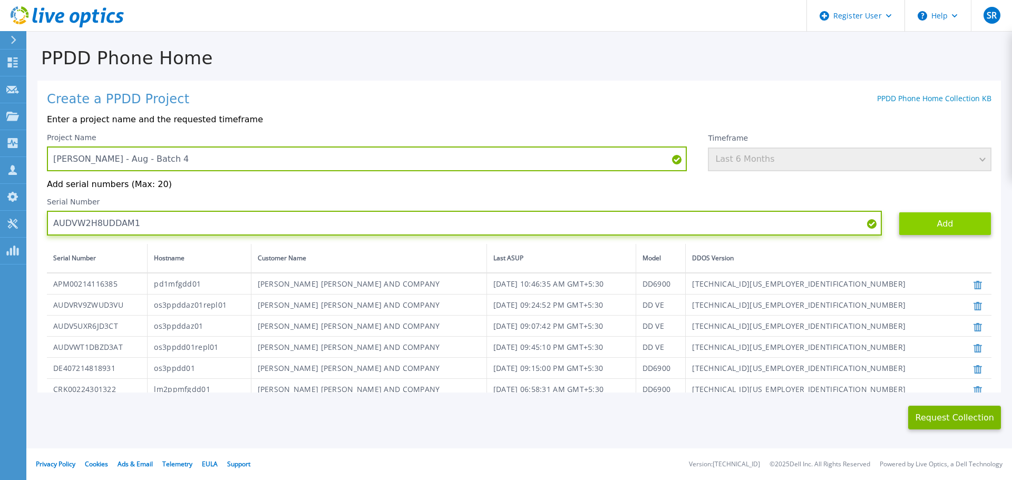
type input "AUDVW2H8UDDAM1"
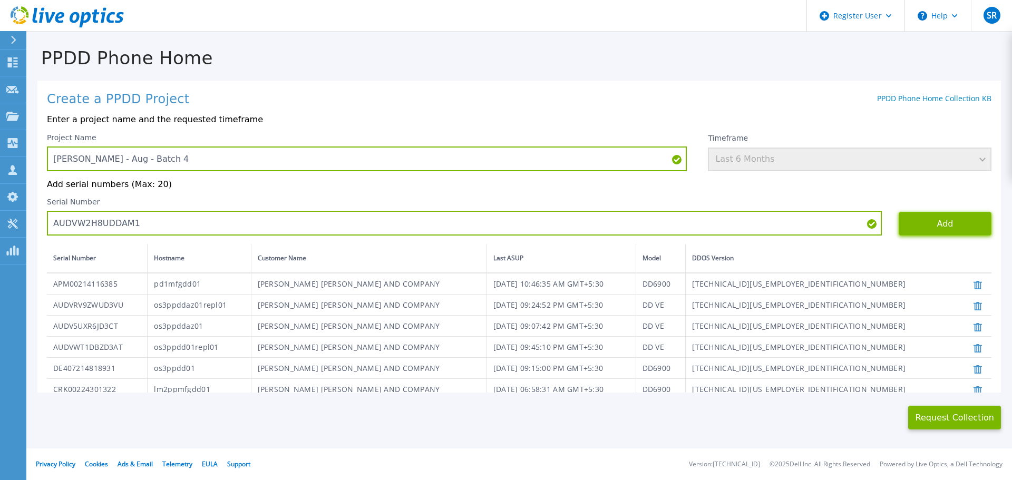
click at [929, 220] on button "Add" at bounding box center [945, 224] width 93 height 24
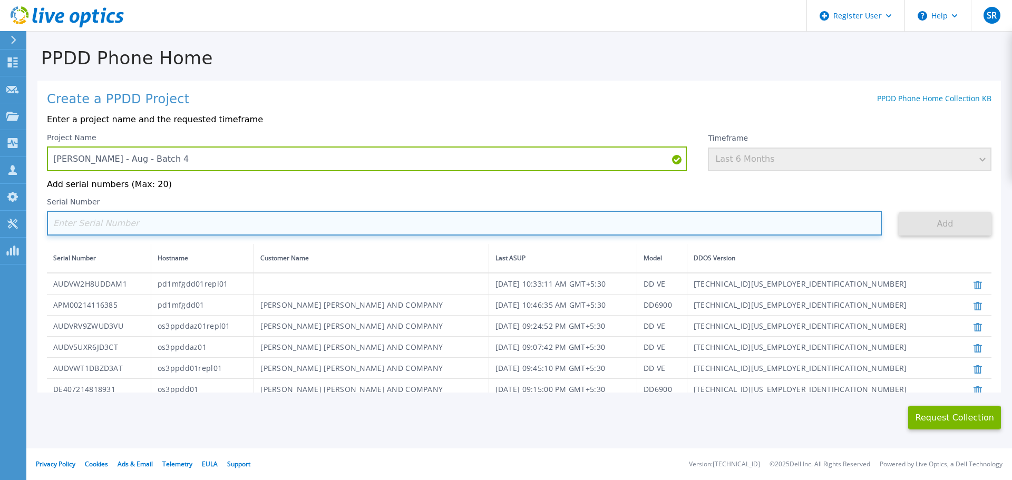
click at [155, 229] on input at bounding box center [464, 223] width 835 height 25
paste input "AUDV8HSNHSDS1Y"
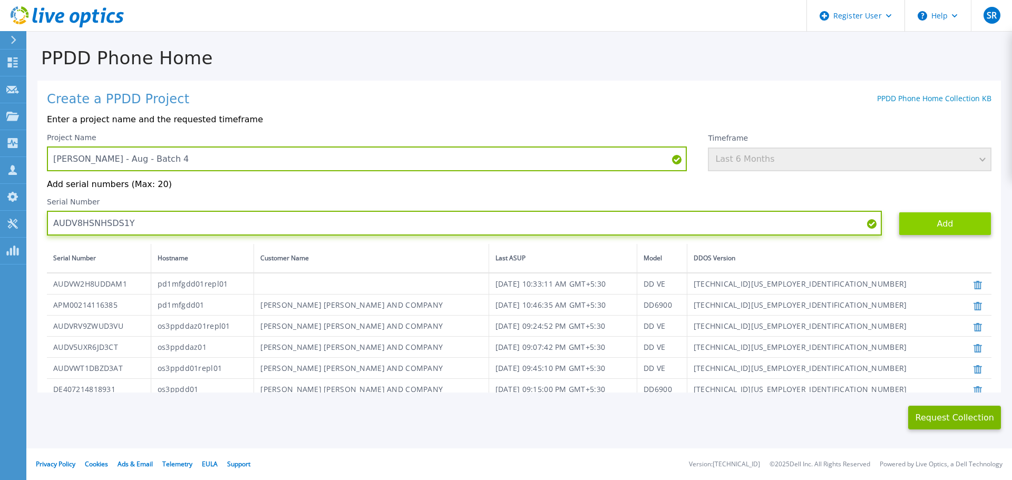
type input "AUDV8HSNHSDS1Y"
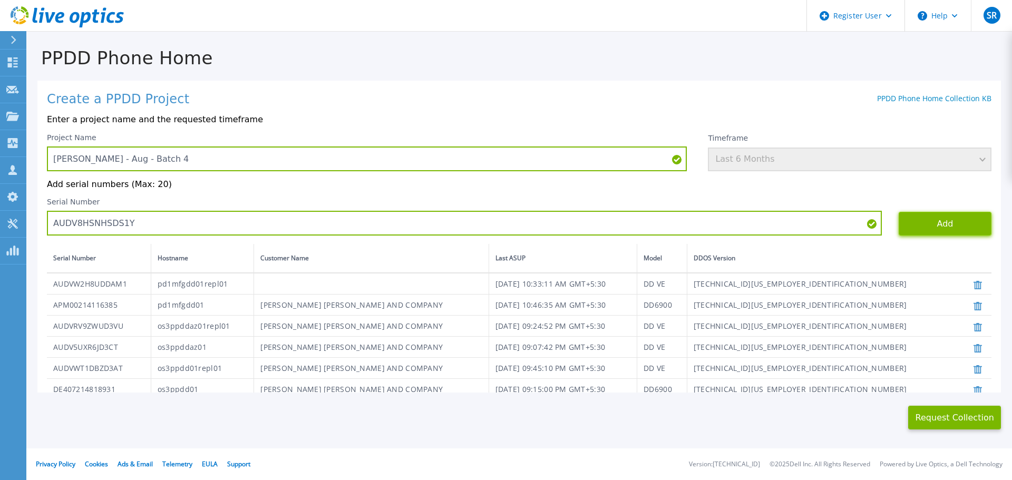
click at [901, 230] on button "Add" at bounding box center [945, 224] width 93 height 24
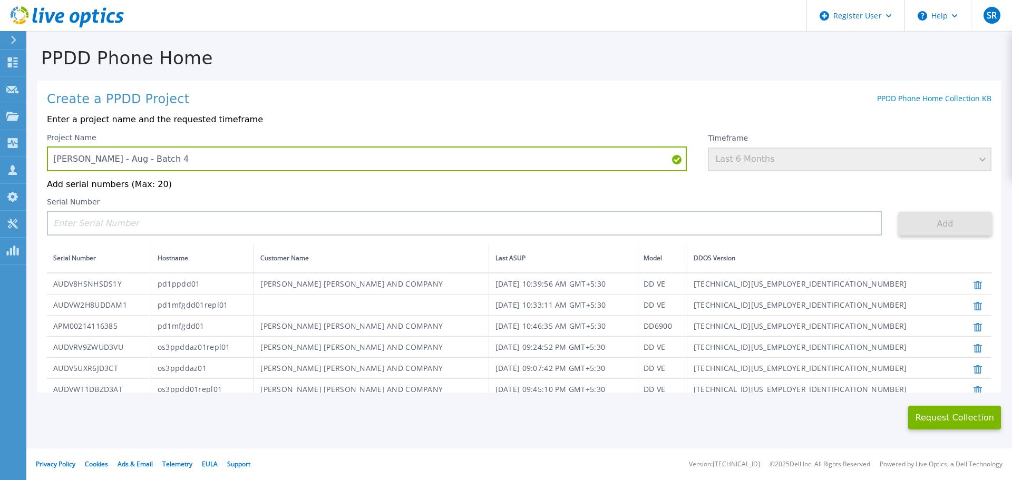
click at [158, 242] on div "Project Name Lilly - Aug - Batch 4 Timeframe Last 6 Months Add serial numbers (…" at bounding box center [519, 340] width 944 height 415
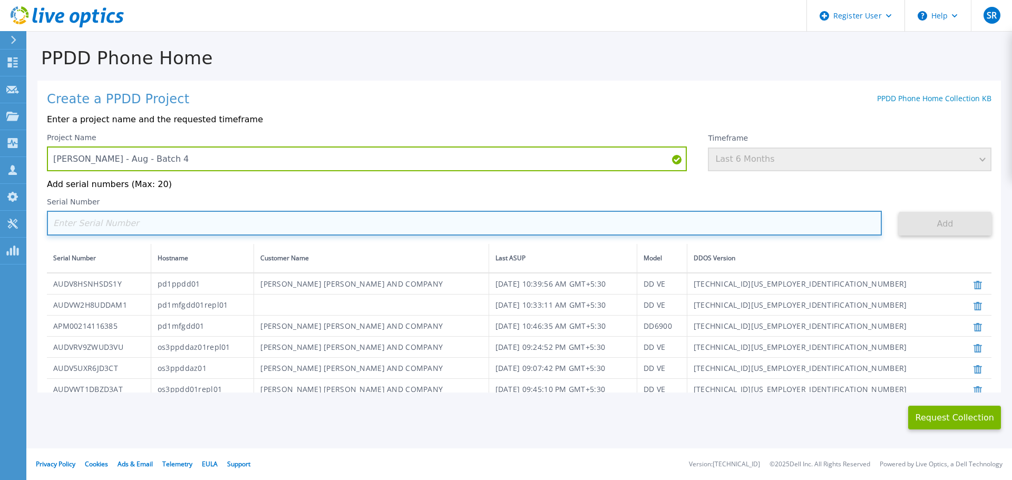
click at [153, 230] on input at bounding box center [464, 223] width 835 height 25
paste input "AUDV6KRGYADASE"
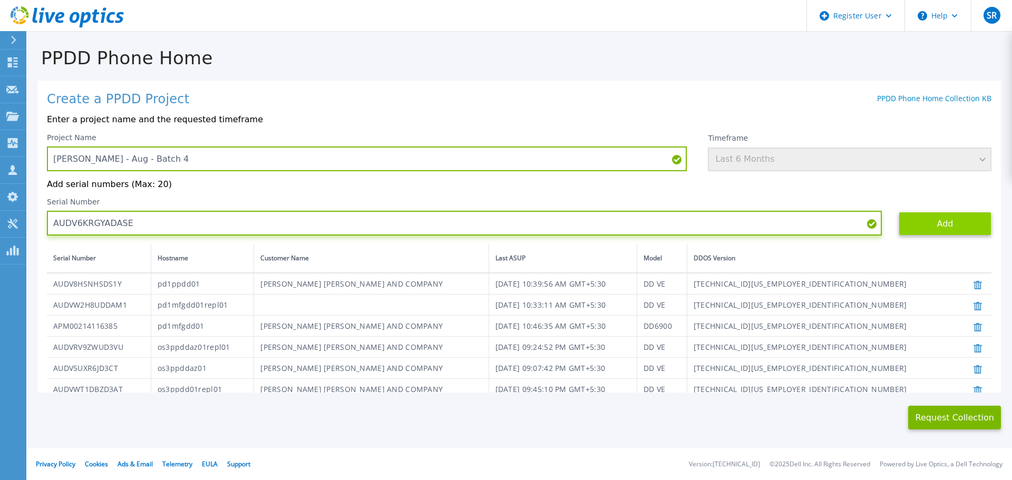
type input "AUDV6KRGYADASE"
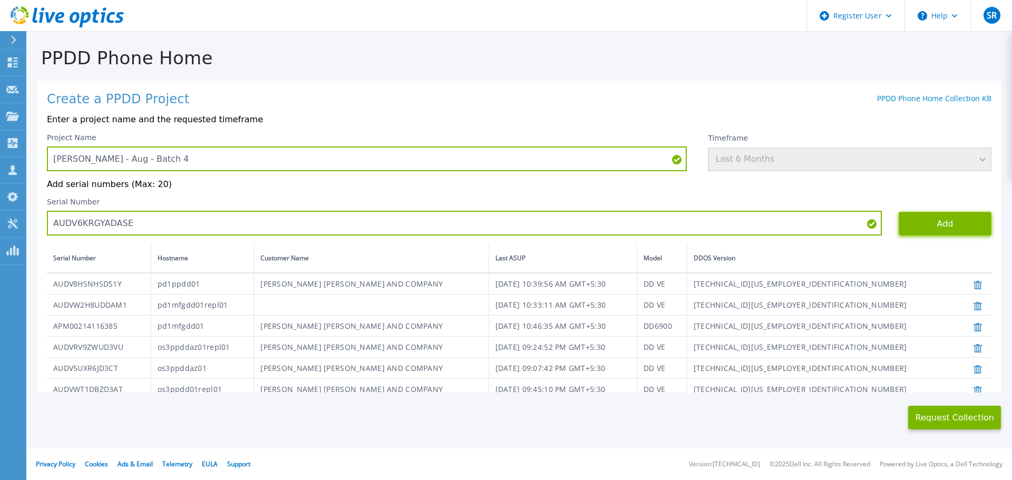
click at [930, 229] on button "Add" at bounding box center [945, 224] width 93 height 24
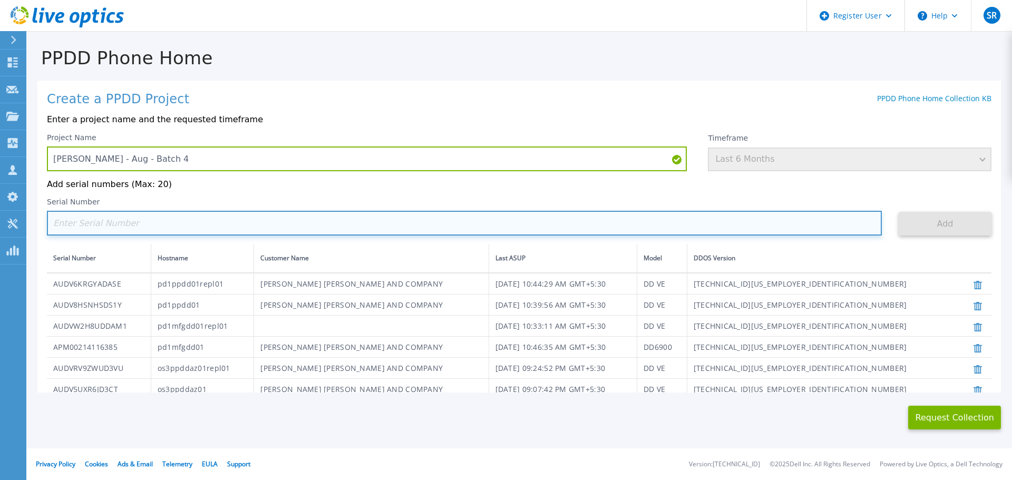
click at [221, 216] on input at bounding box center [464, 223] width 835 height 25
paste input "APM00183709040"
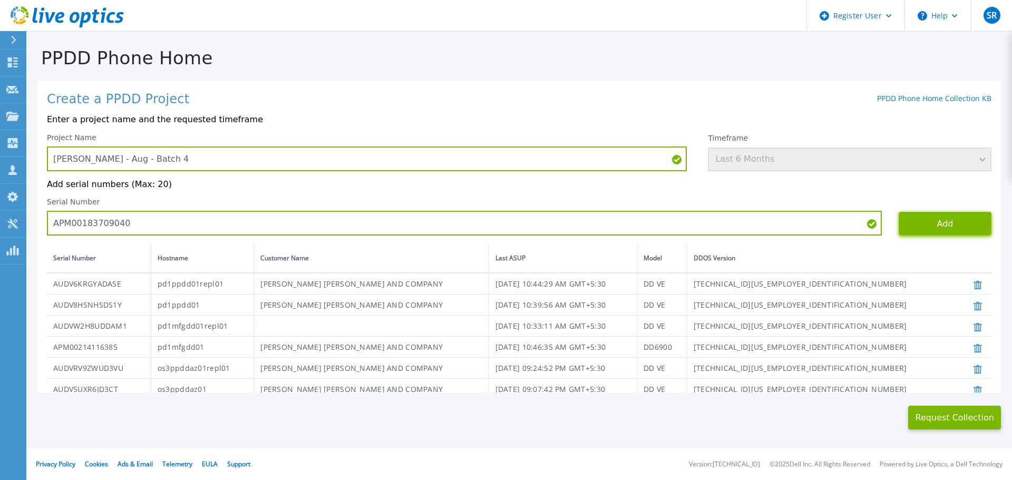
click at [919, 220] on button "Add" at bounding box center [945, 224] width 93 height 24
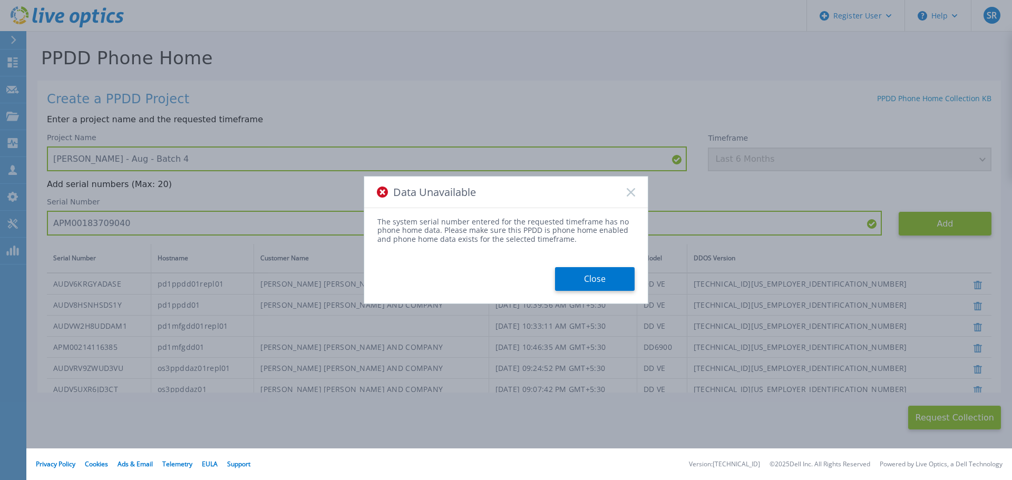
click at [631, 192] on rect at bounding box center [630, 192] width 9 height 9
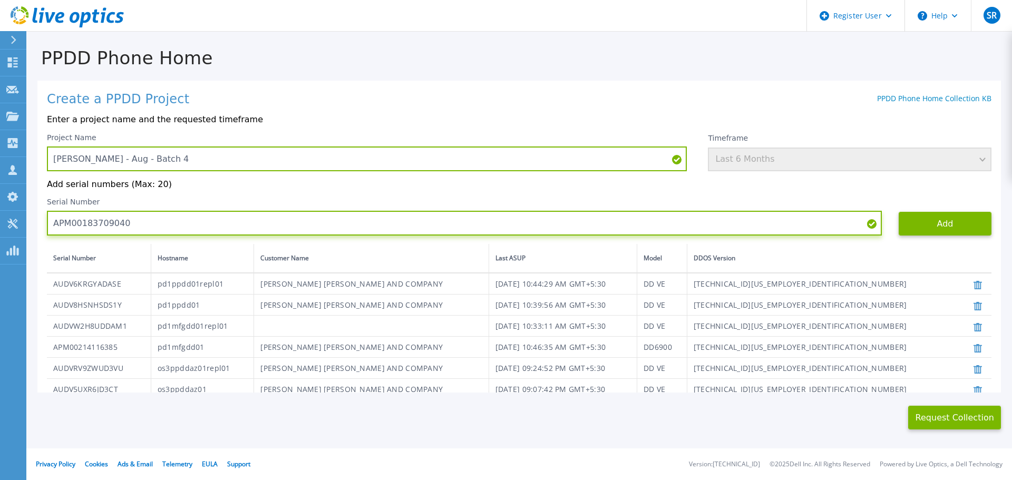
drag, startPoint x: 132, startPoint y: 220, endPoint x: 37, endPoint y: 221, distance: 94.9
click at [37, 221] on div "PPDD Phone Home Create a PPDD Project PPDD Phone Home Collection KB Enter a pro…" at bounding box center [519, 230] width 986 height 397
paste input "UDVY6JSBJD2VU"
type input "AUDVY6JSBJD2VU"
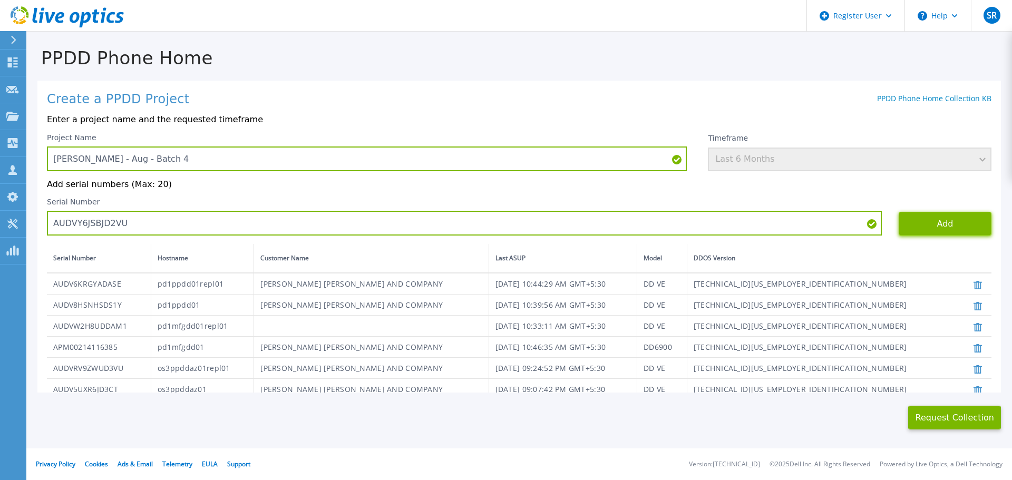
click at [902, 228] on button "Add" at bounding box center [945, 224] width 93 height 24
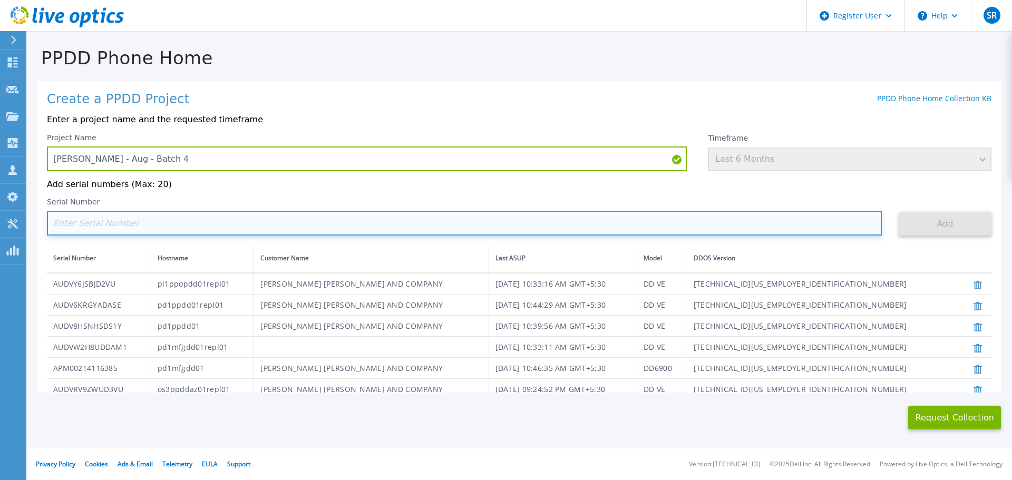
click at [151, 230] on input at bounding box center [464, 223] width 835 height 25
paste input "AUDV42X8U6DAET"
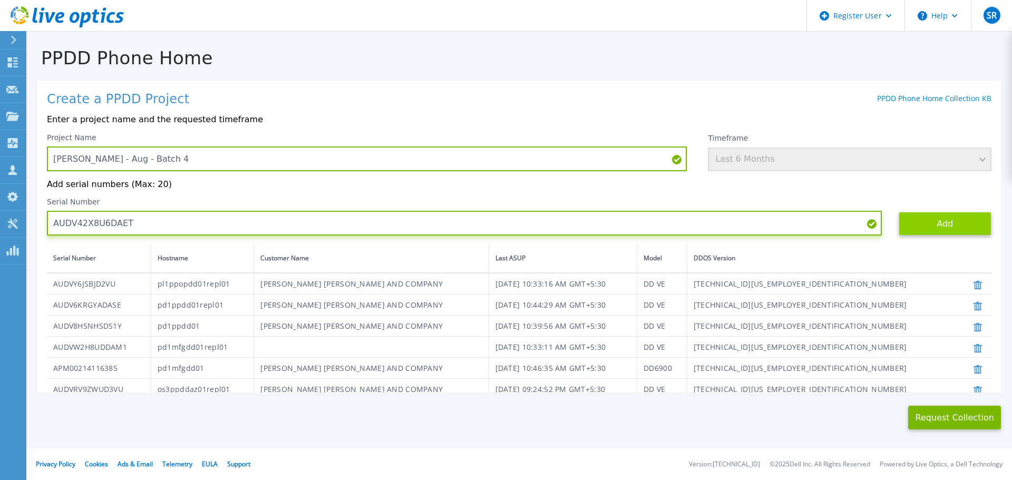
type input "AUDV42X8U6DAET"
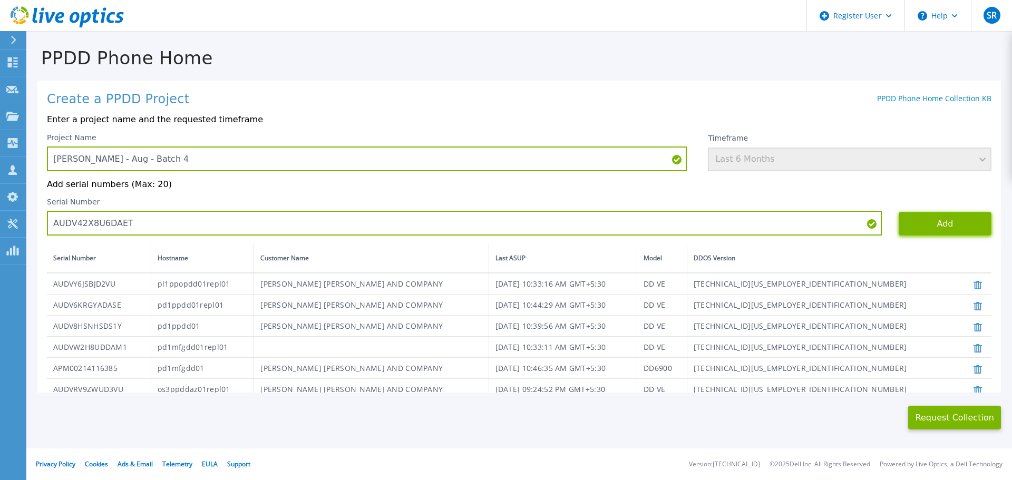
click at [920, 220] on button "Add" at bounding box center [945, 224] width 93 height 24
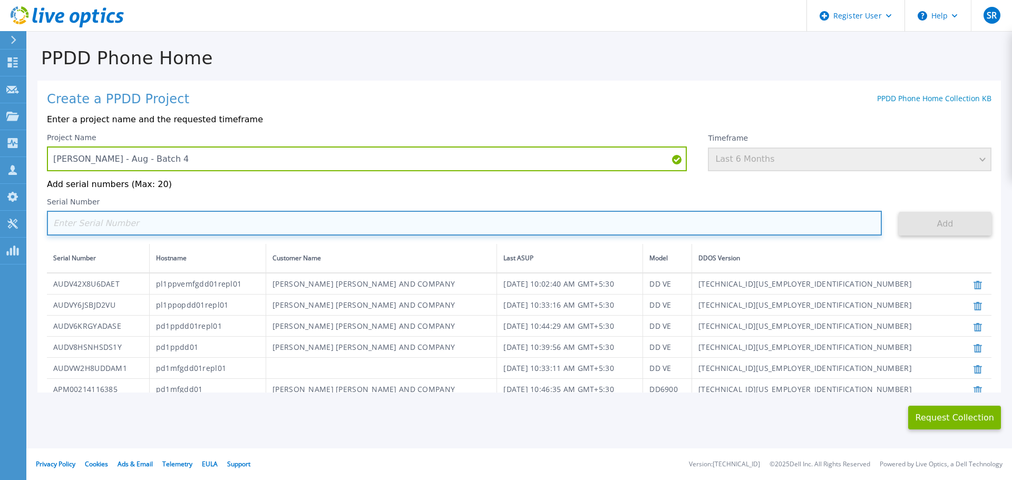
click at [124, 229] on input at bounding box center [464, 223] width 835 height 25
paste input "AUDVBSHZLVS9GY"
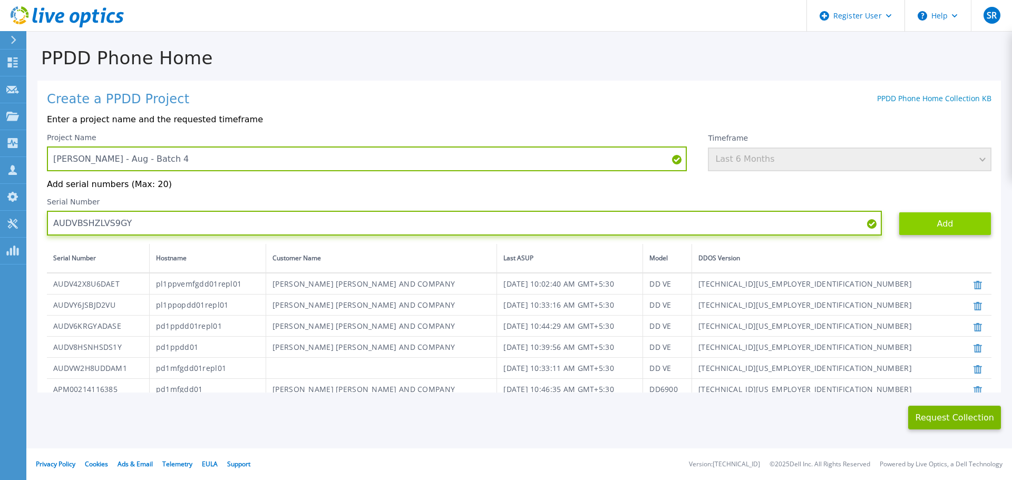
type input "AUDVBSHZLVS9GY"
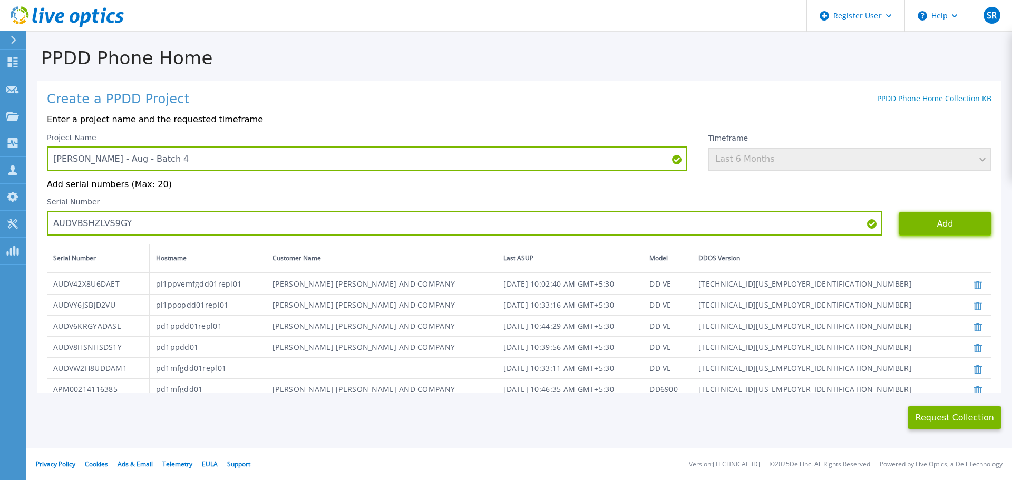
click at [936, 228] on button "Add" at bounding box center [945, 224] width 93 height 24
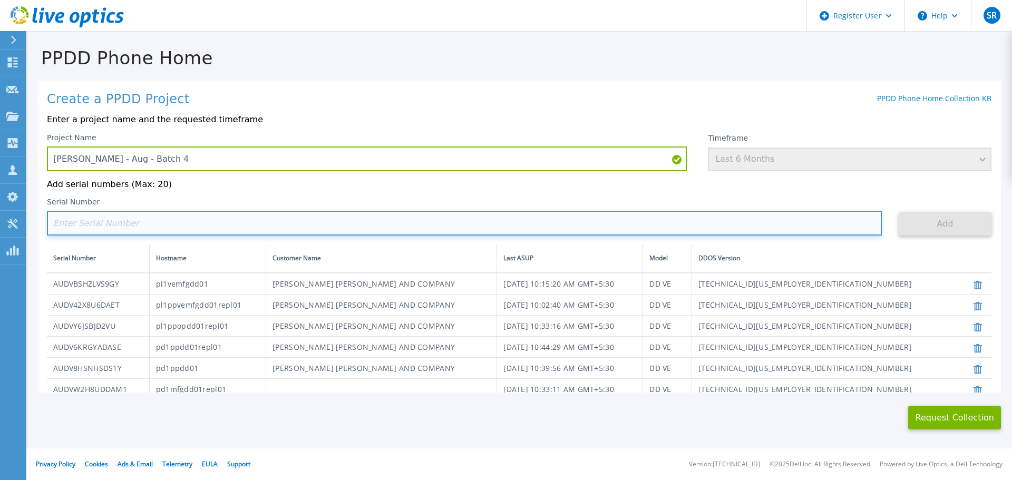
click at [155, 231] on input at bounding box center [464, 223] width 835 height 25
paste input "APM00170145754"
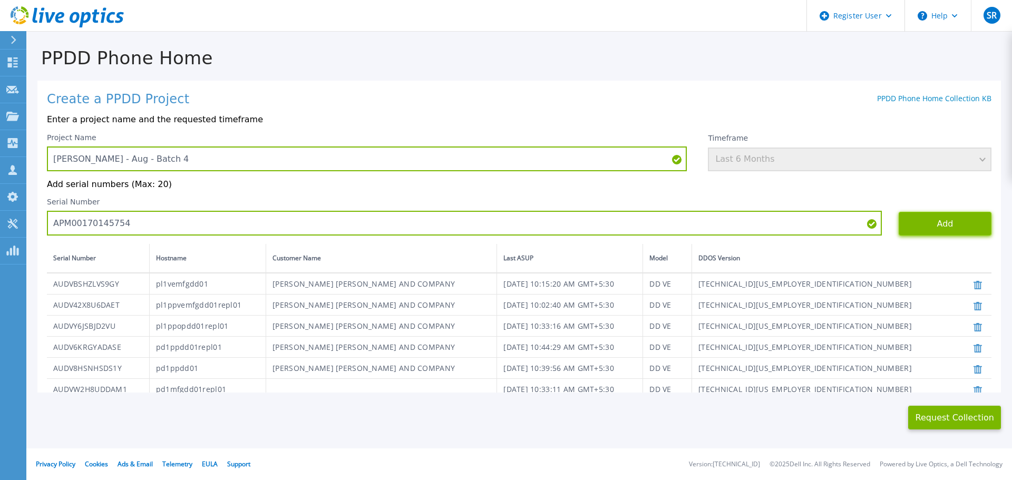
click at [921, 226] on button "Add" at bounding box center [945, 224] width 93 height 24
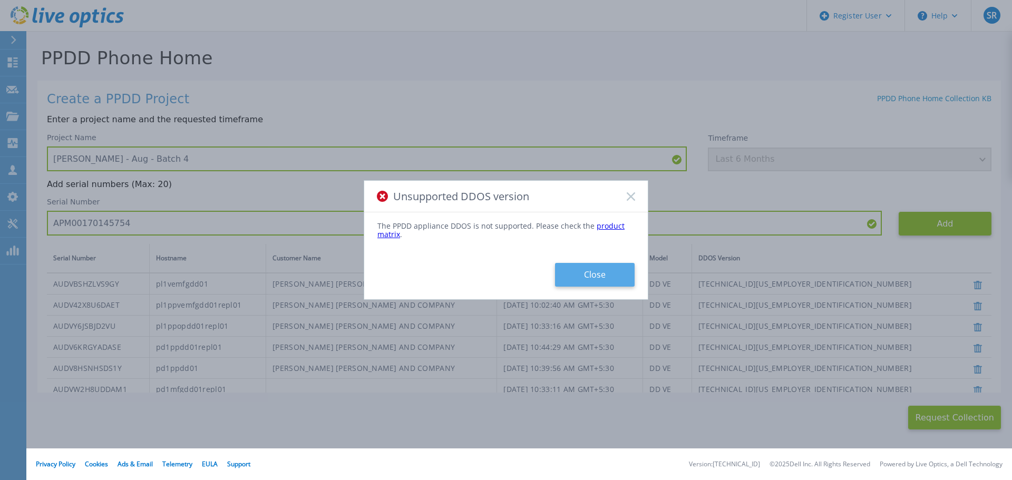
click at [590, 271] on button "Close" at bounding box center [595, 275] width 80 height 24
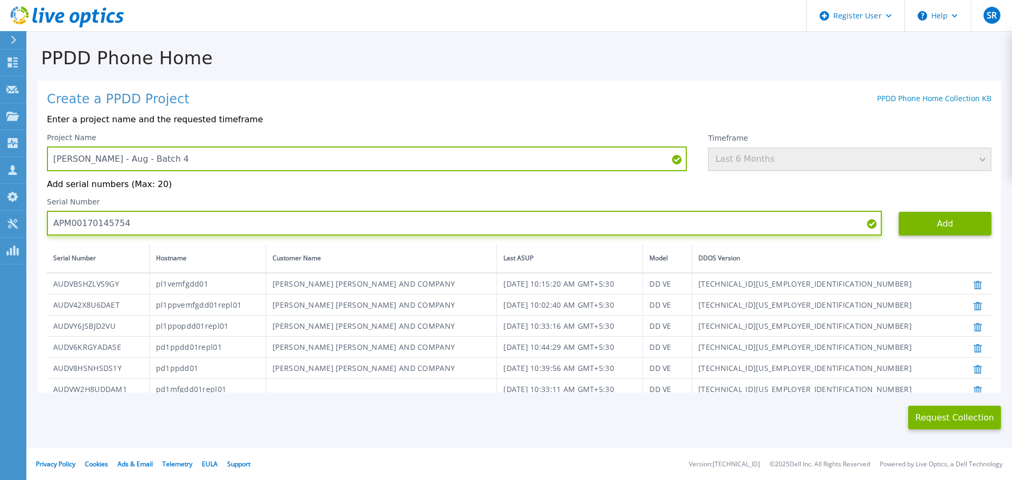
drag, startPoint x: 133, startPoint y: 226, endPoint x: 50, endPoint y: 223, distance: 83.3
click at [50, 223] on input "APM00170145754" at bounding box center [464, 223] width 835 height 25
paste input "214501928"
type input "APM00214501928"
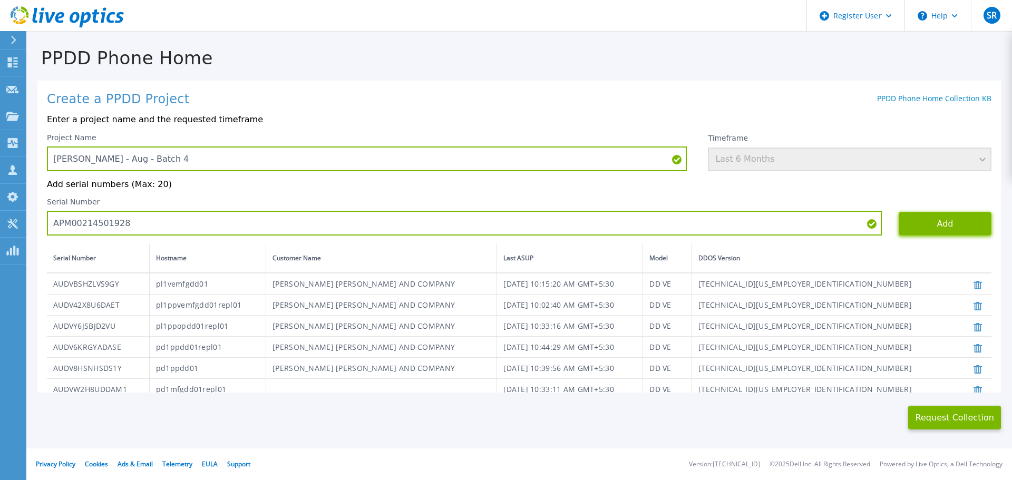
click at [913, 223] on button "Add" at bounding box center [945, 224] width 93 height 24
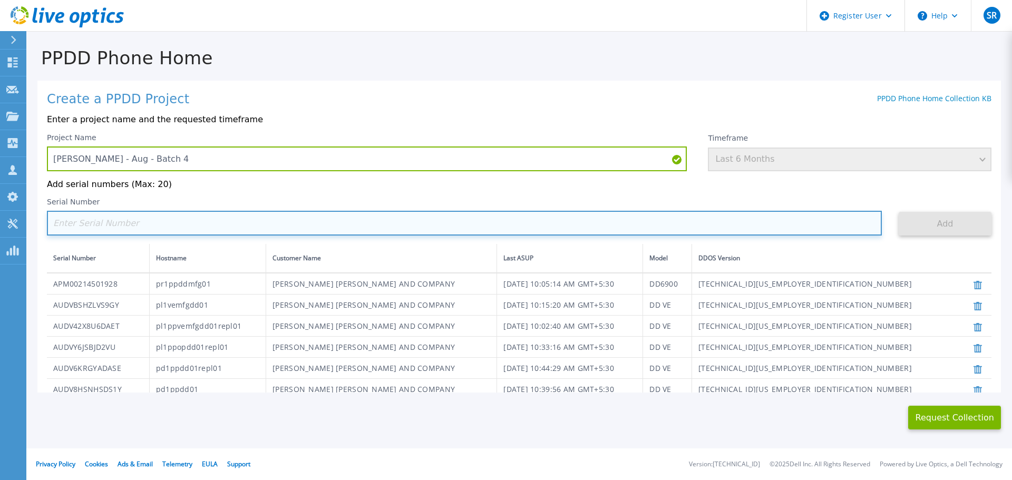
click at [105, 228] on input at bounding box center [464, 223] width 835 height 25
paste input "AUDVX2NYZJD3BW"
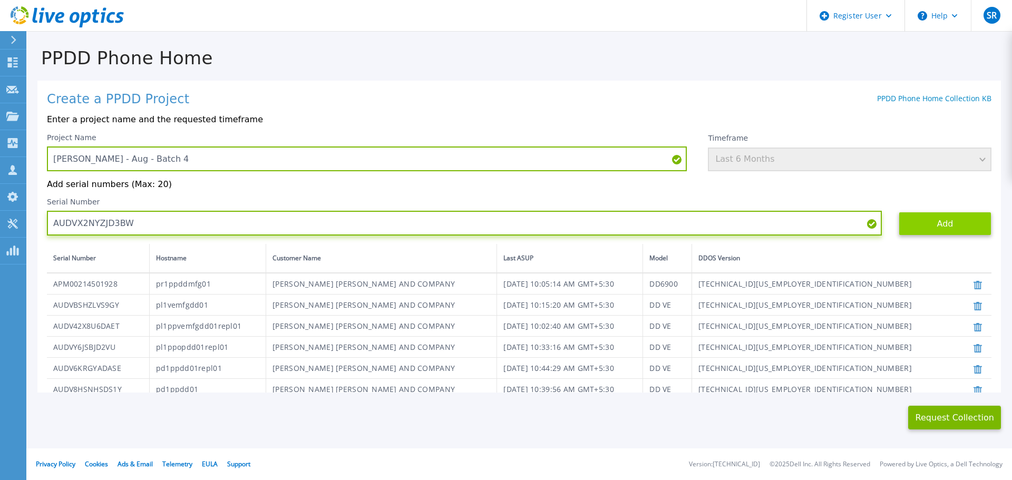
type input "AUDVX2NYZJD3BW"
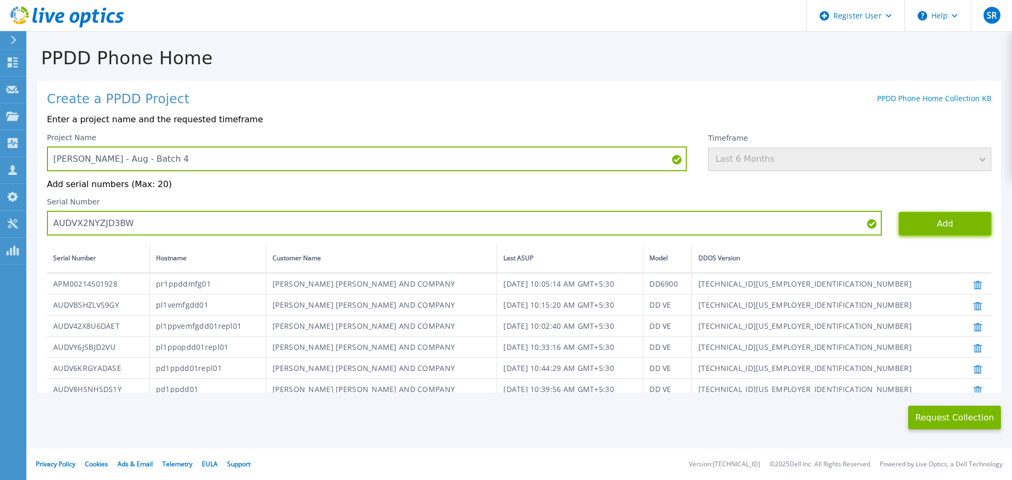
click at [914, 225] on button "Add" at bounding box center [945, 224] width 93 height 24
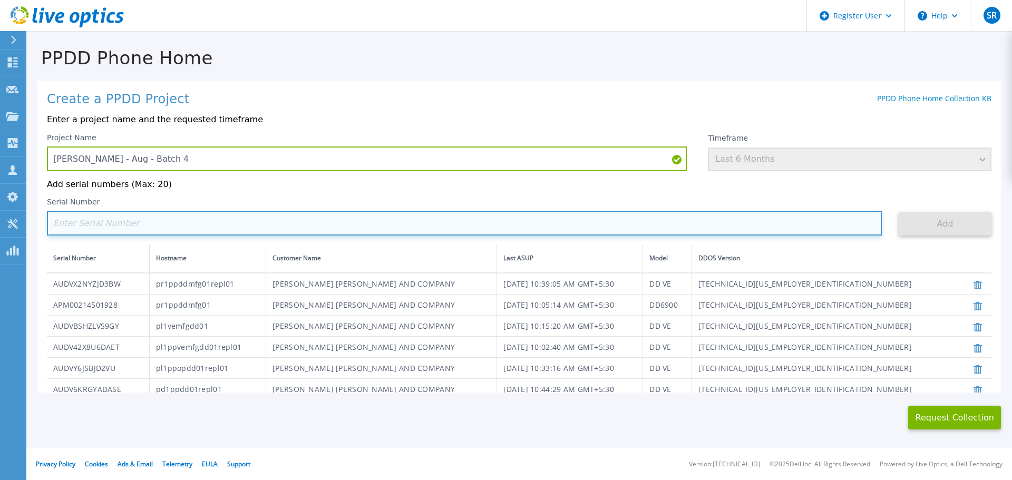
click at [188, 225] on input at bounding box center [464, 223] width 835 height 25
paste input "APM00212813164"
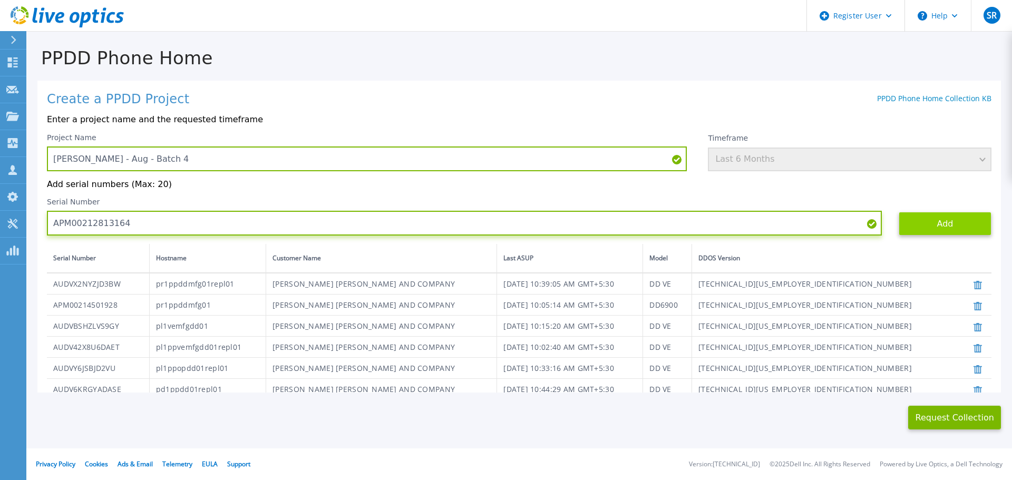
type input "APM00212813164"
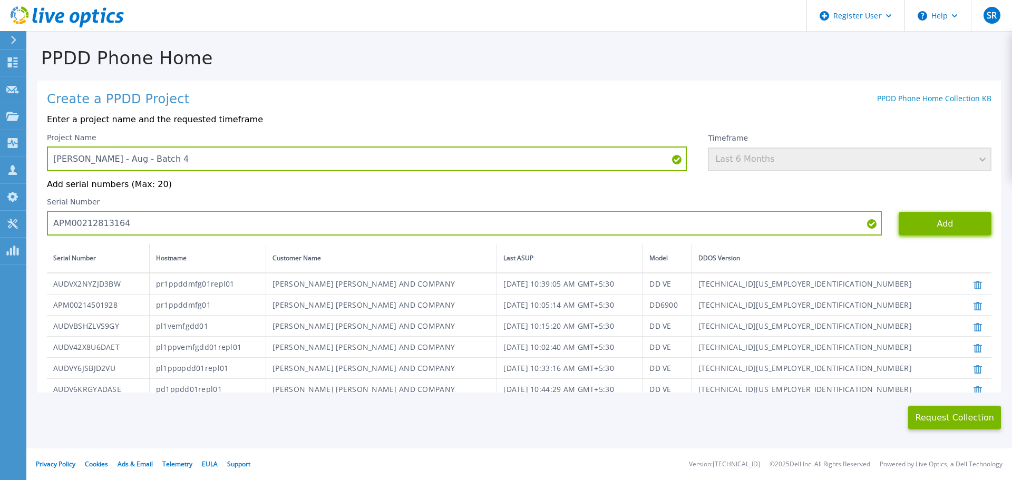
click at [924, 228] on button "Add" at bounding box center [945, 224] width 93 height 24
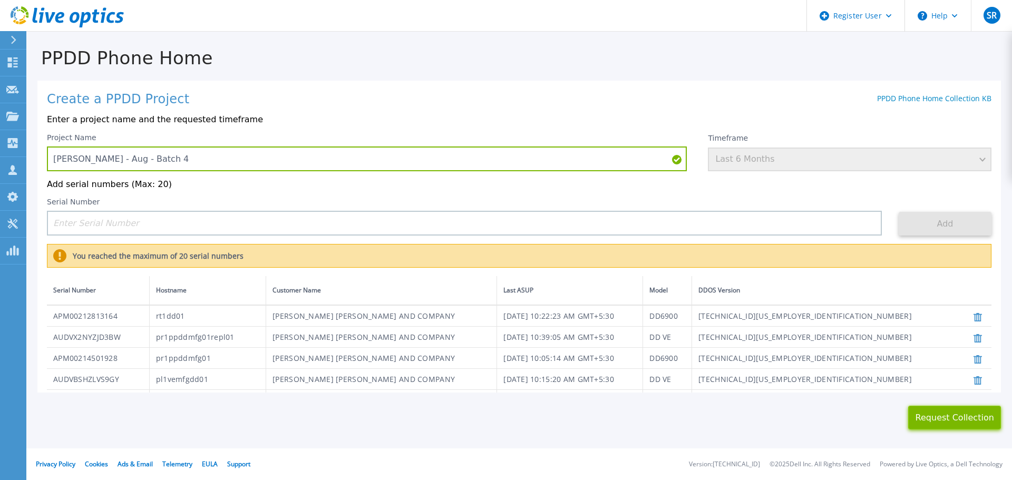
click at [949, 412] on button "Request Collection" at bounding box center [954, 418] width 93 height 24
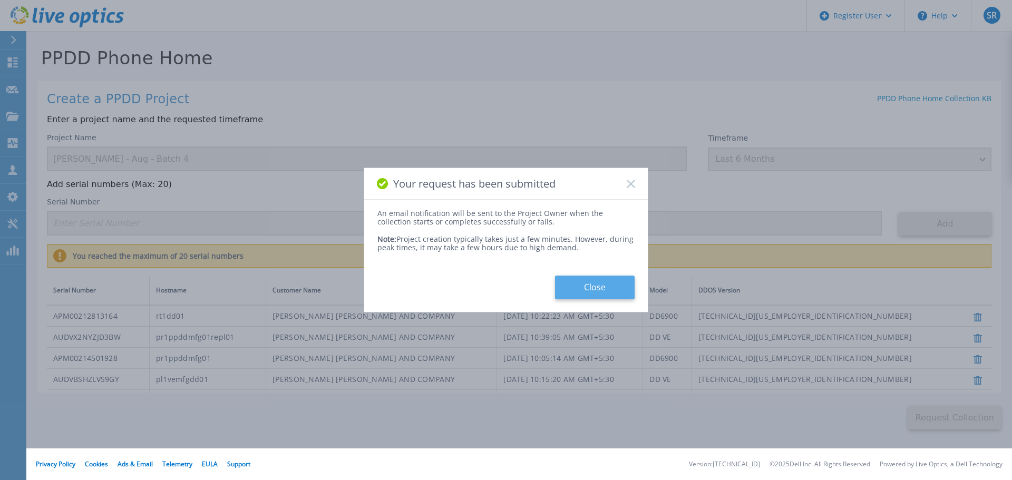
click at [590, 290] on button "Close" at bounding box center [595, 288] width 80 height 24
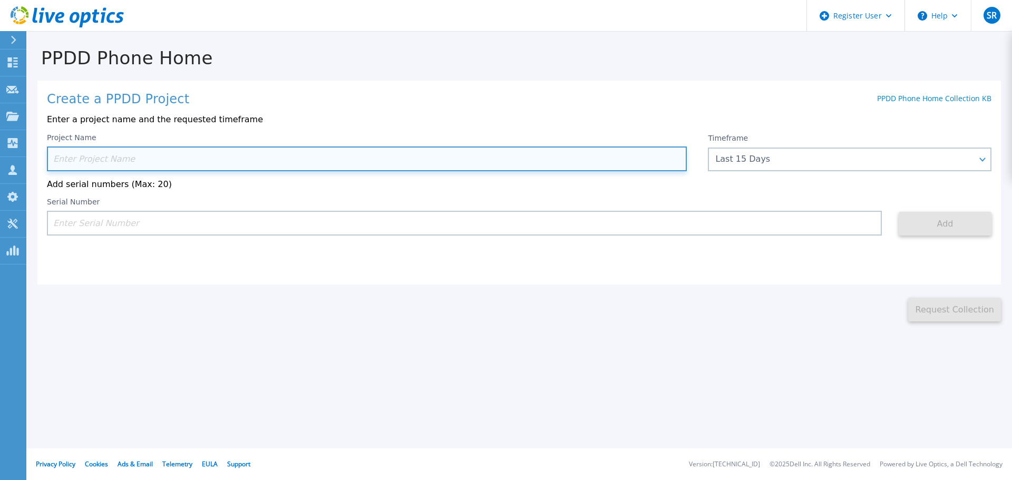
click at [140, 159] on input at bounding box center [367, 159] width 640 height 25
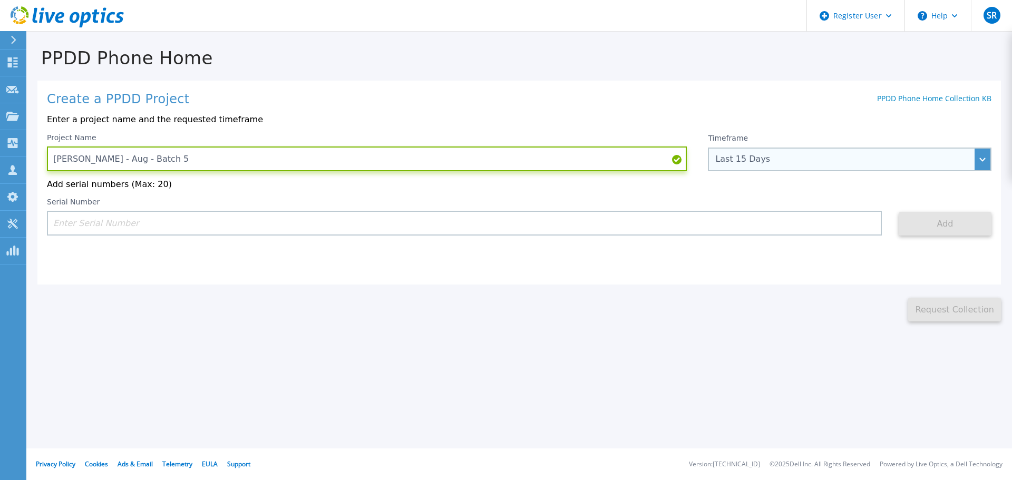
type input "Lilly - Aug - Batch 5"
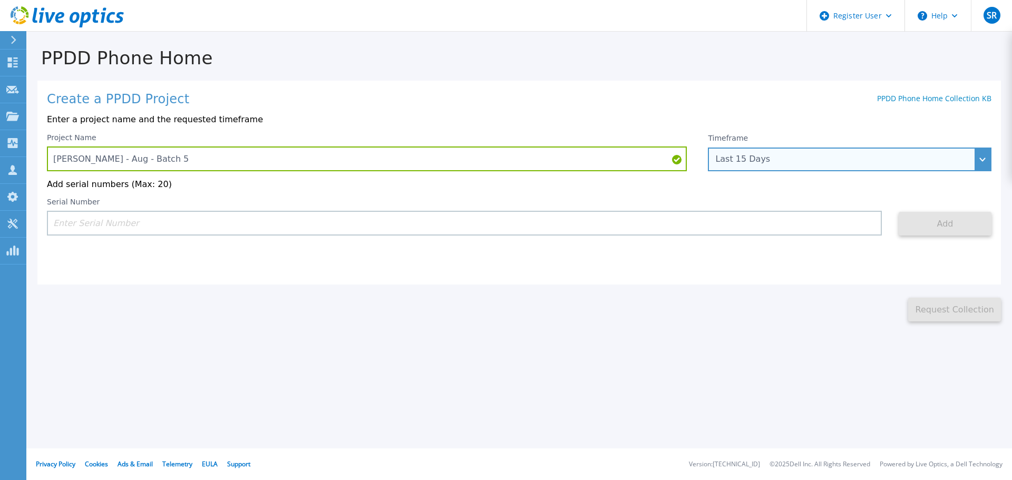
click at [758, 163] on div "Last 15 Days" at bounding box center [843, 158] width 257 height 9
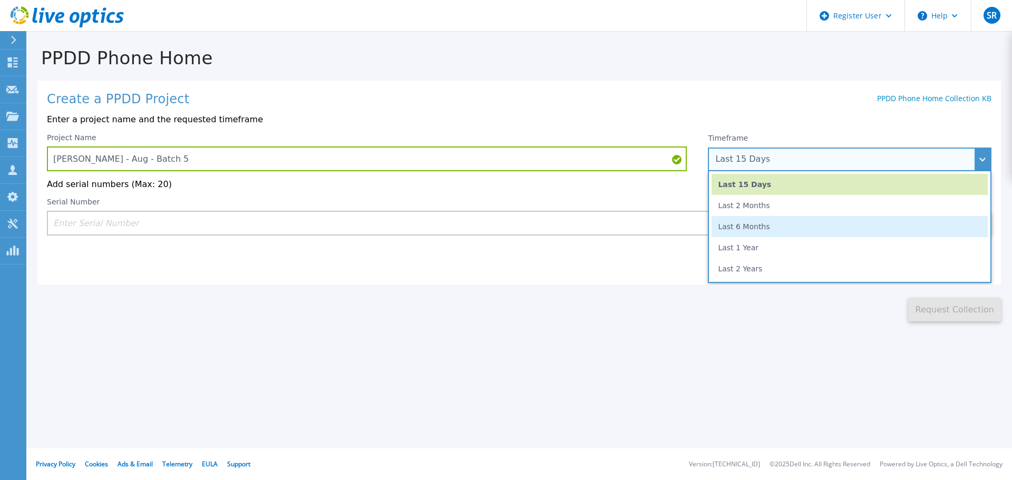
click at [758, 229] on li "Last 6 Months" at bounding box center [850, 226] width 276 height 21
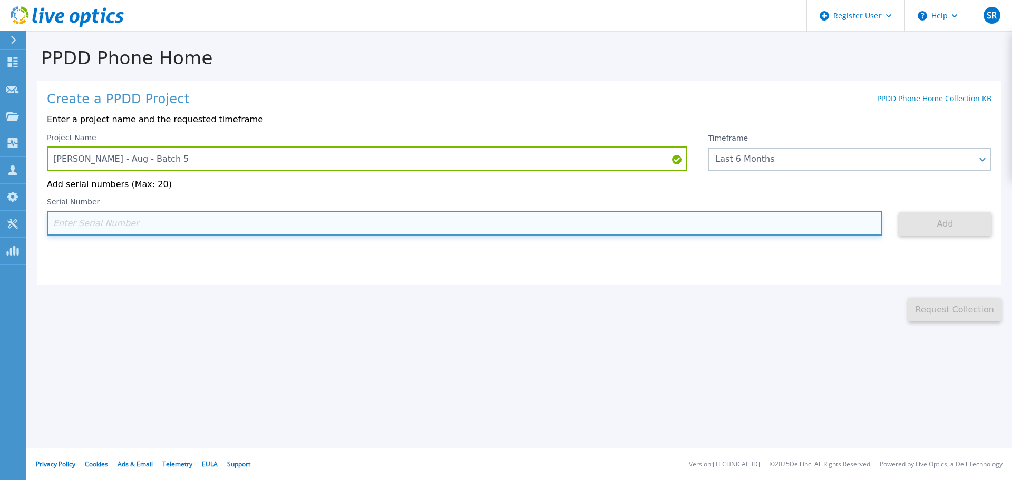
click at [231, 226] on input at bounding box center [464, 223] width 835 height 25
click at [99, 230] on input at bounding box center [464, 223] width 835 height 25
paste input "AUDV4MRDDBDPPU"
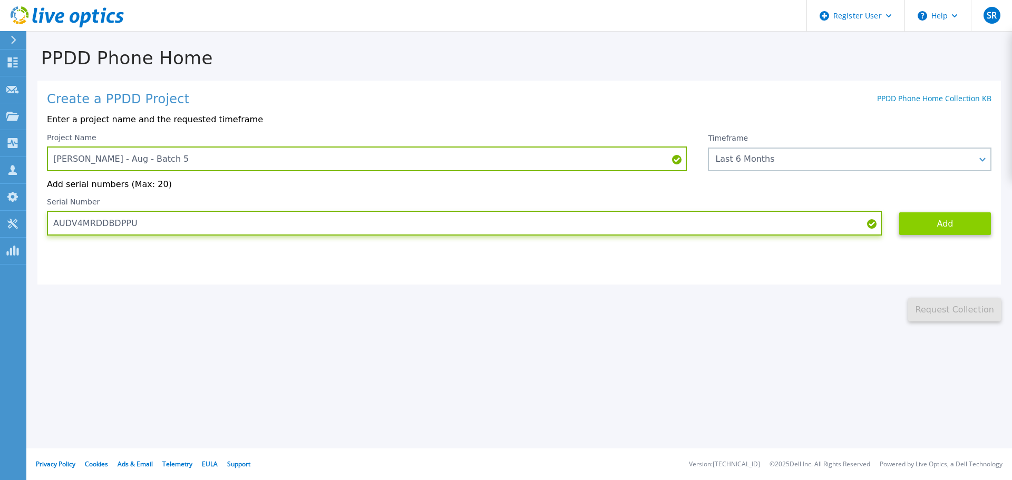
type input "AUDV4MRDDBDPPU"
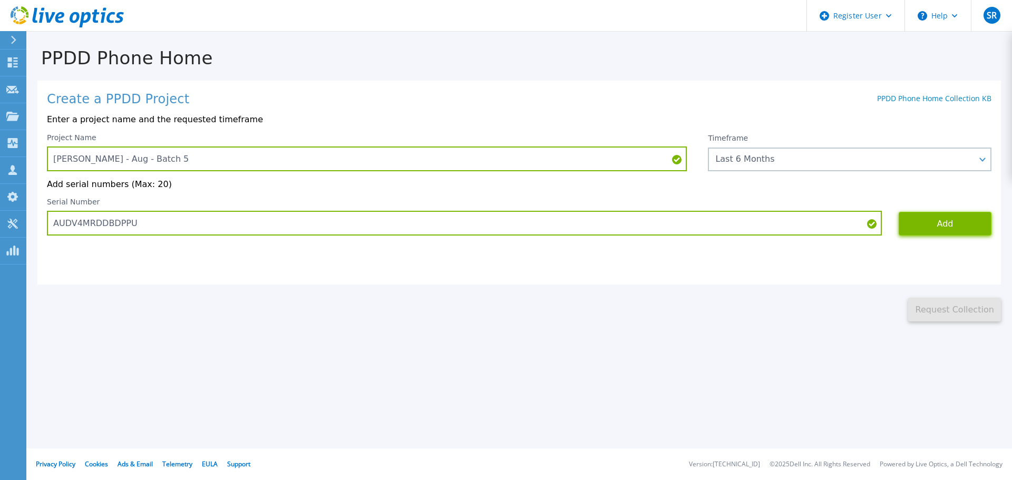
click at [941, 223] on button "Add" at bounding box center [945, 224] width 93 height 24
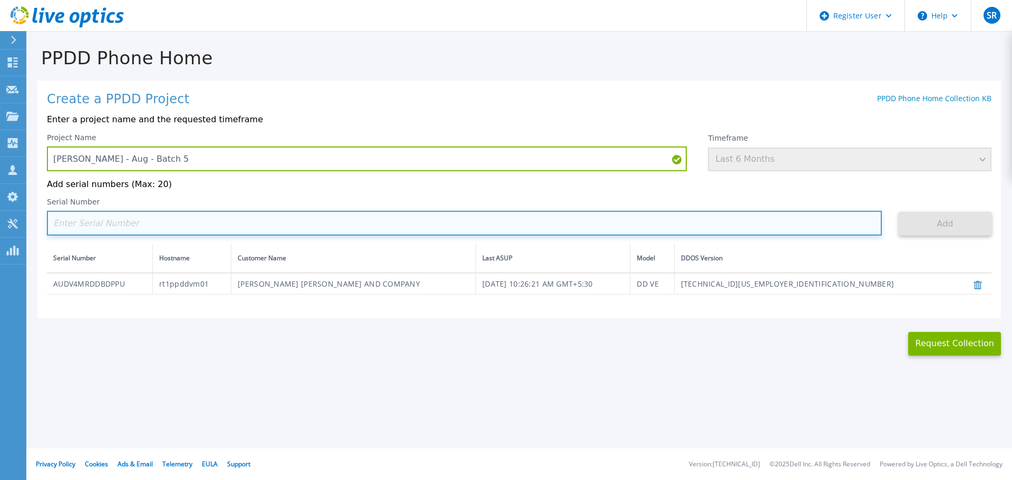
click at [110, 221] on input at bounding box center [464, 223] width 835 height 25
paste input "AUDVY2C6JTDPSE"
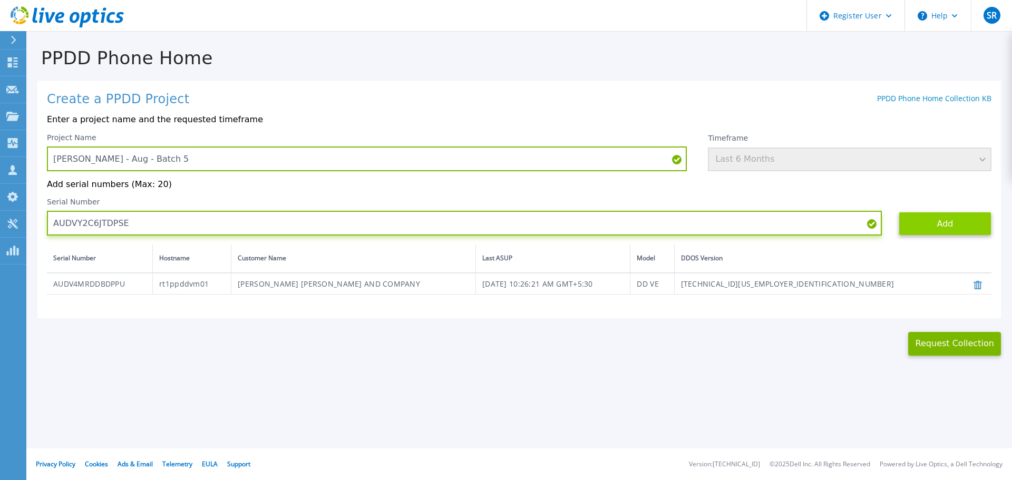
type input "AUDVY2C6JTDPSE"
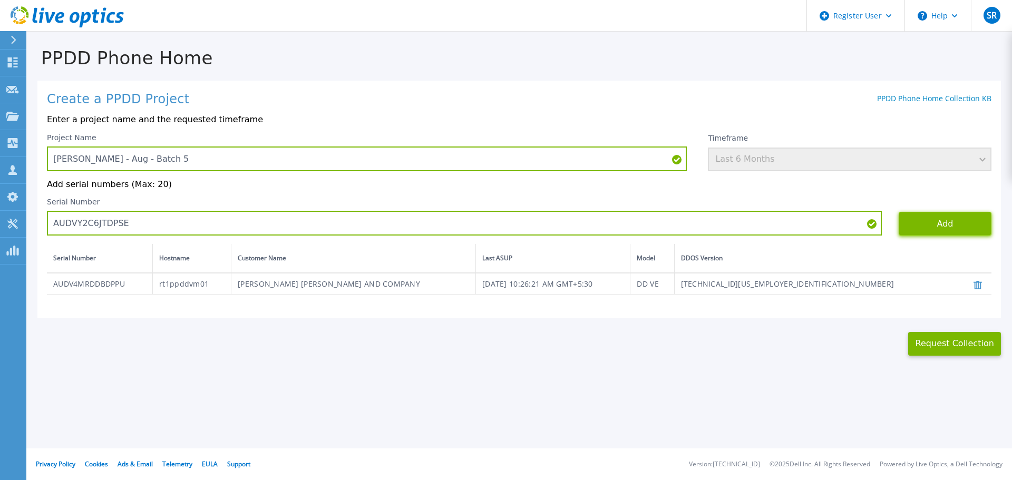
click at [958, 227] on button "Add" at bounding box center [945, 224] width 93 height 24
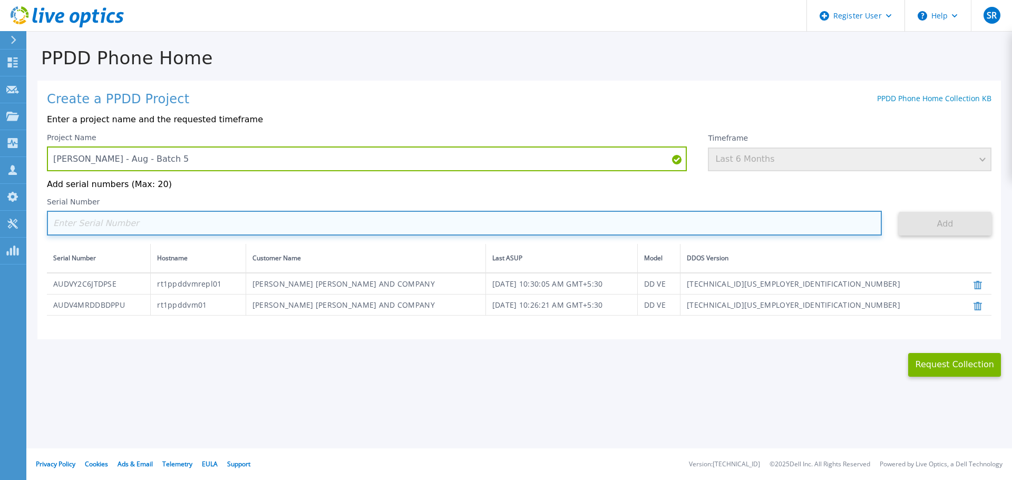
click at [101, 226] on input at bounding box center [464, 223] width 835 height 25
paste input "APM00214013991"
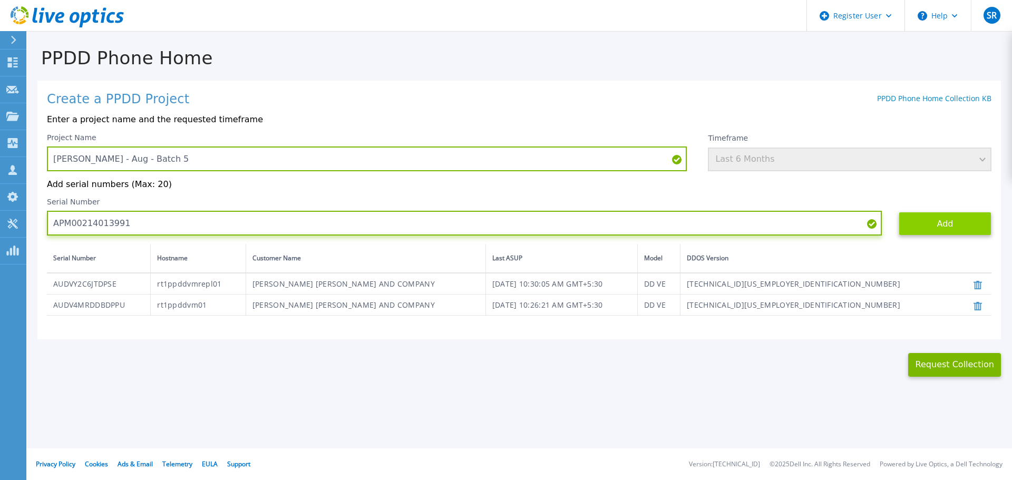
type input "APM00214013991"
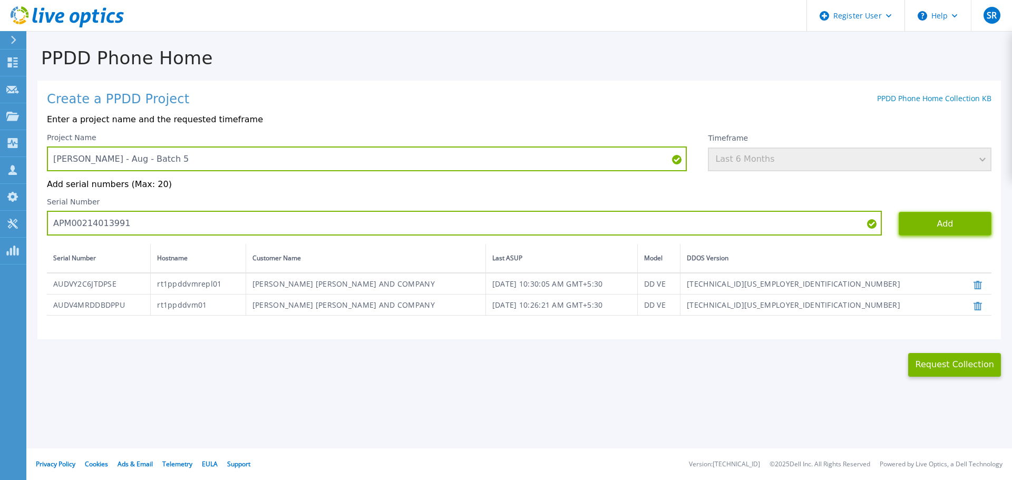
click at [942, 218] on button "Add" at bounding box center [945, 224] width 93 height 24
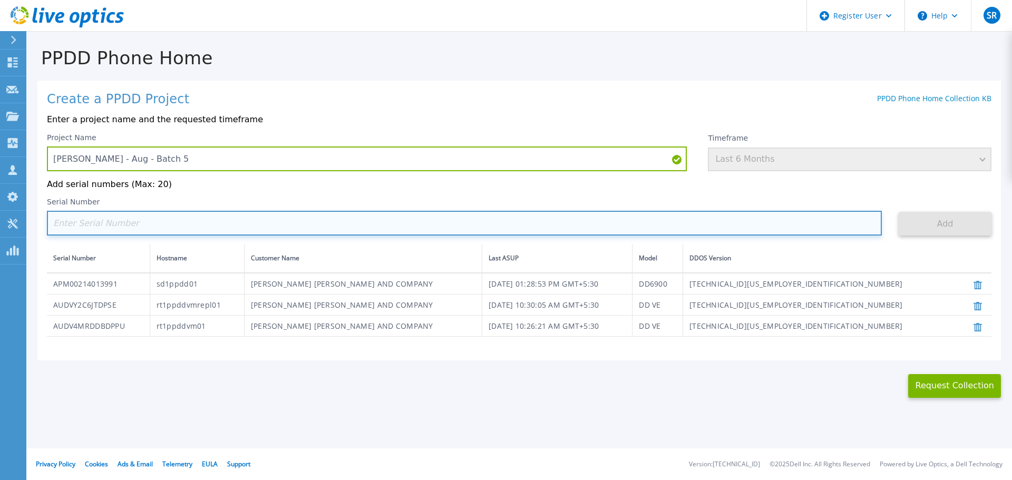
click at [110, 228] on input at bounding box center [464, 223] width 835 height 25
paste input "AUDVW9MPKRD18W"
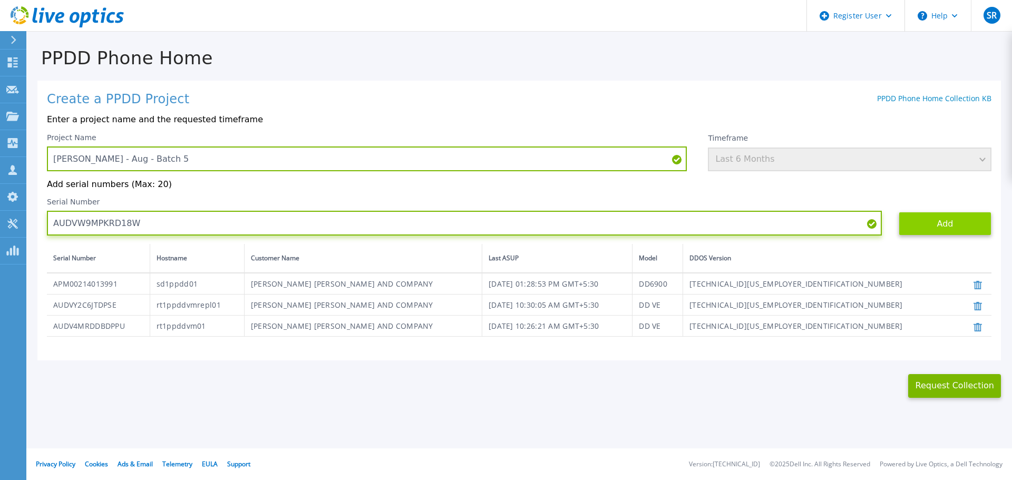
type input "AUDVW9MPKRD18W"
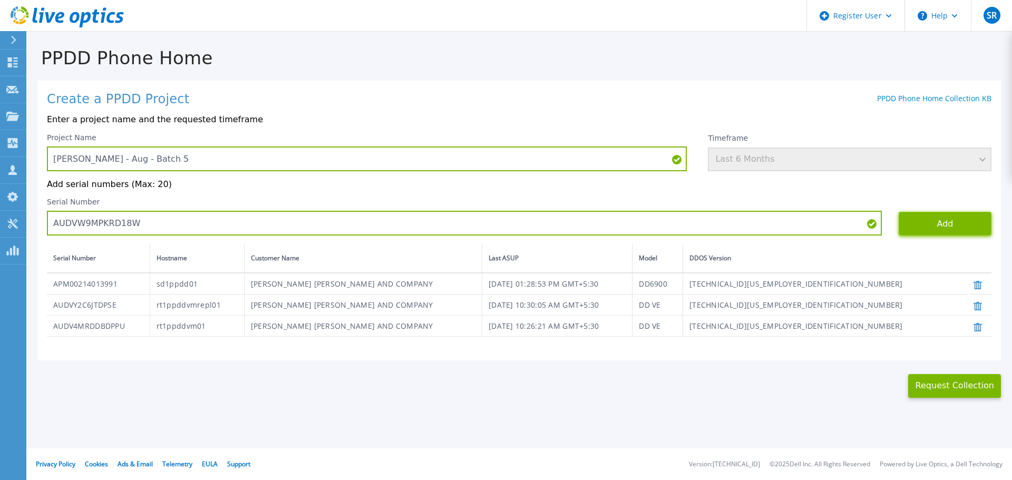
click at [934, 218] on button "Add" at bounding box center [945, 224] width 93 height 24
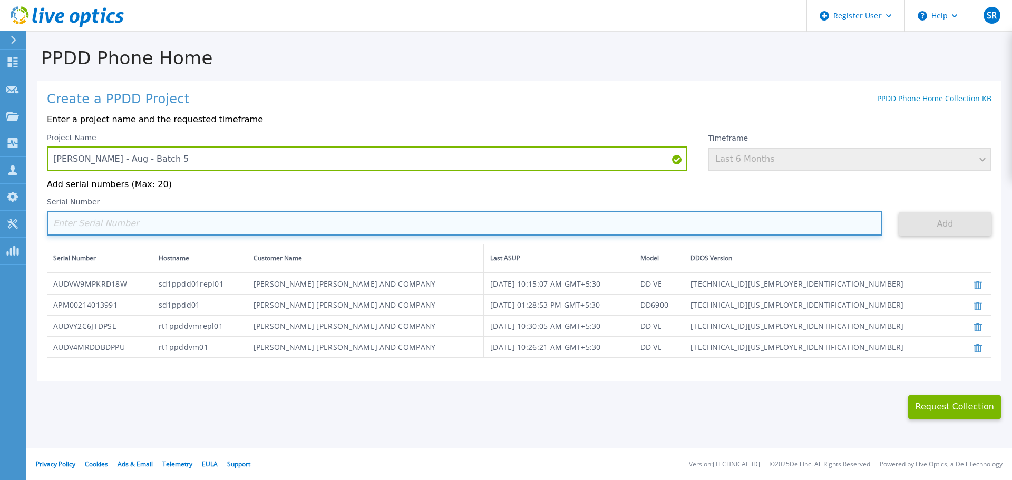
click at [259, 226] on input at bounding box center [464, 223] width 835 height 25
paste input "AUDV9XBVK9D3SP"
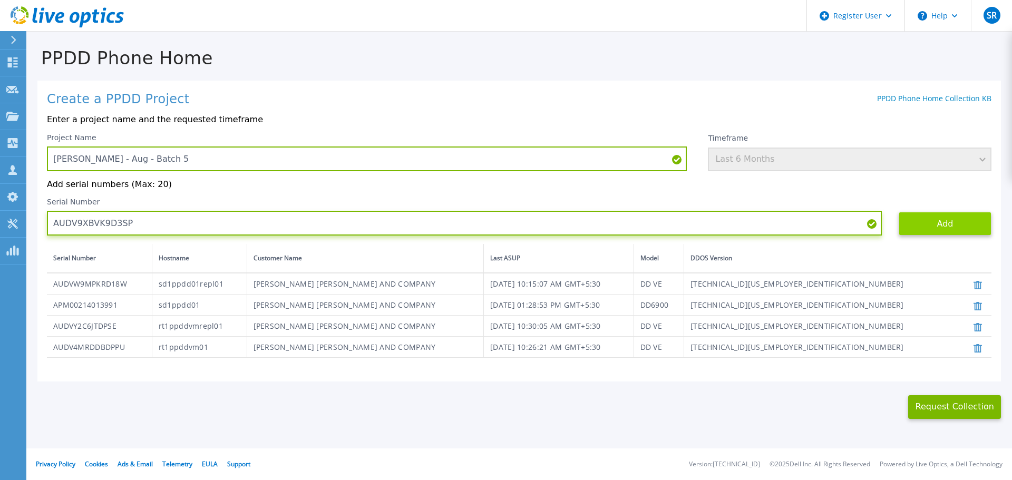
type input "AUDV9XBVK9D3SP"
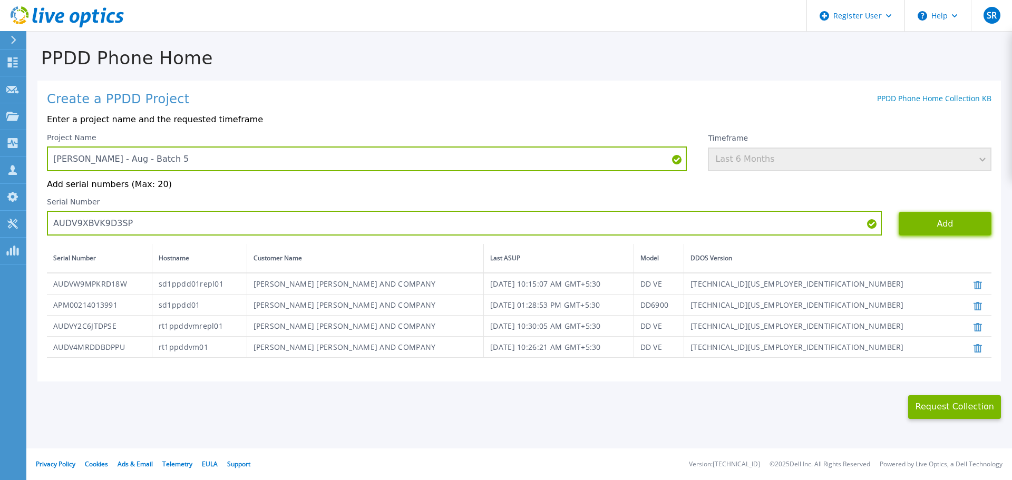
click at [917, 219] on button "Add" at bounding box center [945, 224] width 93 height 24
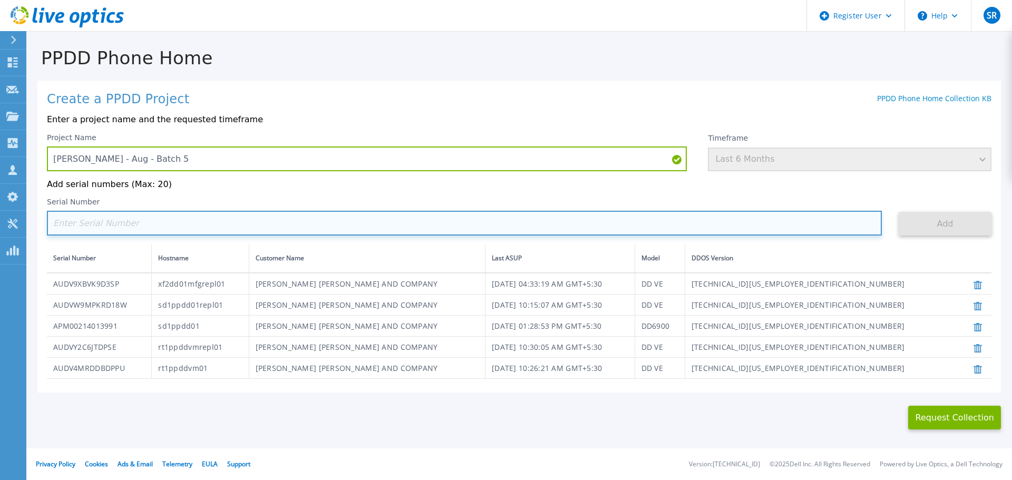
click at [192, 229] on input at bounding box center [464, 223] width 835 height 25
paste input "CKM01211605024"
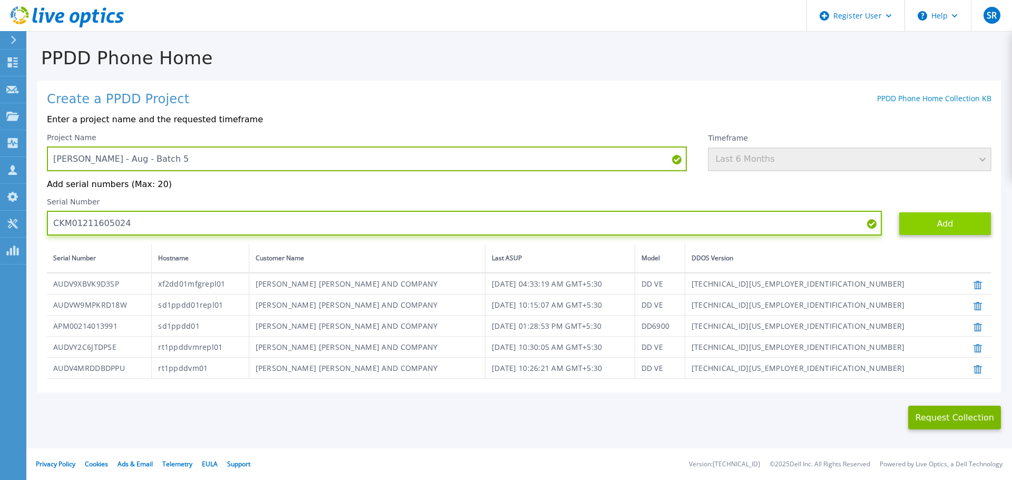
type input "CKM01211605024"
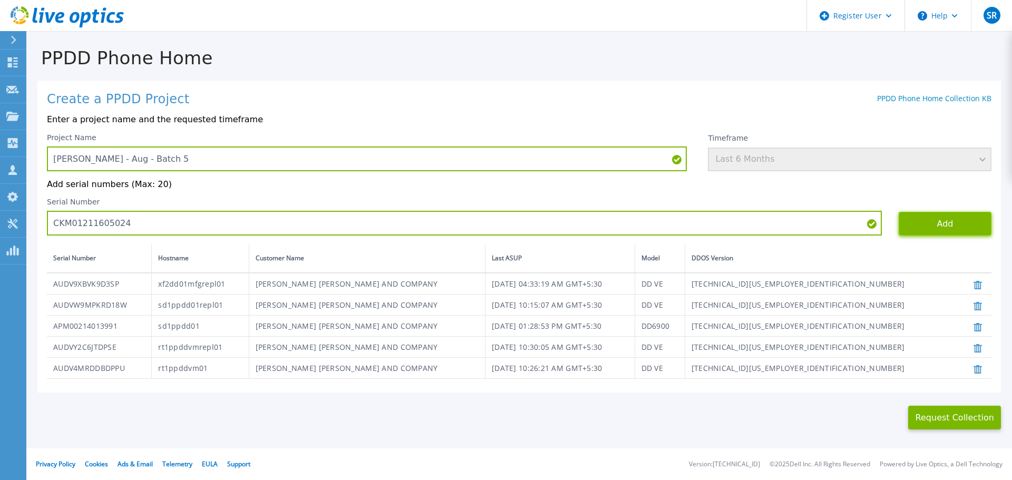
click at [940, 226] on button "Add" at bounding box center [945, 224] width 93 height 24
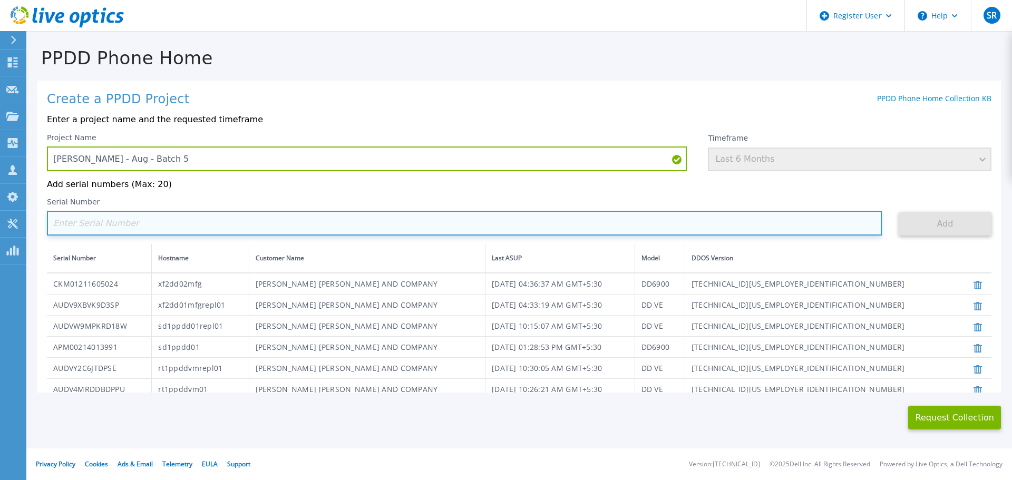
click at [160, 226] on input at bounding box center [464, 223] width 835 height 25
paste input "CKM01213805200"
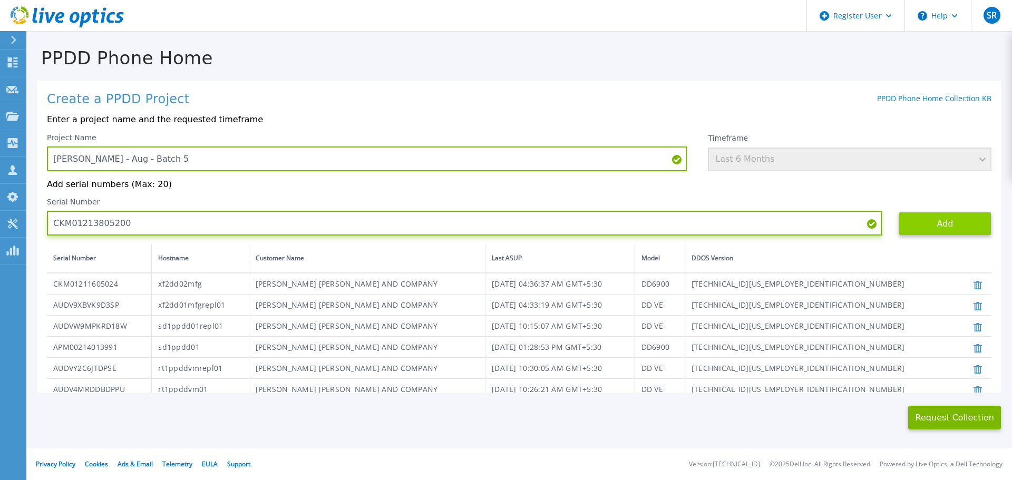
type input "CKM01213805200"
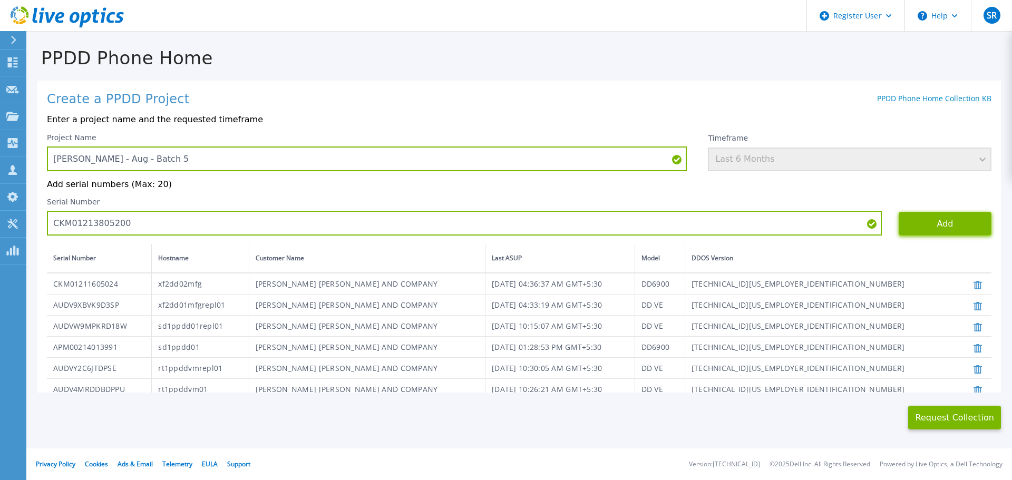
click at [899, 221] on button "Add" at bounding box center [945, 224] width 93 height 24
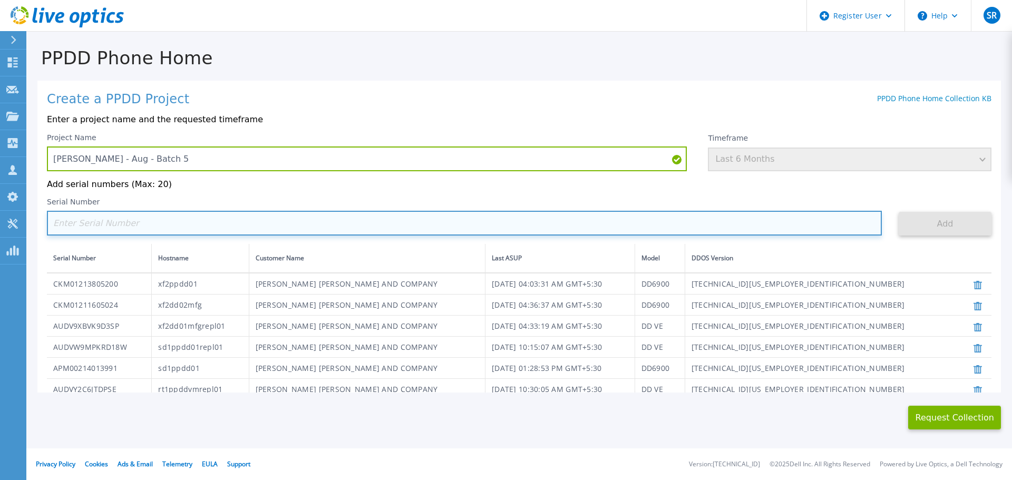
click at [172, 225] on input at bounding box center [464, 223] width 835 height 25
paste input "AUDVD2FGNADPNE"
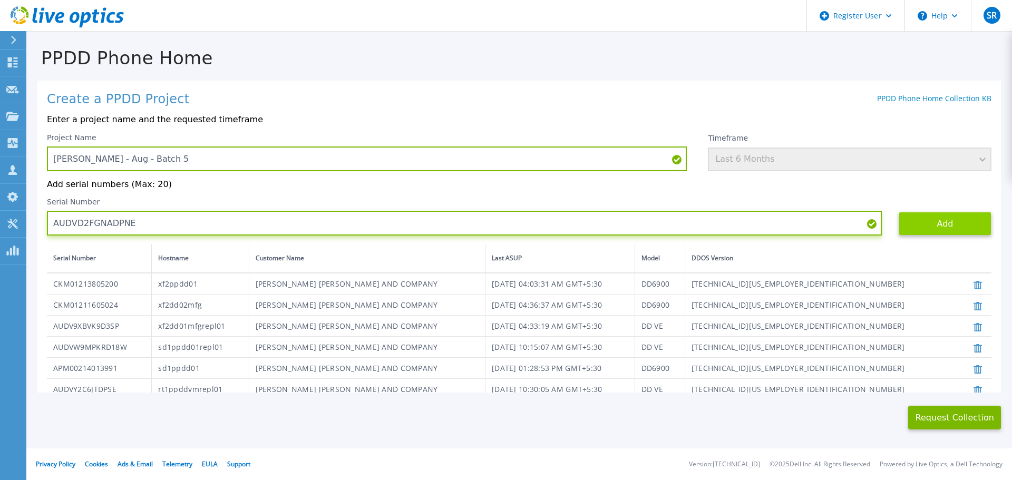
type input "AUDVD2FGNADPNE"
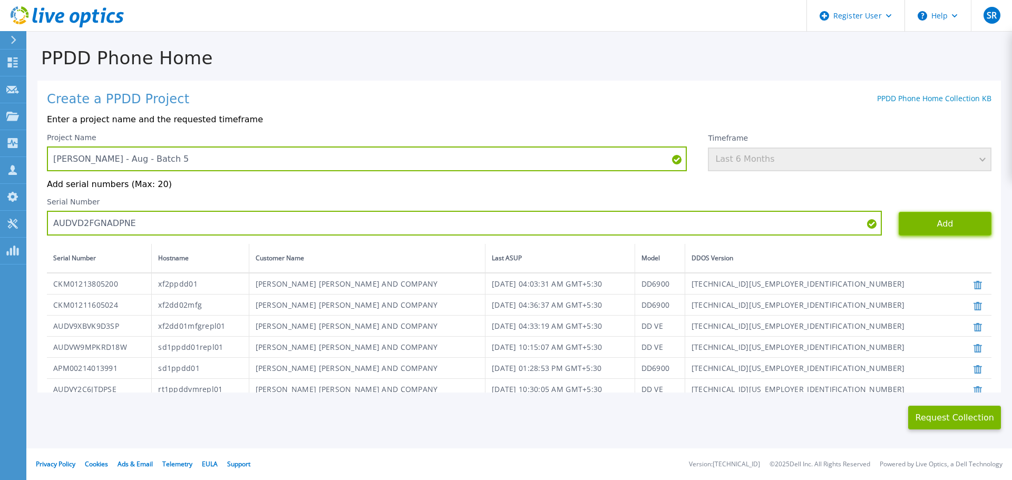
click at [921, 226] on button "Add" at bounding box center [945, 224] width 93 height 24
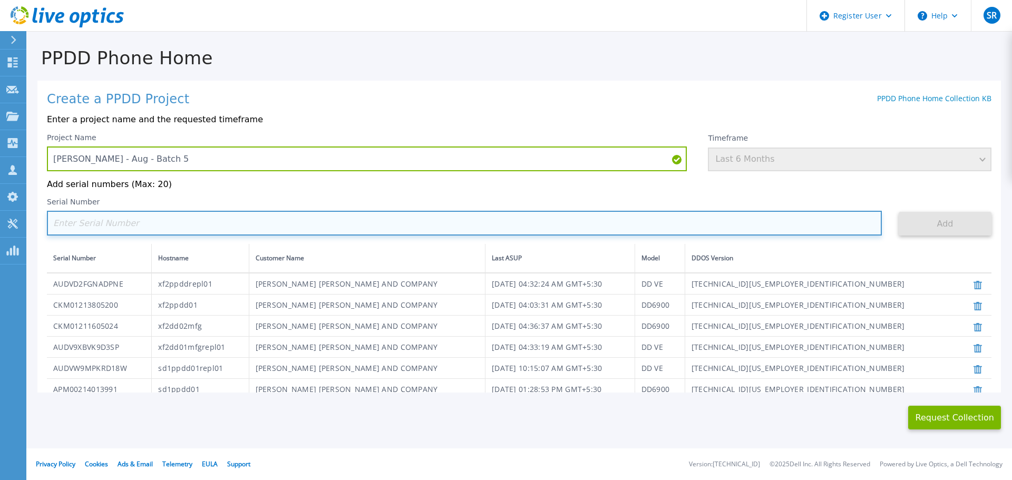
click at [182, 225] on input at bounding box center [464, 223] width 835 height 25
paste input "CRK00221705090"
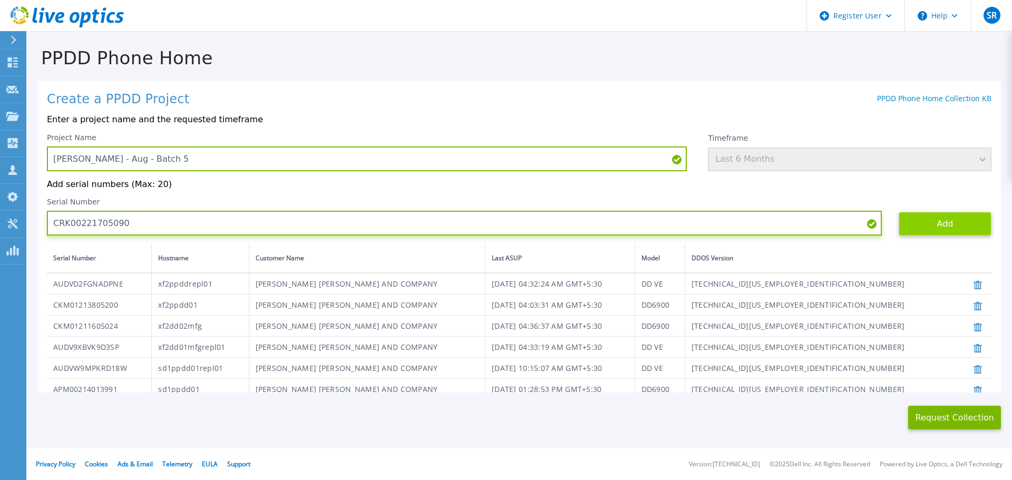
type input "CRK00221705090"
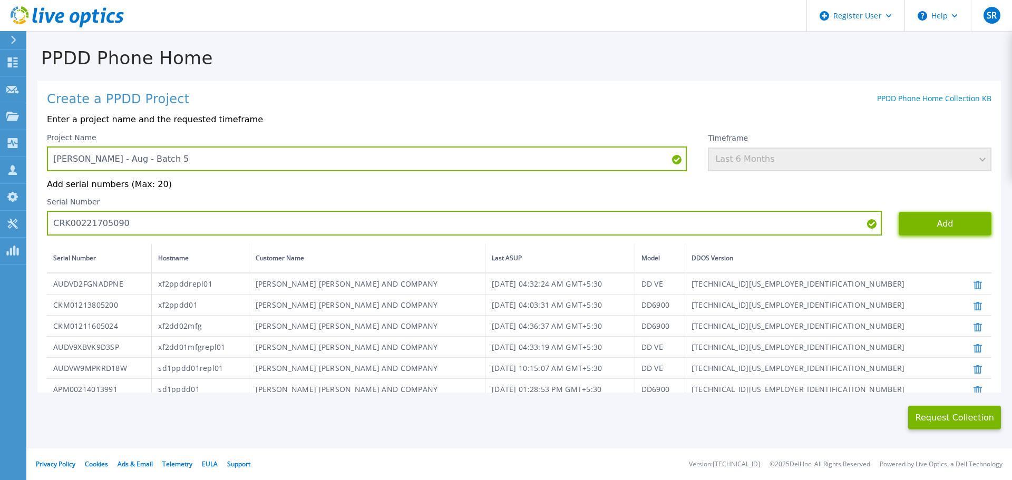
click at [902, 229] on button "Add" at bounding box center [945, 224] width 93 height 24
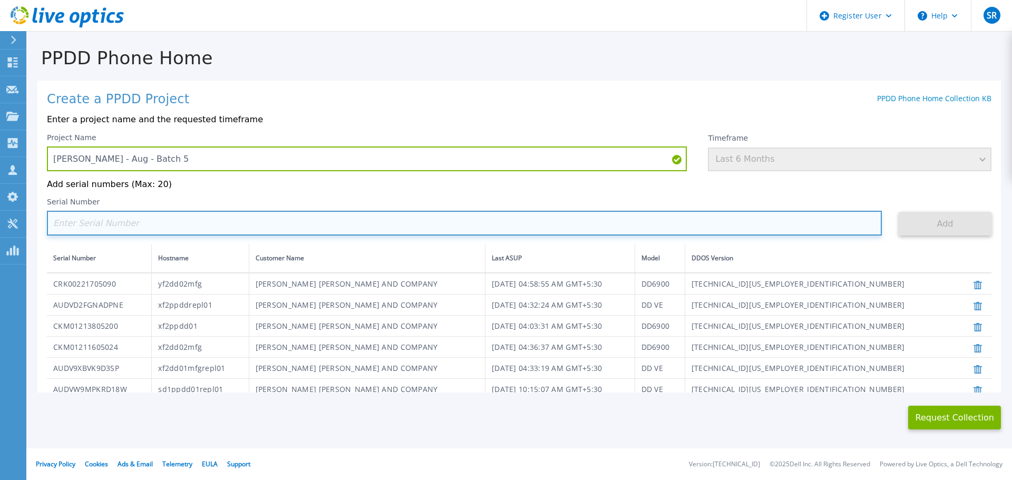
click at [190, 218] on input at bounding box center [464, 223] width 835 height 25
paste input "CKM01213805737"
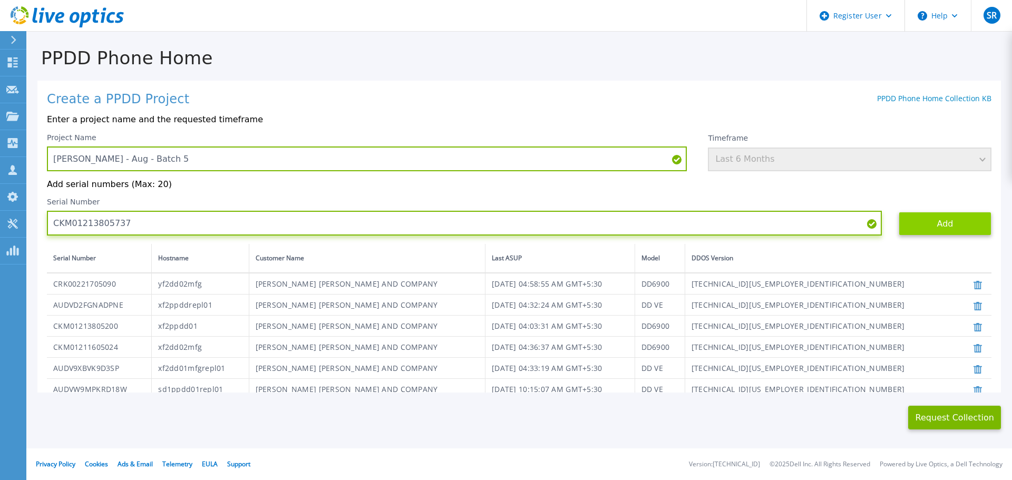
type input "CKM01213805737"
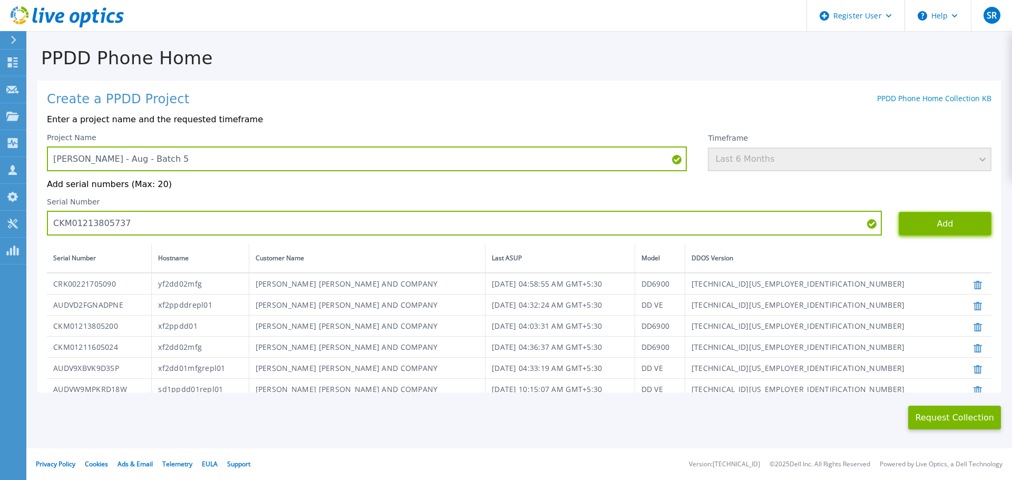
click at [938, 231] on button "Add" at bounding box center [945, 224] width 93 height 24
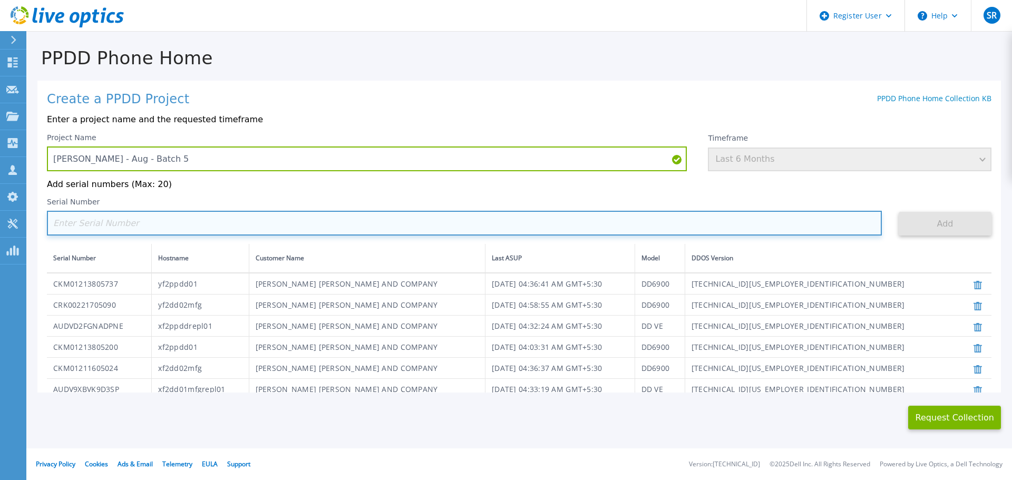
click at [192, 232] on input at bounding box center [464, 223] width 835 height 25
paste
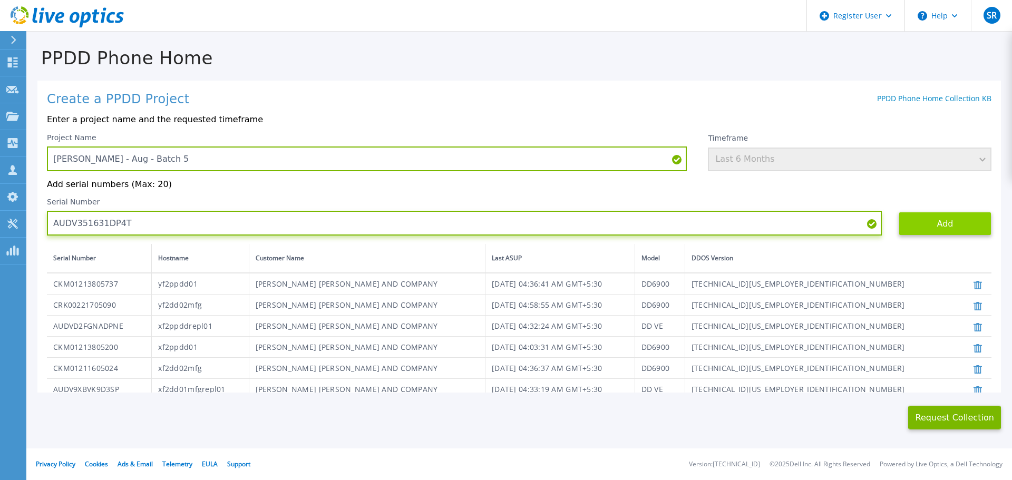
type input "AUDV351631DP4T"
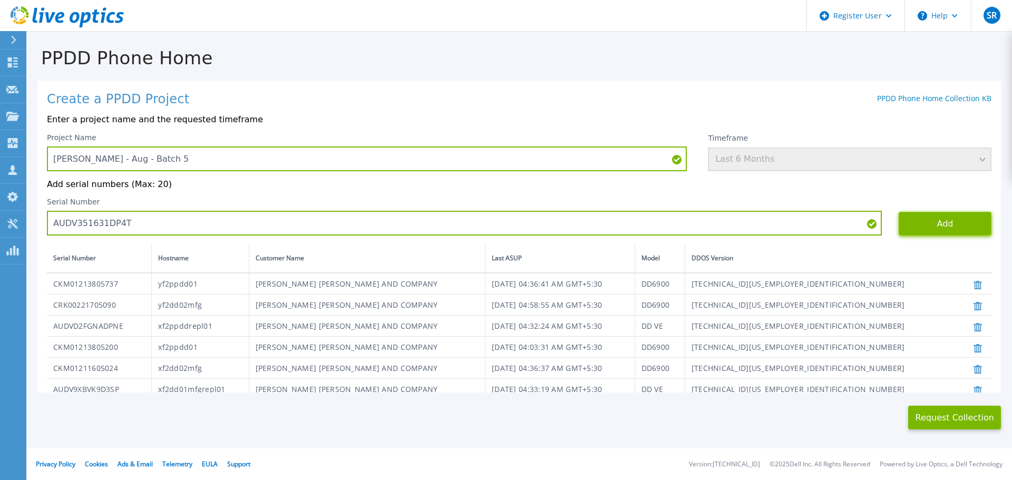
click at [899, 221] on button "Add" at bounding box center [945, 224] width 93 height 24
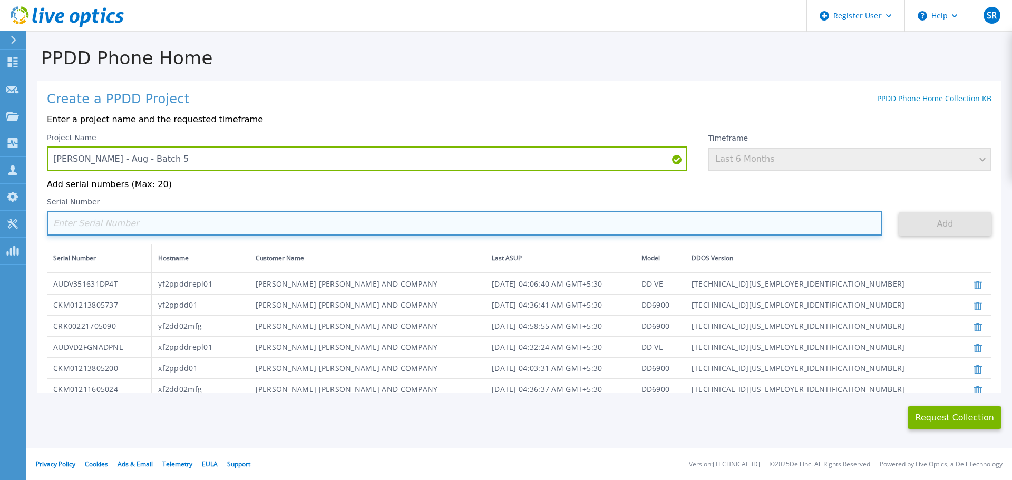
click at [136, 221] on input at bounding box center [464, 223] width 835 height 25
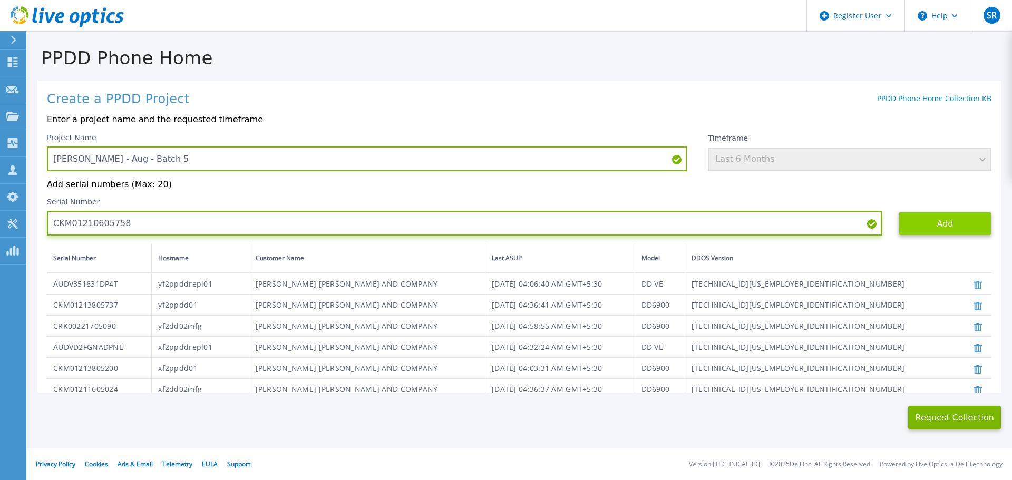
type input "CKM01210605758"
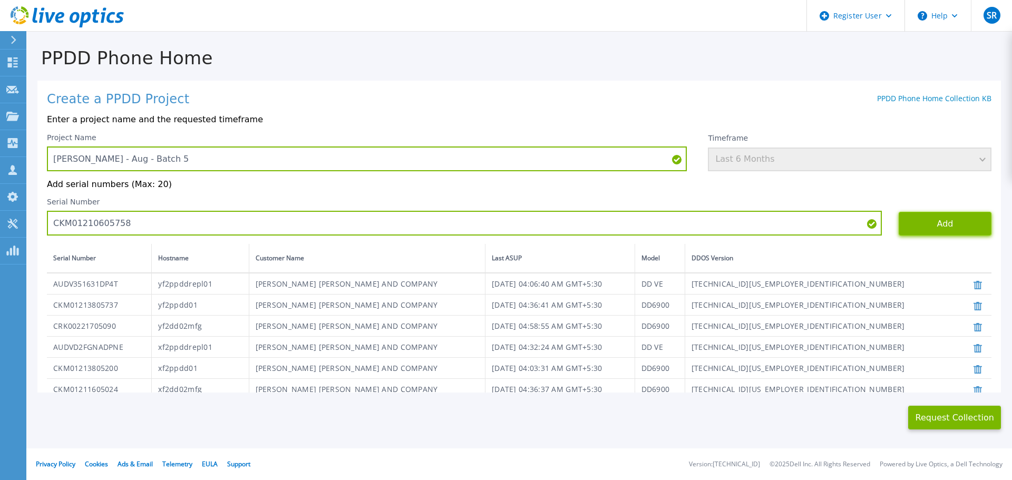
click at [946, 230] on button "Add" at bounding box center [945, 224] width 93 height 24
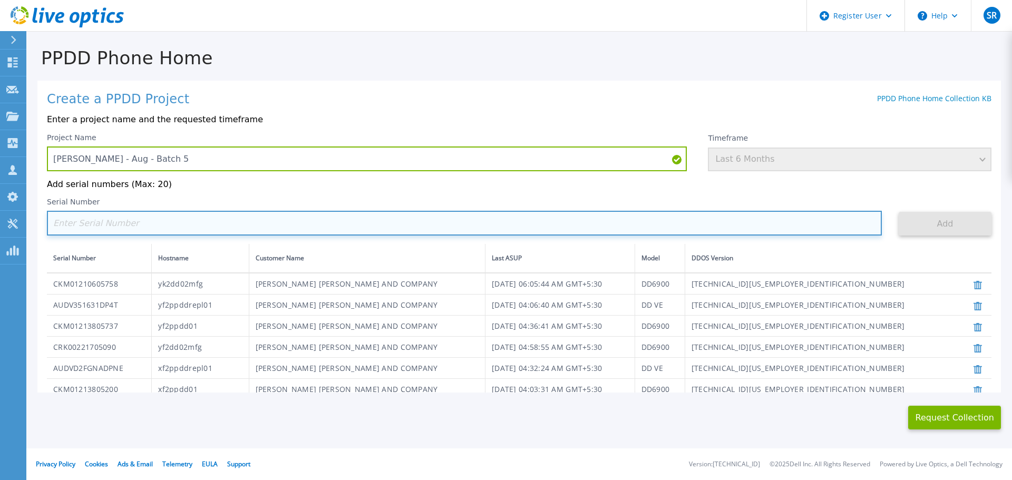
click at [132, 235] on input at bounding box center [464, 223] width 835 height 25
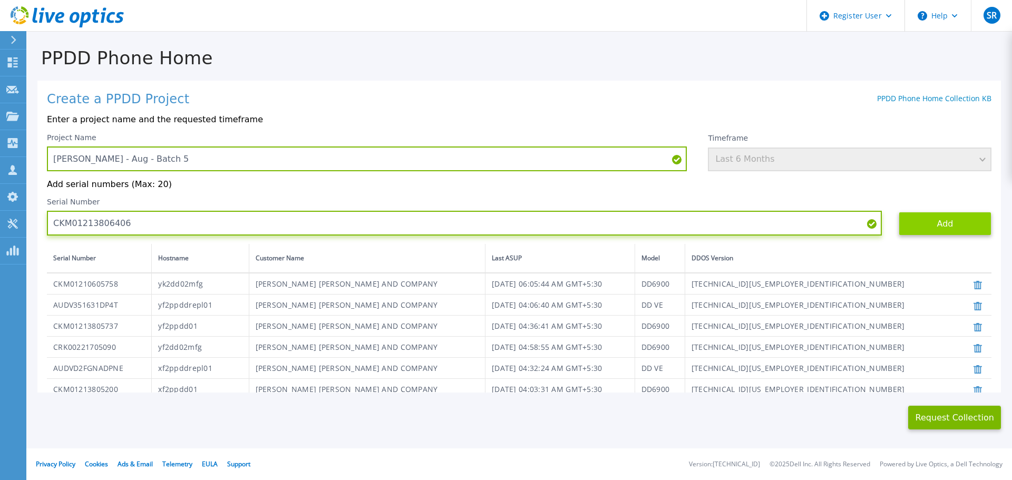
type input "CKM01213806406"
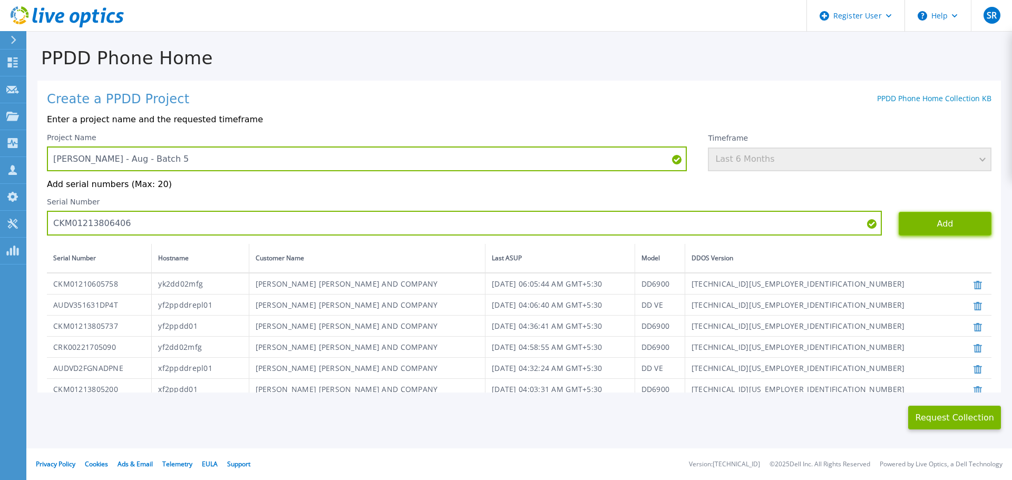
click at [907, 230] on button "Add" at bounding box center [945, 224] width 93 height 24
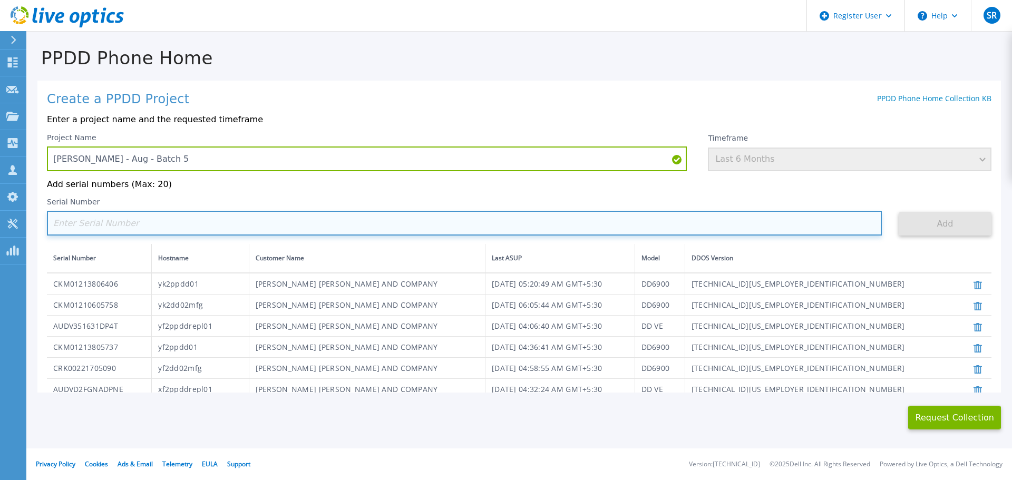
click at [132, 230] on input at bounding box center [464, 223] width 835 height 25
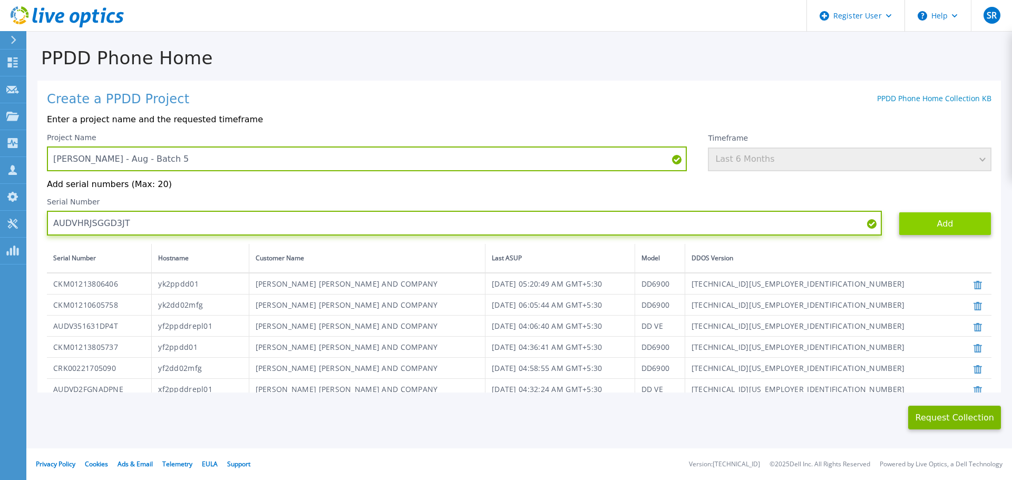
type input "AUDVHRJSGGD3JT"
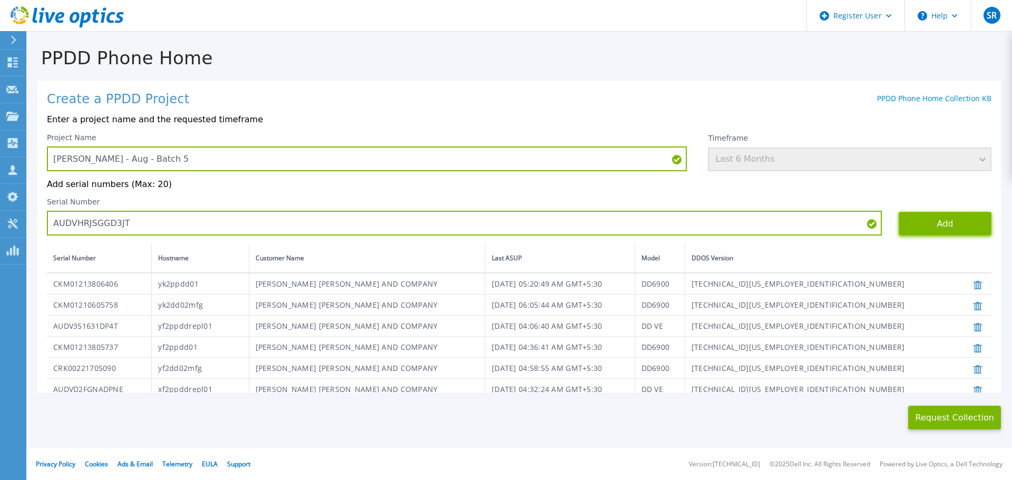
click at [919, 218] on button "Add" at bounding box center [945, 224] width 93 height 24
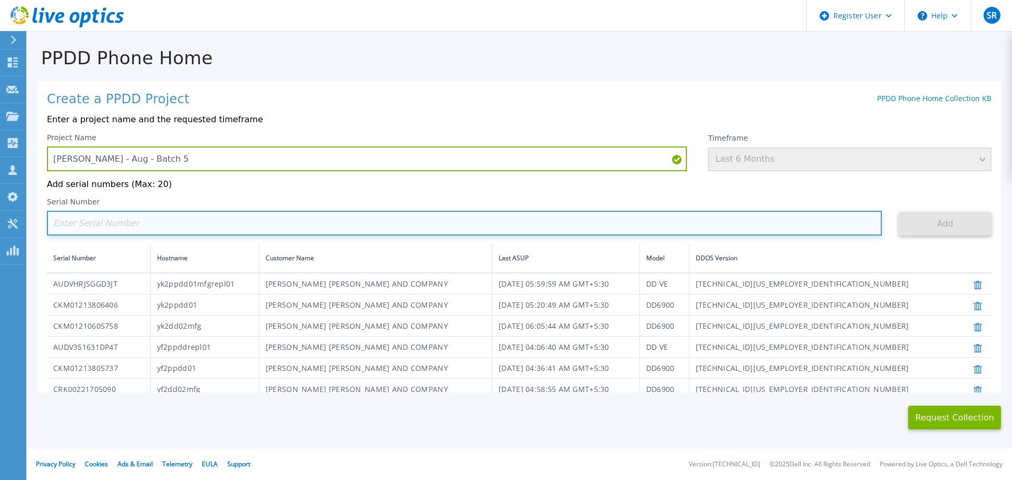
click at [305, 228] on input at bounding box center [464, 223] width 835 height 25
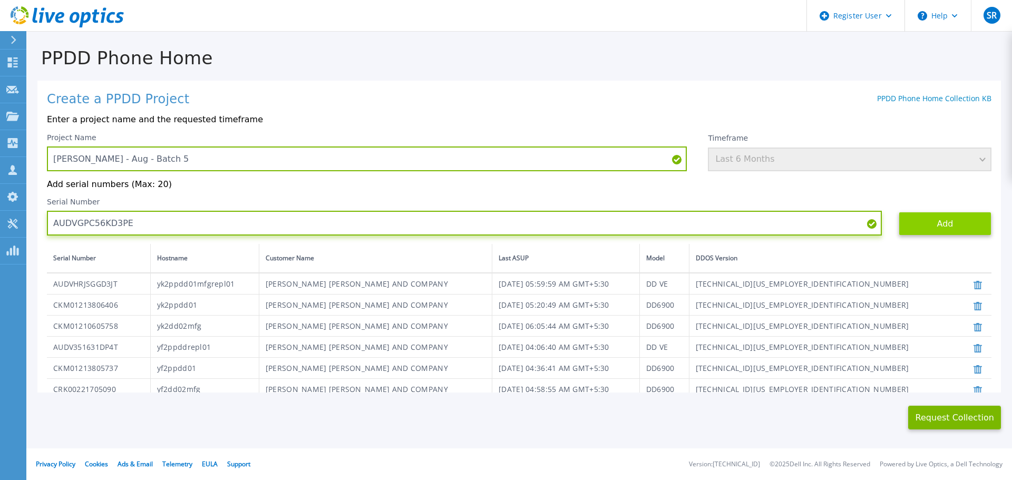
type input "AUDVGPC56KD3PE"
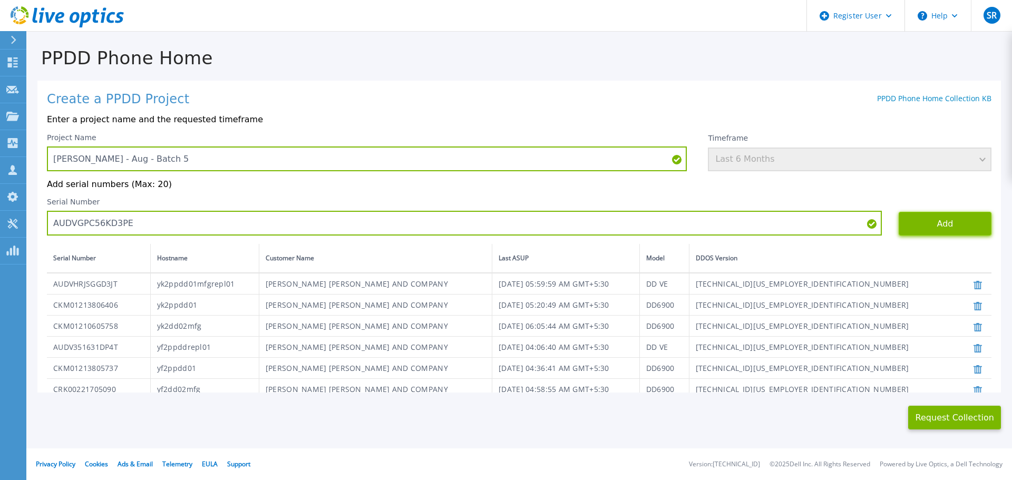
click at [930, 234] on button "Add" at bounding box center [945, 224] width 93 height 24
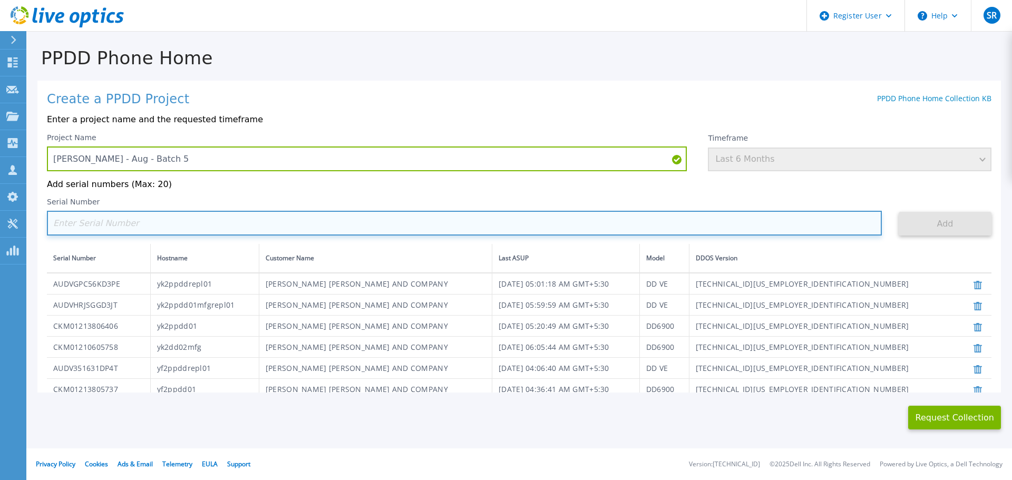
click at [145, 228] on input at bounding box center [464, 223] width 835 height 25
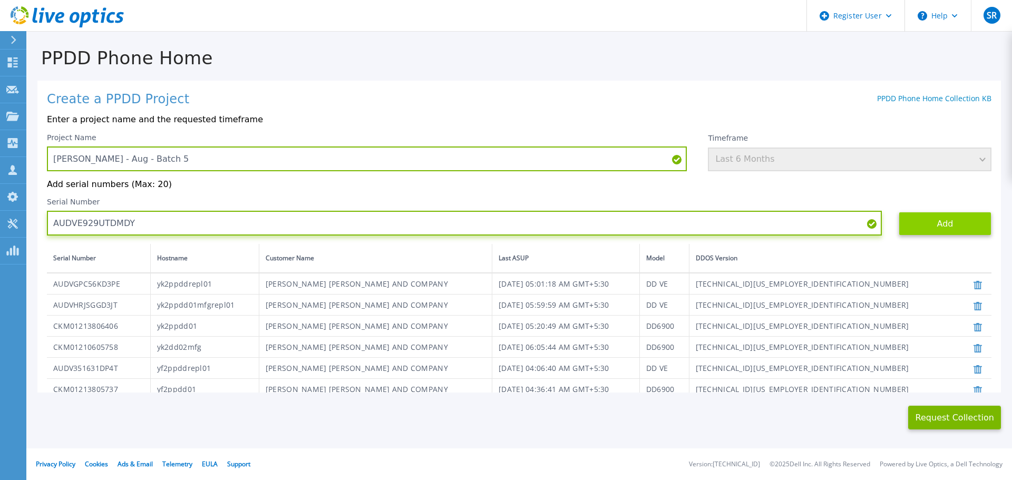
type input "AUDVE929UTDMDY"
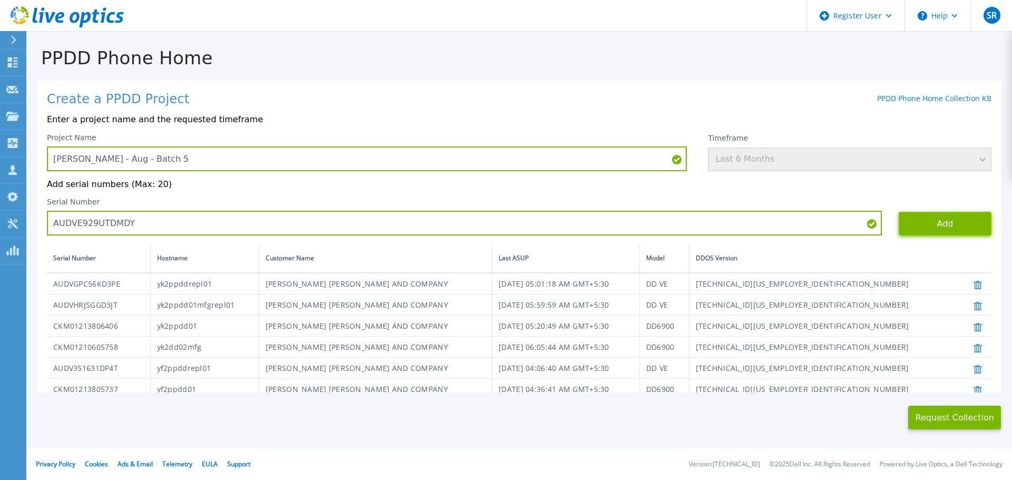
click at [920, 223] on button "Add" at bounding box center [945, 224] width 93 height 24
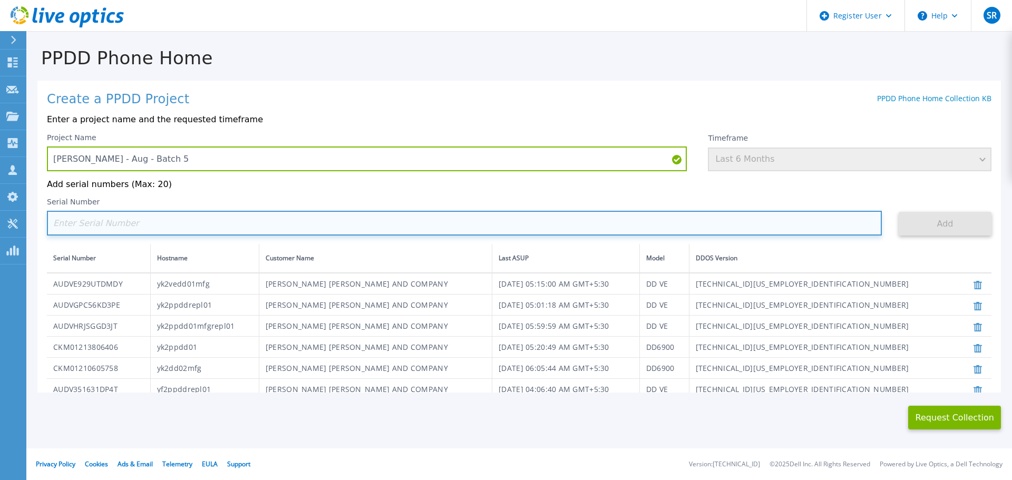
click at [88, 228] on input at bounding box center [464, 223] width 835 height 25
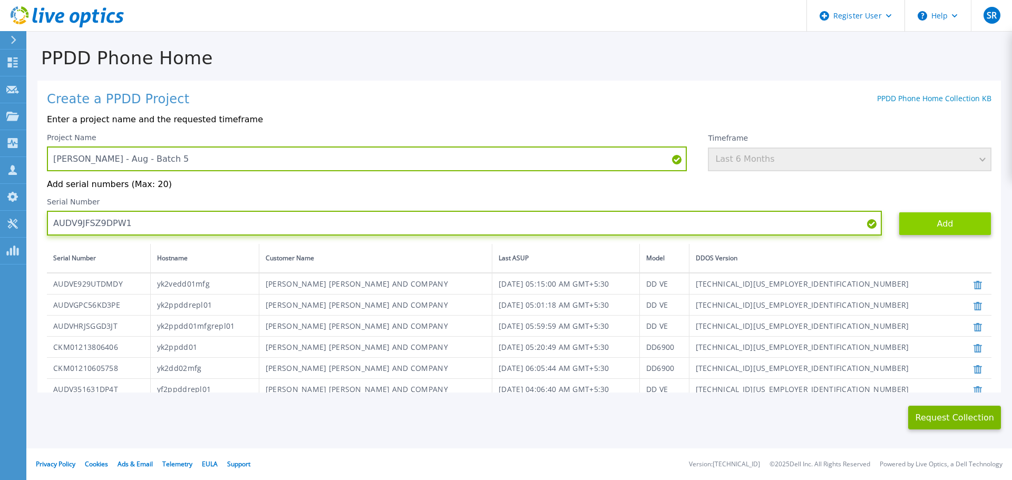
type input "AUDV9JFSZ9DPW1"
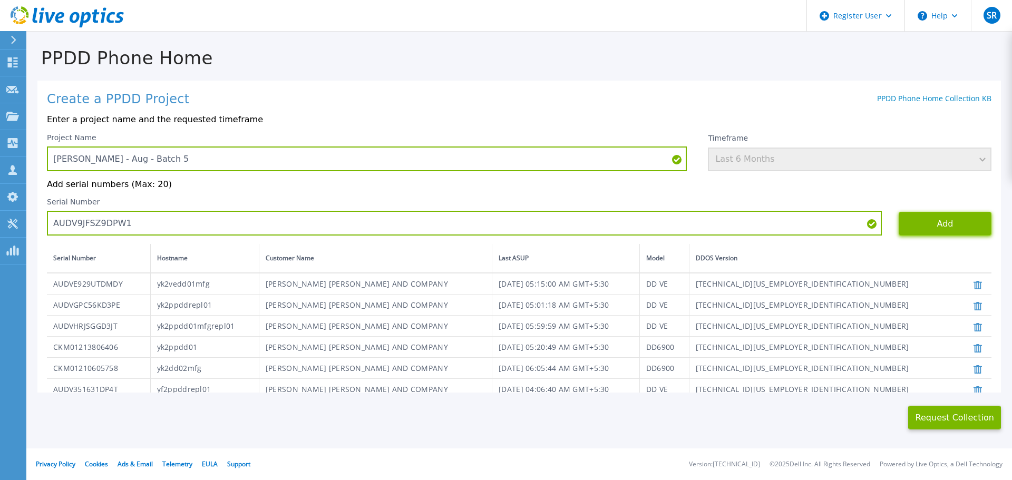
click at [927, 225] on button "Add" at bounding box center [945, 224] width 93 height 24
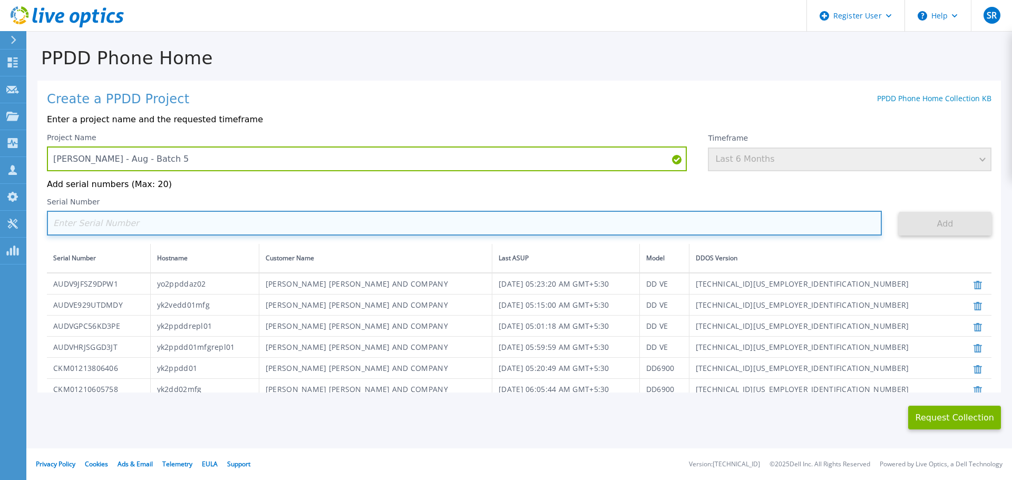
click at [160, 225] on input at bounding box center [464, 223] width 835 height 25
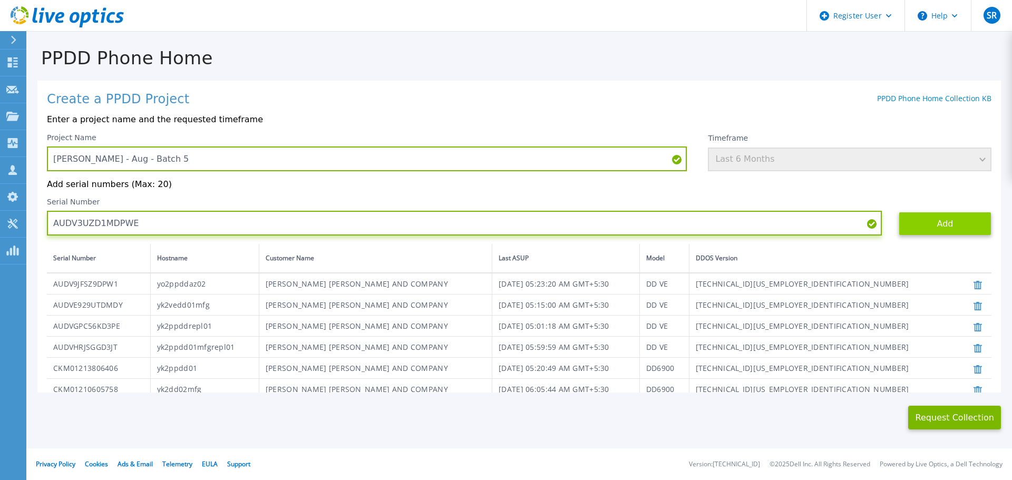
type input "AUDV3UZD1MDPWE"
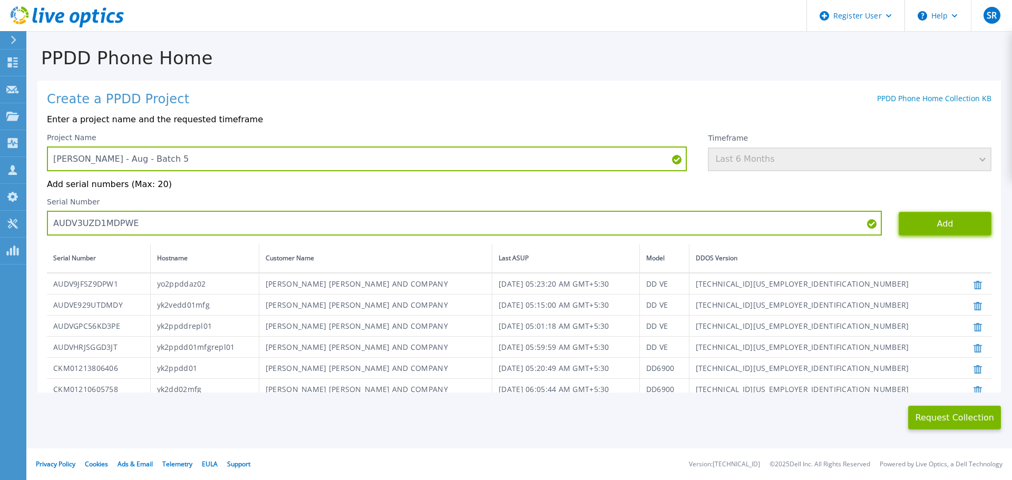
click at [907, 228] on button "Add" at bounding box center [945, 224] width 93 height 24
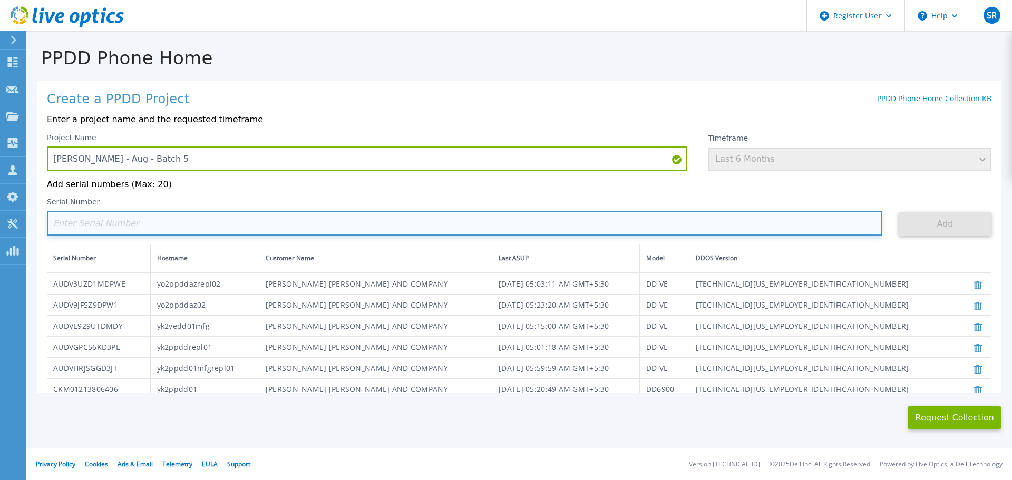
click at [93, 226] on input at bounding box center [464, 223] width 835 height 25
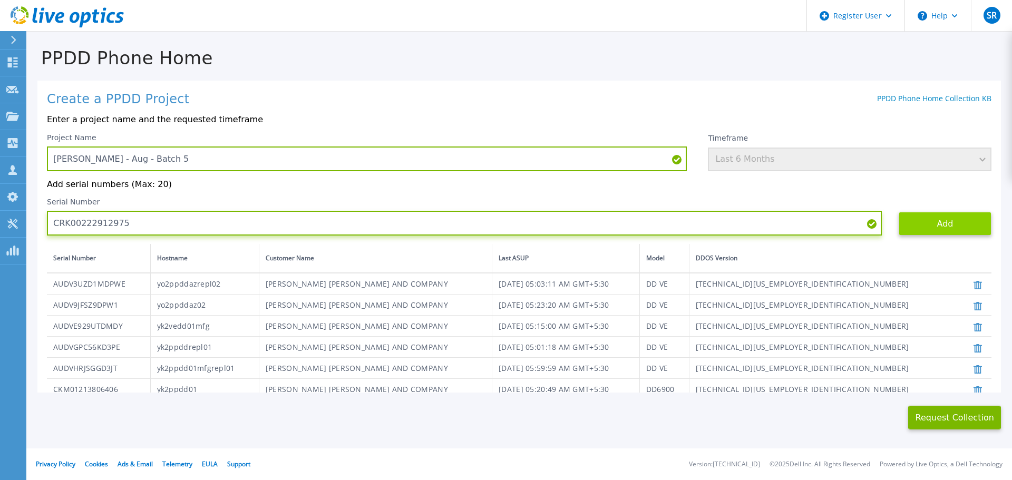
type input "CRK00222912975"
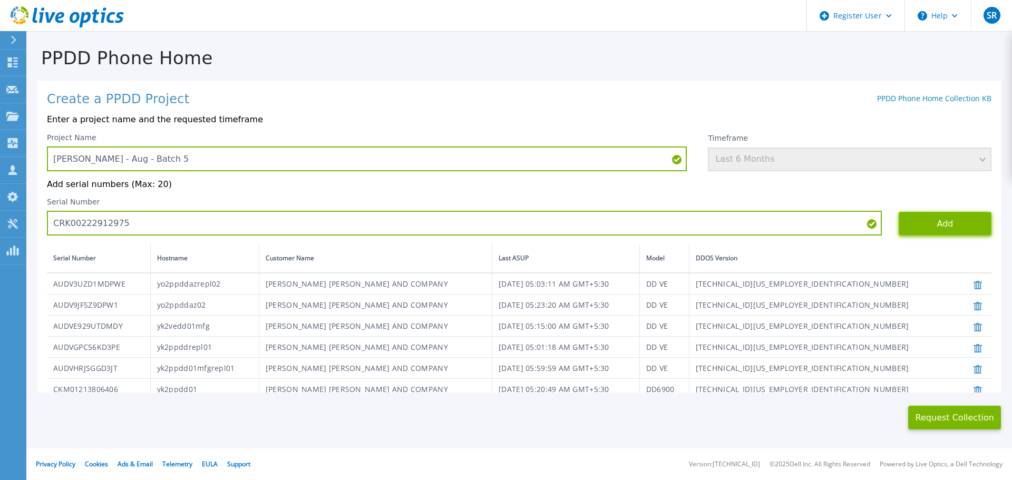
click at [929, 226] on button "Add" at bounding box center [945, 224] width 93 height 24
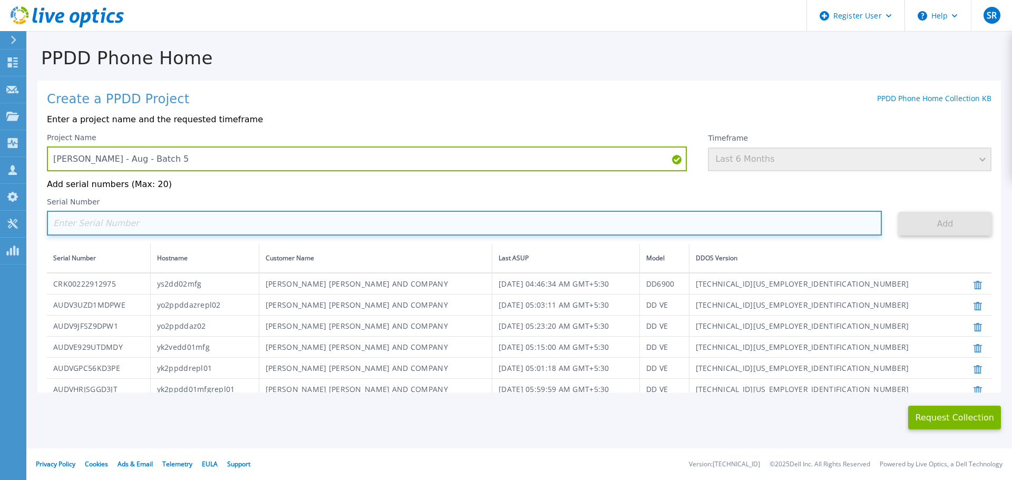
click at [171, 226] on input at bounding box center [464, 223] width 835 height 25
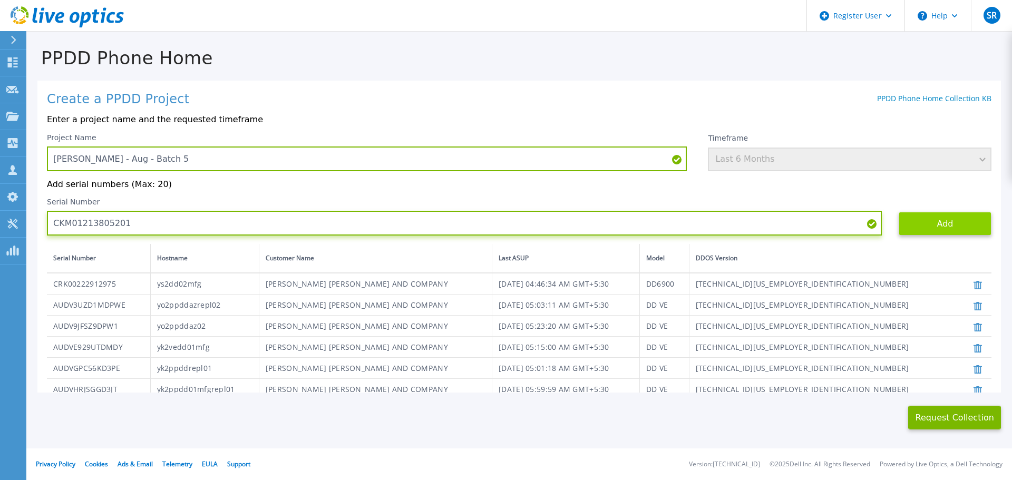
type input "CKM01213805201"
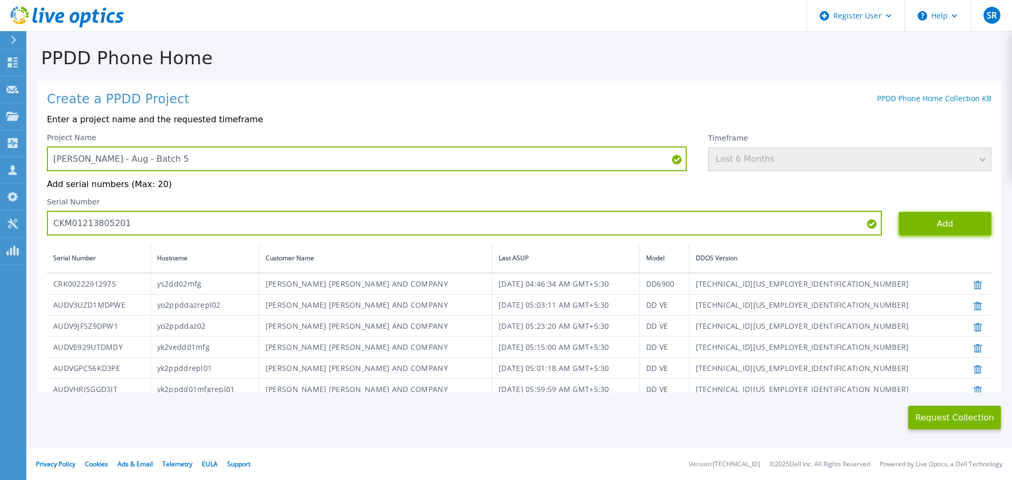
click at [899, 228] on button "Add" at bounding box center [945, 224] width 93 height 24
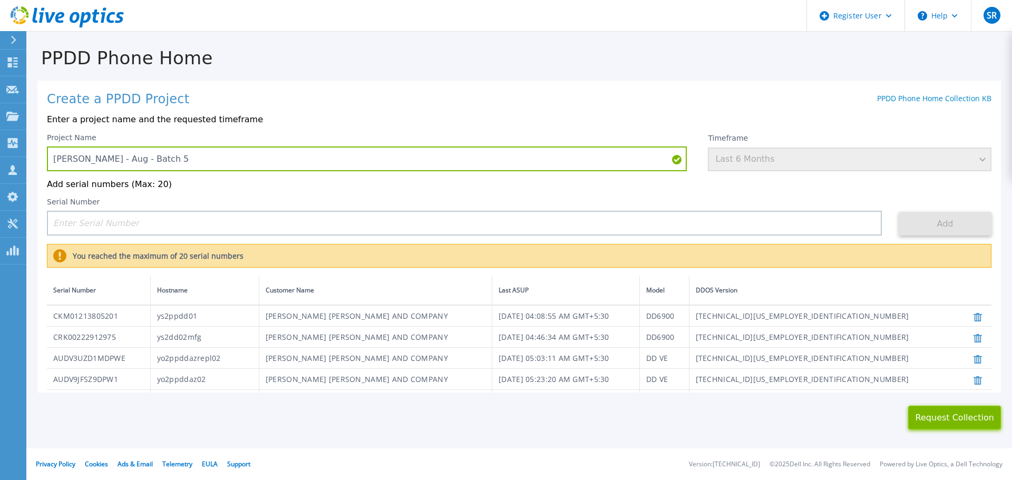
click at [961, 419] on button "Request Collection" at bounding box center [954, 418] width 93 height 24
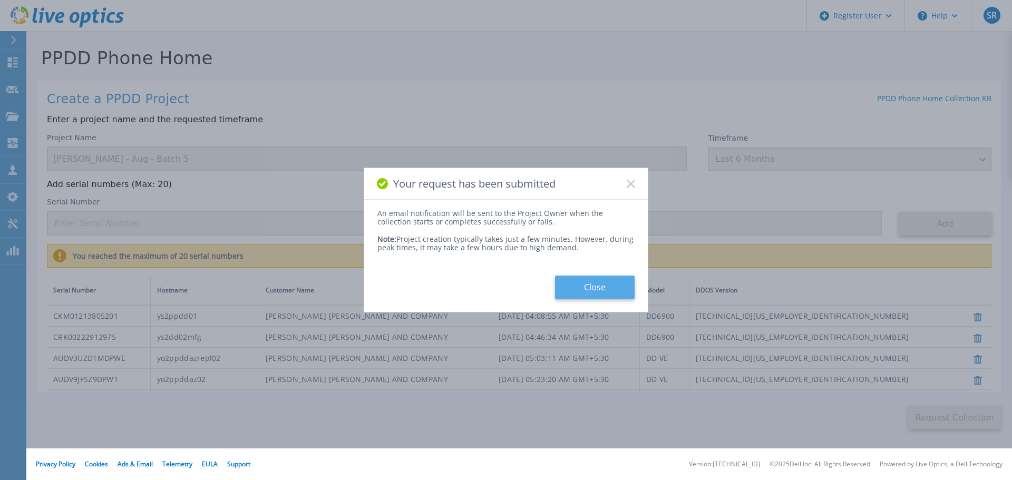
click at [580, 288] on button "Close" at bounding box center [595, 288] width 80 height 24
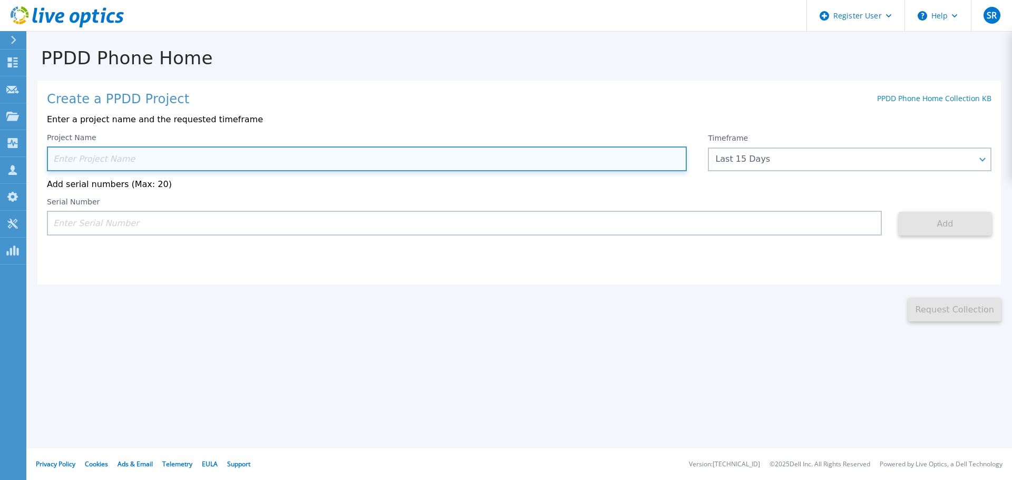
click at [79, 163] on input at bounding box center [367, 159] width 640 height 25
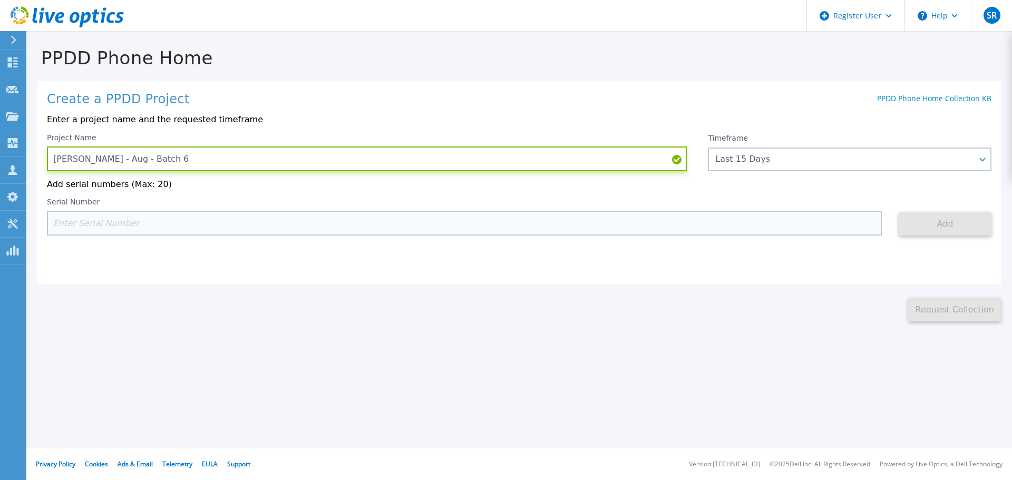
type input "[PERSON_NAME] - Aug - Batch 6"
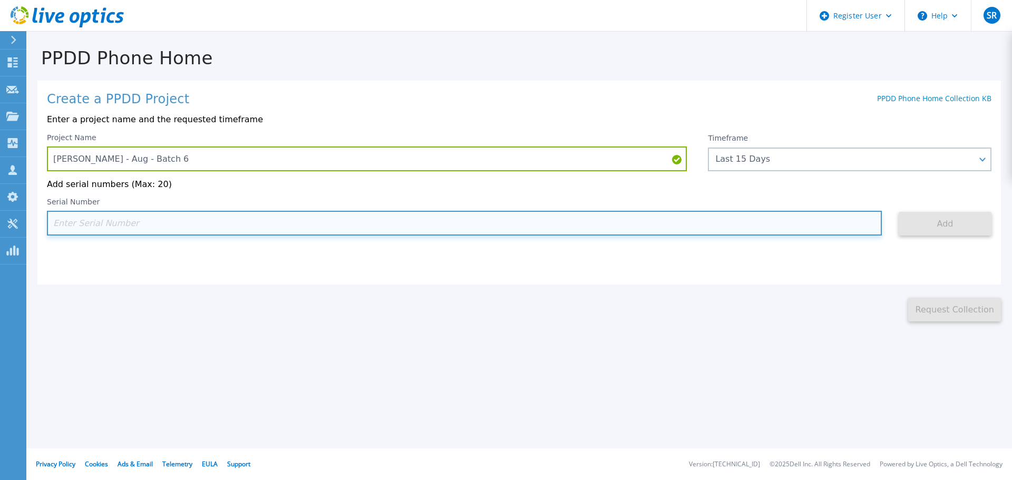
click at [84, 227] on input at bounding box center [464, 223] width 835 height 25
click at [158, 214] on input at bounding box center [464, 223] width 835 height 25
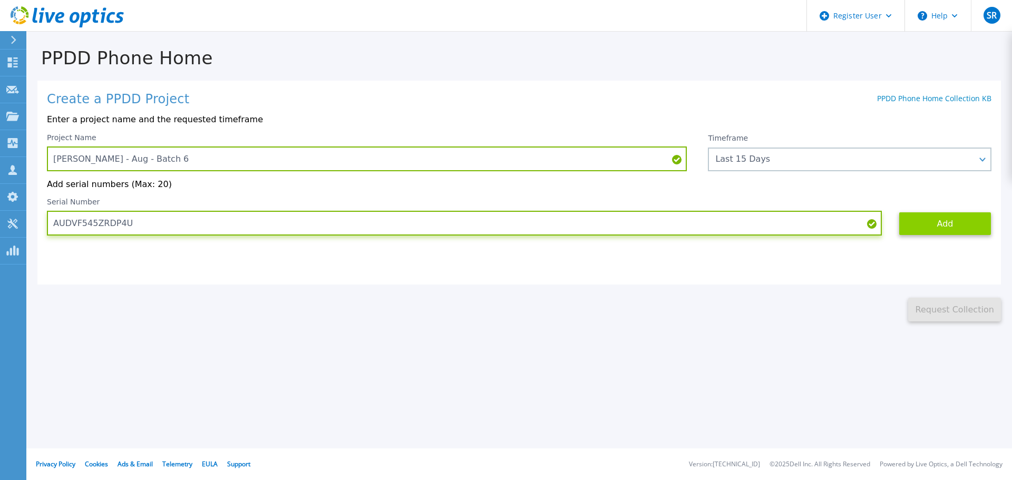
type input "AUDVF545ZRDP4U"
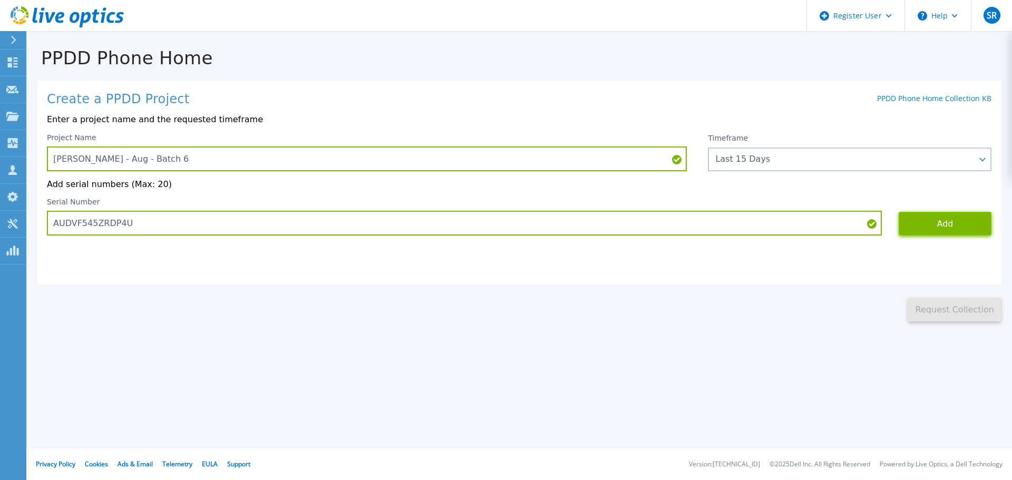
click at [957, 227] on button "Add" at bounding box center [945, 224] width 93 height 24
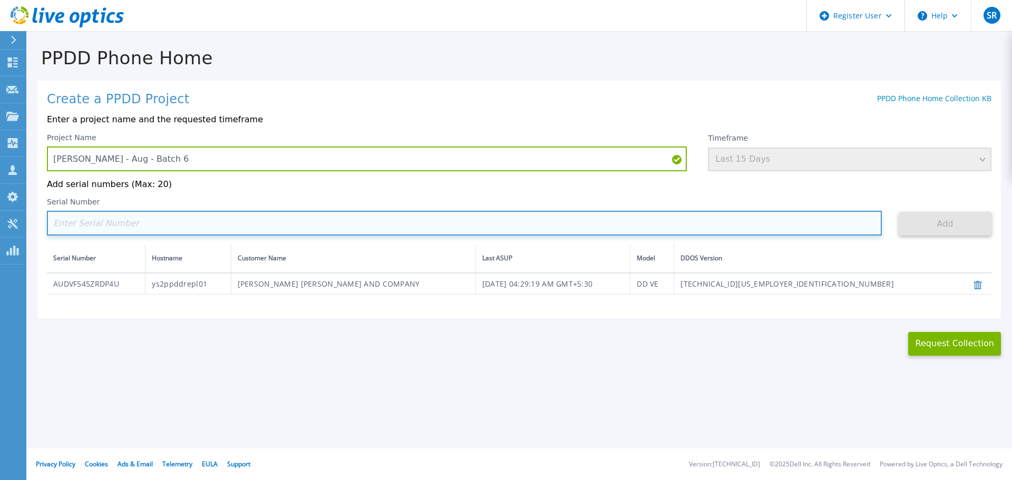
click at [147, 229] on input at bounding box center [464, 223] width 835 height 25
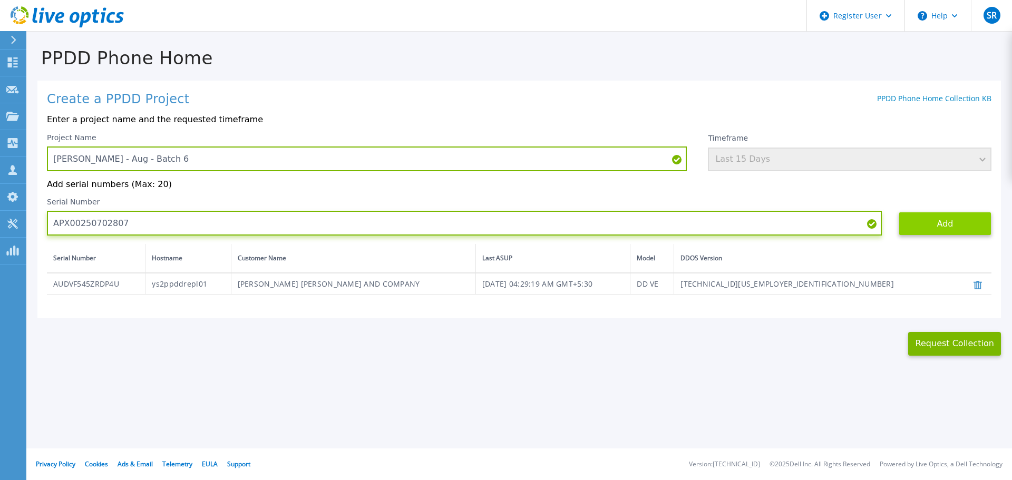
type input "APX00250702807"
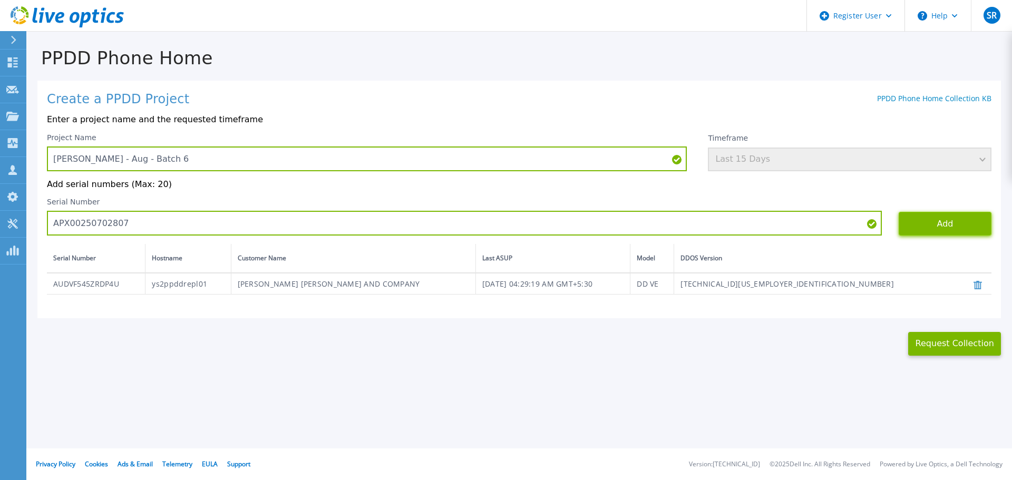
click at [958, 226] on button "Add" at bounding box center [945, 224] width 93 height 24
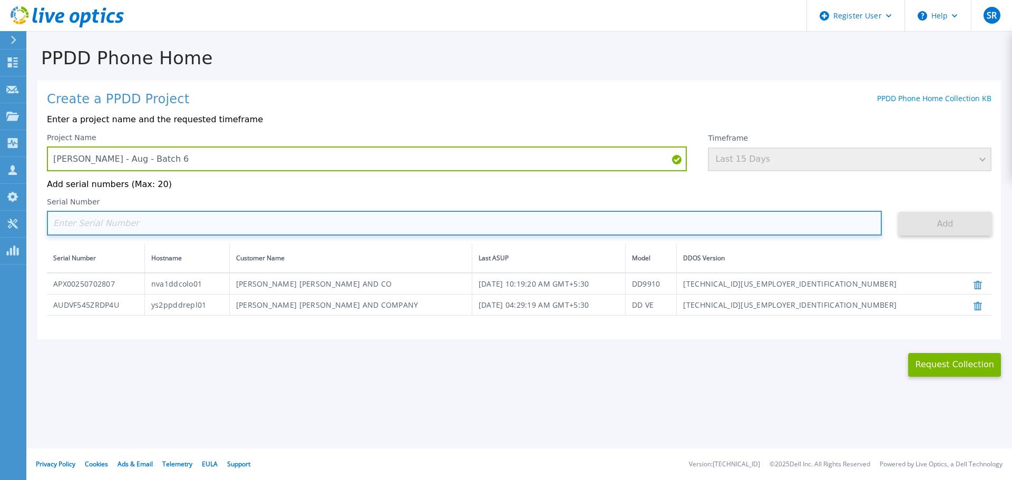
click at [179, 230] on input at bounding box center [464, 223] width 835 height 25
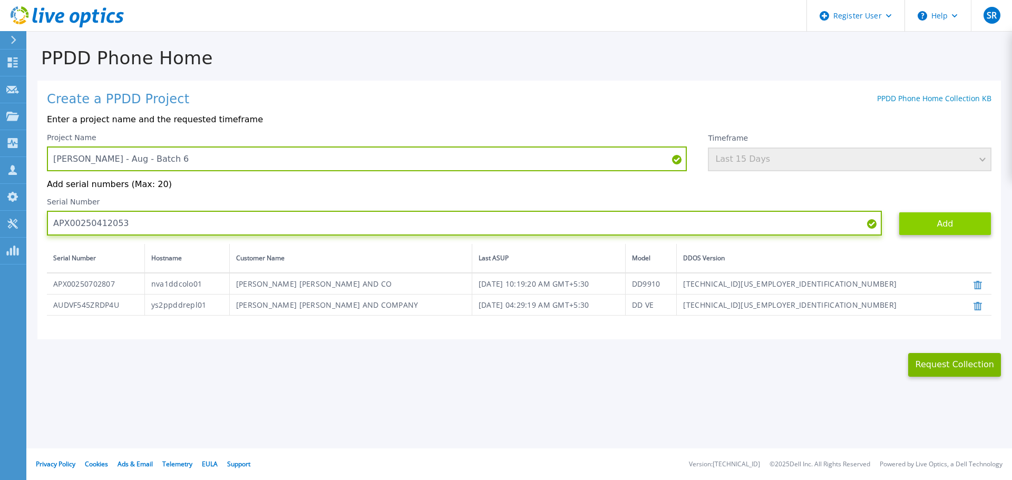
type input "APX00250412053"
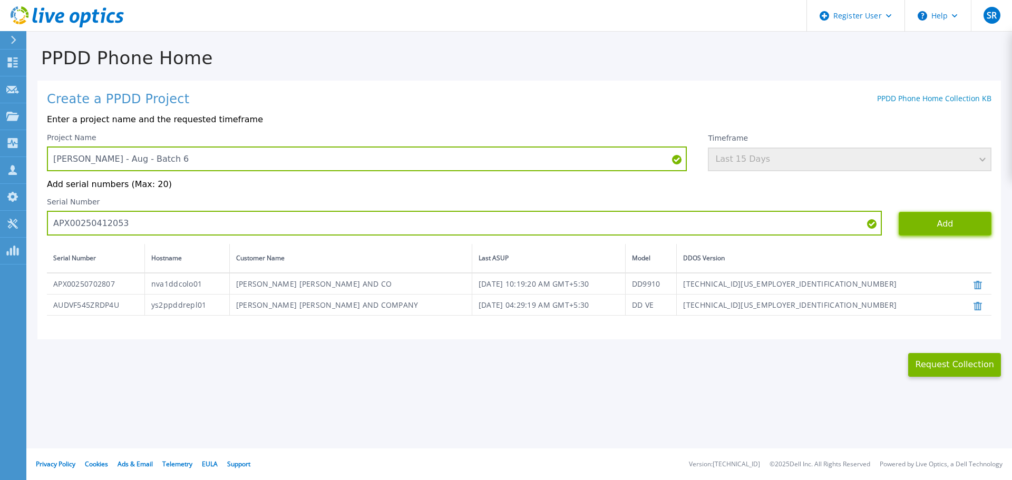
click at [949, 215] on button "Add" at bounding box center [945, 224] width 93 height 24
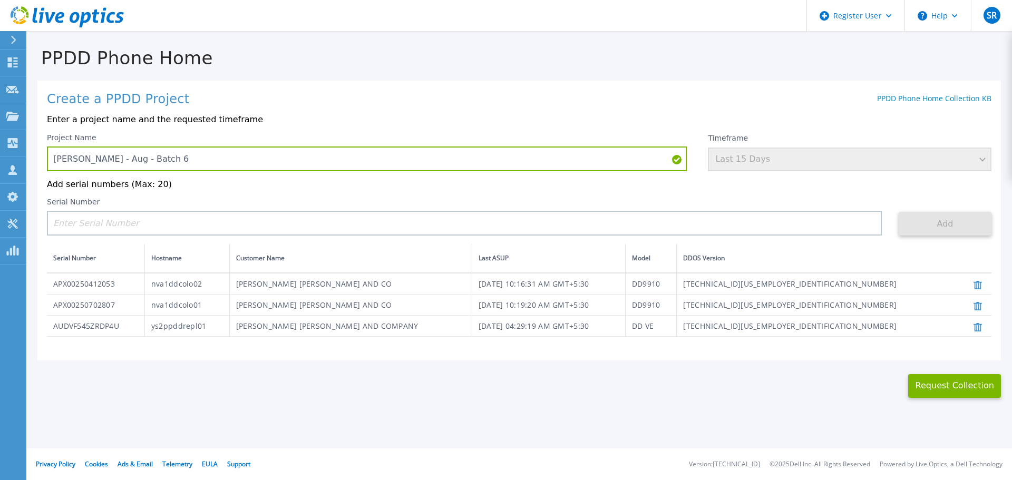
click at [851, 154] on div "Timeframe Last 15 Days" at bounding box center [850, 152] width 284 height 38
click at [851, 161] on div "Timeframe Last 15 Days" at bounding box center [850, 152] width 284 height 38
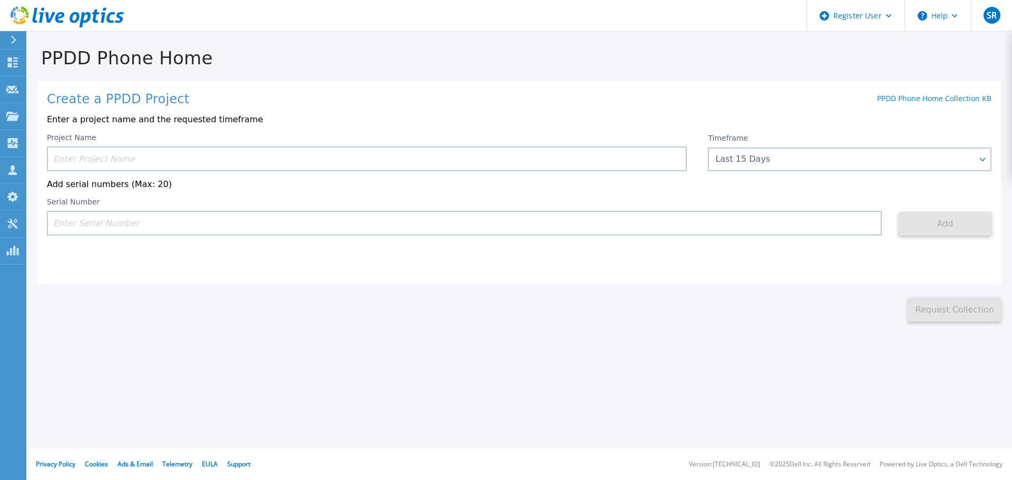
click at [187, 156] on input at bounding box center [367, 159] width 640 height 25
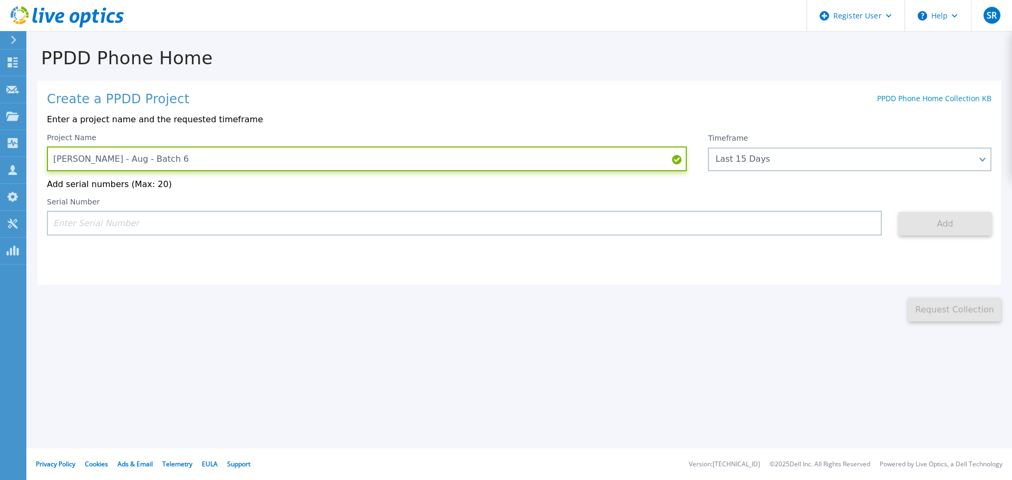
type input "[PERSON_NAME] - Aug - Batch 6"
click at [98, 219] on input at bounding box center [464, 223] width 835 height 25
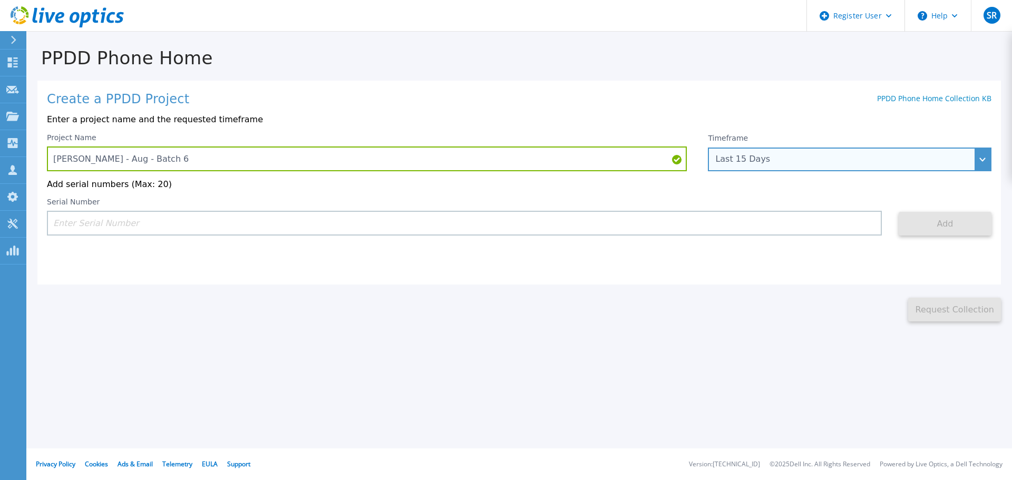
click at [865, 161] on div "Last 15 Days" at bounding box center [843, 158] width 257 height 9
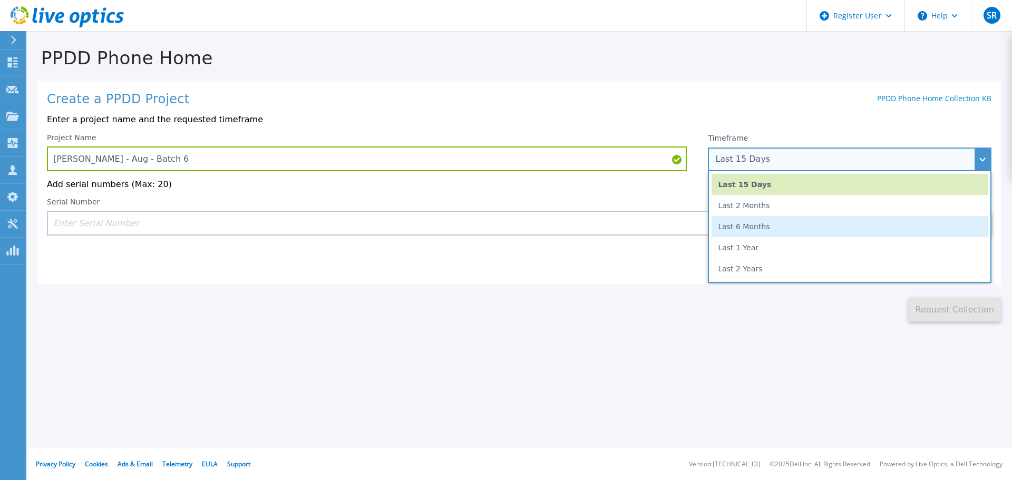
click at [788, 231] on li "Last 6 Months" at bounding box center [850, 226] width 276 height 21
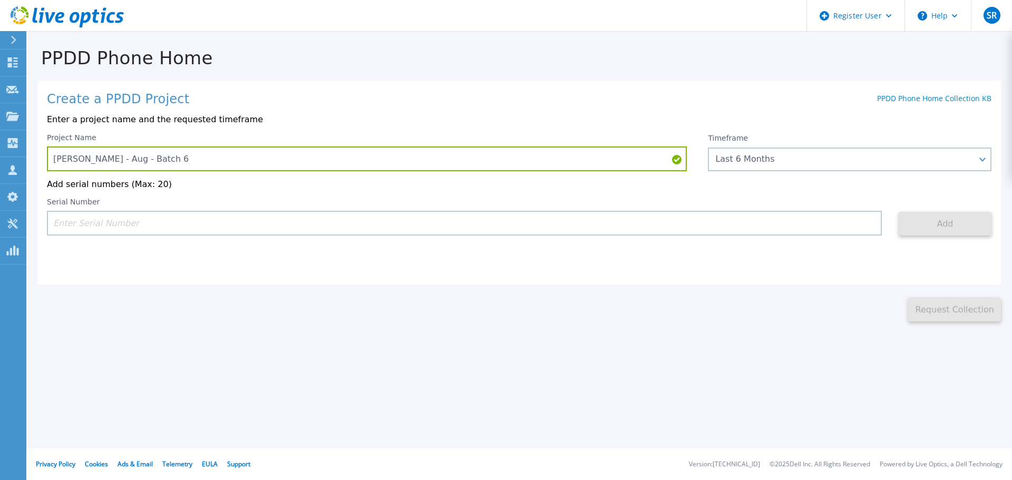
click at [388, 225] on input at bounding box center [464, 223] width 835 height 25
paste input "AUDVF545ZRDP4U"
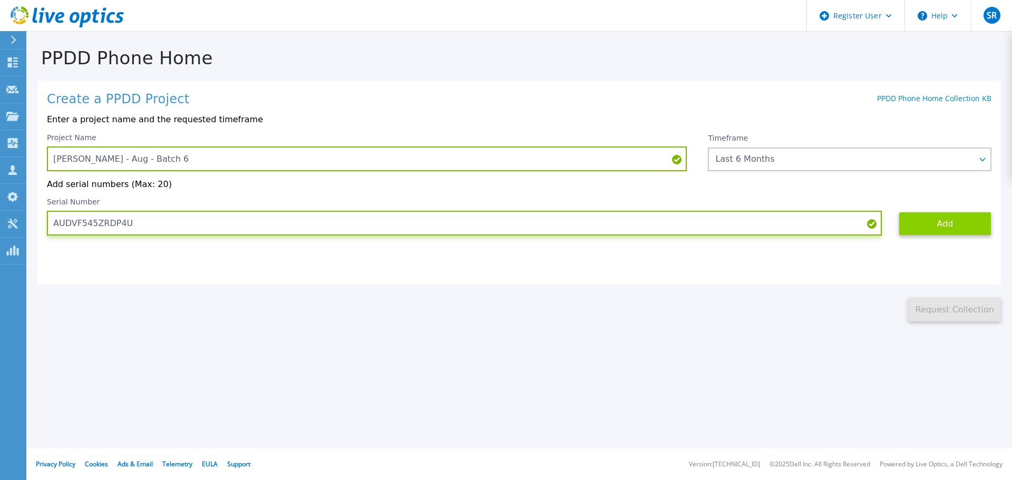
type input "AUDVF545ZRDP4U"
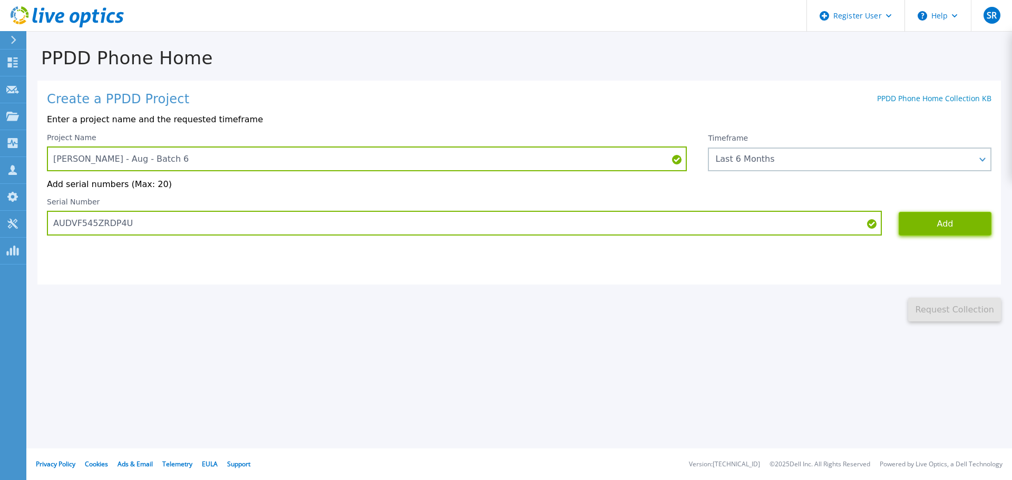
click at [942, 226] on button "Add" at bounding box center [945, 224] width 93 height 24
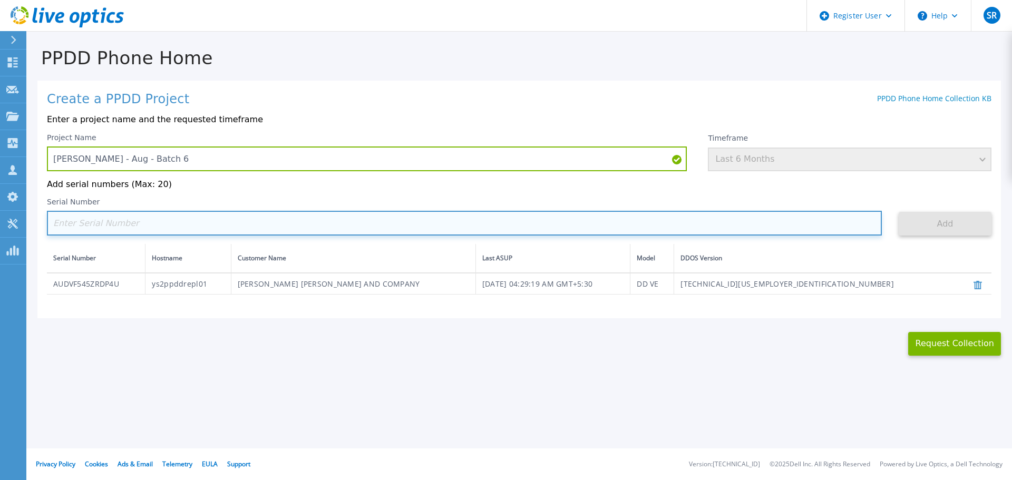
click at [103, 228] on input at bounding box center [464, 223] width 835 height 25
paste input "APX00250702807"
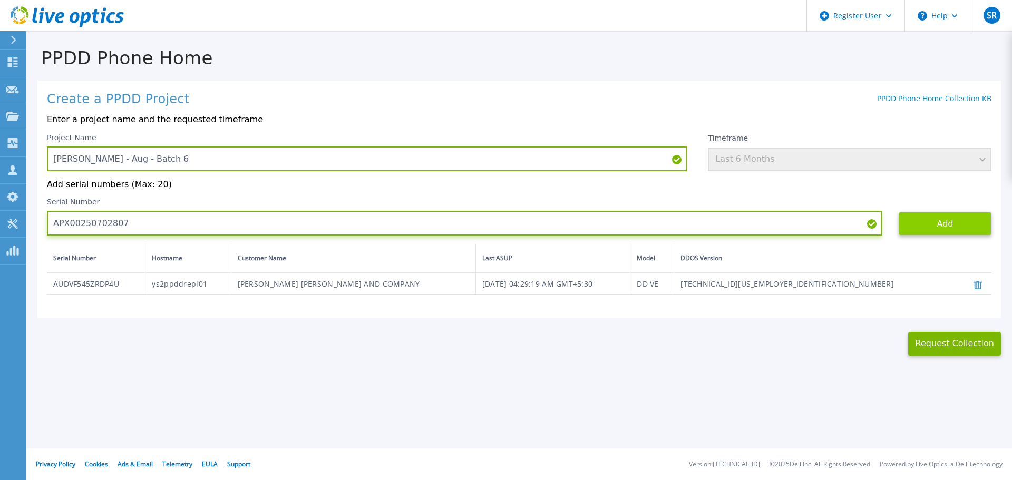
type input "APX00250702807"
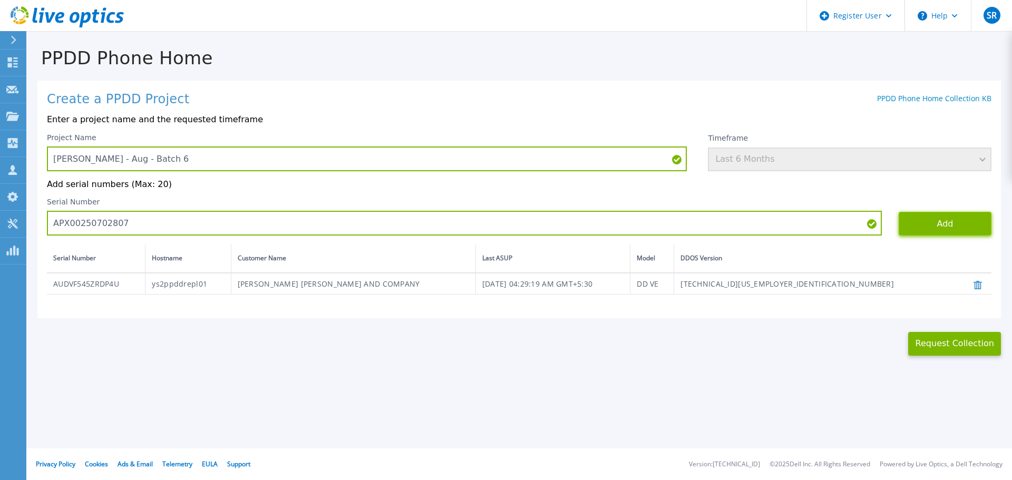
click at [935, 225] on button "Add" at bounding box center [945, 224] width 93 height 24
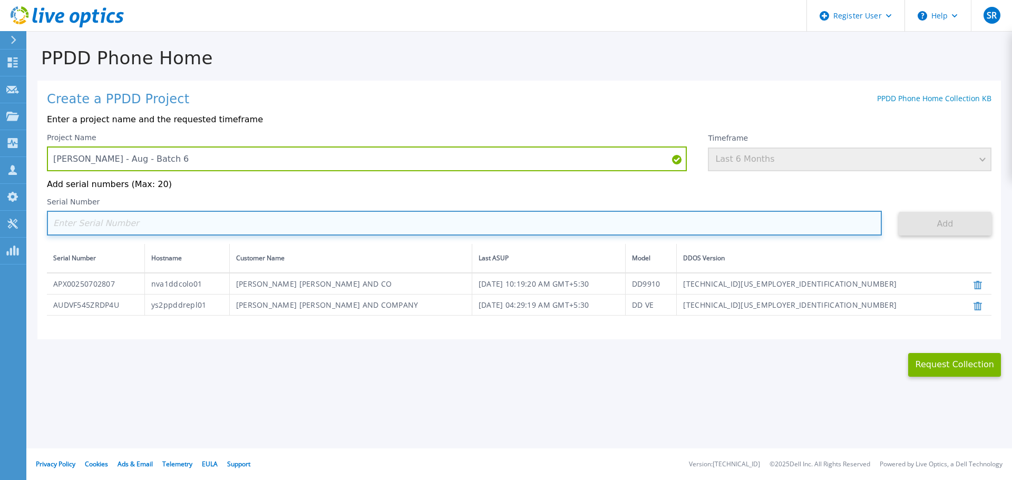
click at [188, 231] on input at bounding box center [464, 223] width 835 height 25
paste input "APX00250412053"
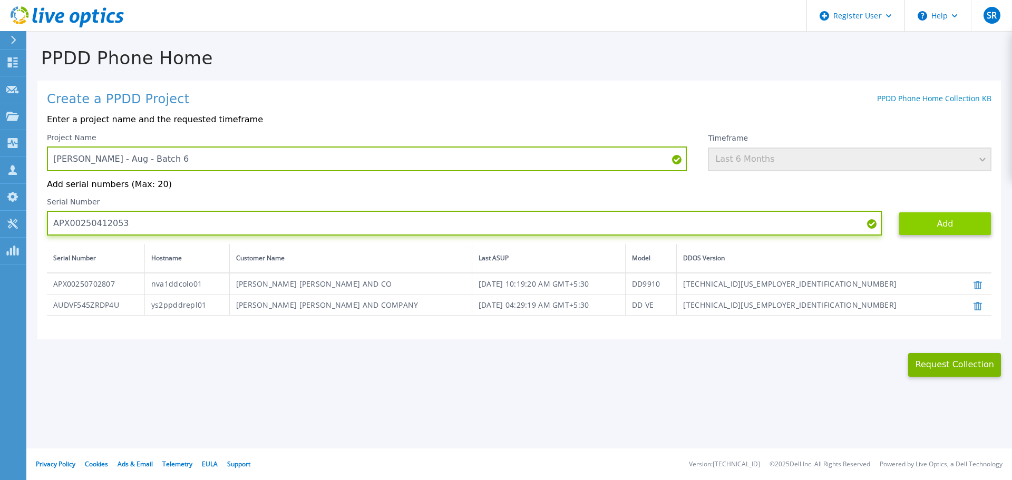
type input "APX00250412053"
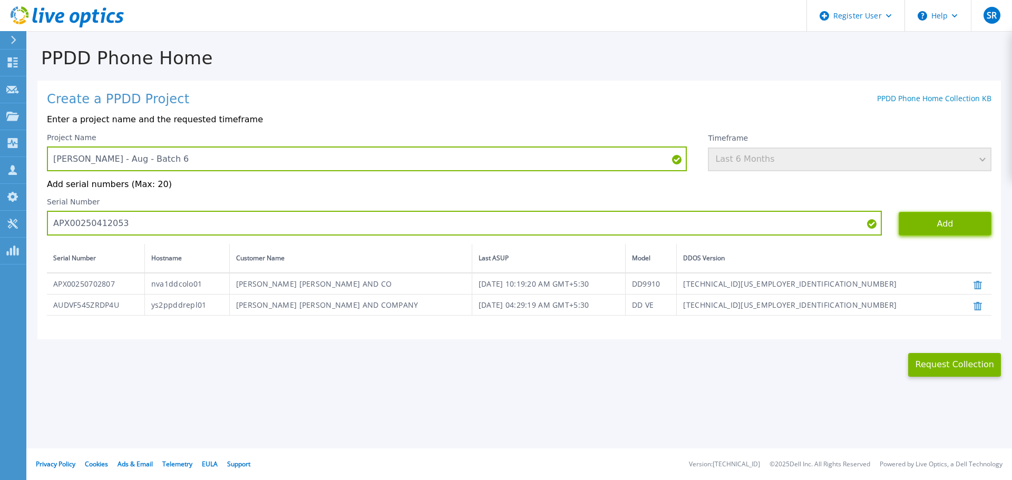
click at [918, 226] on button "Add" at bounding box center [945, 224] width 93 height 24
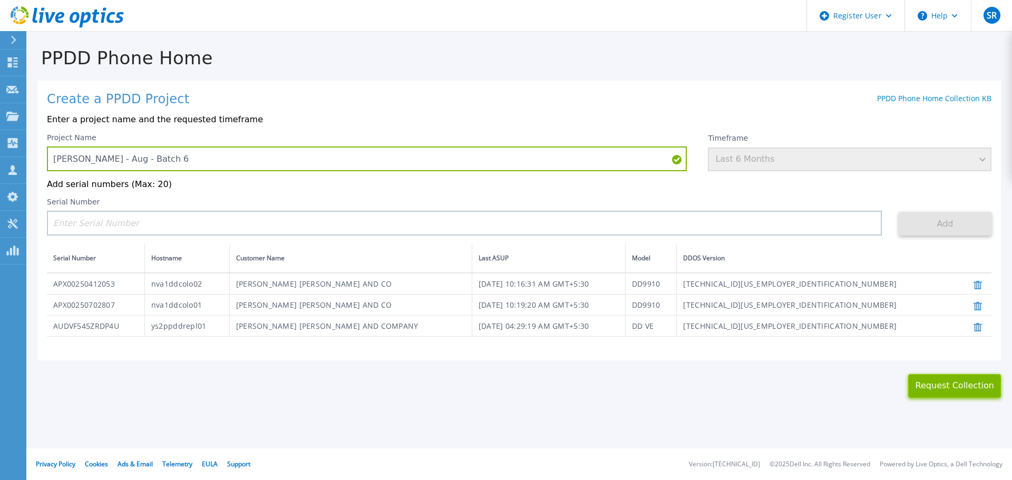
click at [954, 387] on button "Request Collection" at bounding box center [954, 386] width 93 height 24
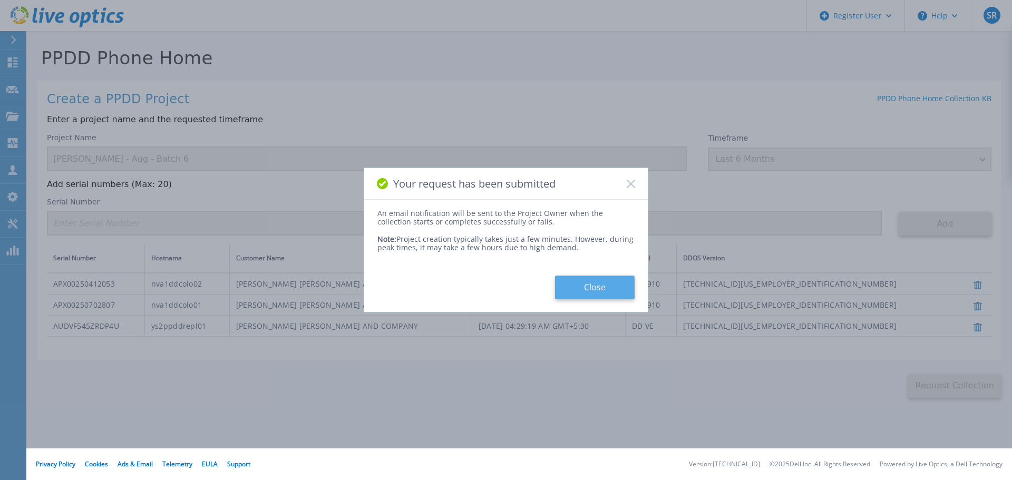
click at [575, 285] on button "Close" at bounding box center [595, 288] width 80 height 24
